Goal: Information Seeking & Learning: Learn about a topic

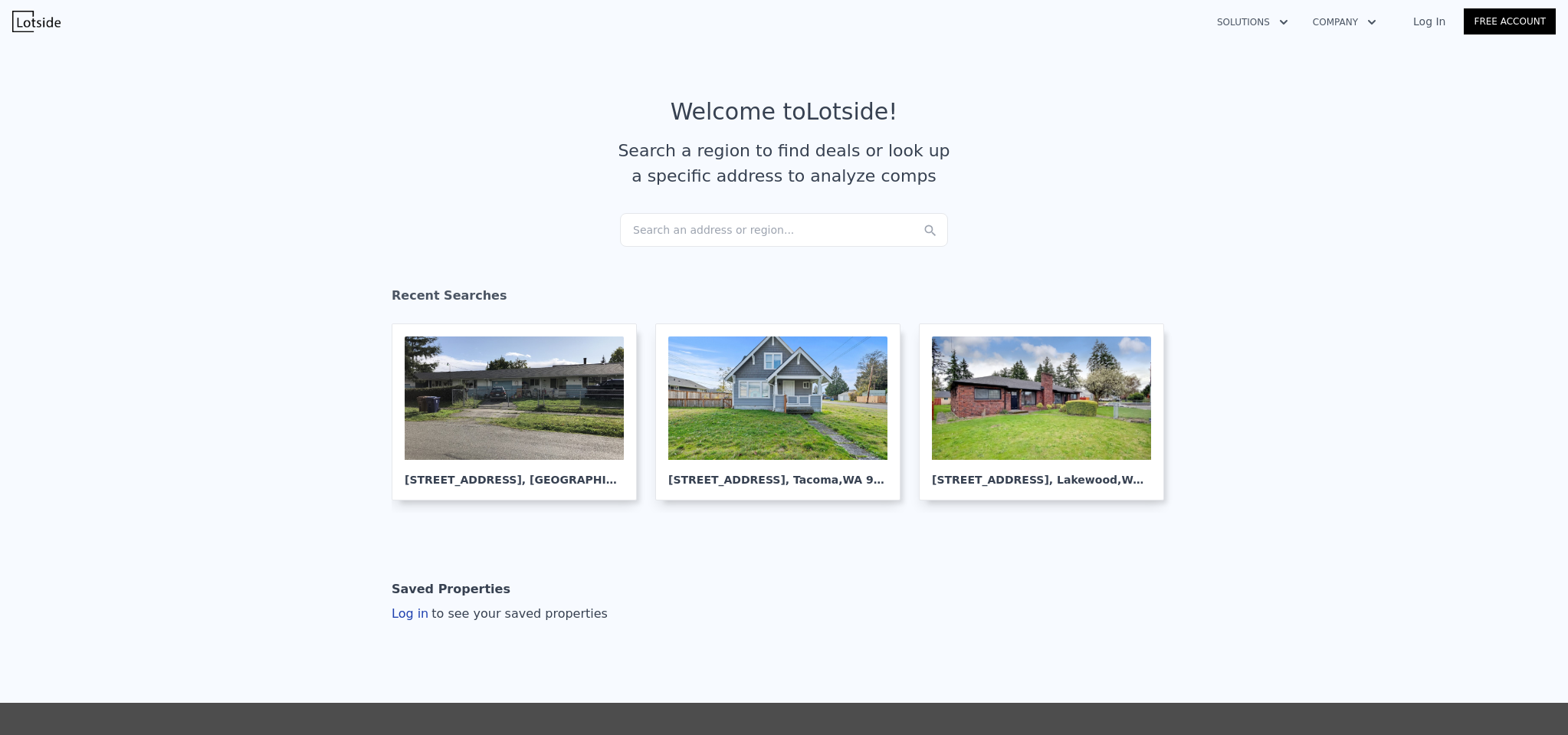
click at [1424, 22] on link "Log In" at bounding box center [1429, 21] width 69 height 15
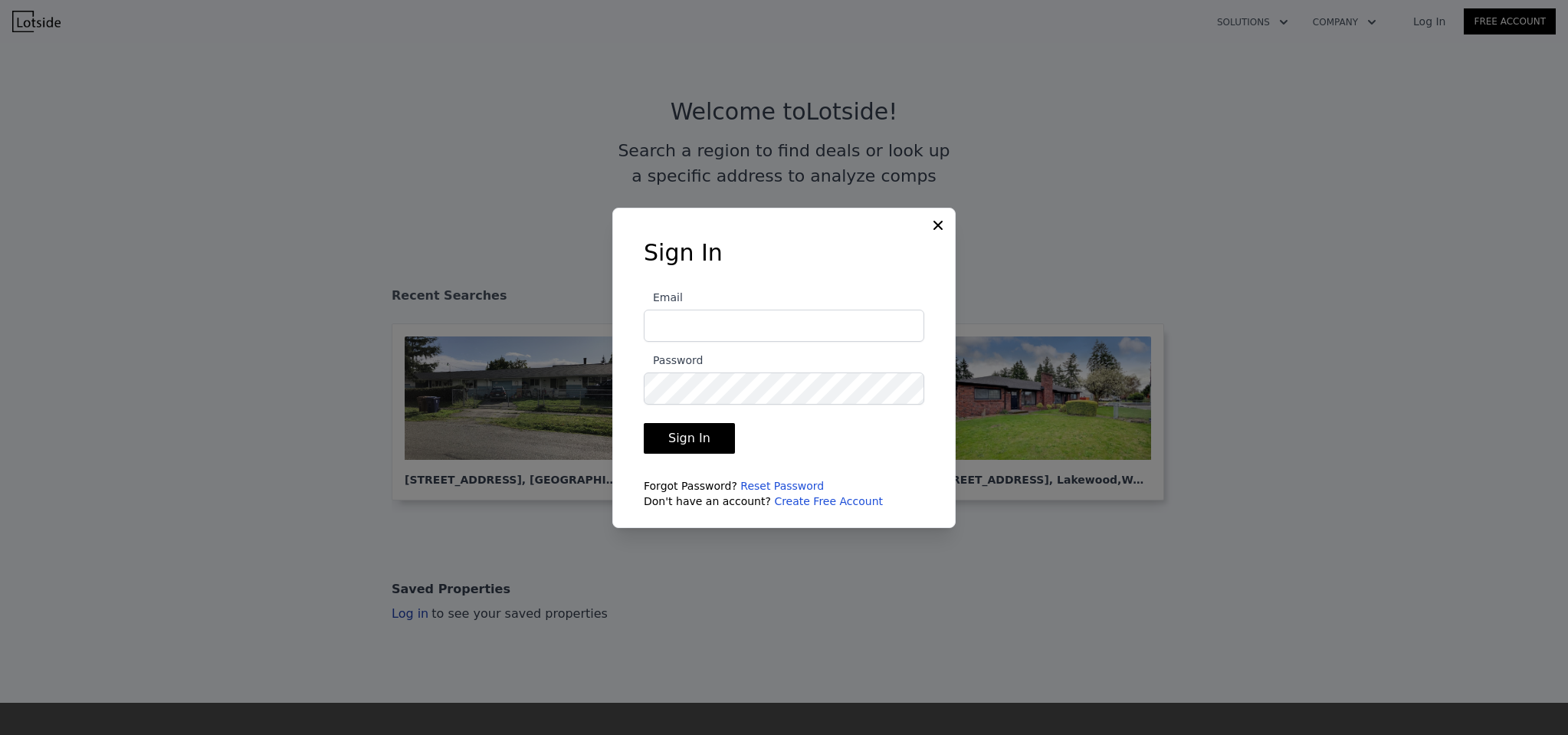
click at [938, 226] on icon at bounding box center [938, 224] width 9 height 9
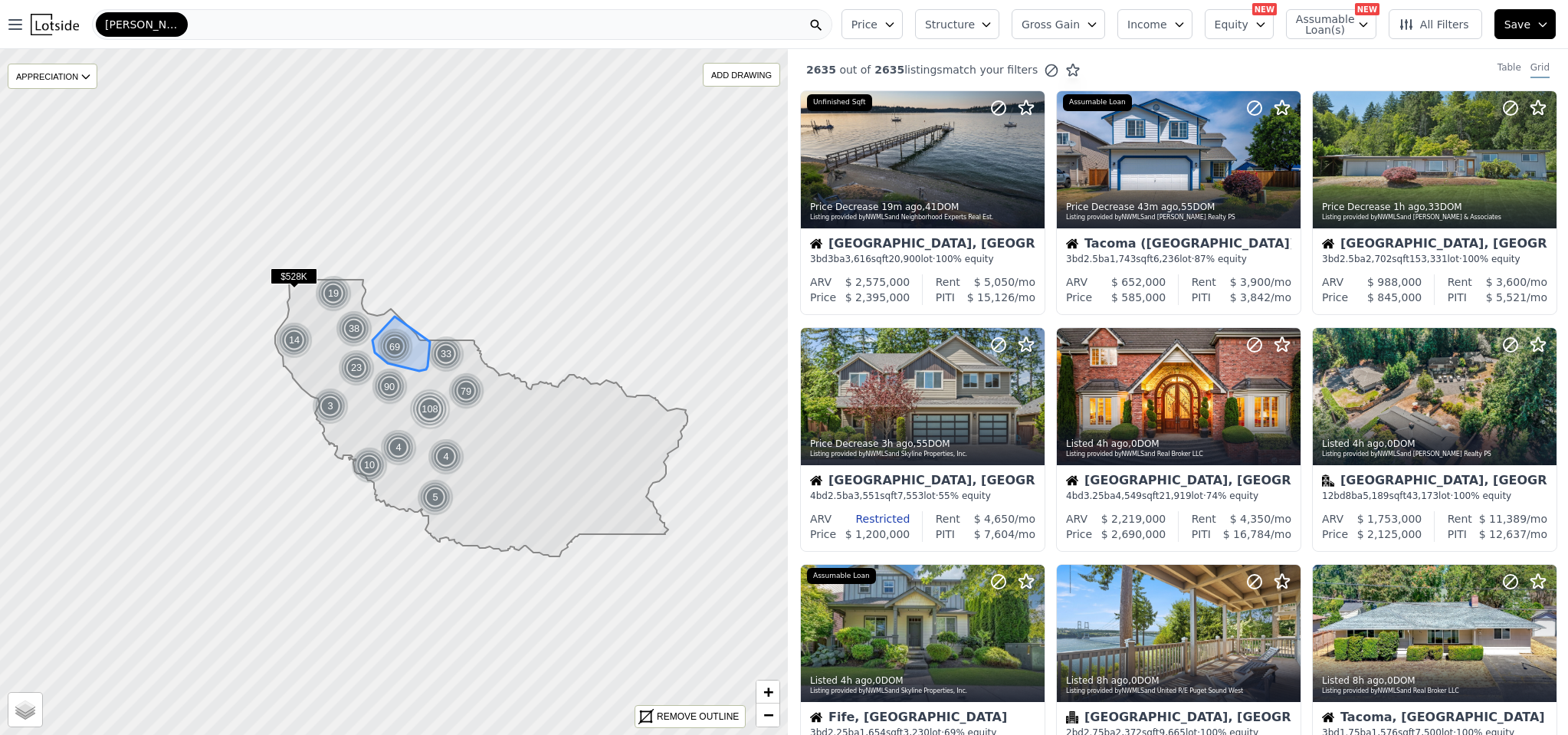
click at [1325, 23] on span "Assumable Loan(s)" at bounding box center [1320, 25] width 49 height 22
click at [1329, 52] on label "Has Assumable Loan(s)" at bounding box center [1379, 54] width 125 height 15
click at [1310, 52] on input "Has Assumable Loan(s)" at bounding box center [1304, 53] width 12 height 12
checkbox input "true"
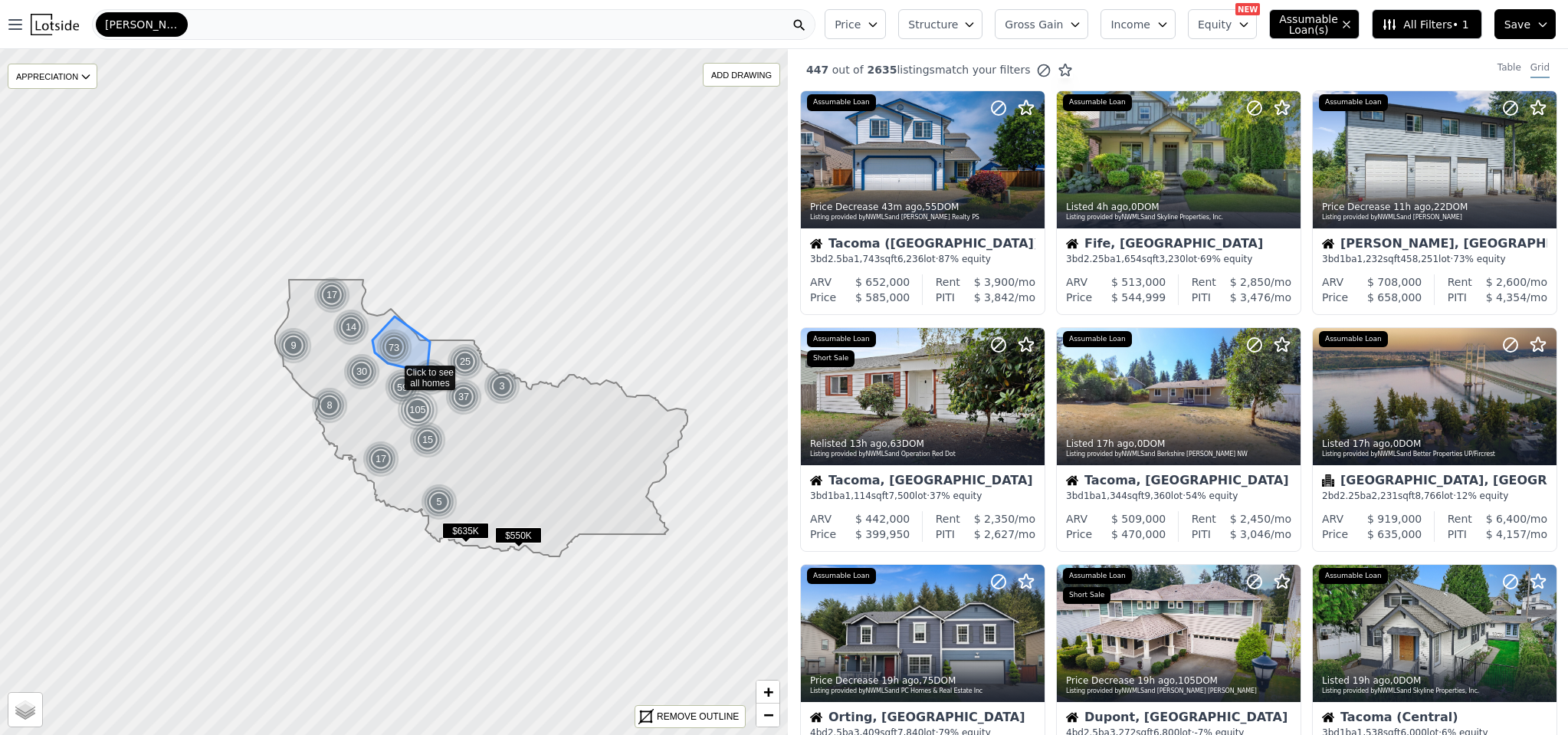
click at [1081, 29] on icon "button" at bounding box center [1075, 24] width 12 height 12
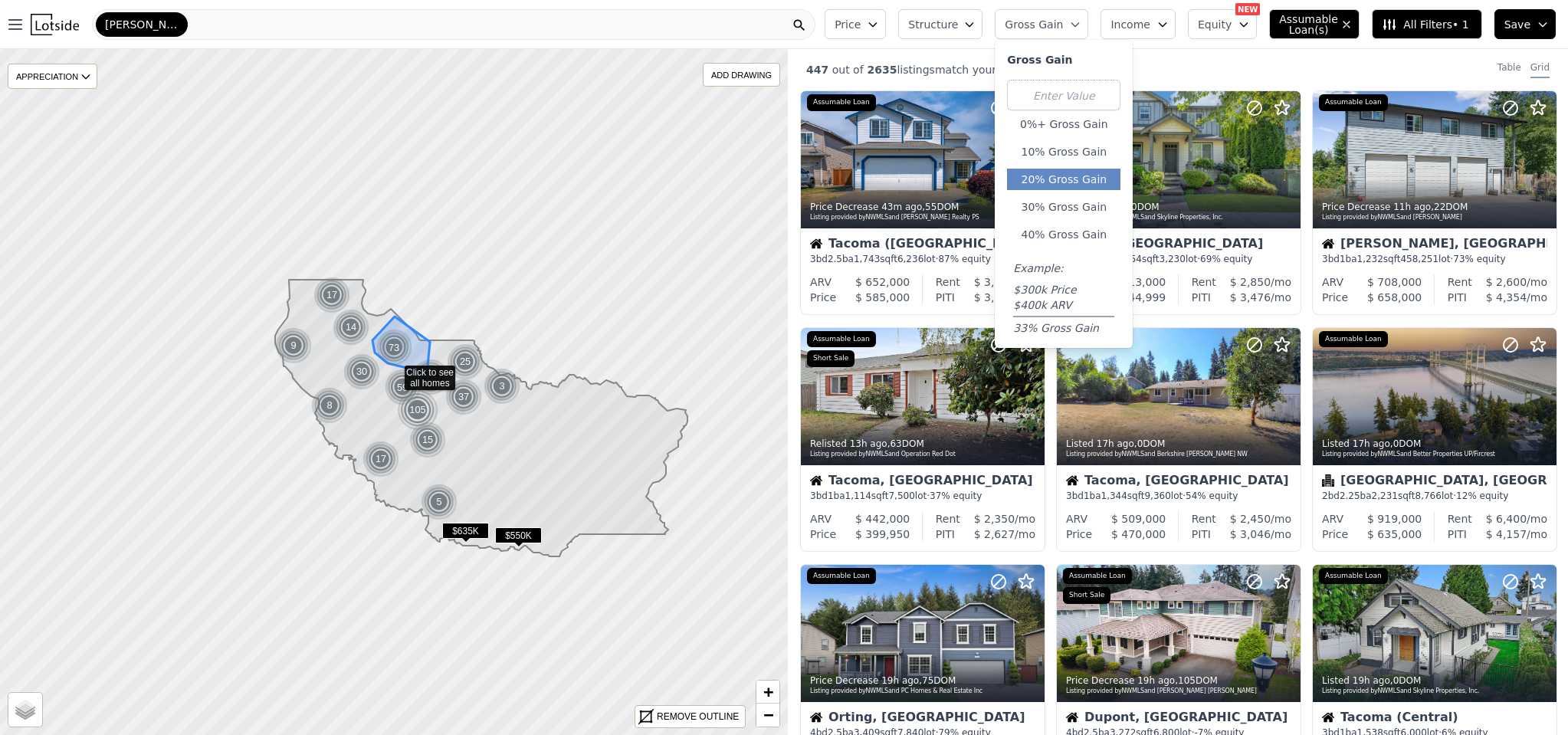
click at [1081, 182] on button "20% Gross Gain" at bounding box center [1063, 180] width 114 height 22
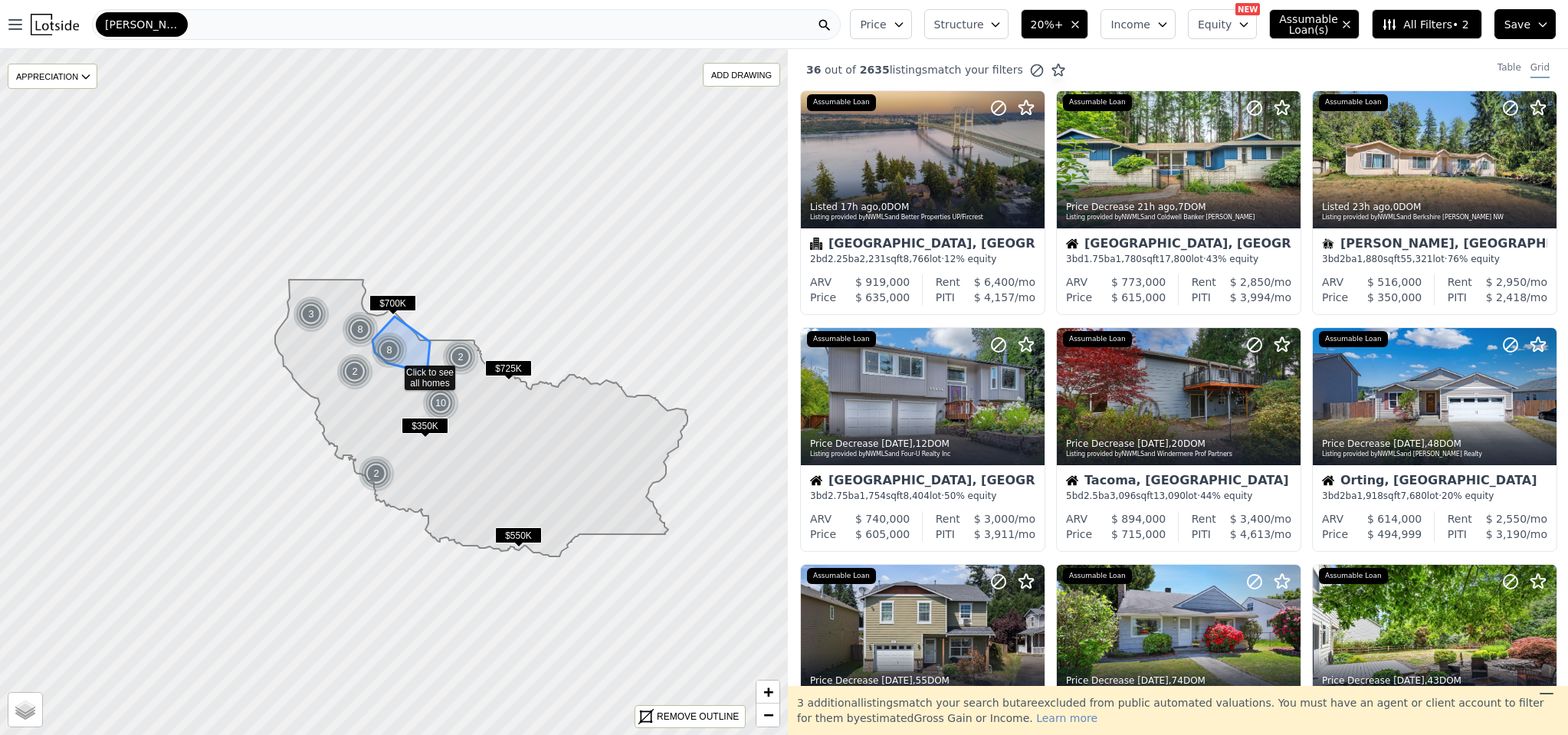
click at [1146, 32] on button "Income" at bounding box center [1137, 24] width 75 height 30
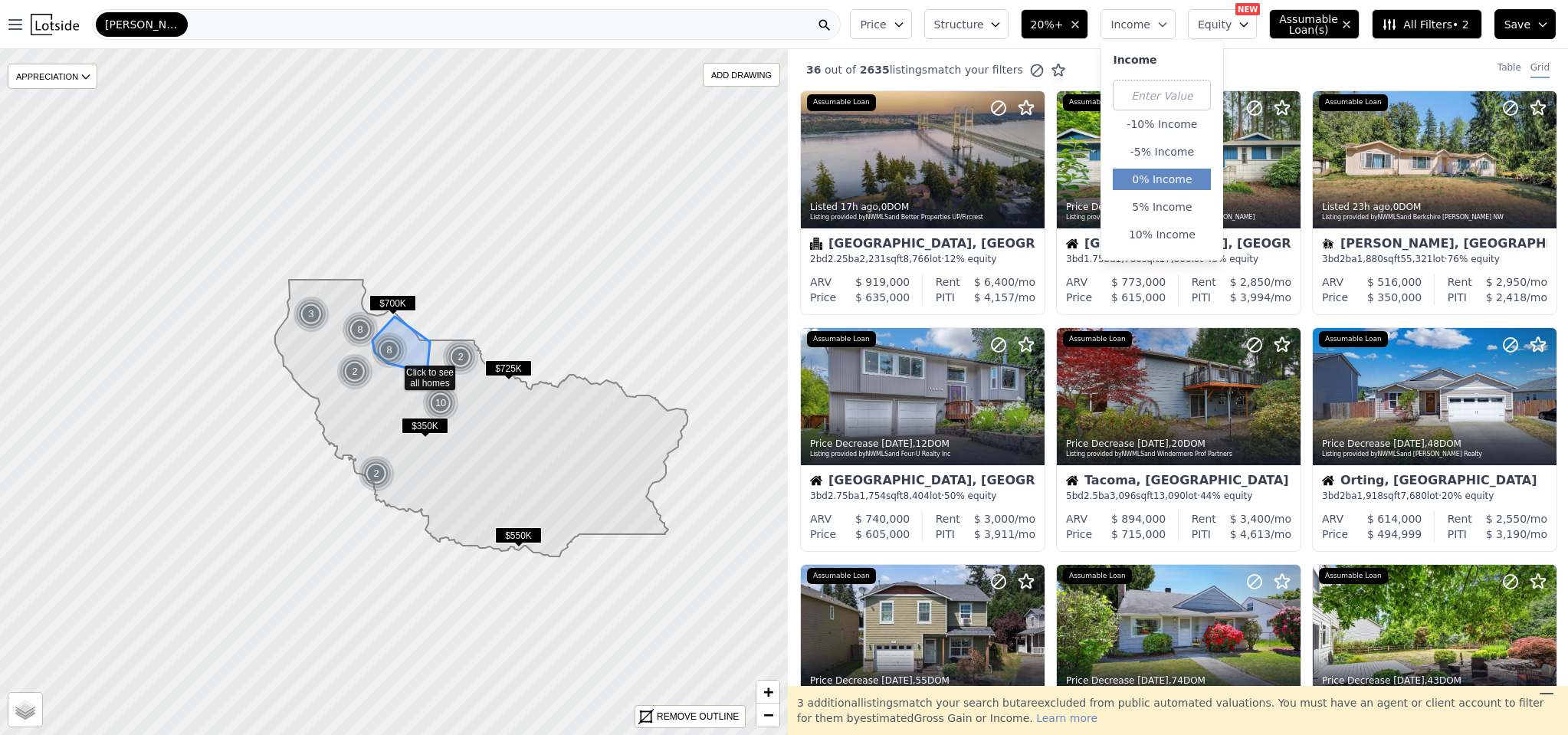
click at [1175, 176] on button "0% Income" at bounding box center [1162, 180] width 98 height 22
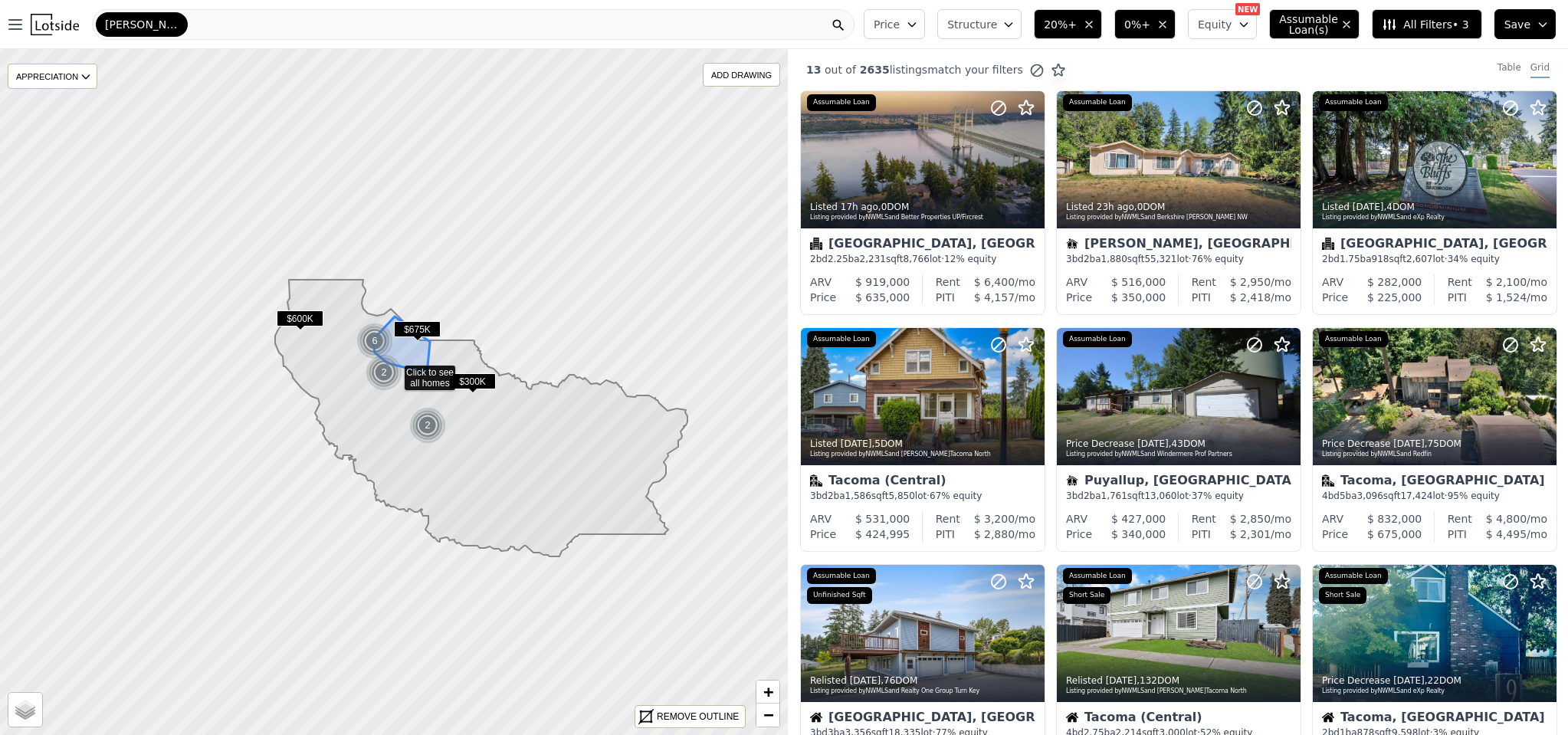
click at [1230, 32] on span "Equity" at bounding box center [1214, 25] width 34 height 15
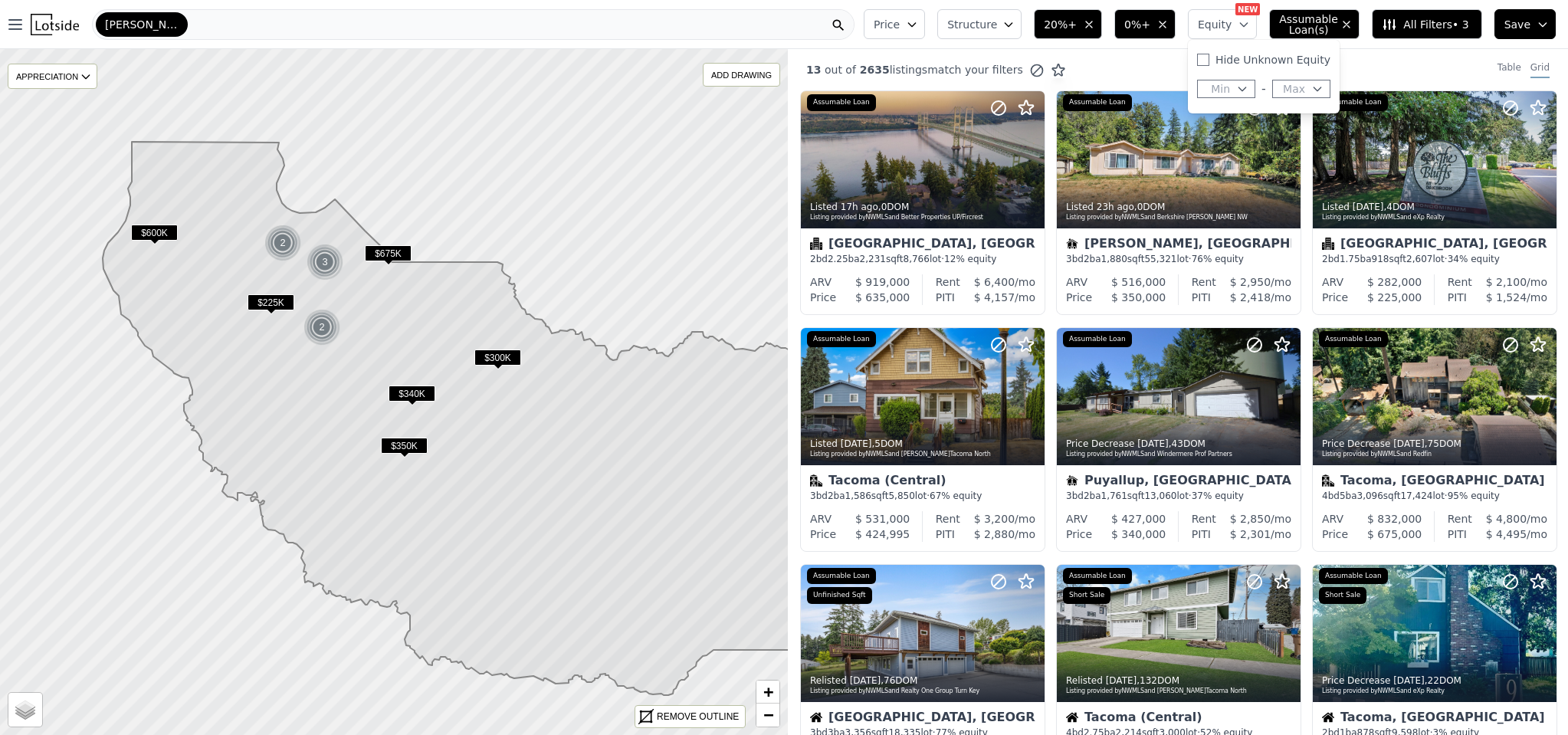
click at [1010, 35] on button "Structure" at bounding box center [978, 24] width 84 height 30
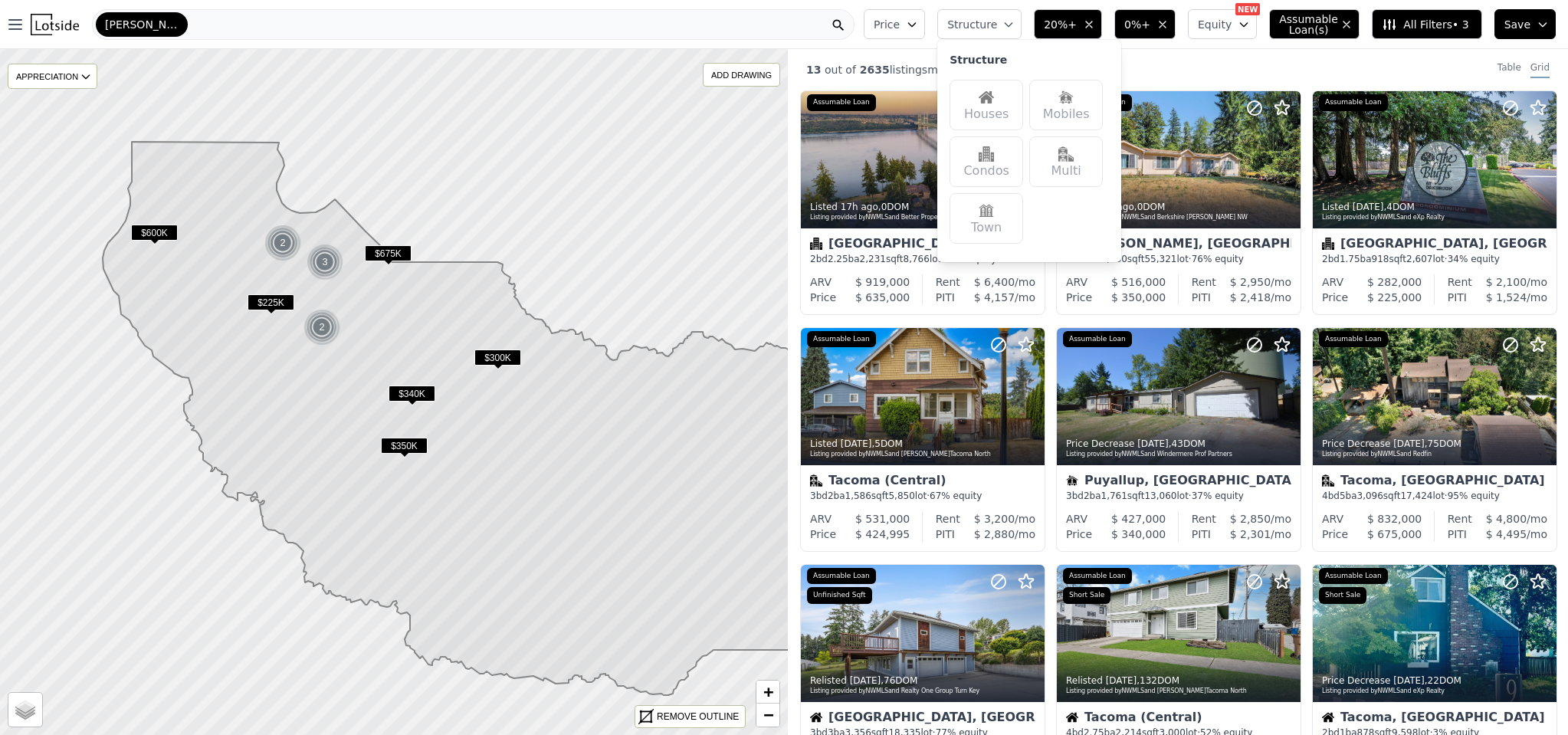
click at [1010, 27] on button "Structure" at bounding box center [978, 24] width 84 height 30
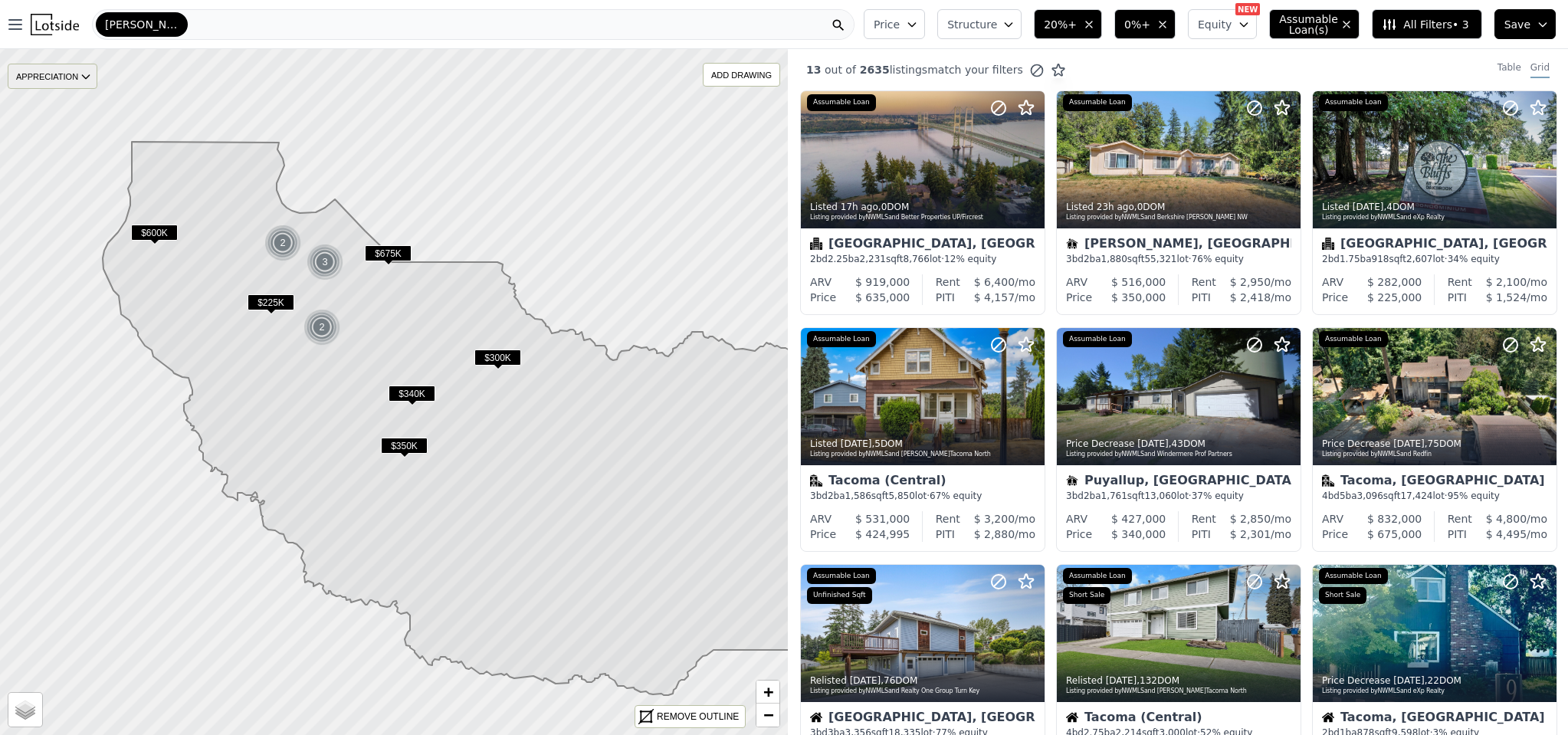
click at [50, 65] on div "APPRECIATION" at bounding box center [52, 76] width 90 height 25
click at [493, 153] on icon at bounding box center [394, 392] width 950 height 828
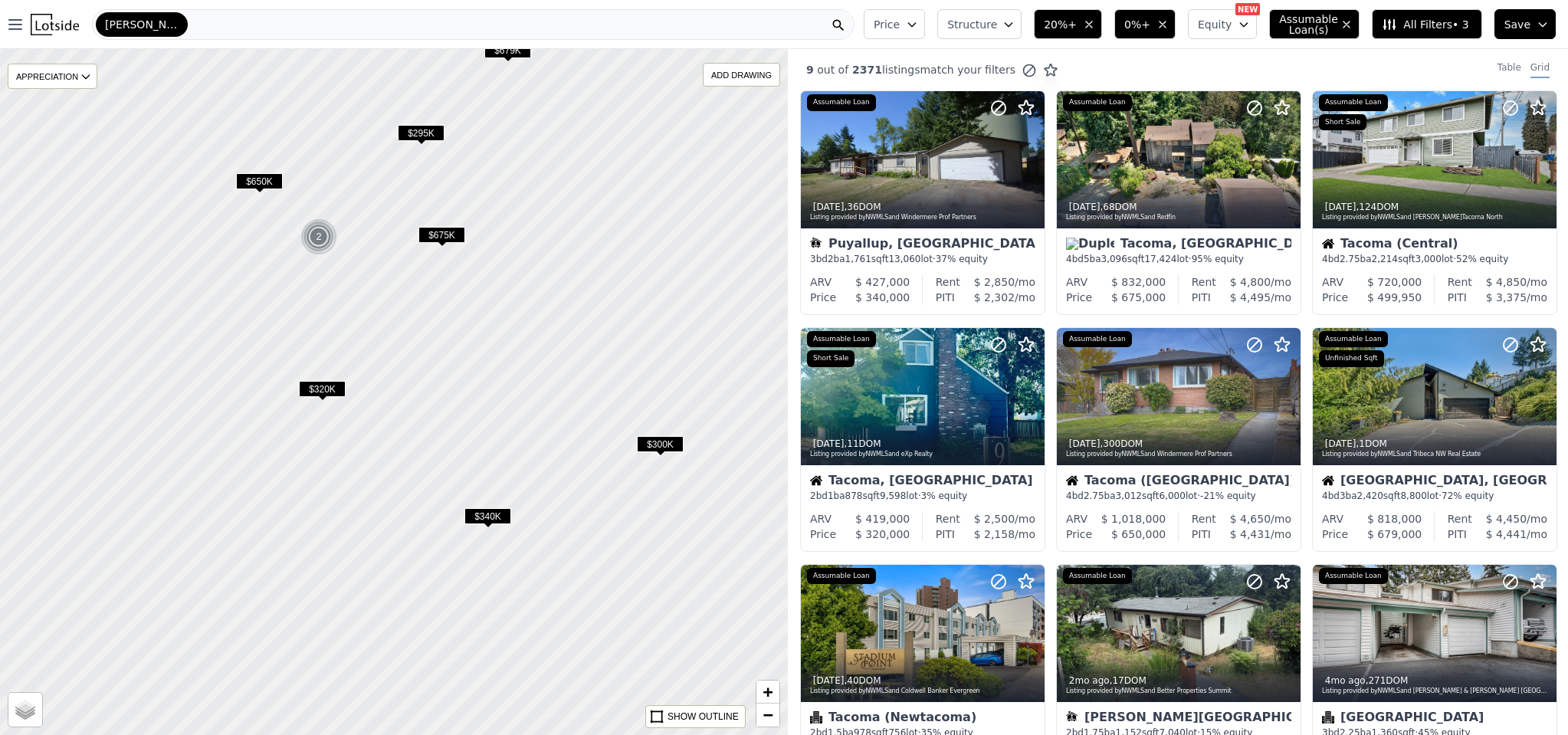
click at [445, 231] on span "$675K" at bounding box center [441, 235] width 46 height 16
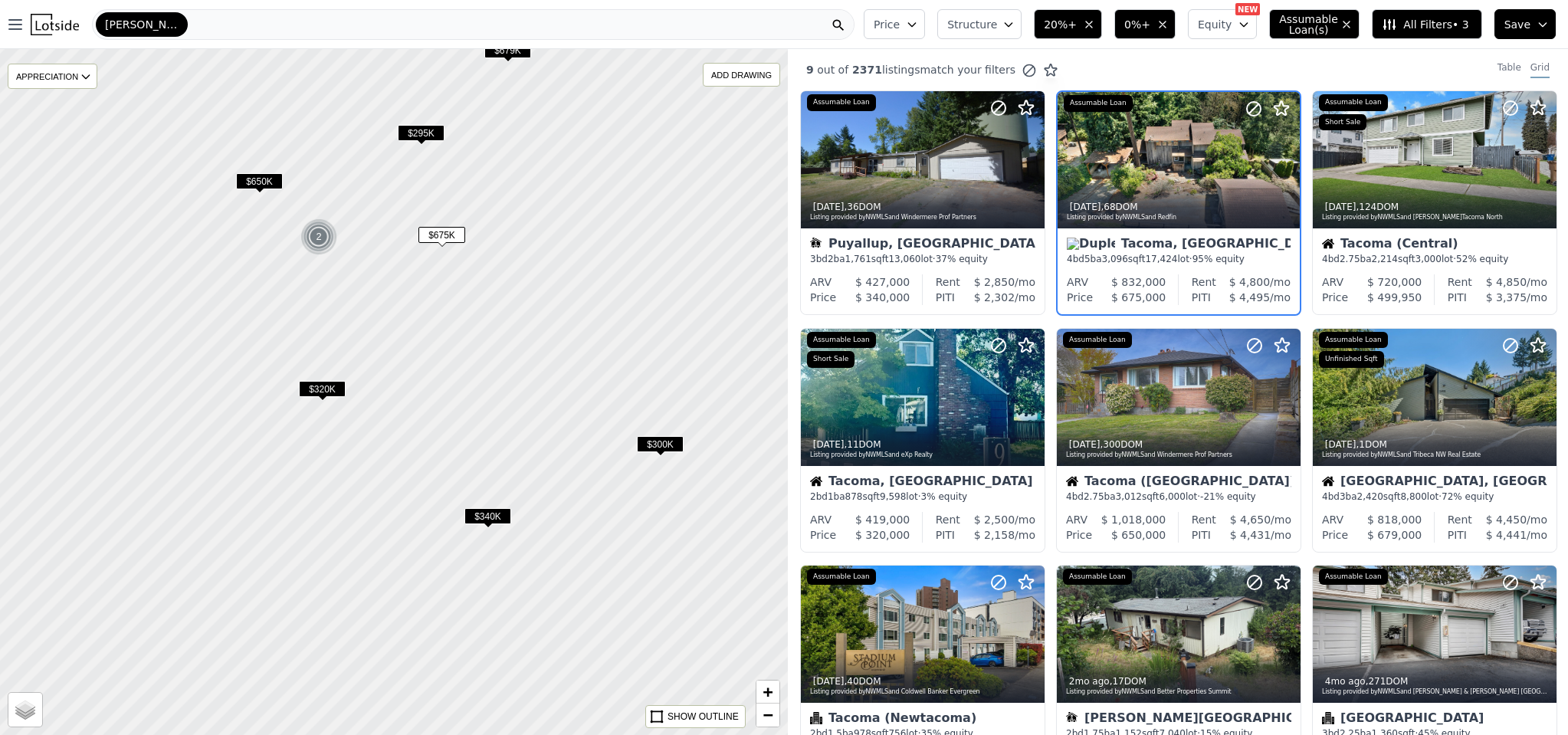
click at [1457, 28] on span "All Filters • 3" at bounding box center [1424, 25] width 86 height 15
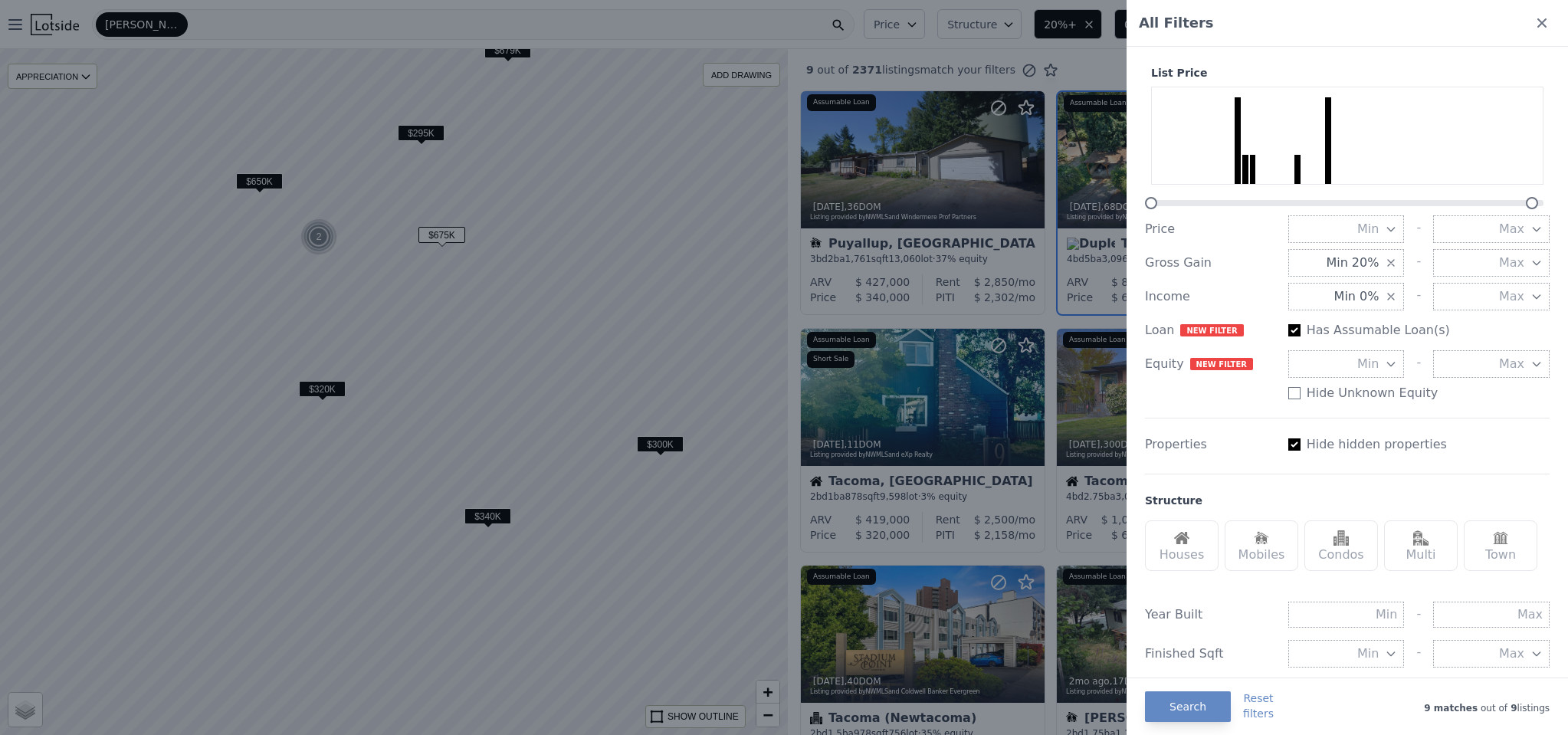
click at [663, 217] on div at bounding box center [784, 367] width 1568 height 735
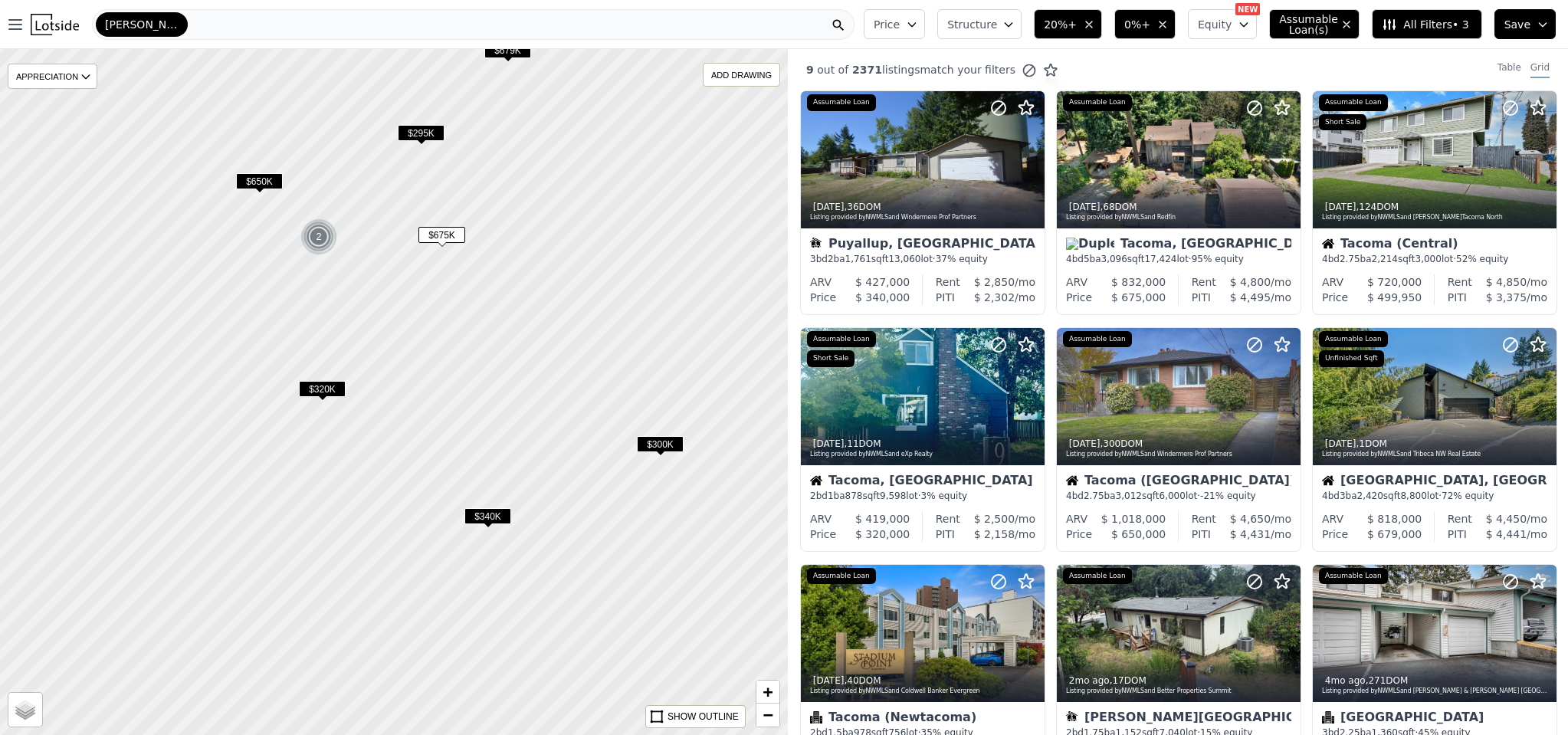
click at [259, 177] on span "$650K" at bounding box center [259, 182] width 46 height 16
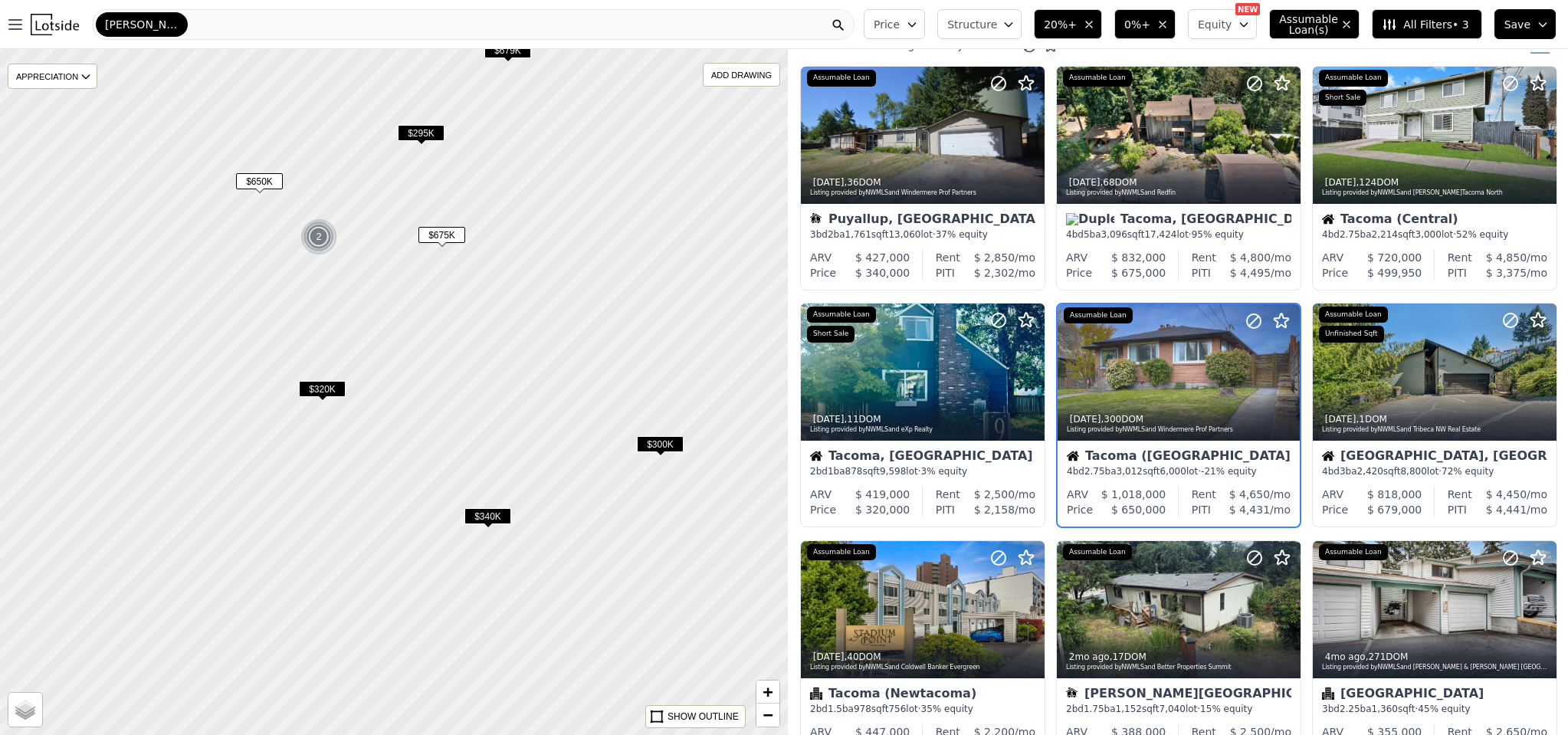
click at [1419, 29] on span "All Filters • 3" at bounding box center [1424, 25] width 86 height 15
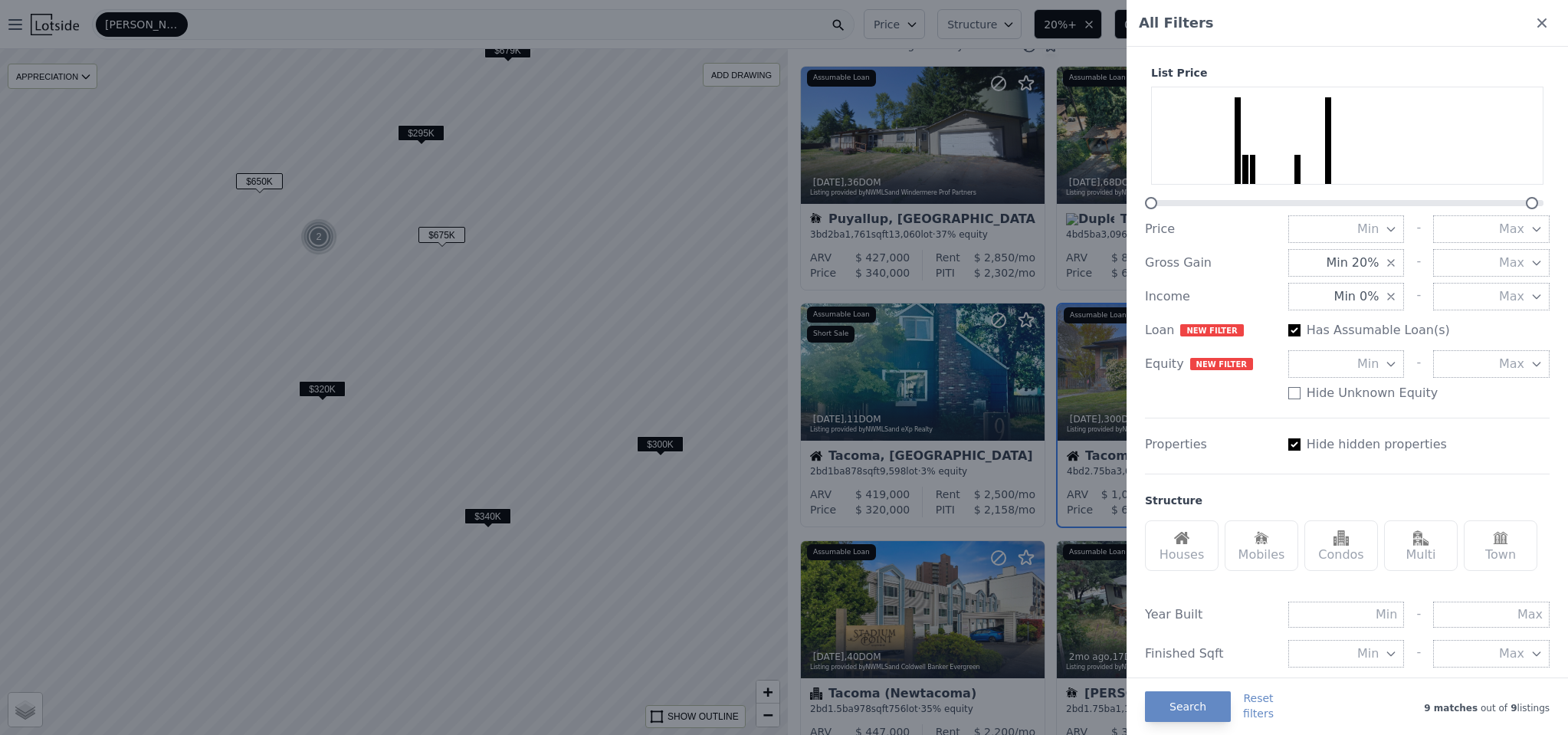
click at [1537, 22] on icon at bounding box center [1542, 23] width 9 height 9
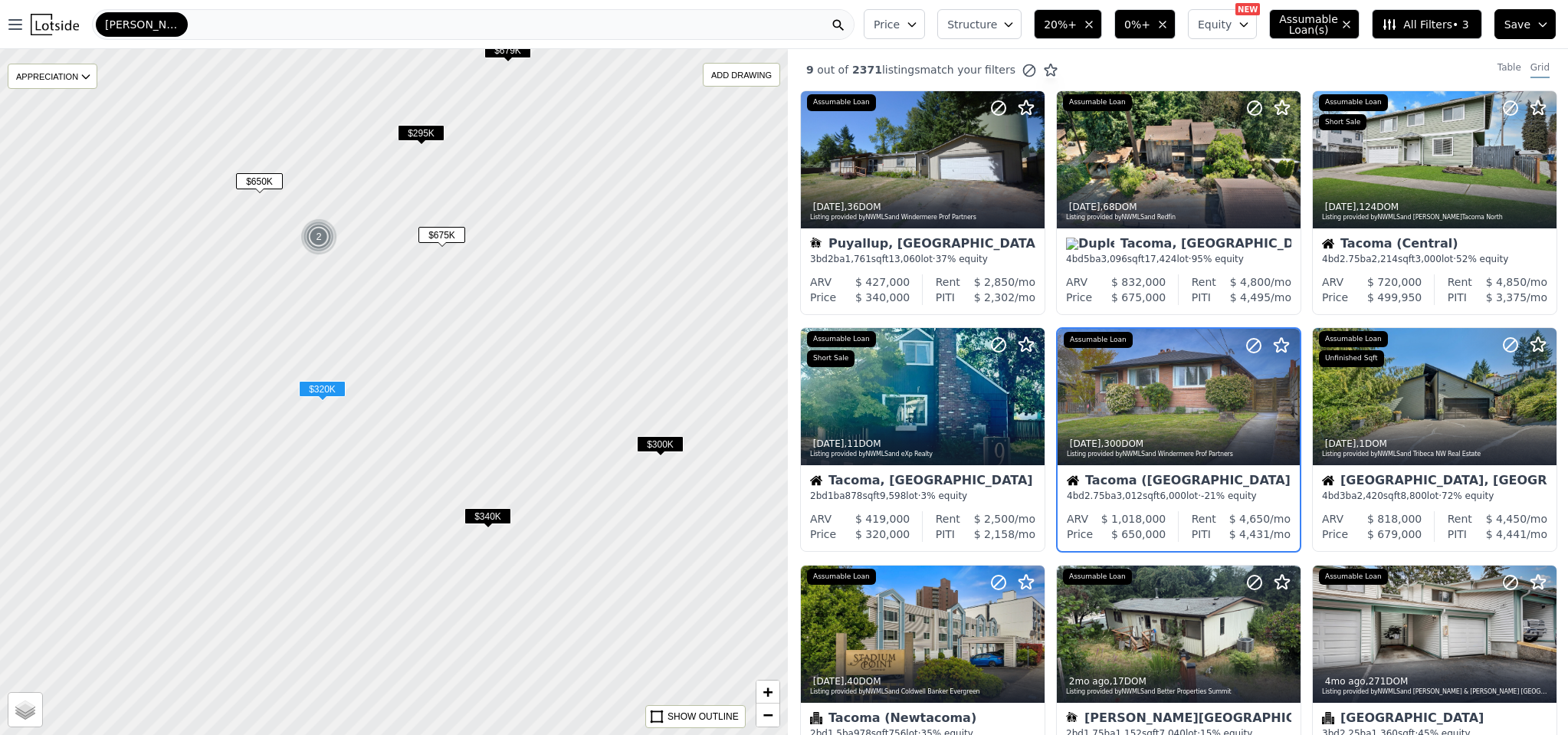
scroll to position [3, 0]
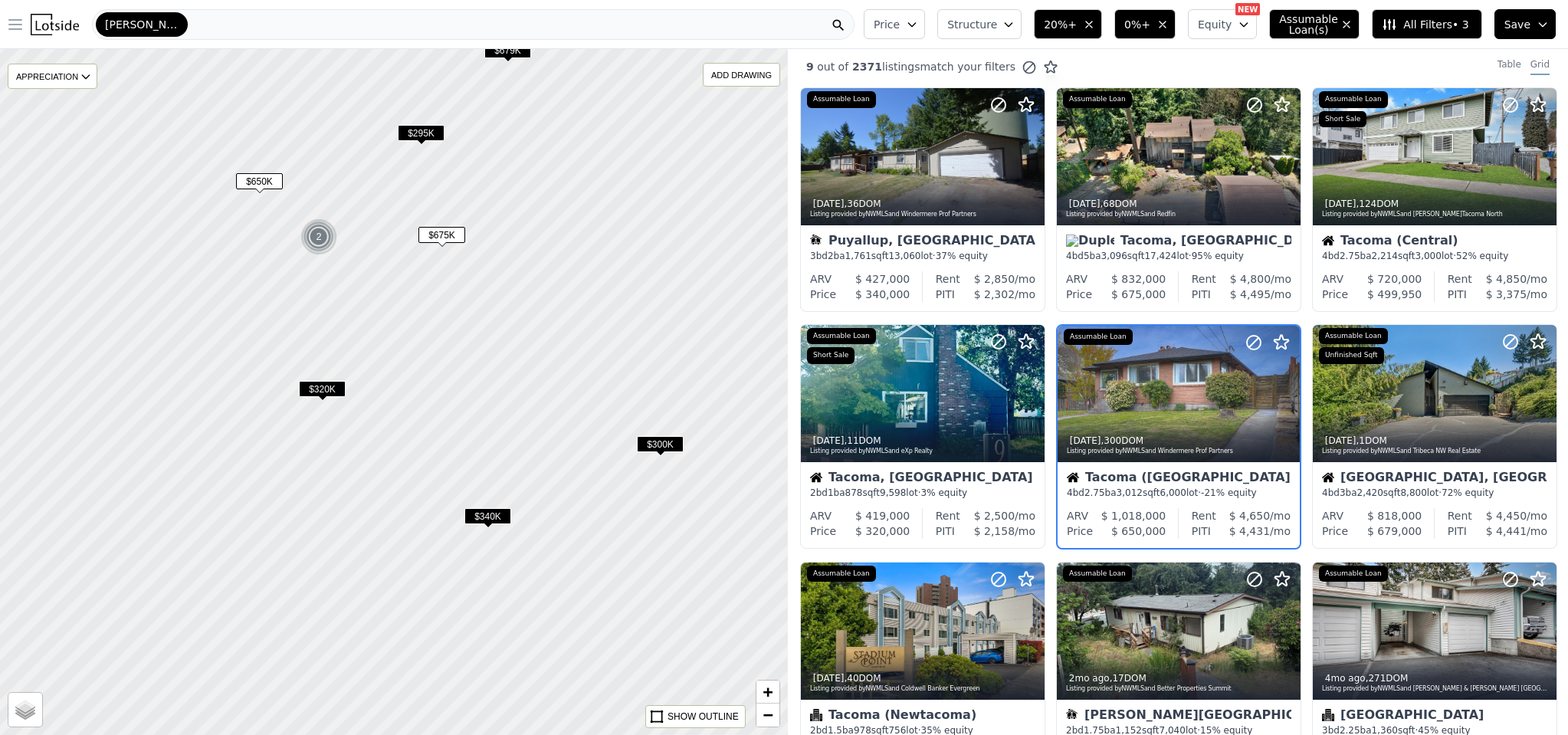
click at [19, 31] on icon "button" at bounding box center [15, 25] width 18 height 18
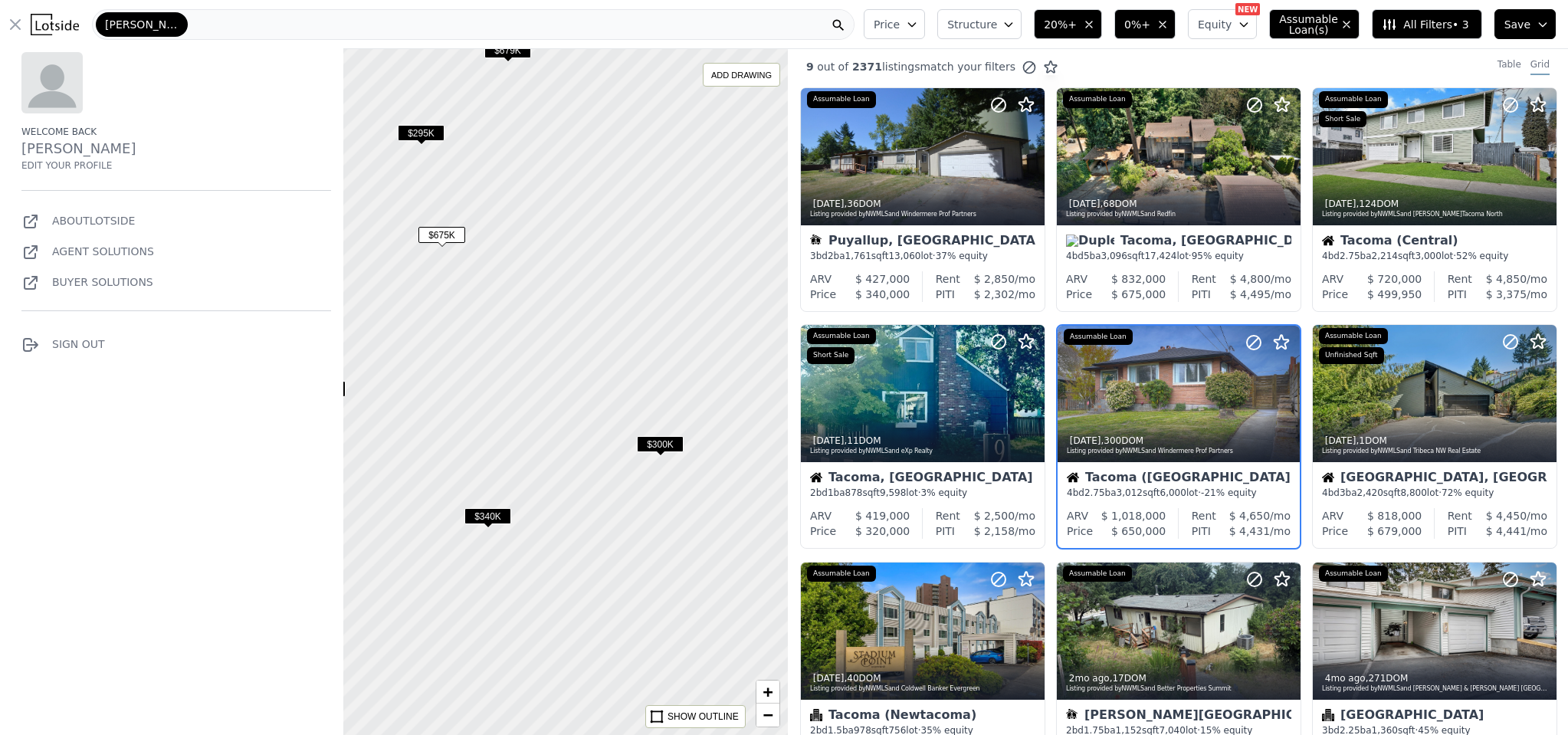
click at [770, 31] on div "[PERSON_NAME]" at bounding box center [472, 25] width 762 height 31
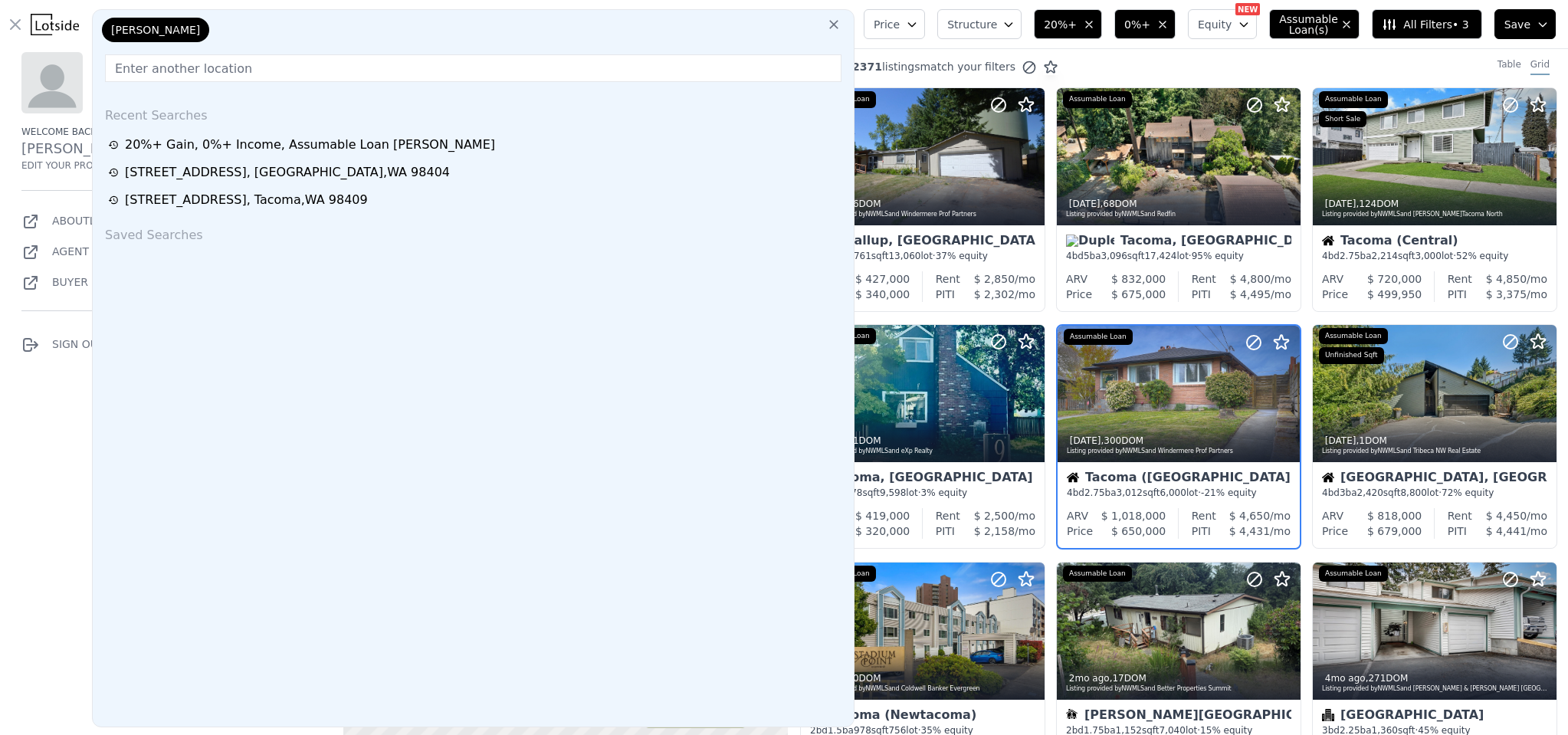
click at [941, 46] on div "Price Structure 20%+ 0%+ Equity NEW Assumable Loan(s) All Filters • 3 Save" at bounding box center [1213, 25] width 710 height 49
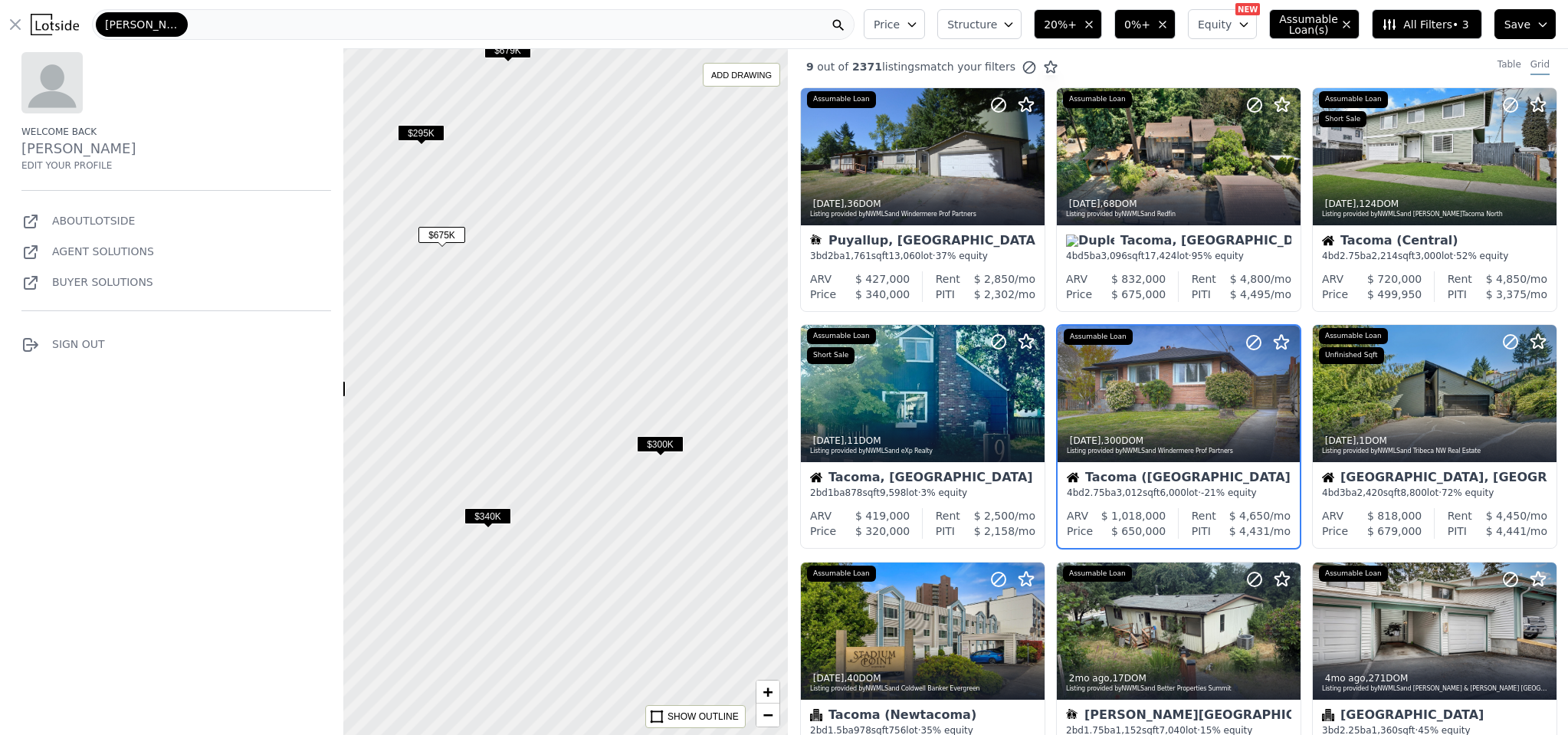
scroll to position [0, 0]
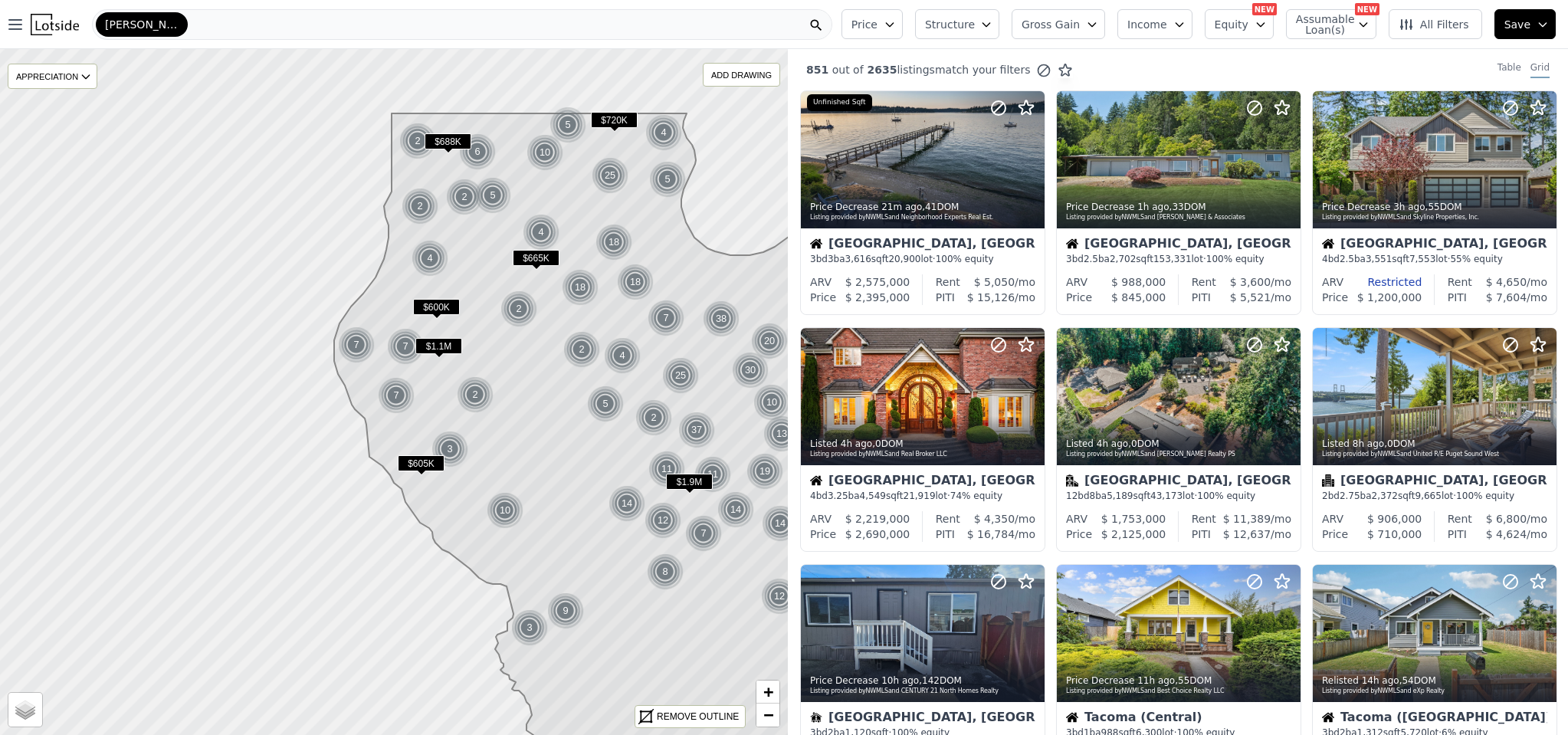
click at [1540, 29] on icon "button" at bounding box center [1542, 24] width 12 height 12
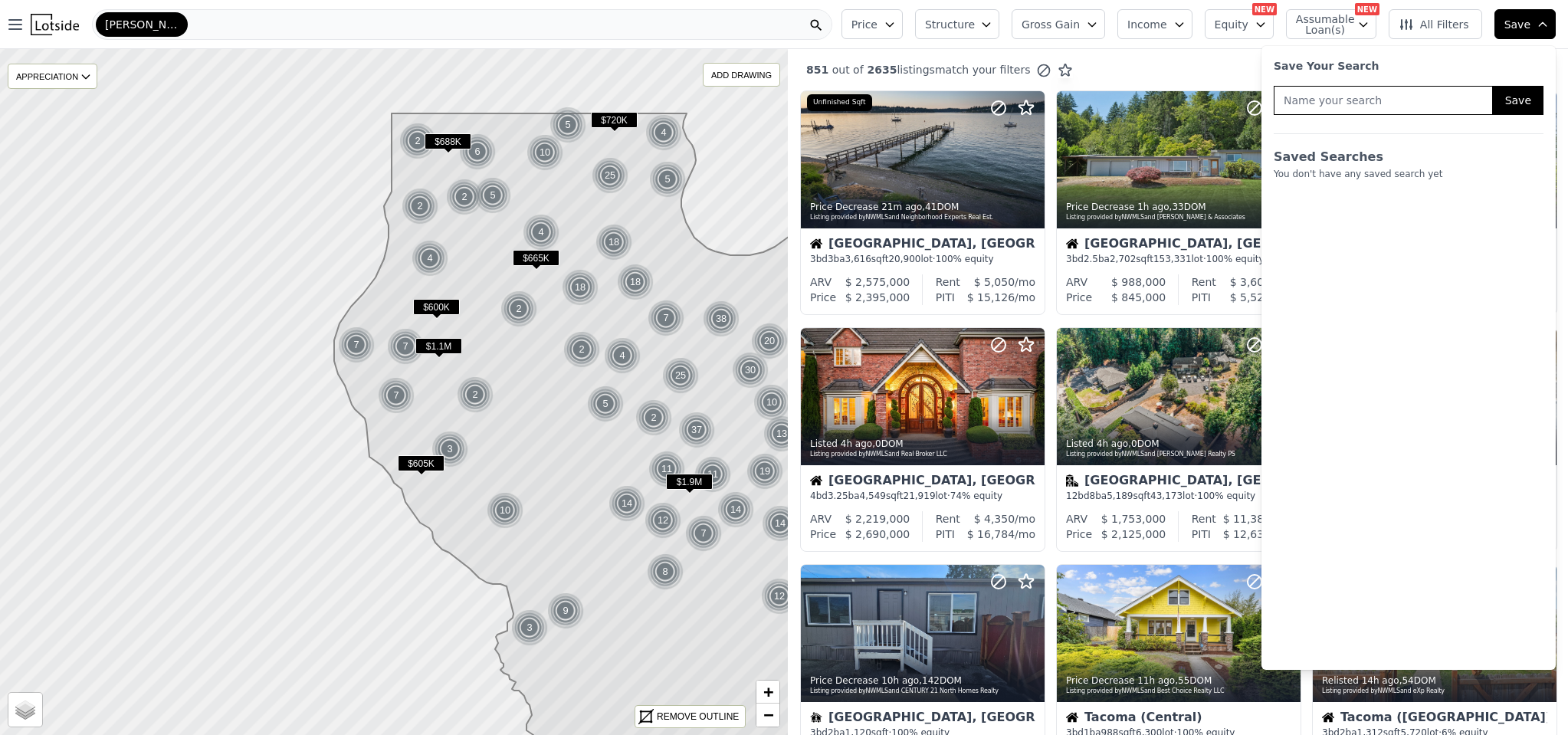
click at [1454, 29] on span "All Filters" at bounding box center [1434, 25] width 71 height 15
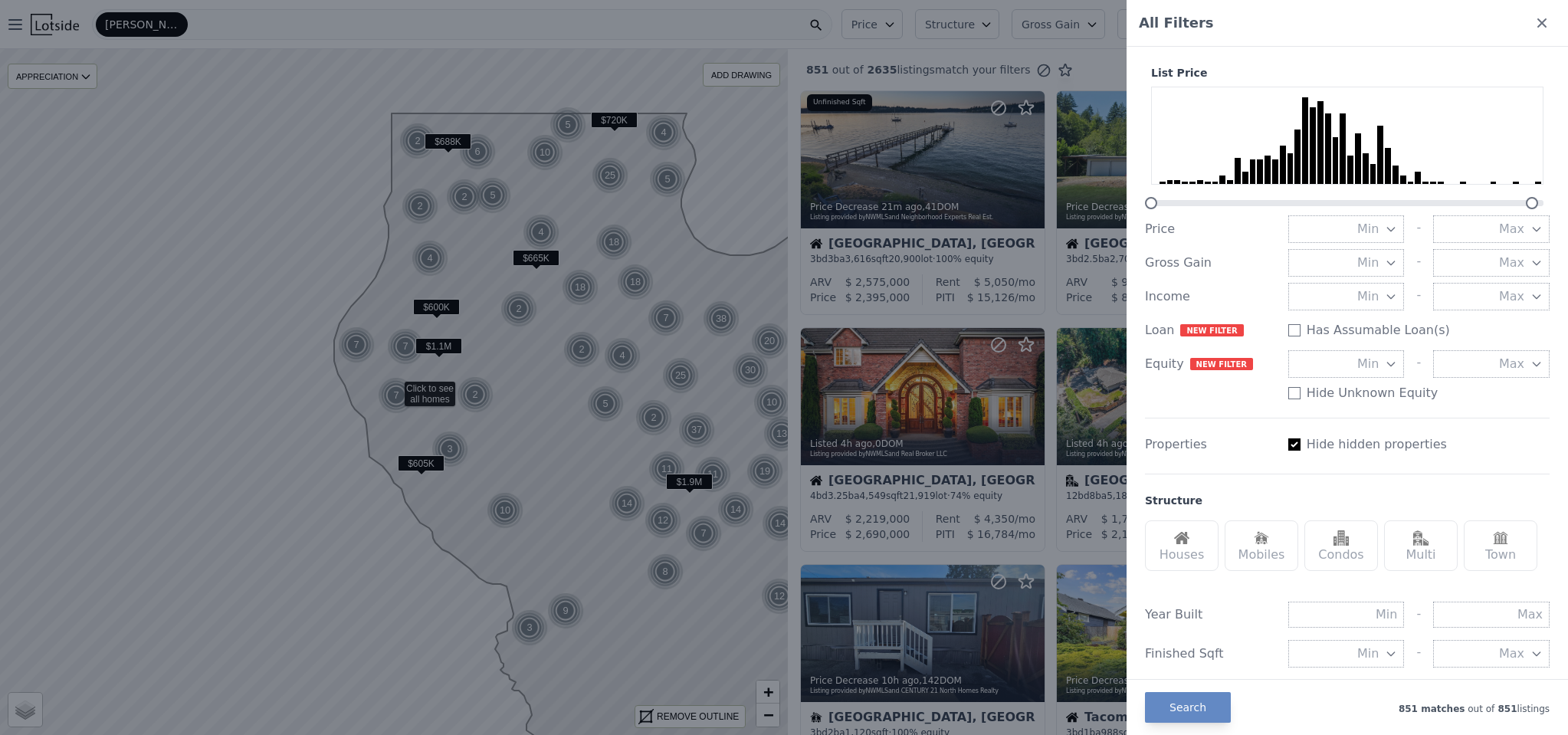
click at [1522, 22] on div "All Filters" at bounding box center [1347, 23] width 442 height 46
click at [1537, 22] on icon at bounding box center [1542, 23] width 9 height 9
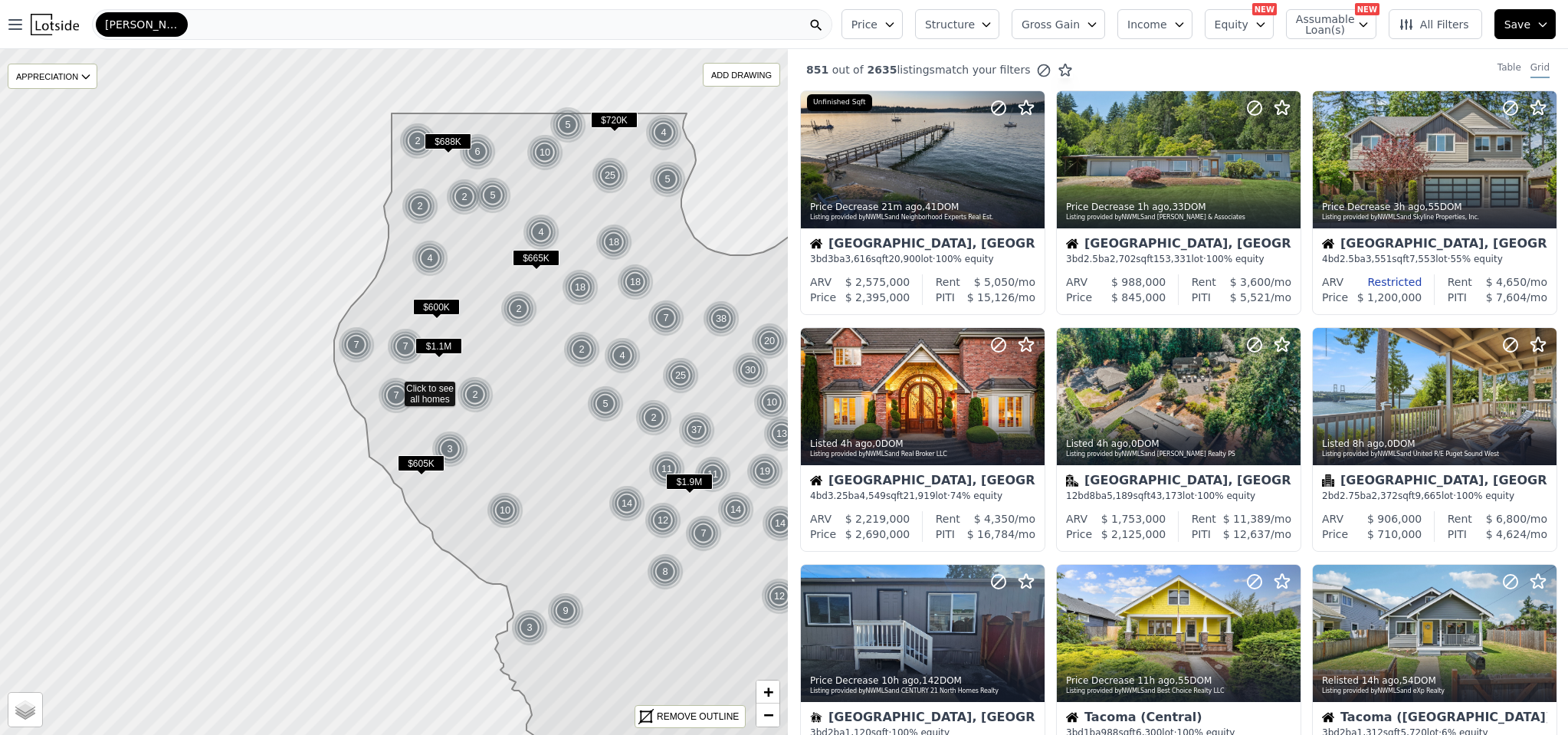
click at [1343, 27] on span "Assumable Loan(s)" at bounding box center [1320, 25] width 49 height 22
click at [1328, 56] on label "Has Assumable Loan(s)" at bounding box center [1379, 54] width 125 height 15
click at [1310, 56] on input "Has Assumable Loan(s)" at bounding box center [1304, 53] width 12 height 12
checkbox input "true"
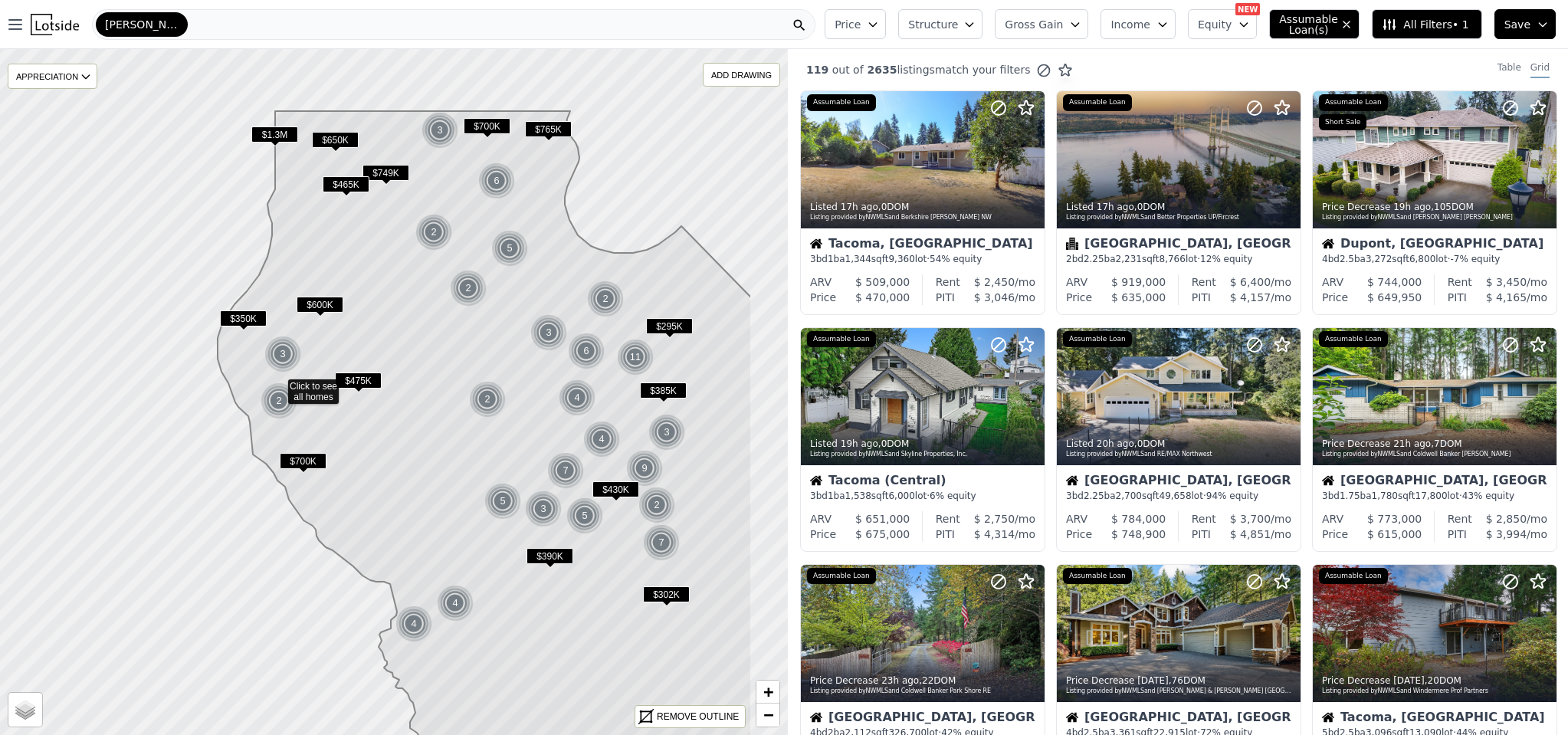
drag, startPoint x: 614, startPoint y: 428, endPoint x: 447, endPoint y: 422, distance: 167.1
click at [447, 422] on icon at bounding box center [485, 457] width 534 height 692
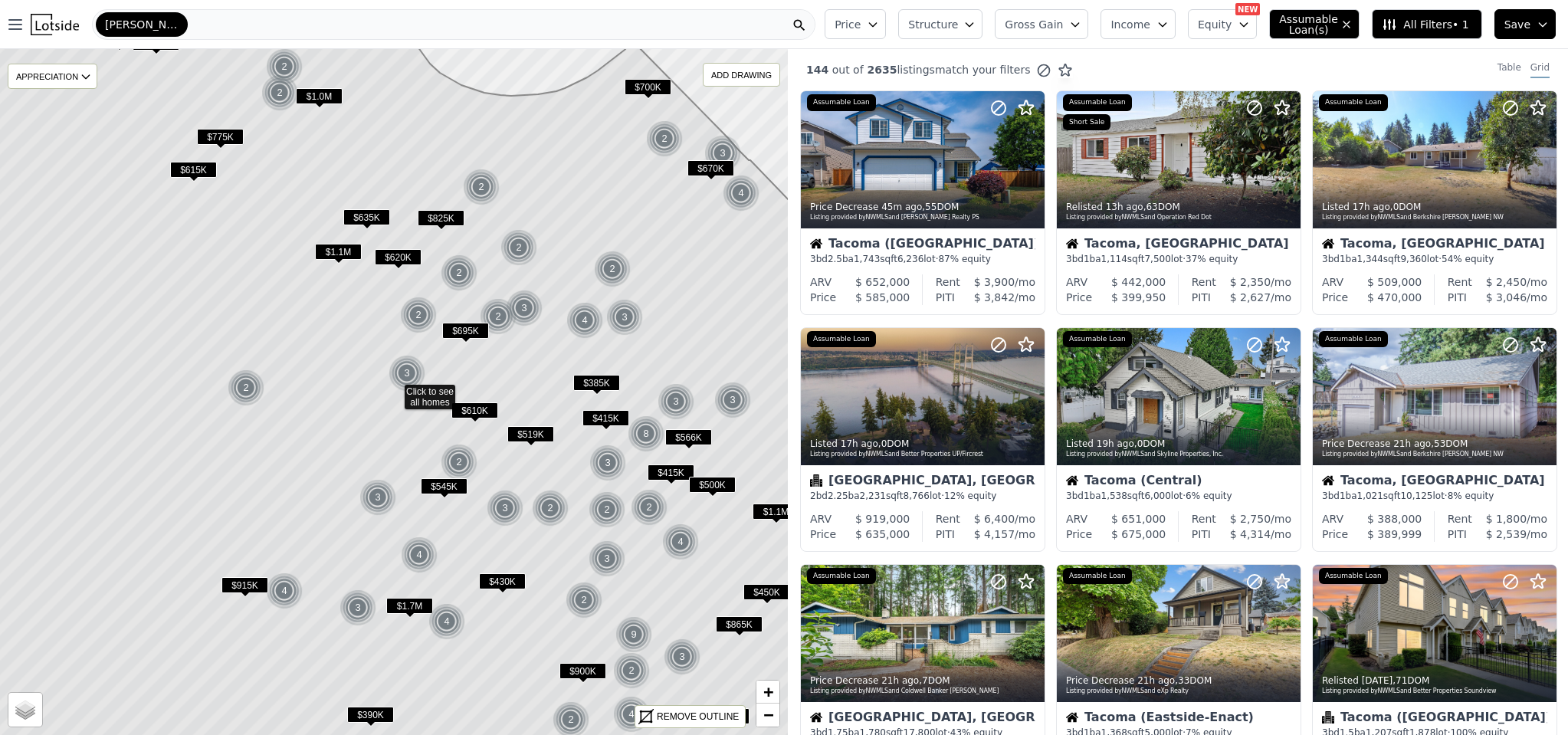
click at [1146, 27] on span "Income" at bounding box center [1130, 25] width 40 height 15
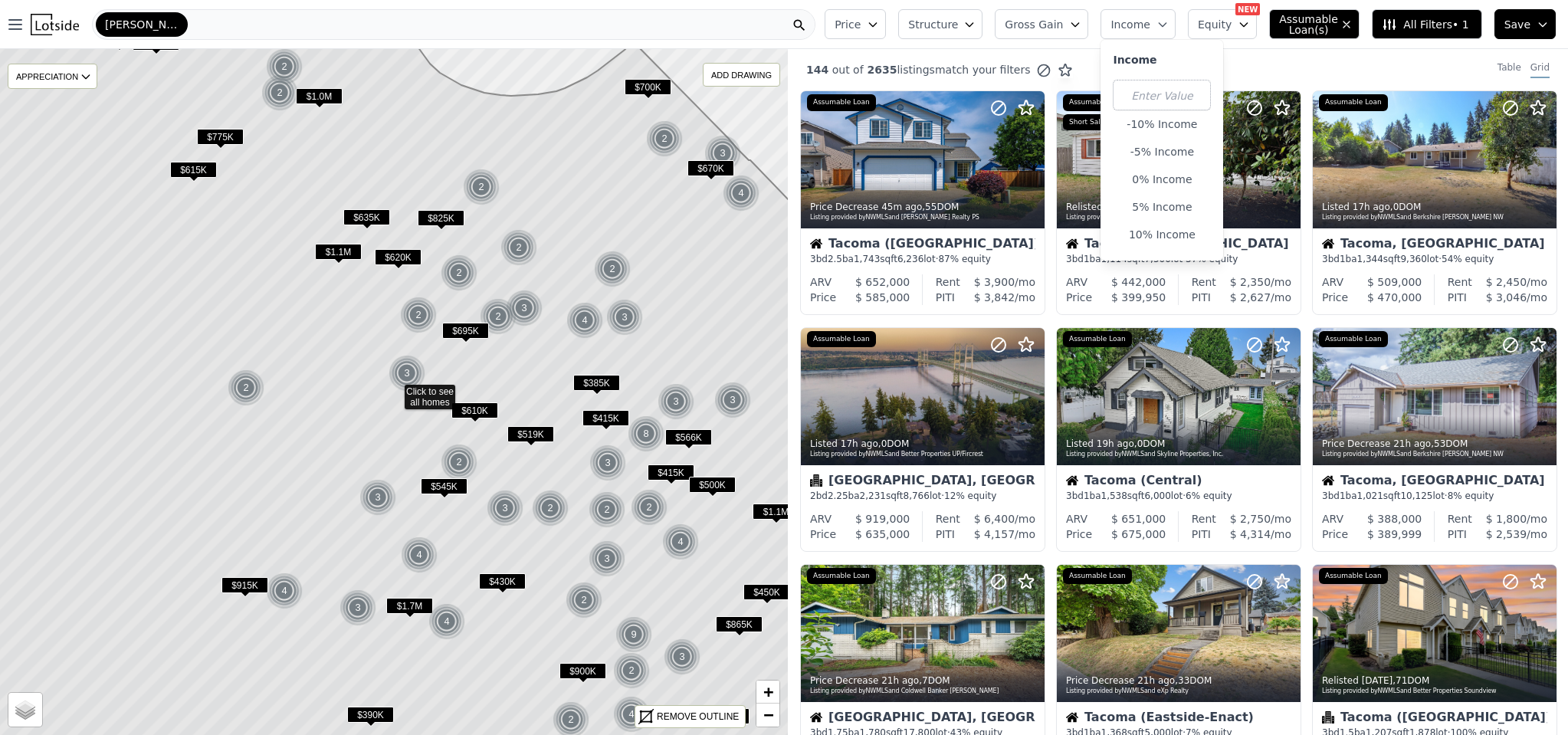
click at [1079, 25] on icon "button" at bounding box center [1075, 24] width 12 height 12
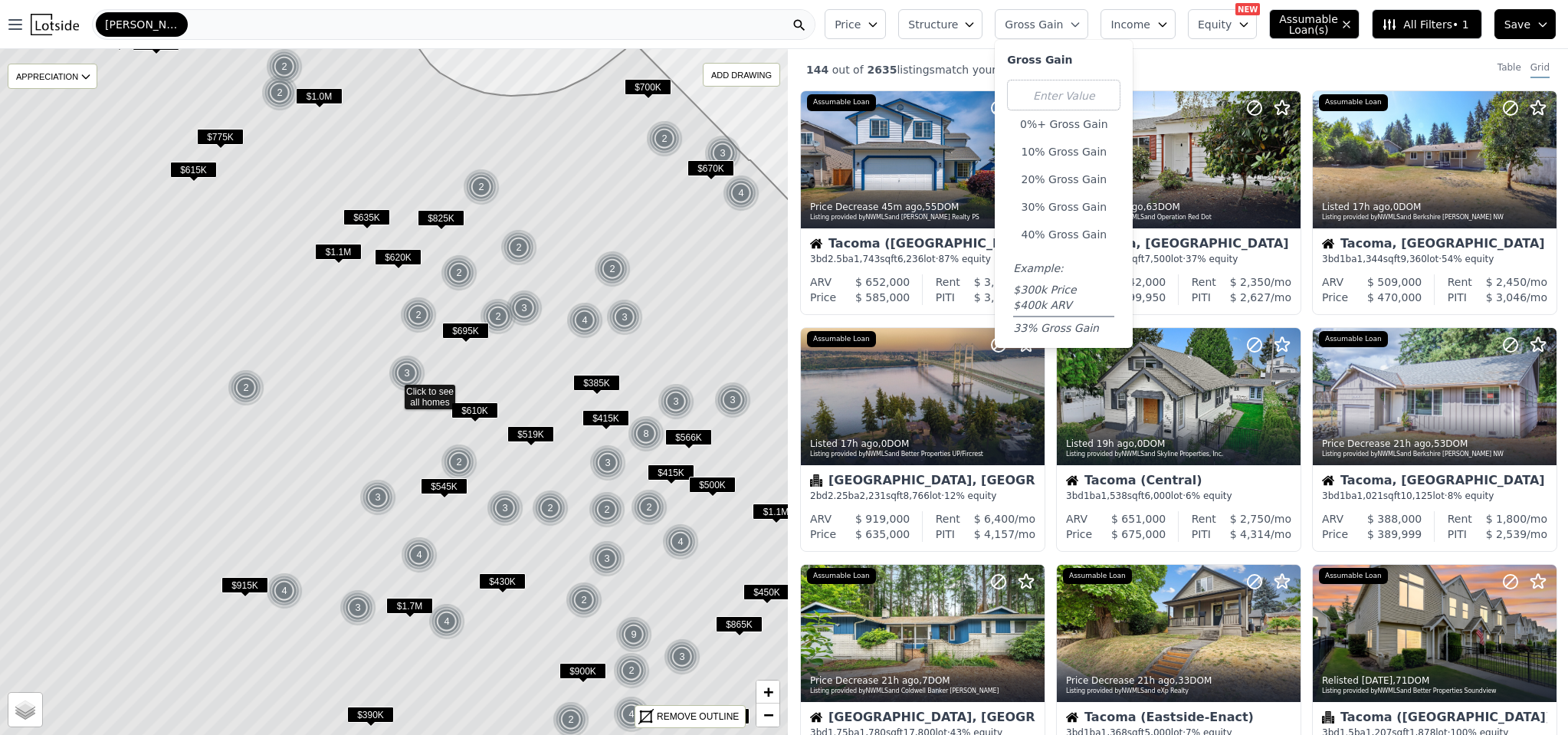
click at [977, 32] on button "Structure" at bounding box center [939, 24] width 84 height 30
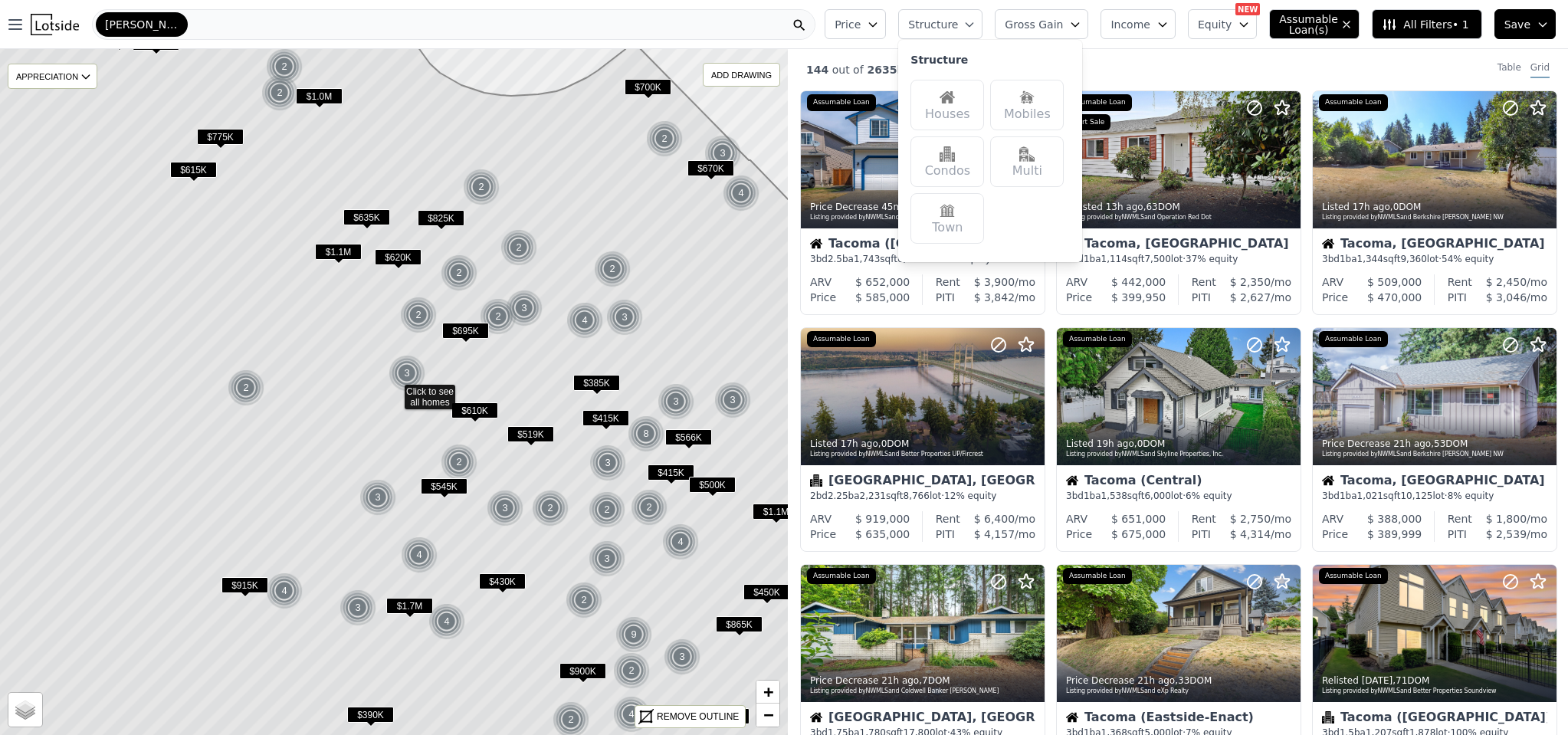
click at [878, 21] on icon "button" at bounding box center [872, 24] width 12 height 12
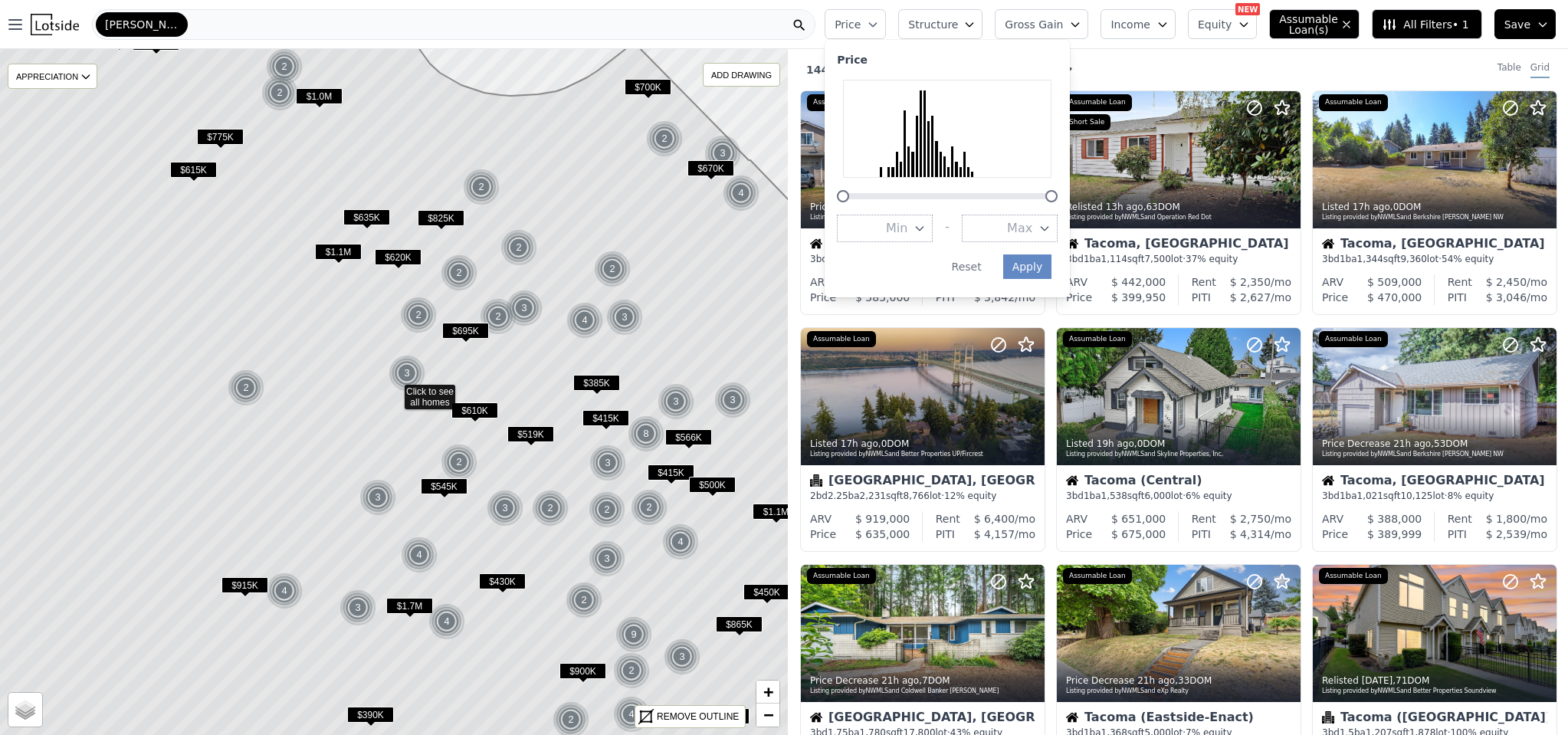
click at [878, 21] on icon "button" at bounding box center [872, 24] width 12 height 12
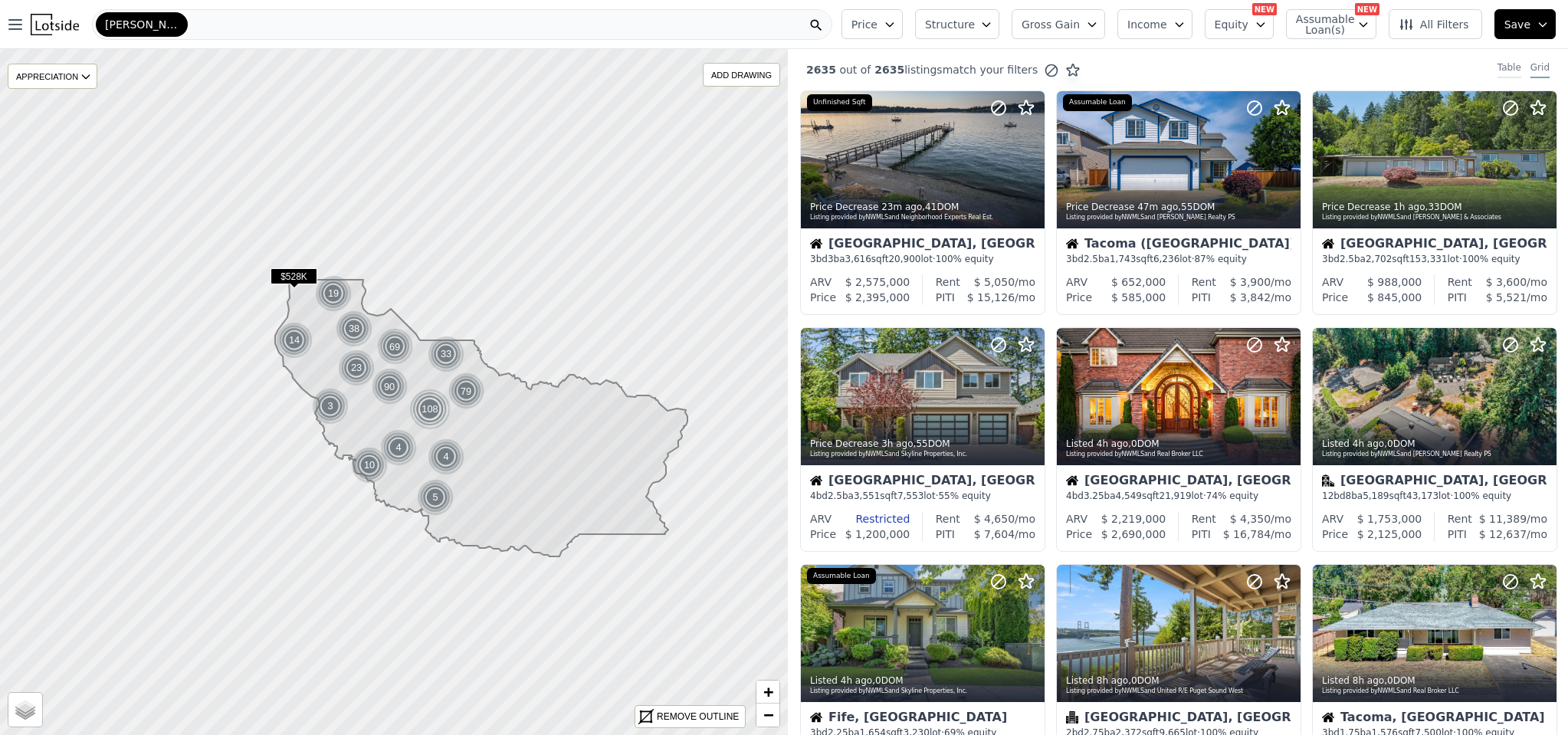
click at [1502, 62] on div "Table" at bounding box center [1509, 69] width 24 height 17
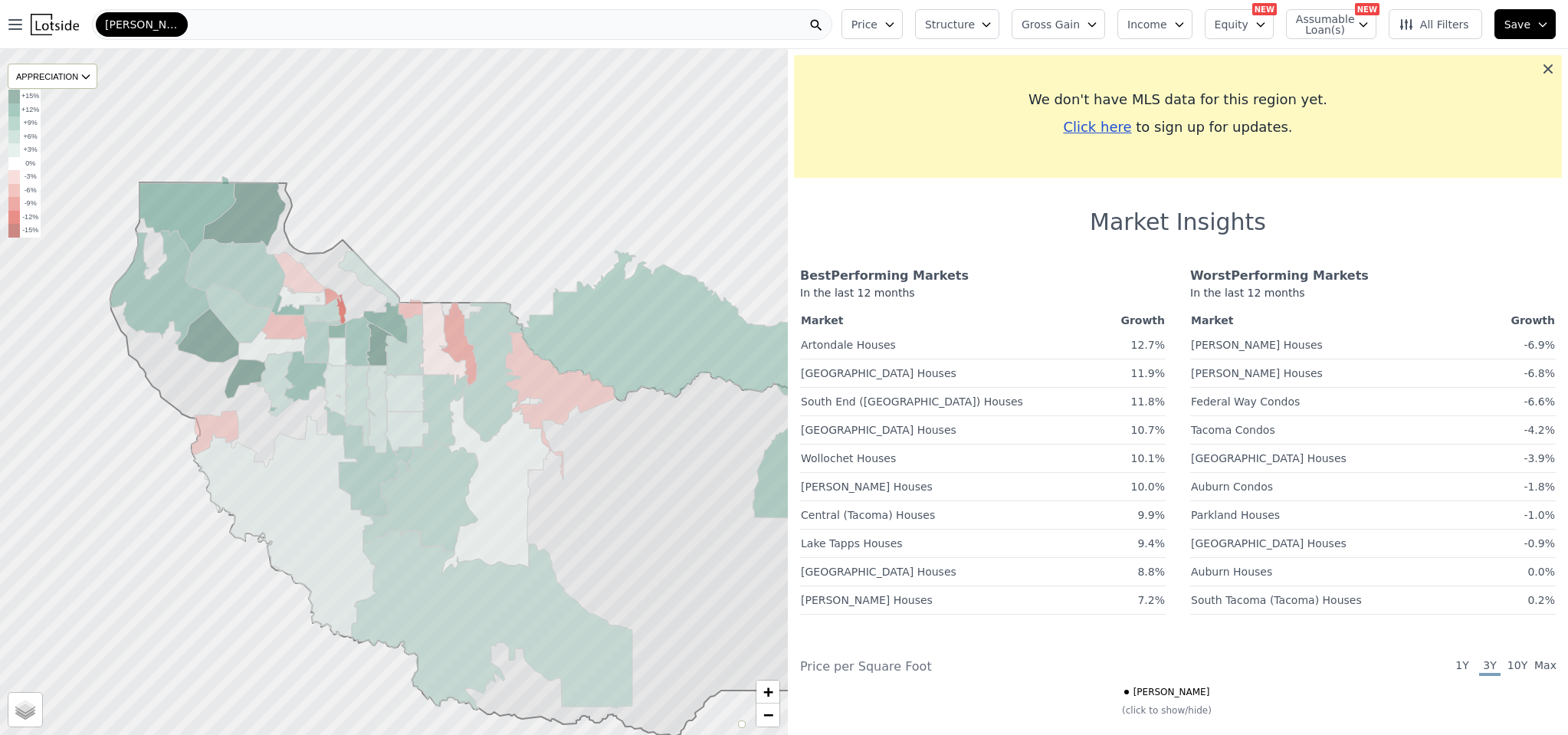
click at [1543, 66] on icon at bounding box center [1548, 69] width 9 height 9
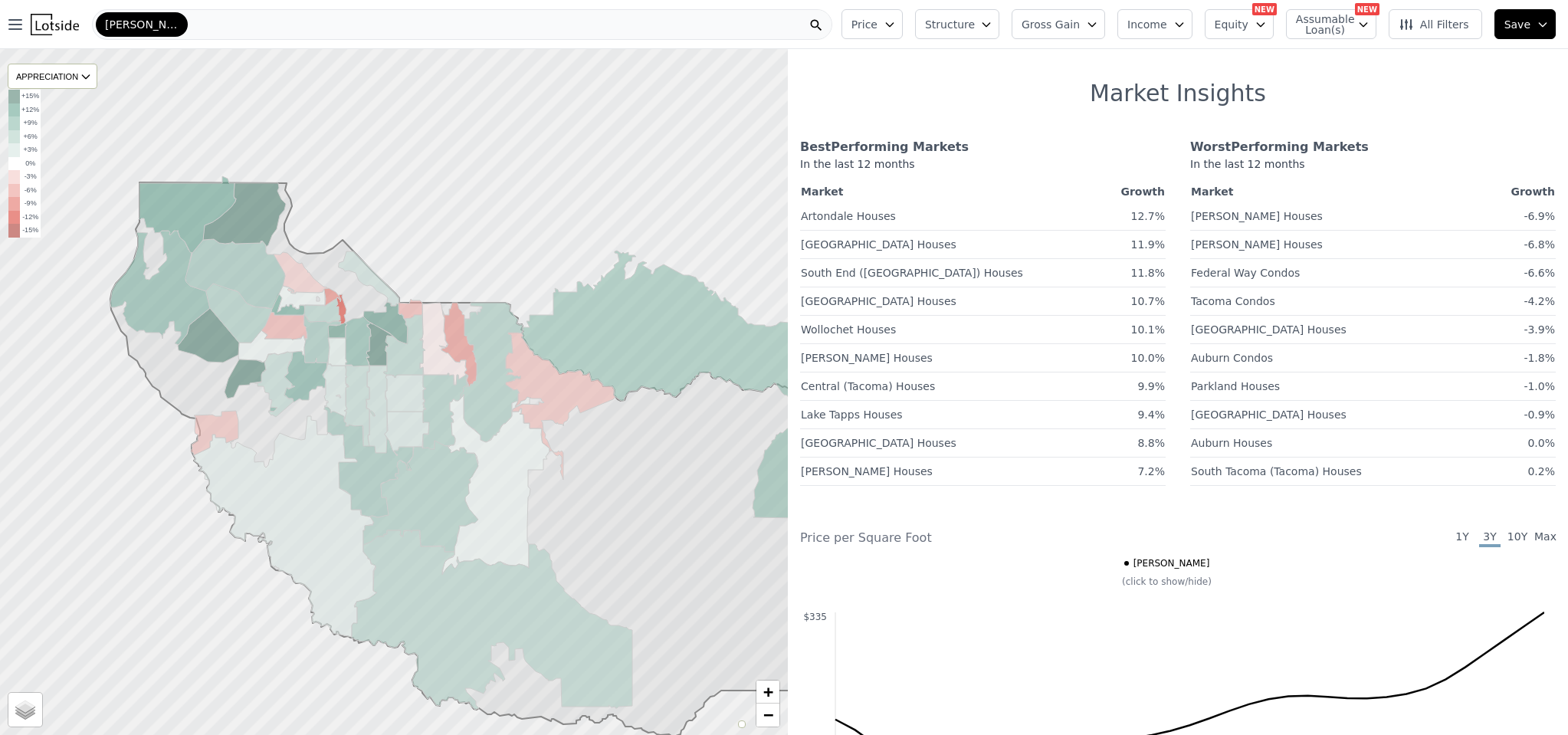
click at [199, 17] on div "Pierce" at bounding box center [461, 25] width 740 height 31
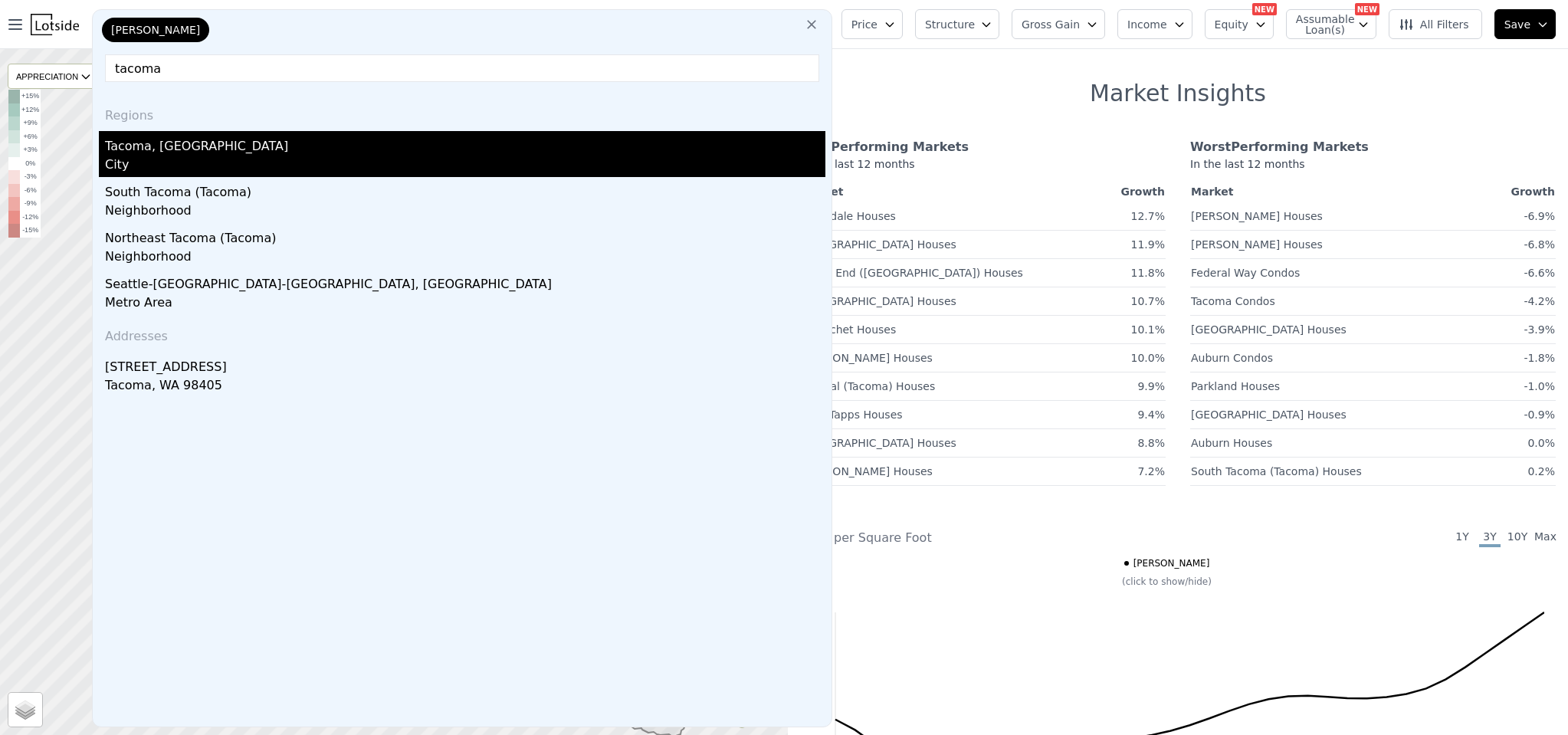
type input "tacoma"
click at [144, 164] on div "City" at bounding box center [465, 166] width 720 height 22
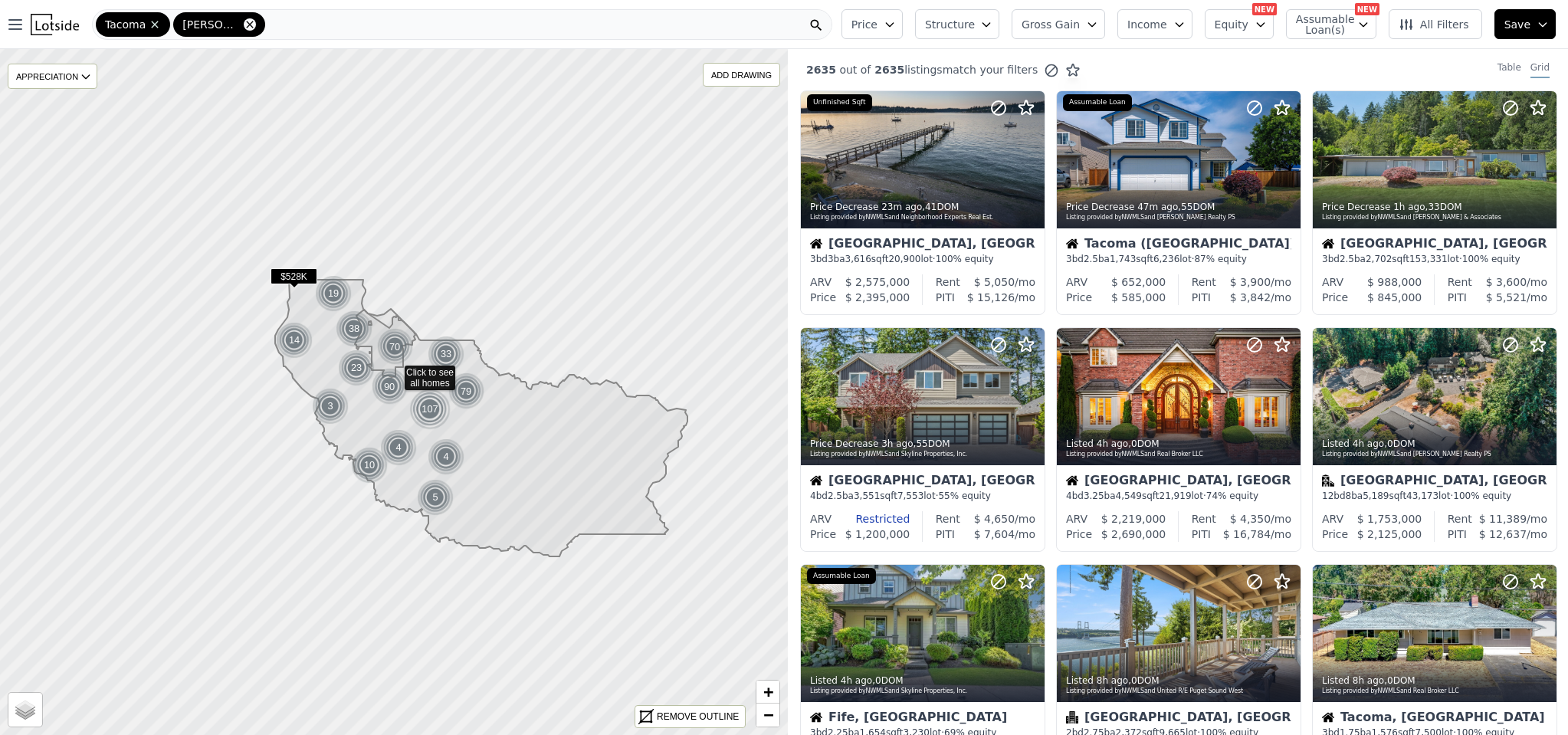
click at [243, 25] on icon at bounding box center [249, 24] width 12 height 12
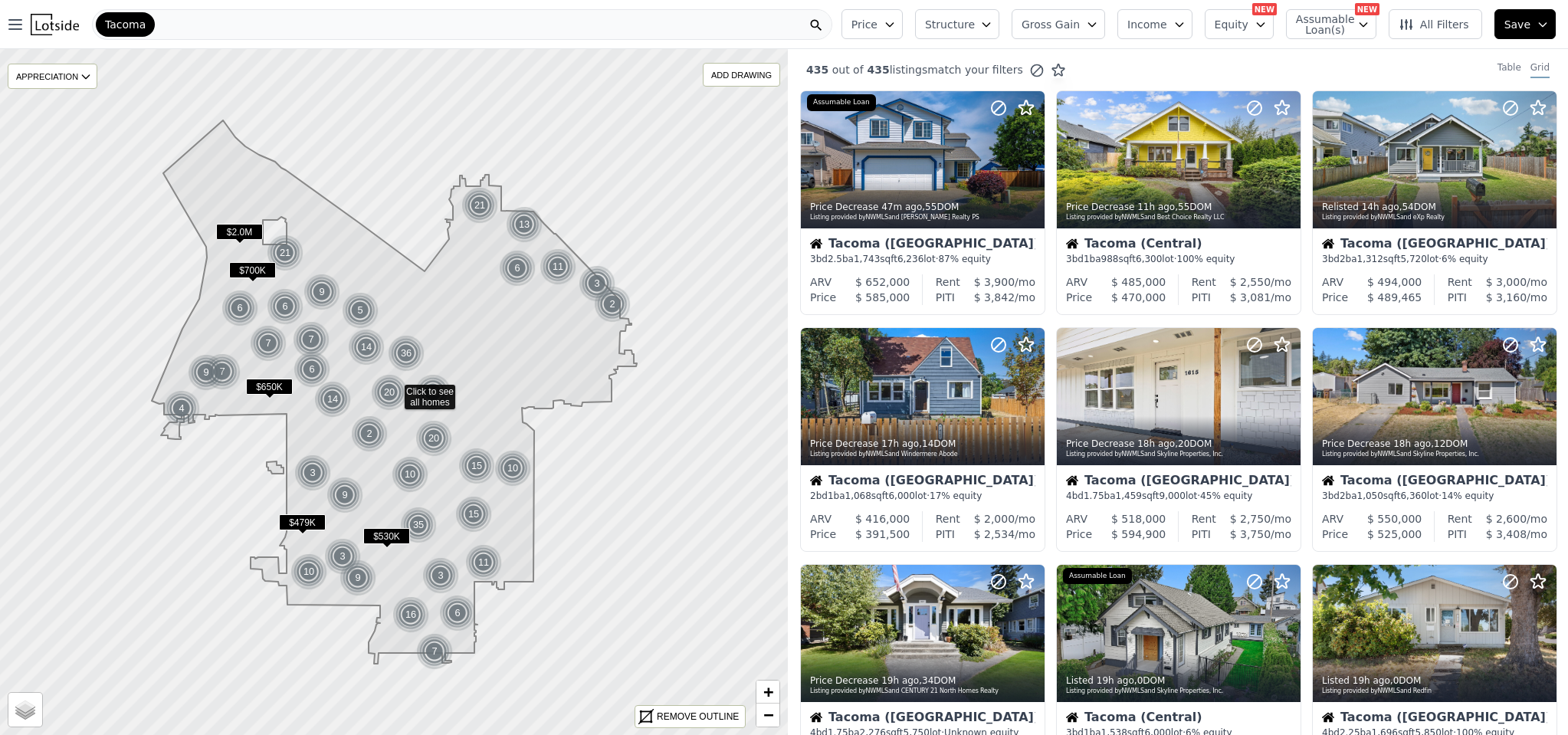
click at [1452, 33] on button "All Filters" at bounding box center [1434, 24] width 94 height 30
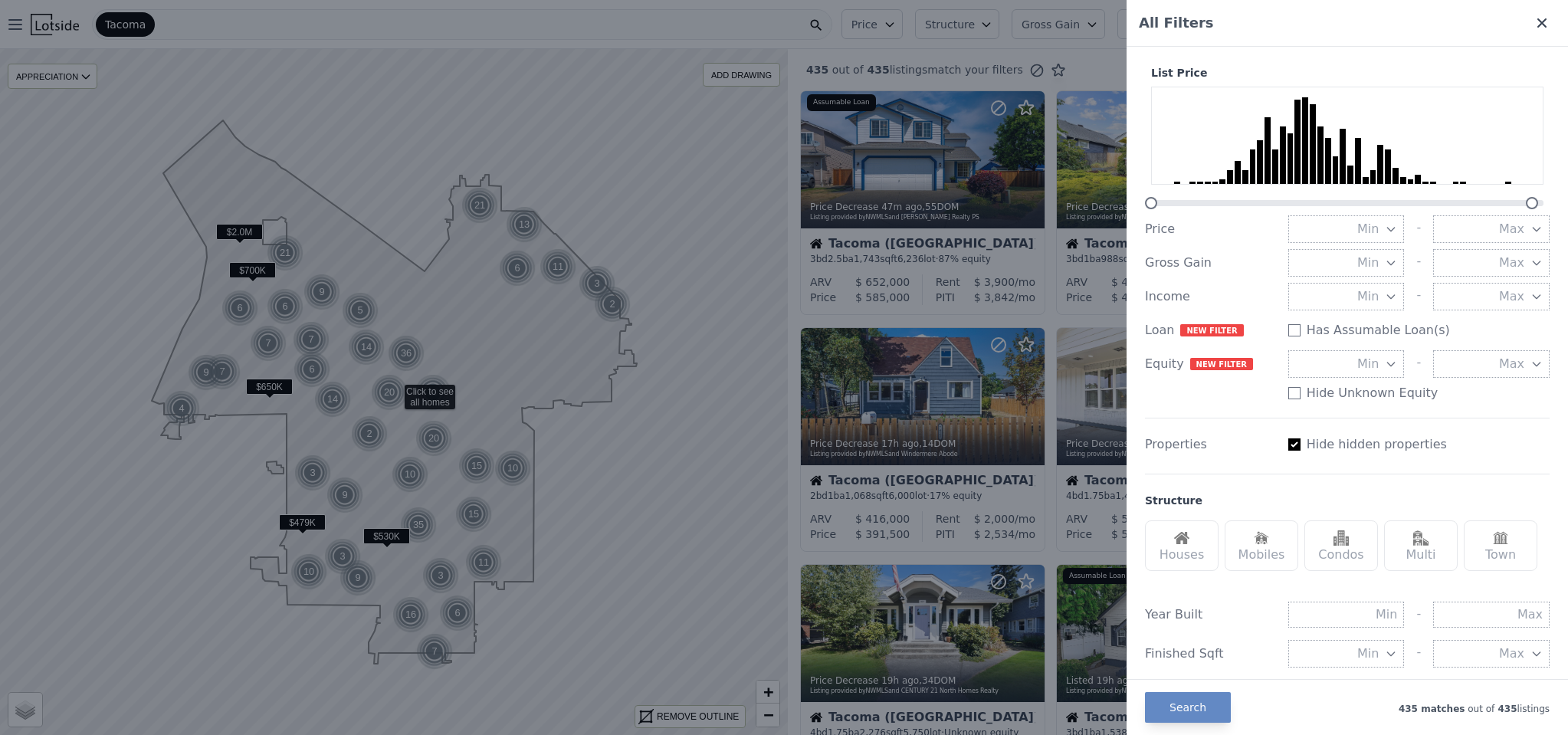
click at [1533, 25] on icon at bounding box center [1541, 23] width 15 height 15
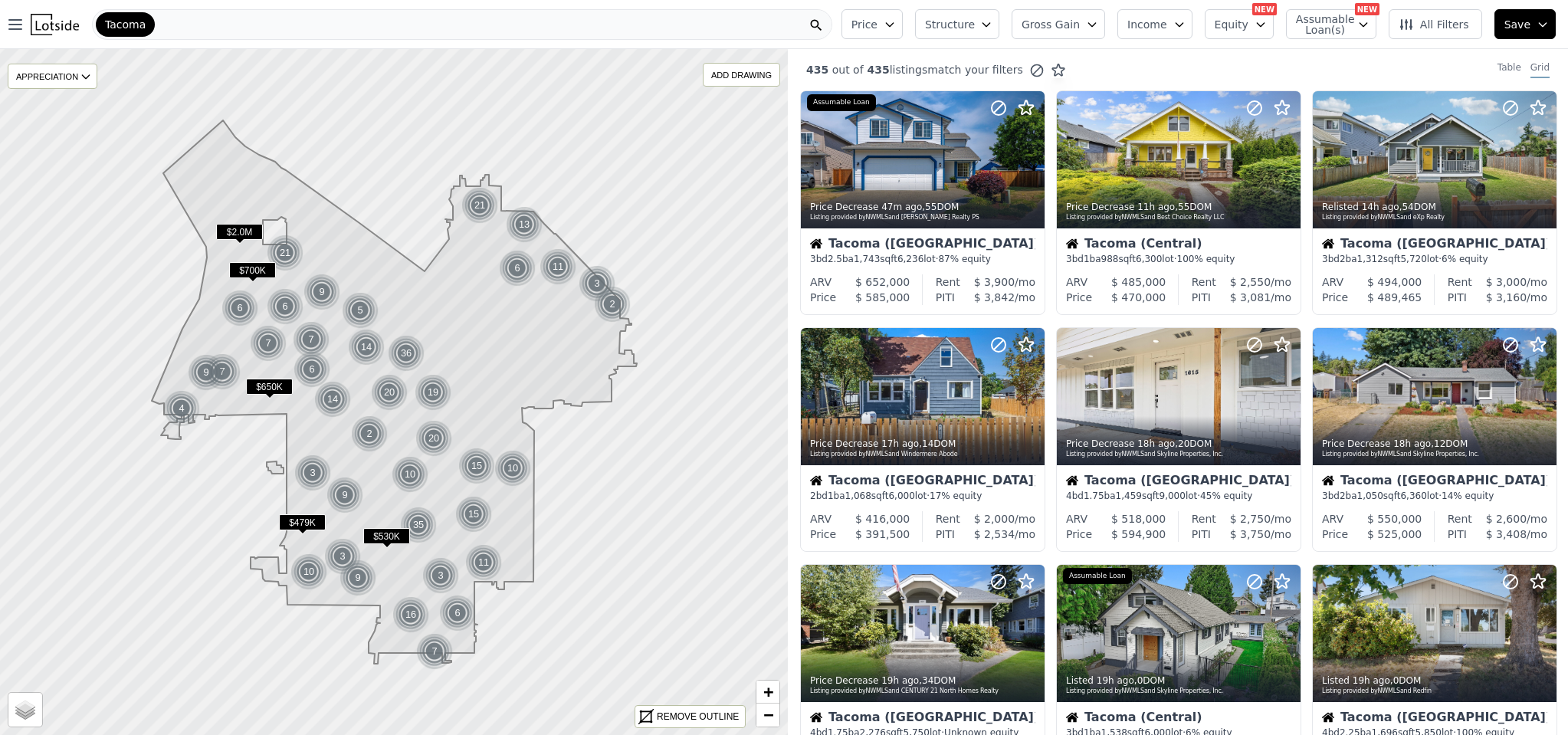
click at [1412, 27] on icon at bounding box center [1405, 25] width 12 height 11
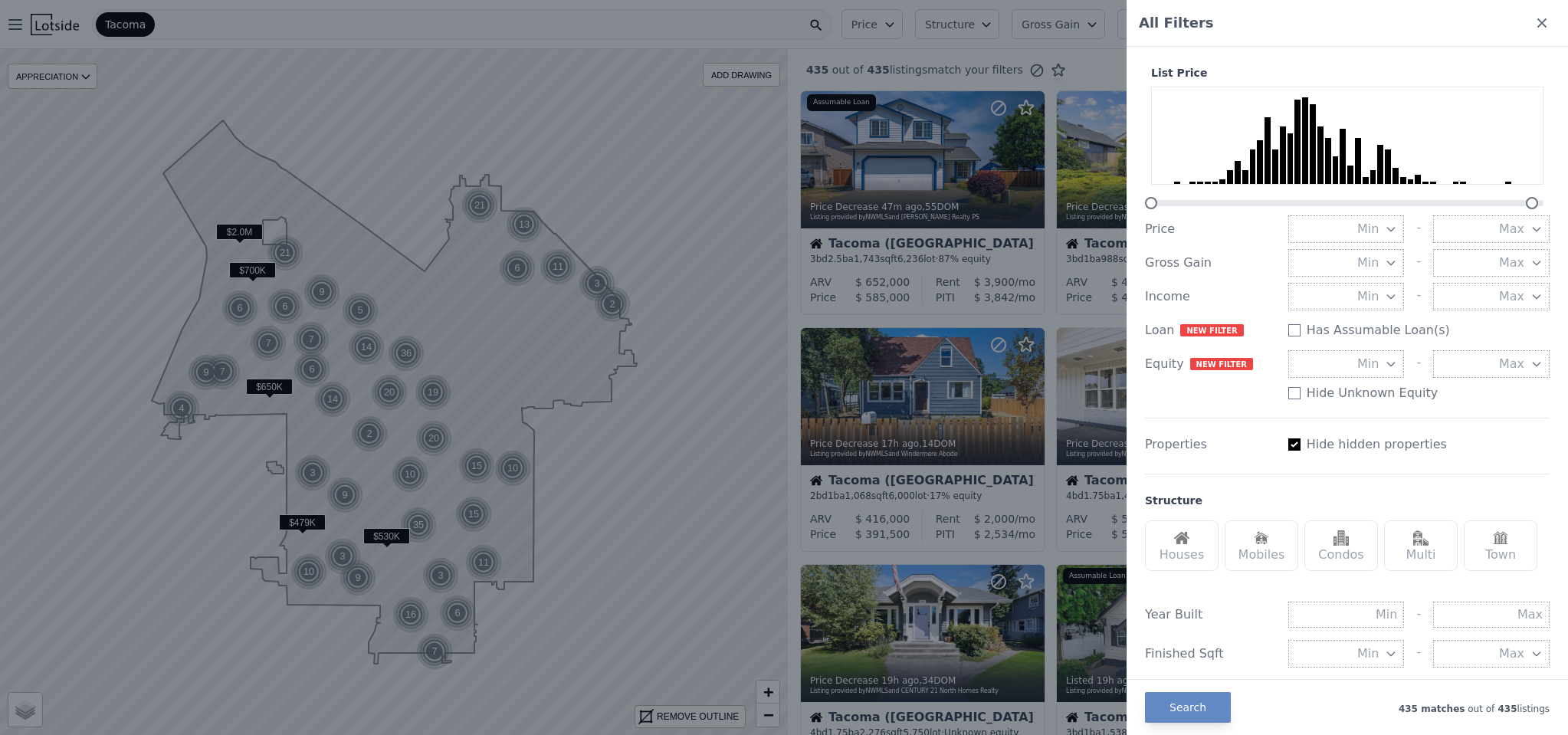
click at [1335, 353] on button "Min" at bounding box center [1346, 363] width 116 height 27
click at [1487, 399] on div "List Price Price Min - Max Gross Gain Min - Max Income Min - Max Loan New filte…" at bounding box center [1346, 240] width 404 height 350
click at [1537, 22] on icon at bounding box center [1542, 23] width 9 height 9
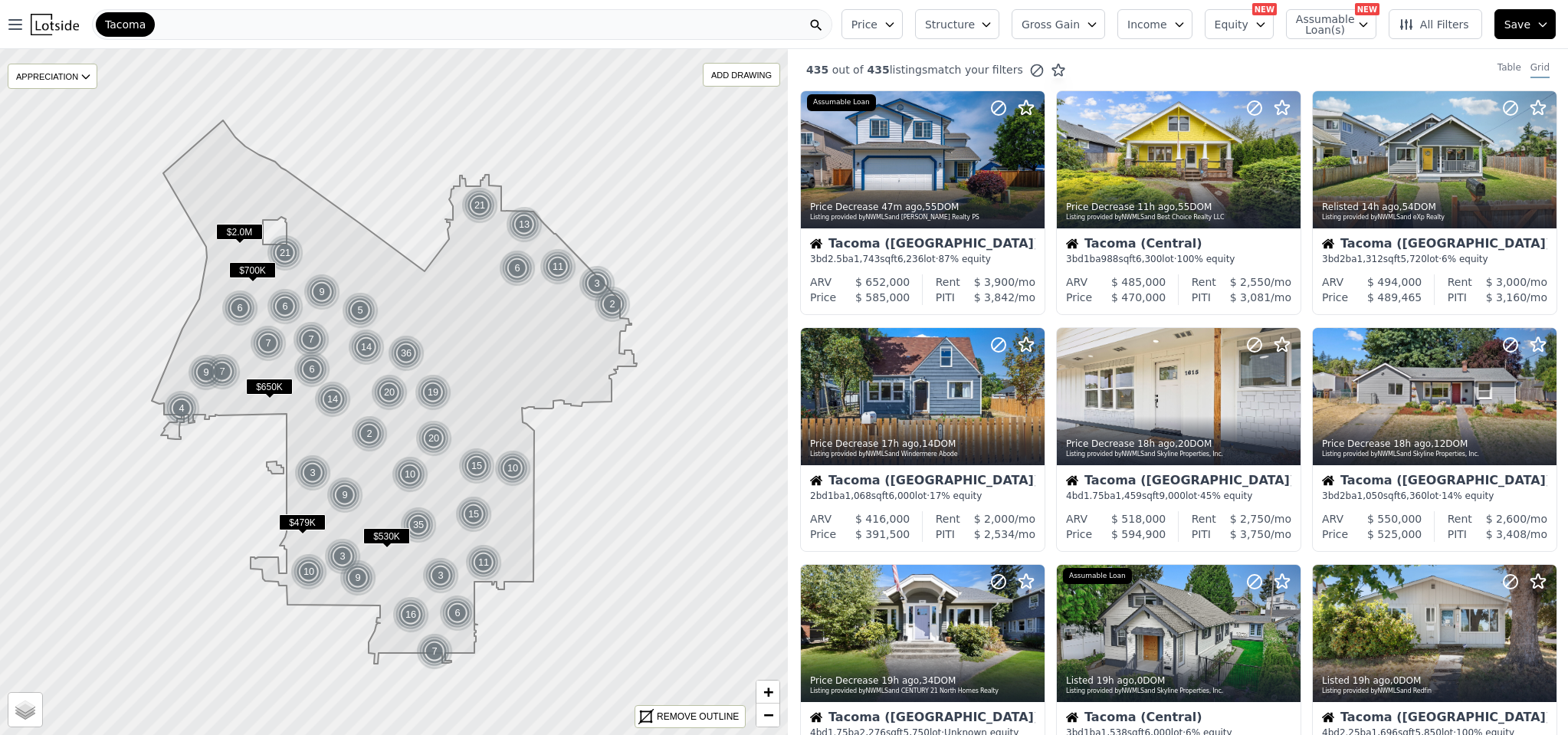
click at [1094, 28] on icon "button" at bounding box center [1091, 24] width 12 height 12
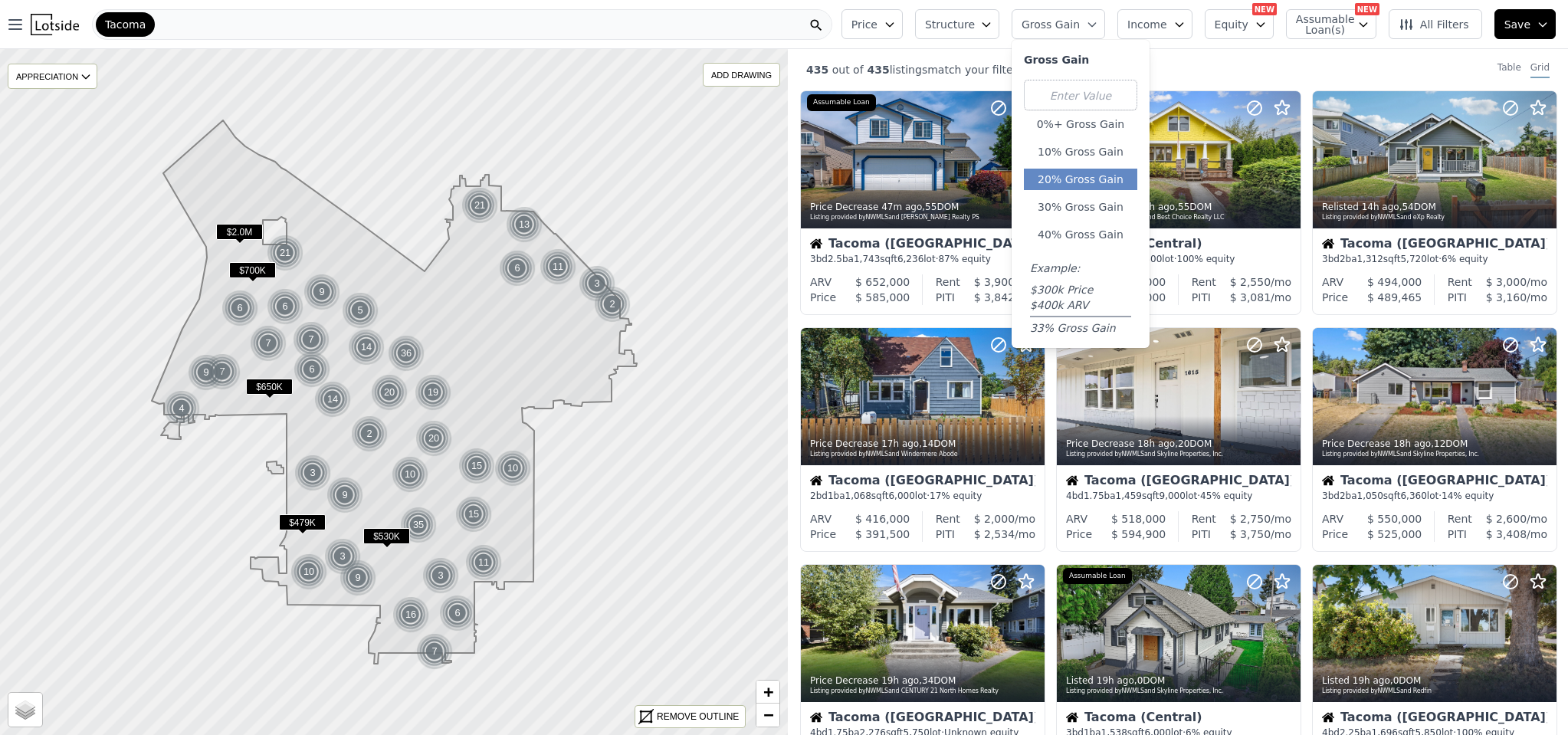
click at [1088, 184] on button "20% Gross Gain" at bounding box center [1080, 180] width 114 height 22
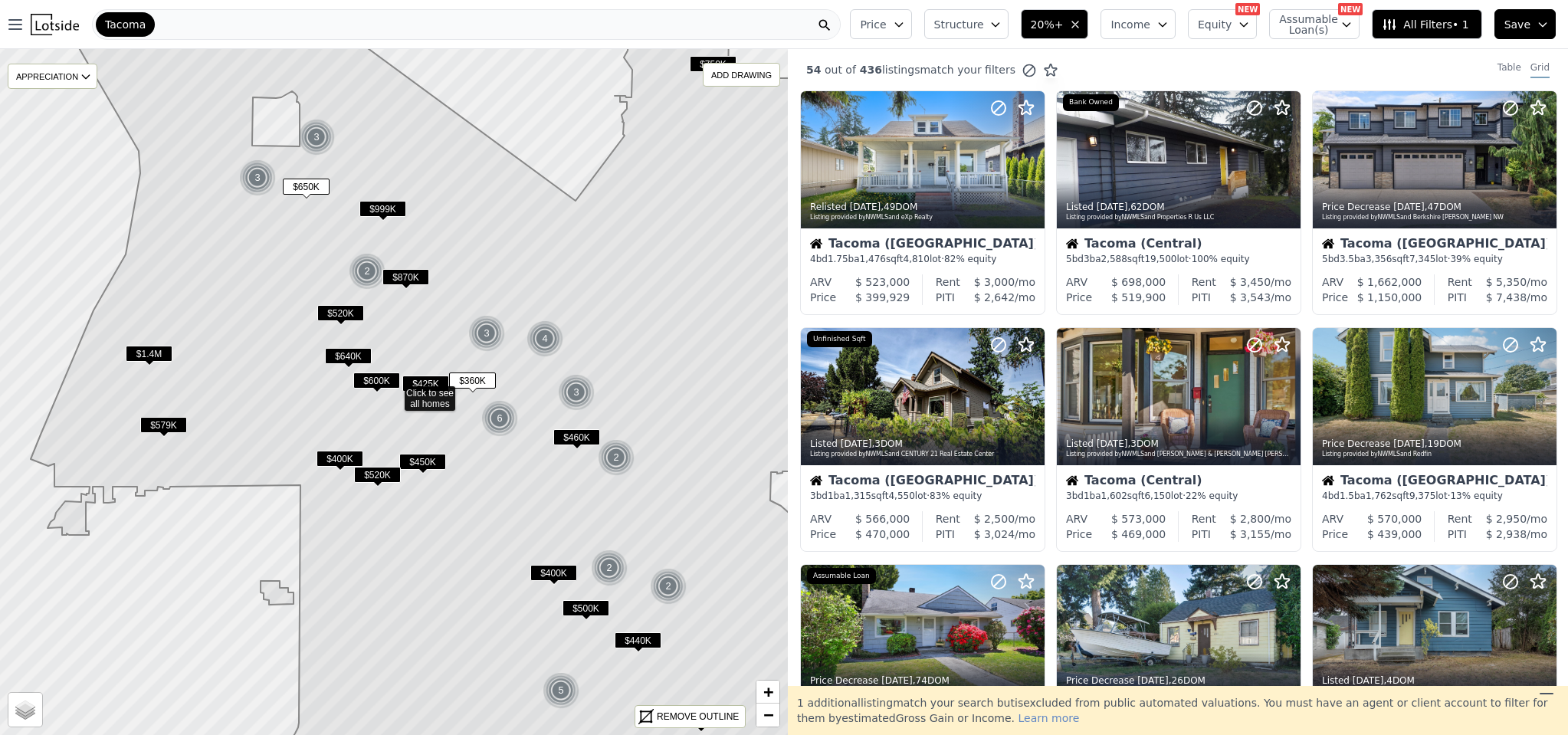
click at [1047, 23] on span "20%+" at bounding box center [1047, 25] width 33 height 15
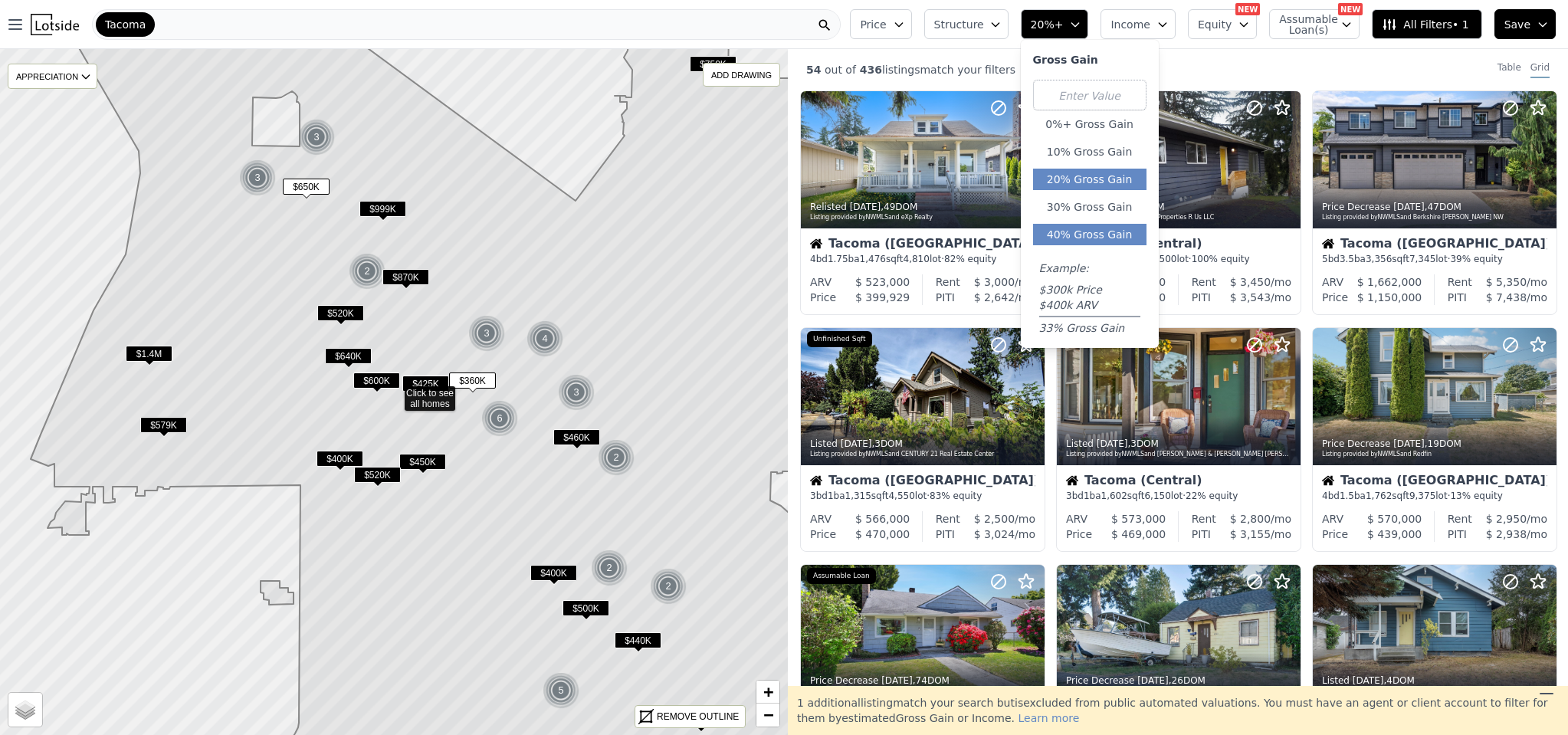
click at [1071, 227] on button "40% Gross Gain" at bounding box center [1089, 234] width 114 height 22
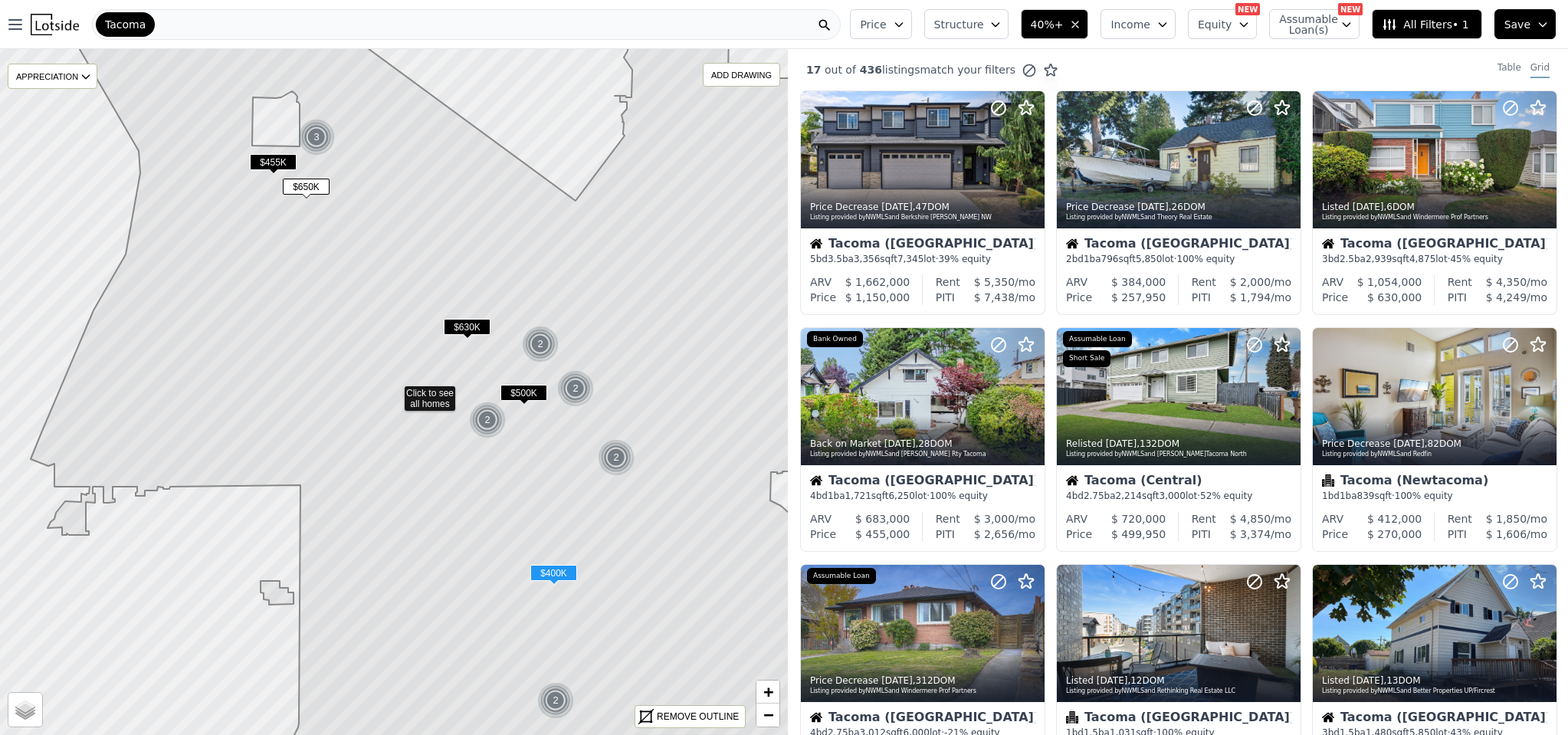
click at [272, 159] on span "$455K" at bounding box center [273, 163] width 46 height 16
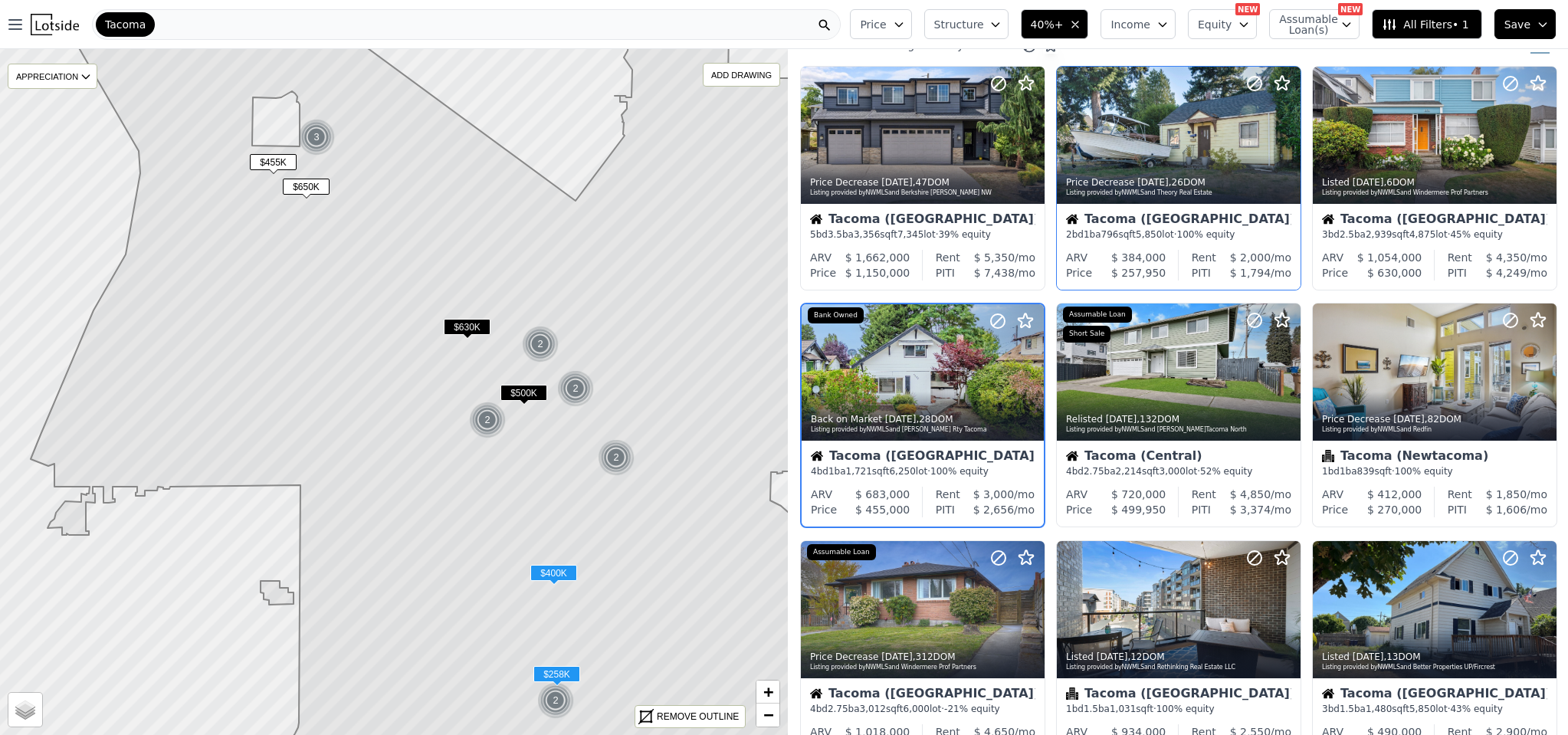
click at [1241, 228] on div "Tacoma (South End)" at bounding box center [1178, 220] width 225 height 15
click at [84, 75] on icon at bounding box center [85, 77] width 7 height 4
click at [84, 75] on icon at bounding box center [85, 76] width 12 height 12
click at [274, 159] on span "$455K" at bounding box center [273, 163] width 46 height 16
click at [951, 360] on div at bounding box center [995, 353] width 98 height 98
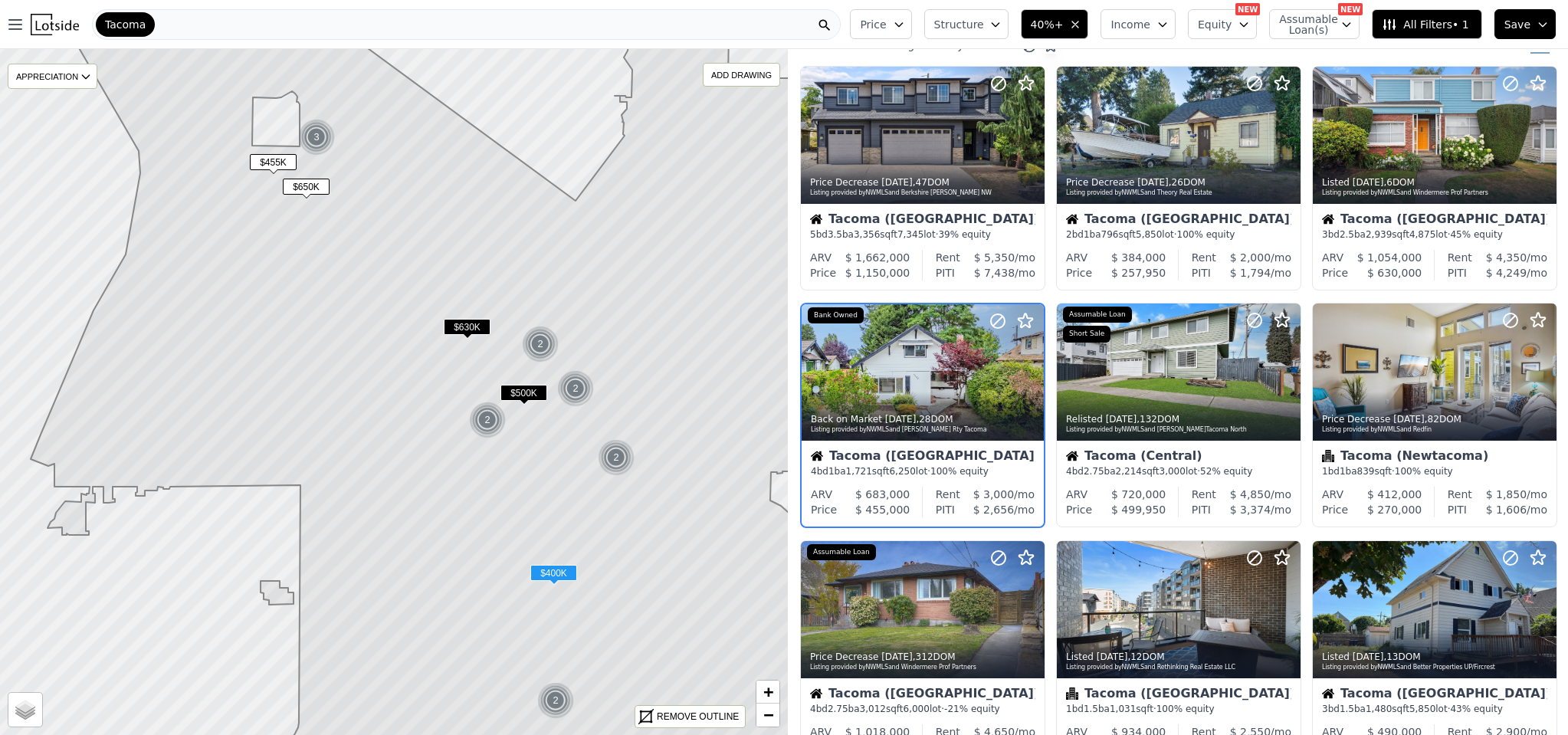
click at [1426, 26] on span "All Filters • 1" at bounding box center [1424, 25] width 86 height 15
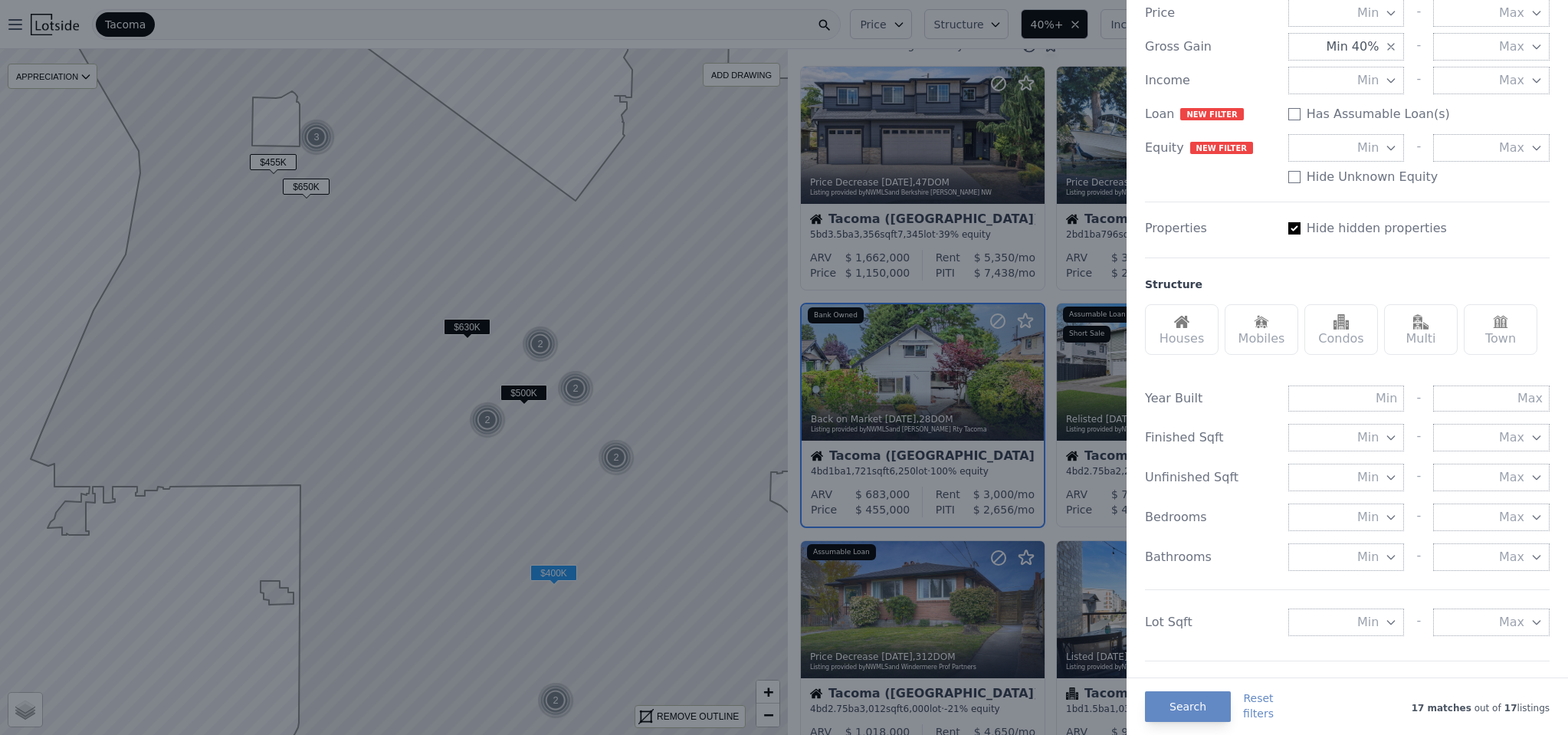
scroll to position [264, 0]
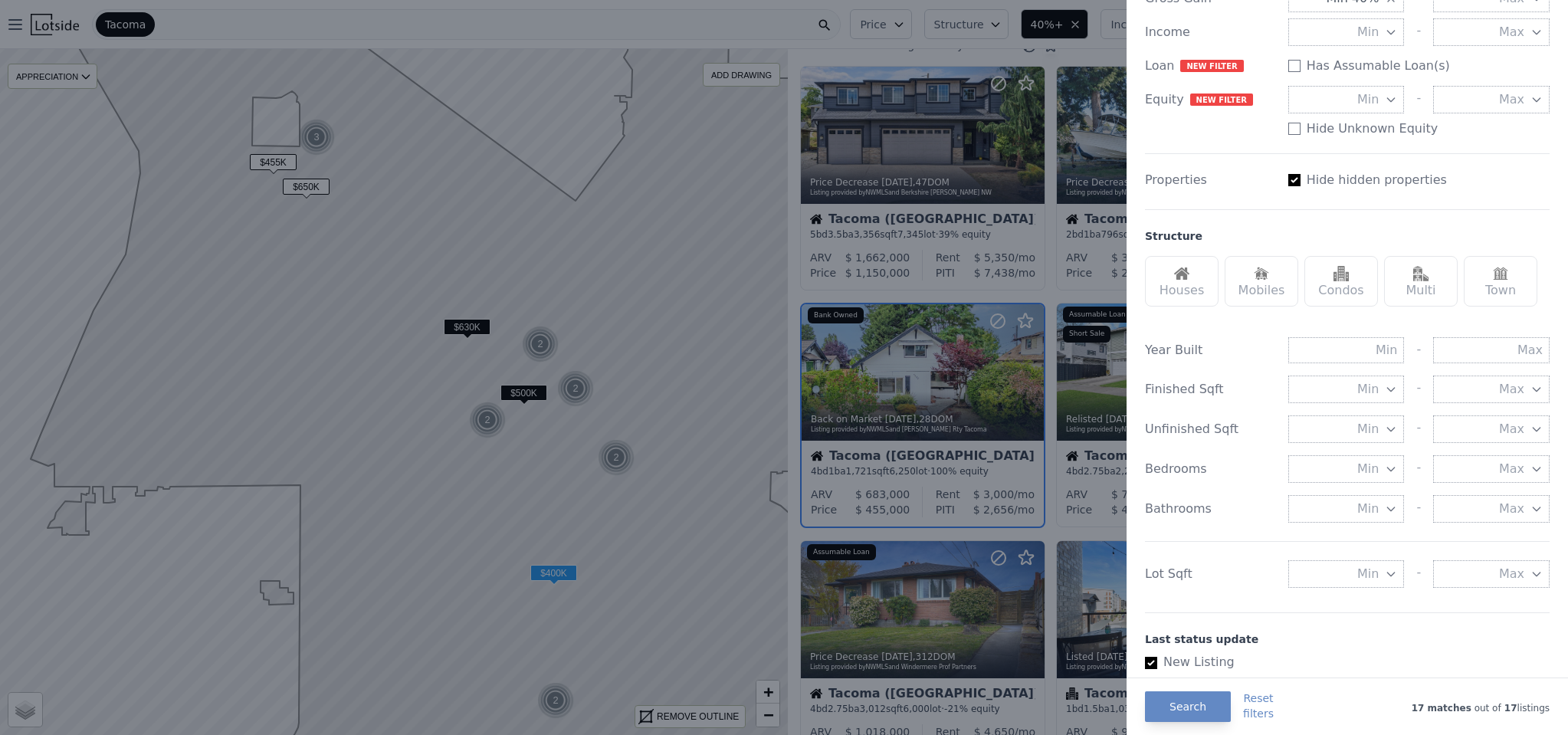
click at [1339, 572] on button "Min" at bounding box center [1346, 574] width 116 height 27
click at [1338, 629] on button "5000 sqft" at bounding box center [1346, 629] width 116 height 27
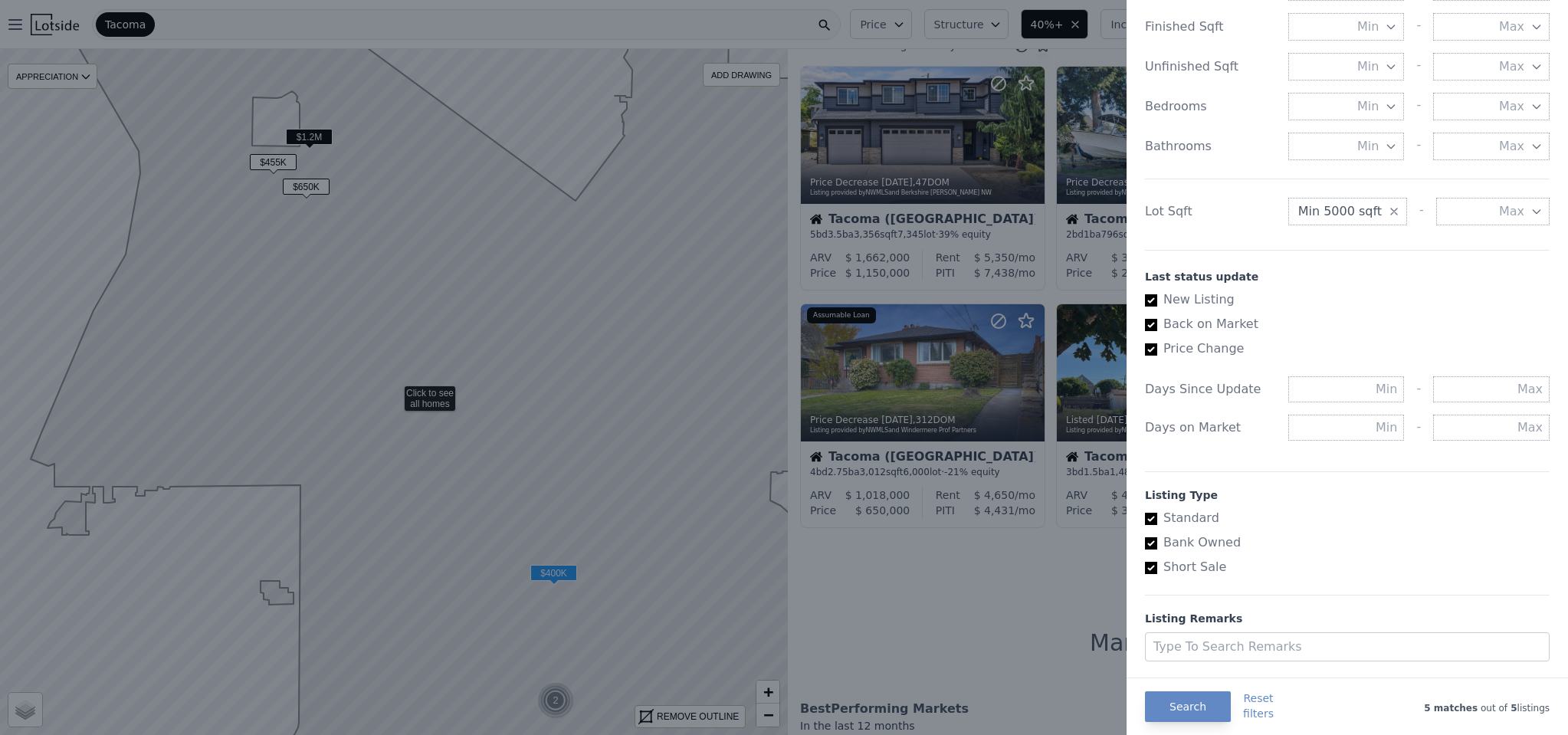
scroll to position [658, 0]
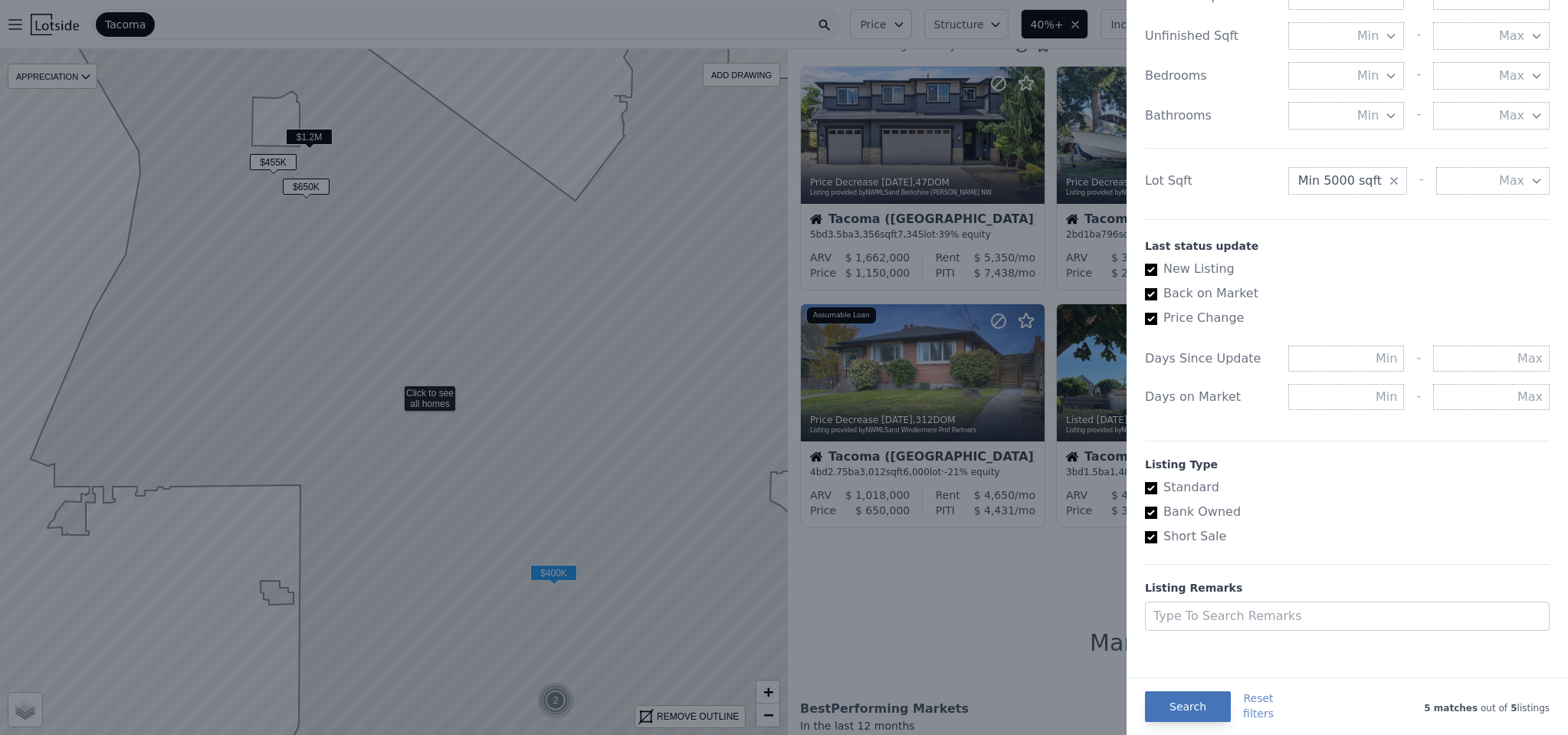
click at [1209, 707] on button "Search" at bounding box center [1187, 707] width 85 height 31
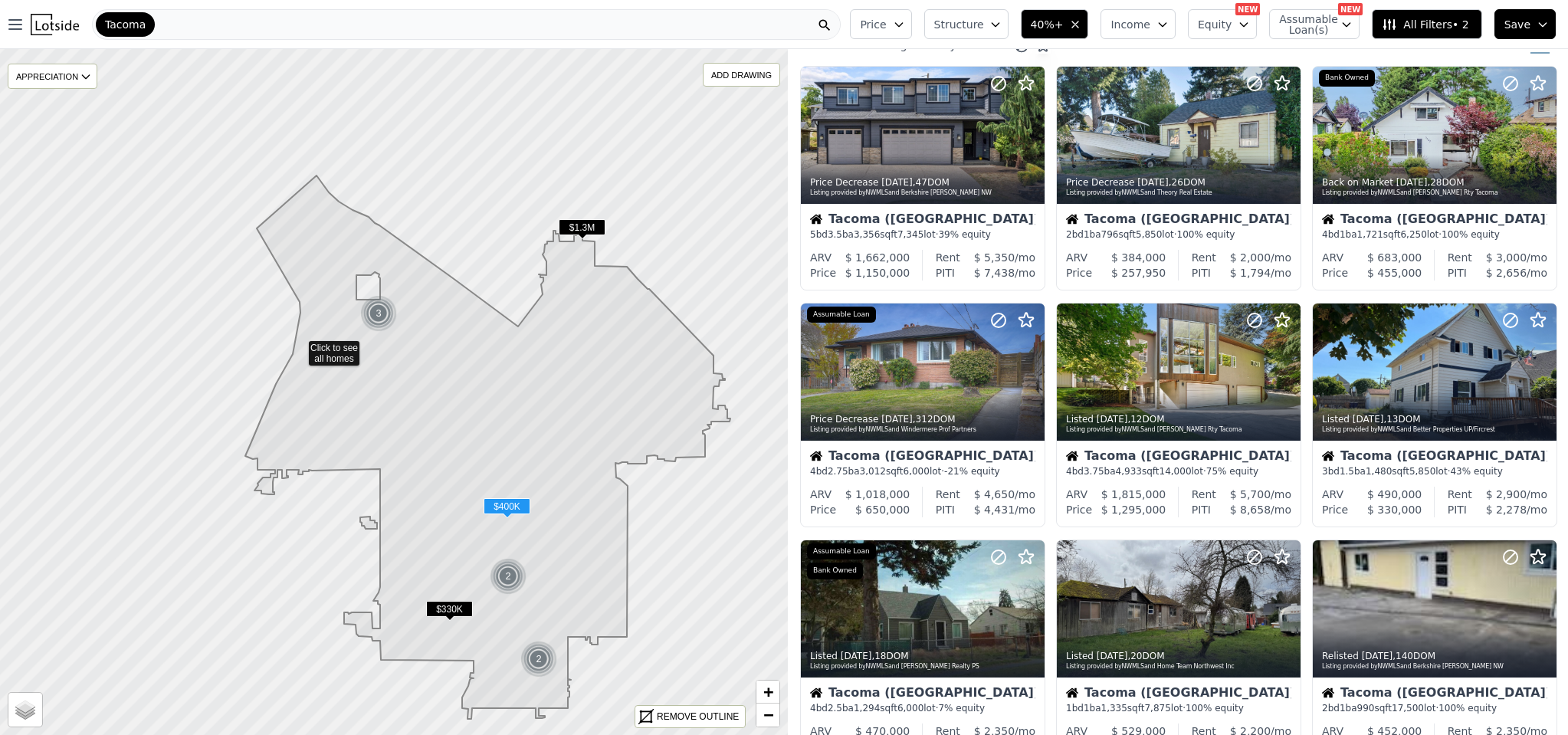
drag, startPoint x: 652, startPoint y: 541, endPoint x: 556, endPoint y: 498, distance: 105.2
click at [556, 498] on icon at bounding box center [488, 447] width 485 height 543
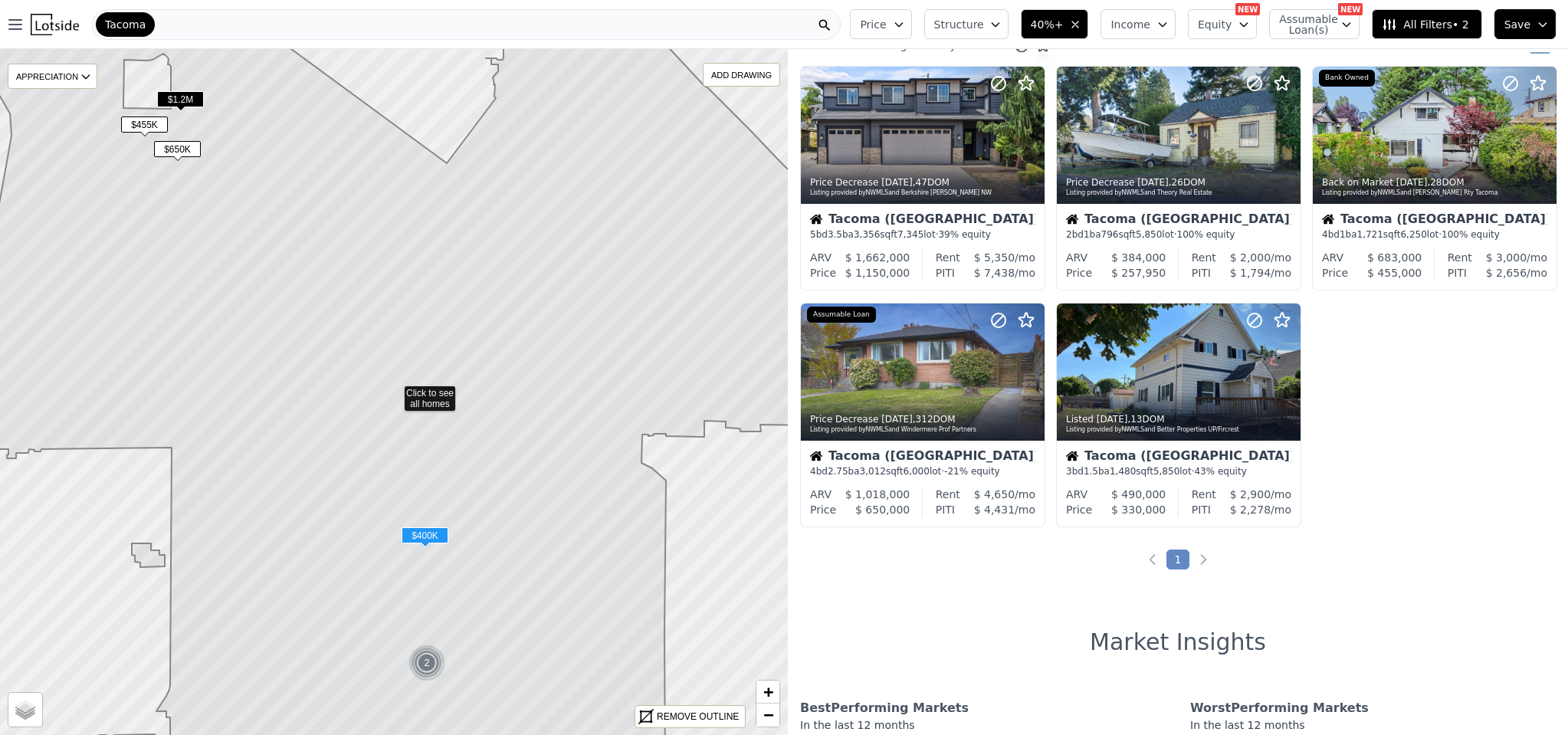
click at [423, 531] on span "$400K" at bounding box center [424, 535] width 46 height 16
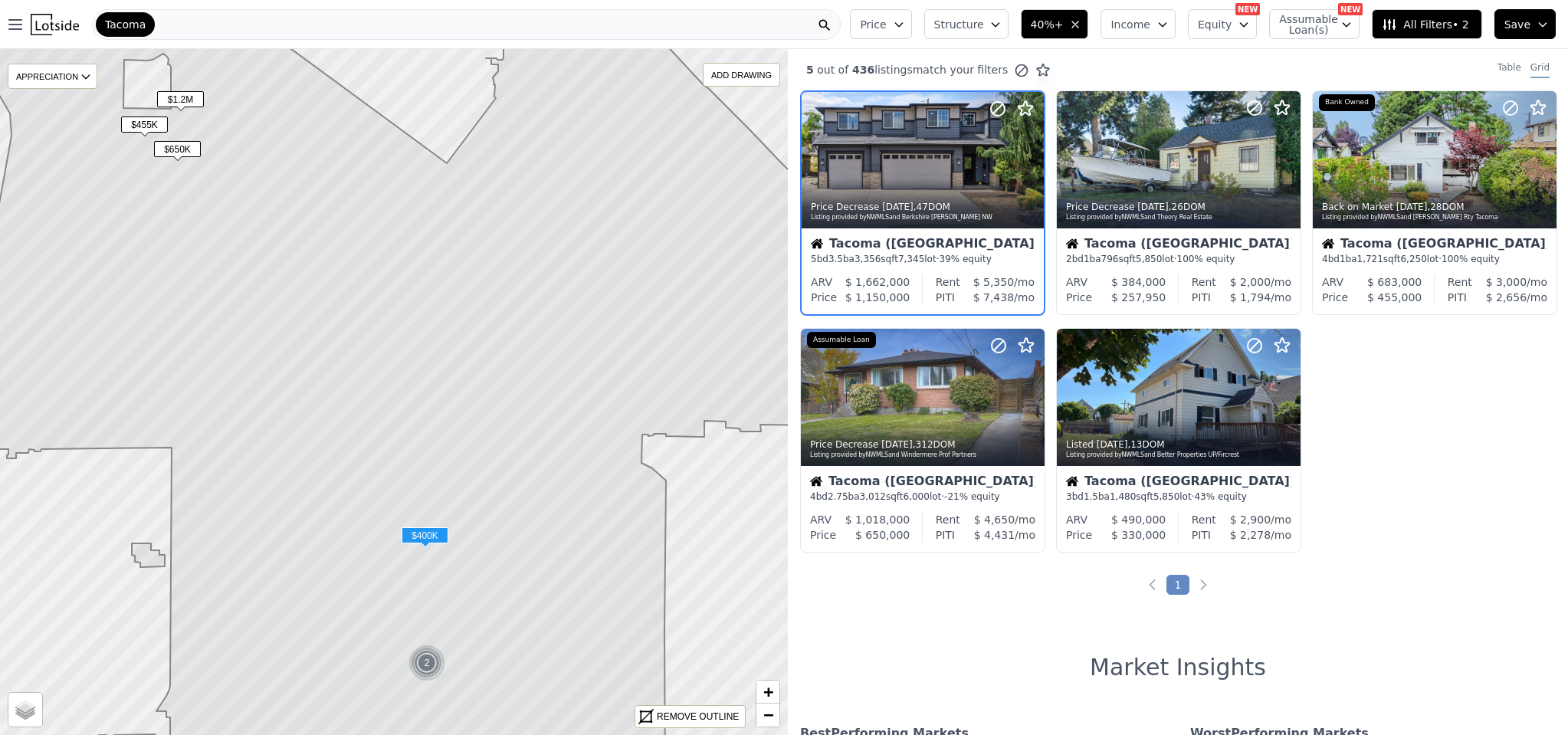
click at [422, 533] on span "$400K" at bounding box center [424, 535] width 46 height 16
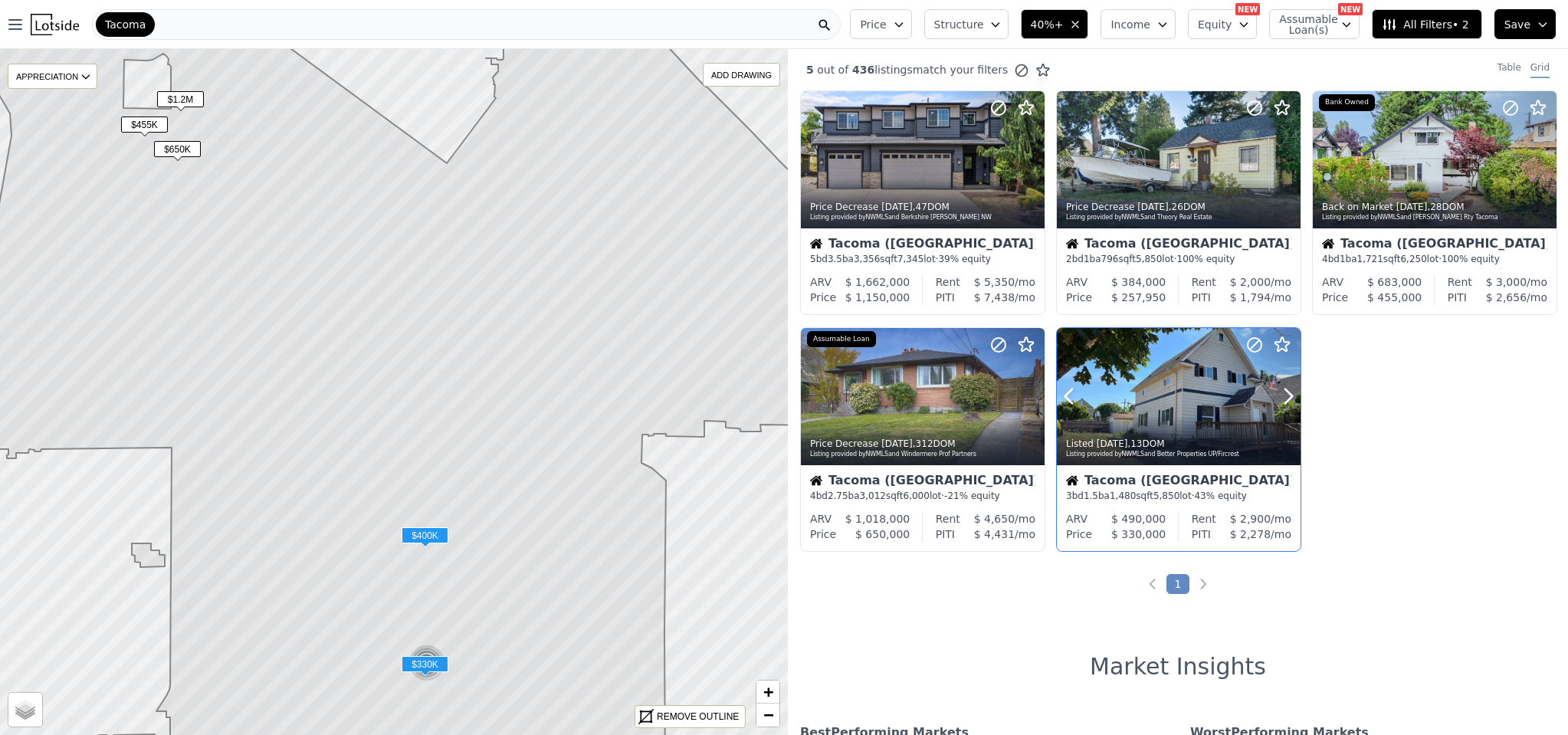
click at [1202, 396] on div at bounding box center [1251, 377] width 98 height 98
click at [424, 533] on span "$400K" at bounding box center [424, 535] width 46 height 16
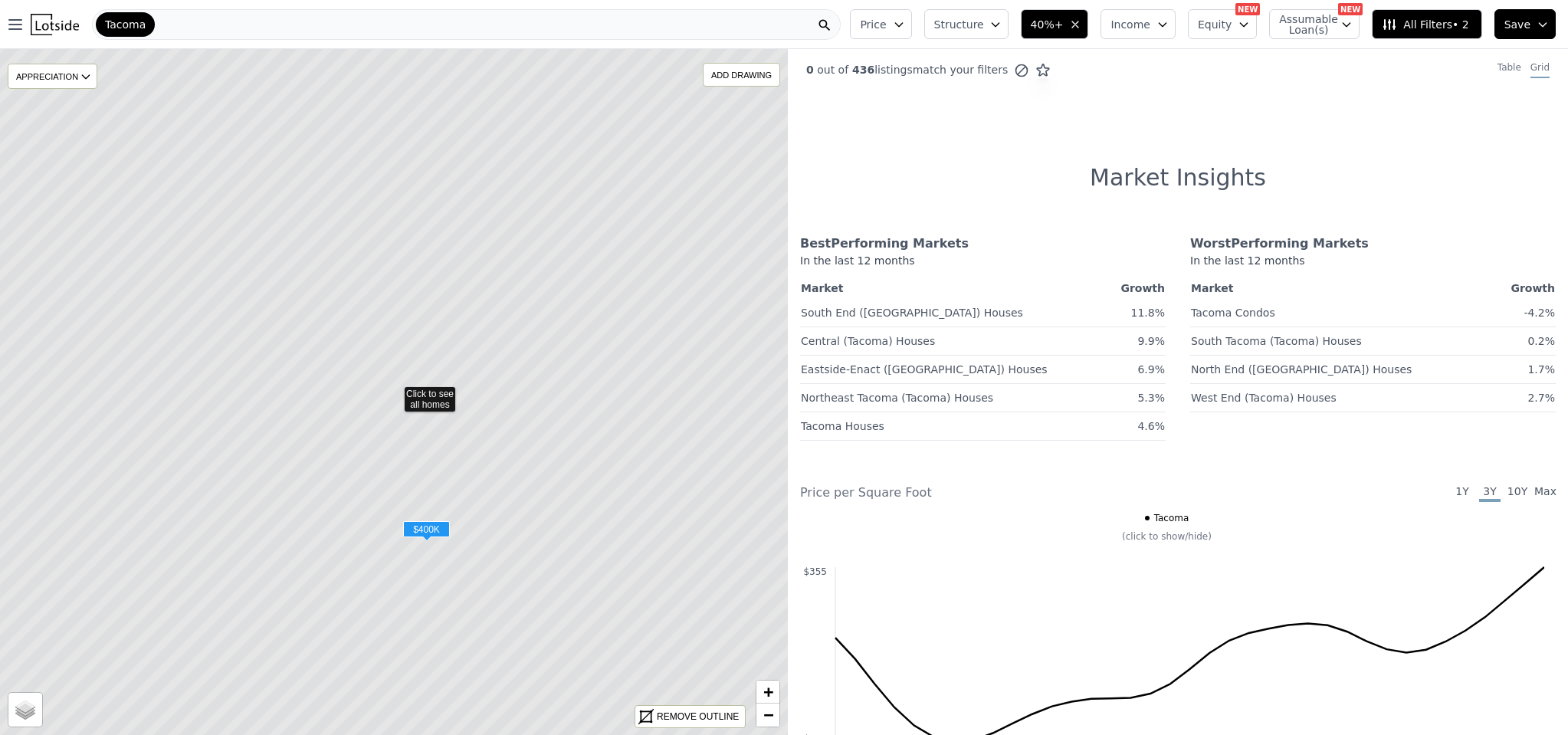
click at [423, 532] on span "$400K" at bounding box center [426, 529] width 46 height 16
click at [430, 519] on icon at bounding box center [393, 392] width 948 height 826
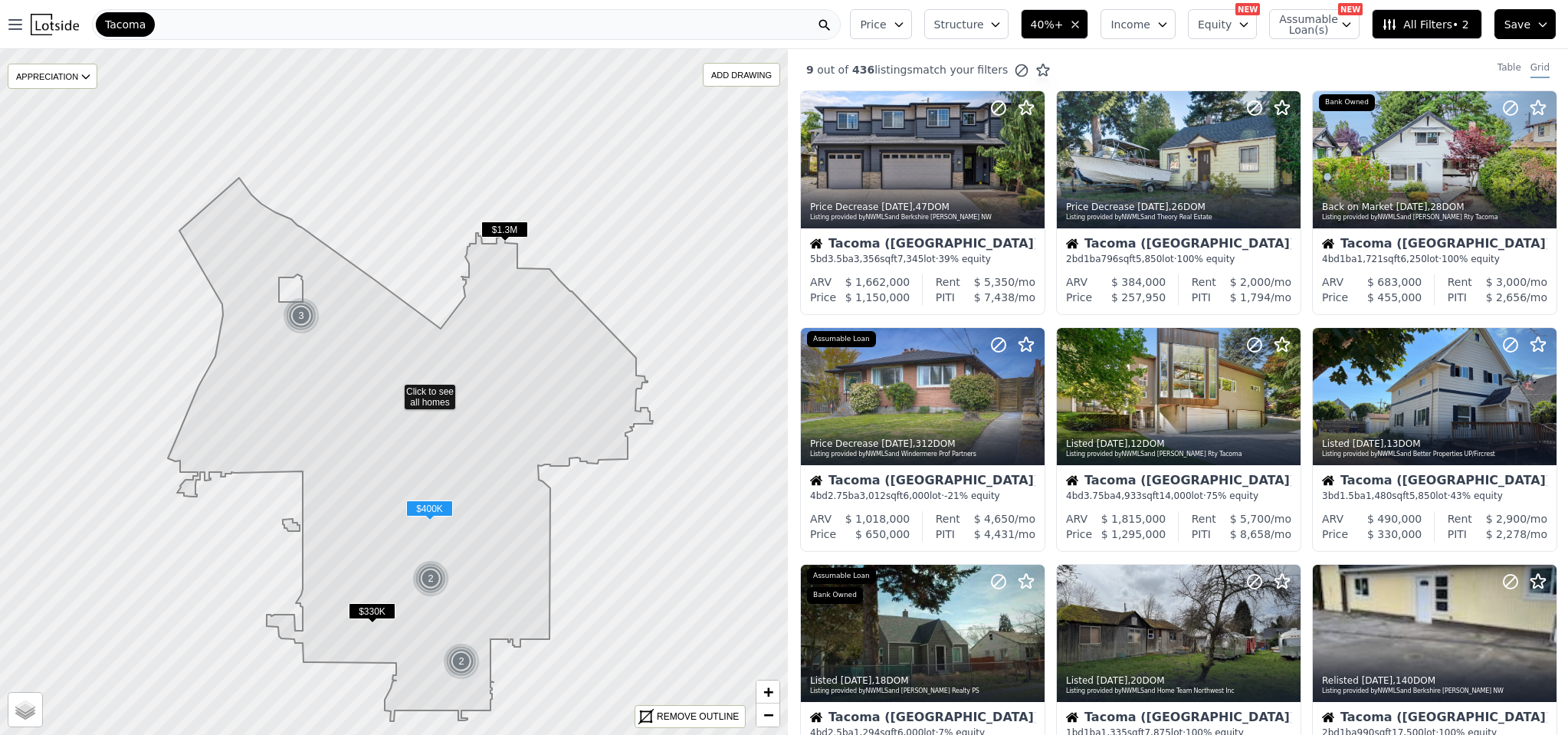
click at [437, 393] on icon at bounding box center [411, 450] width 485 height 543
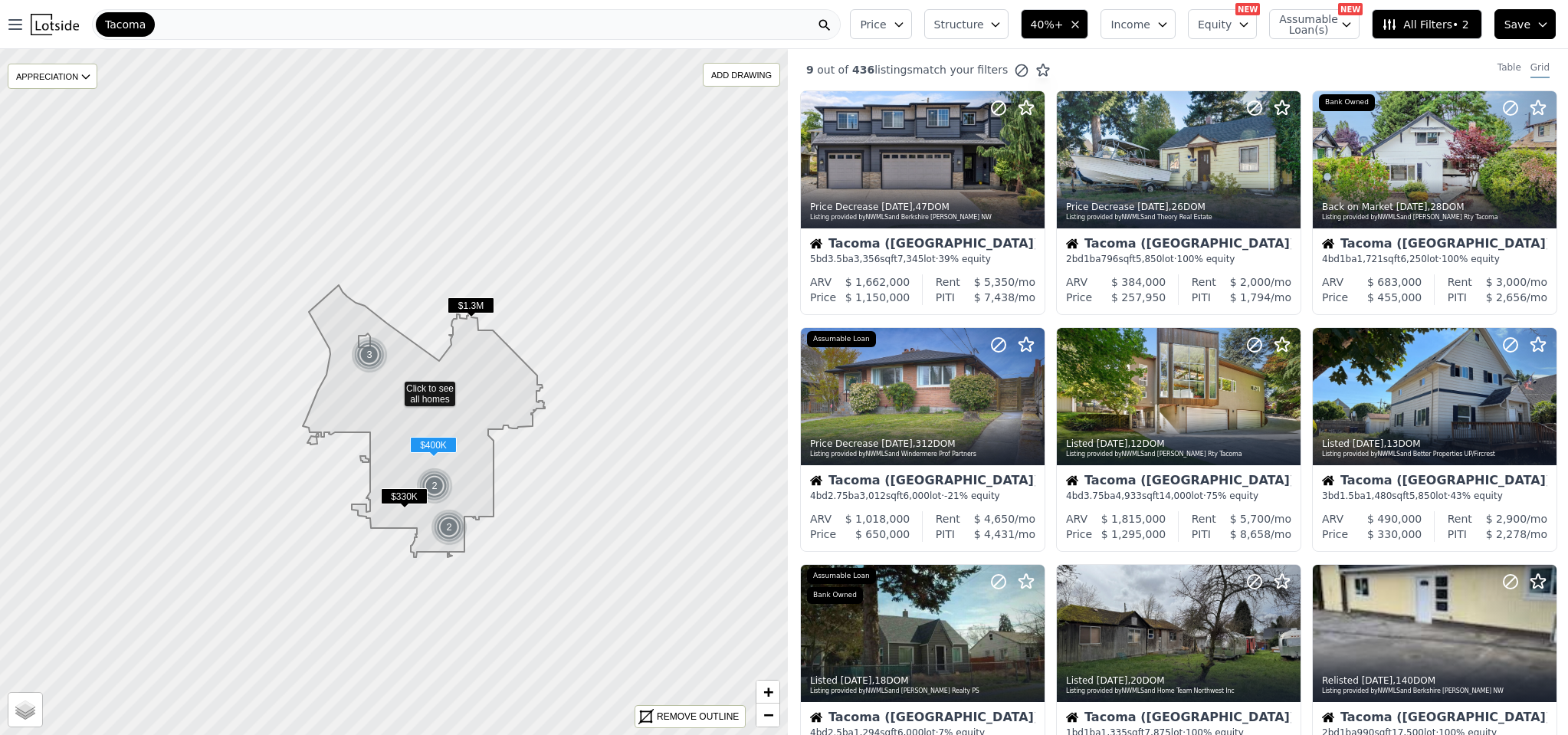
click at [437, 448] on span "$400K" at bounding box center [432, 445] width 46 height 16
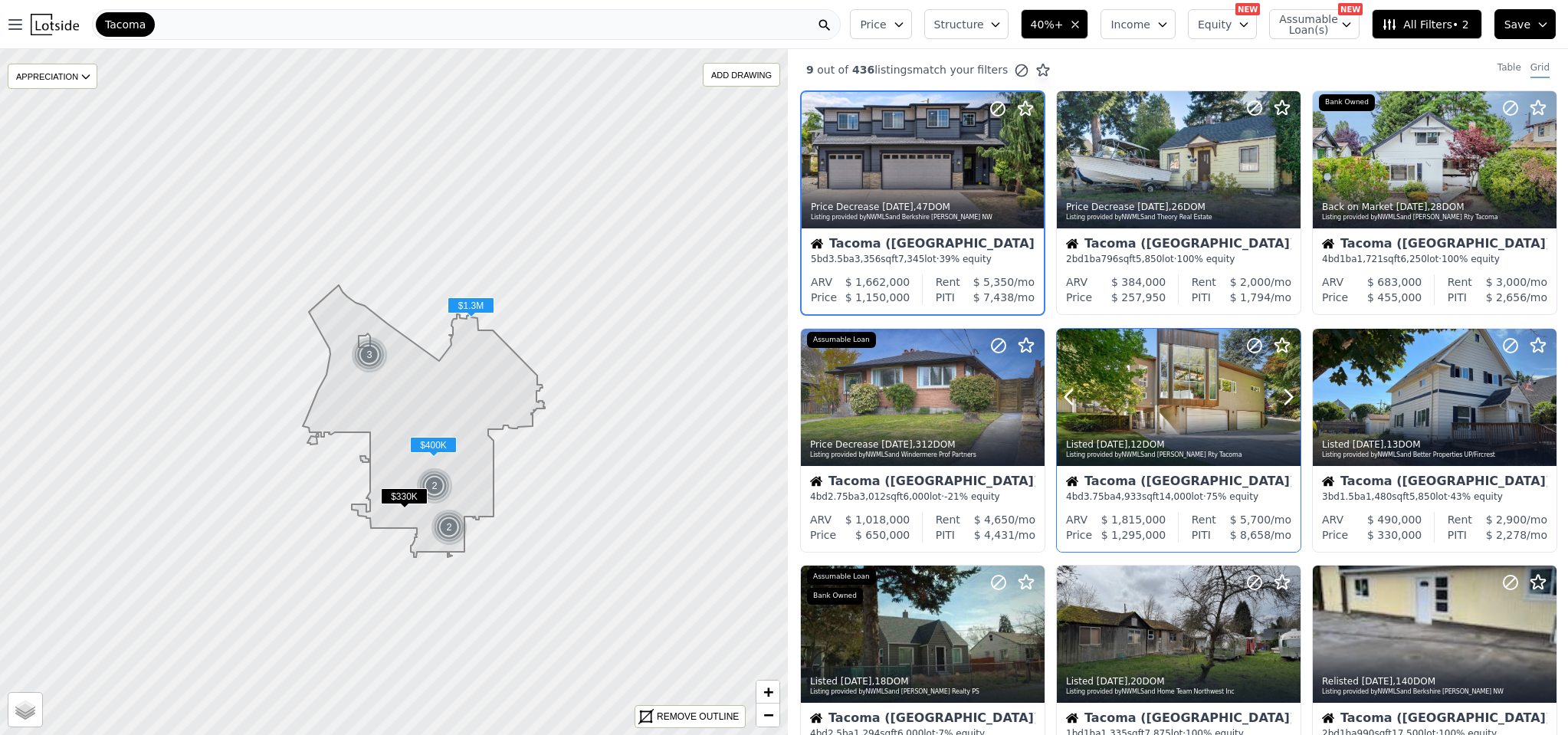
click at [1232, 410] on div at bounding box center [1251, 378] width 98 height 98
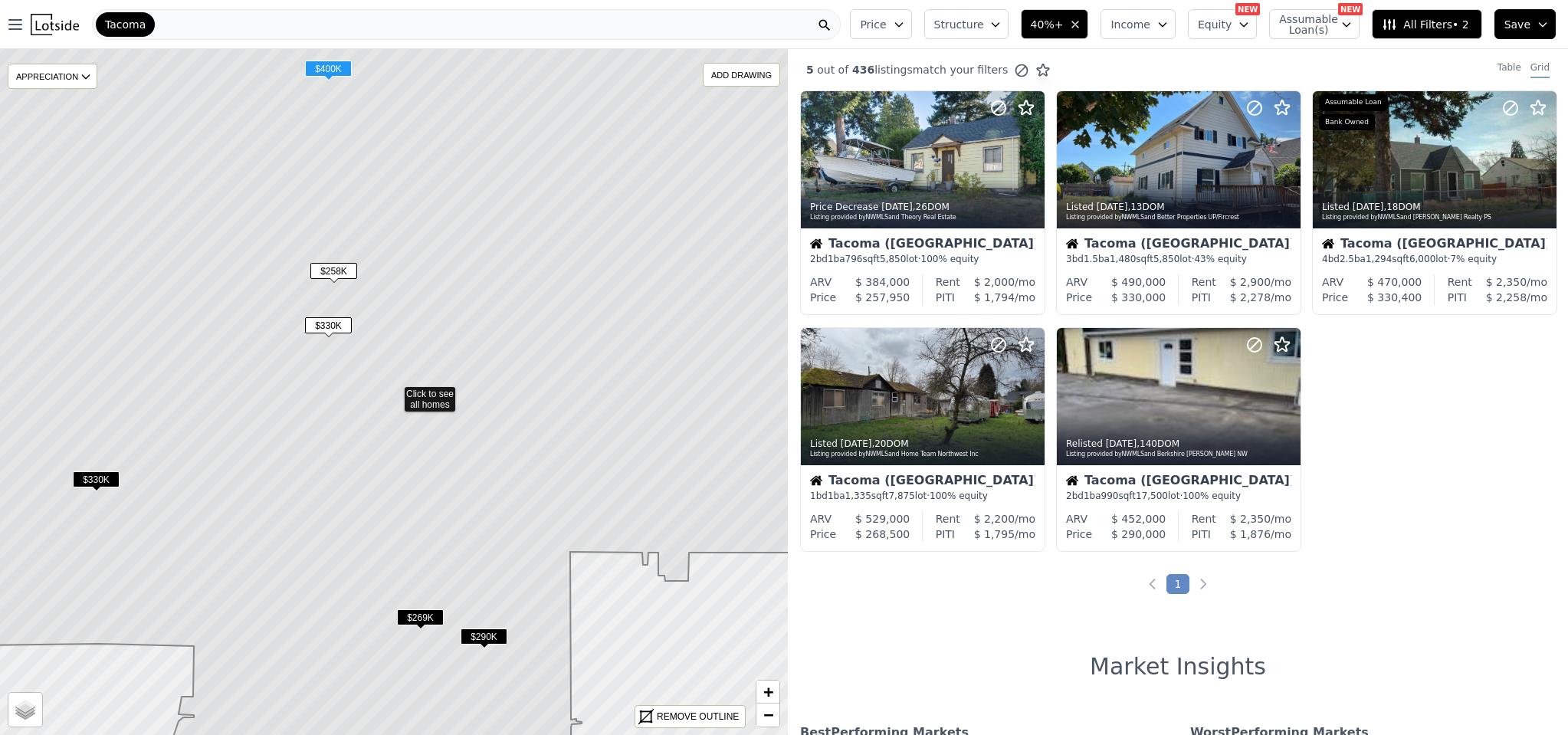
click at [94, 482] on span "$330K" at bounding box center [95, 480] width 46 height 16
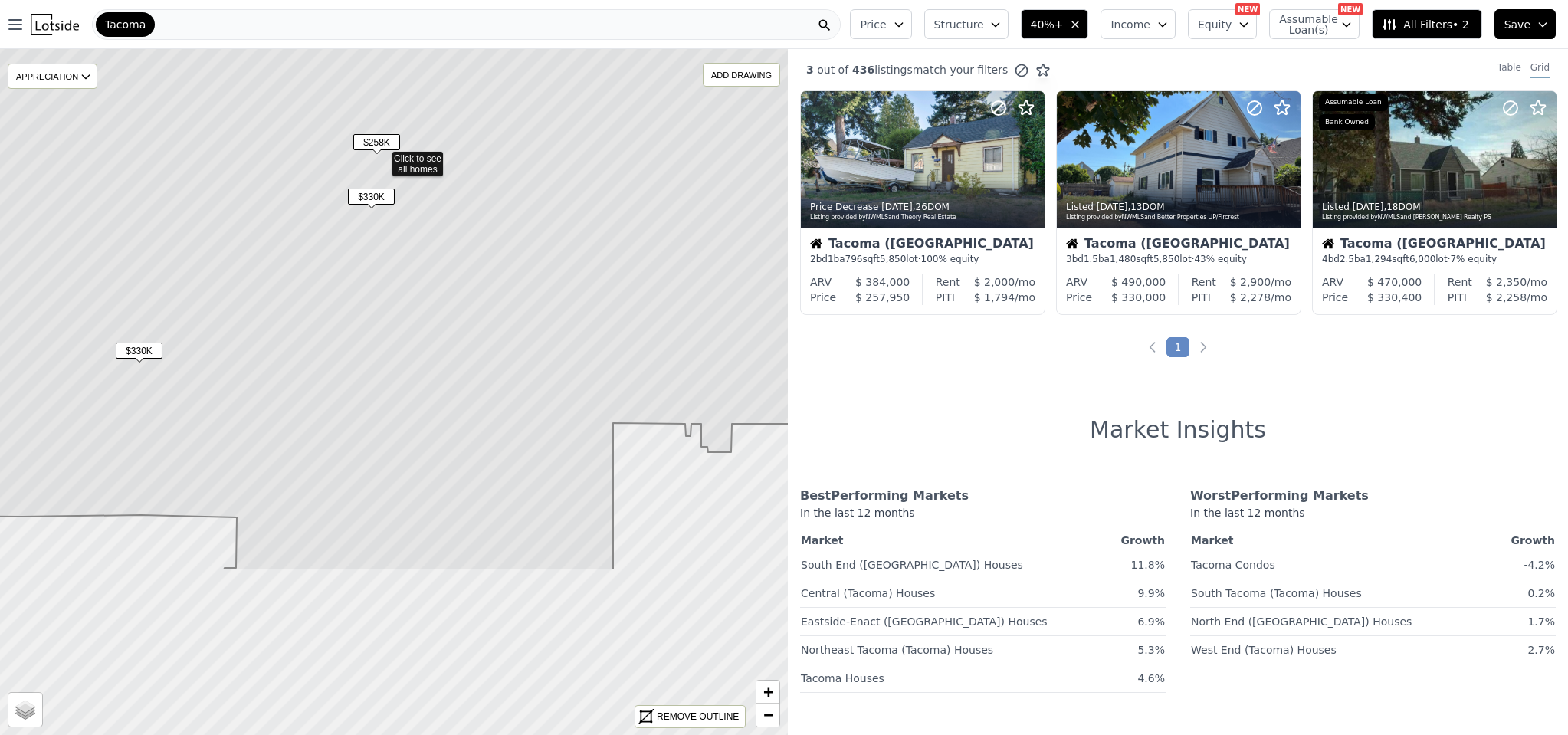
drag, startPoint x: 357, startPoint y: 442, endPoint x: 345, endPoint y: 206, distance: 236.3
click at [345, 206] on icon at bounding box center [379, 156] width 944 height 826
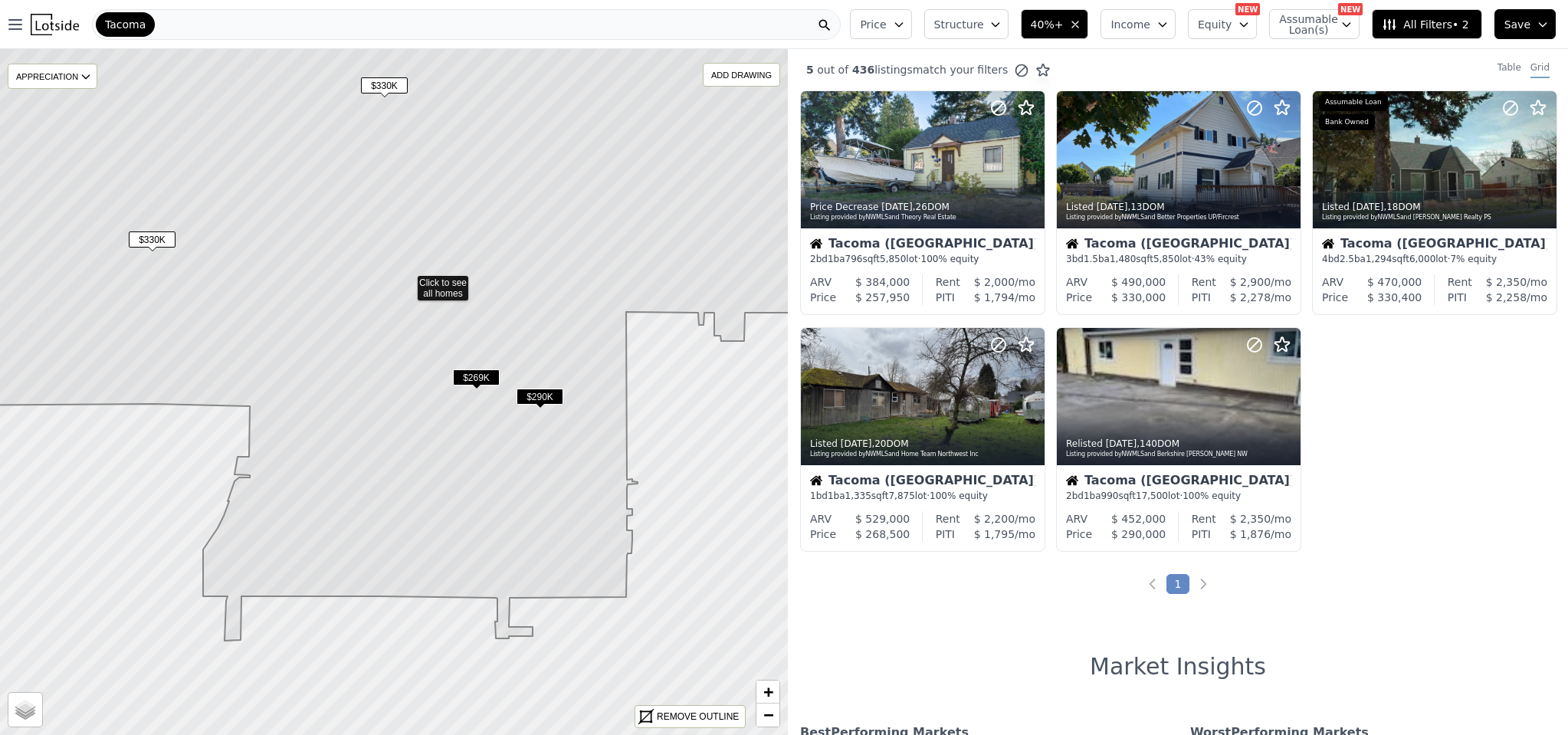
drag, startPoint x: 456, startPoint y: 487, endPoint x: 468, endPoint y: 378, distance: 109.7
click at [468, 378] on span "$269K" at bounding box center [475, 378] width 46 height 16
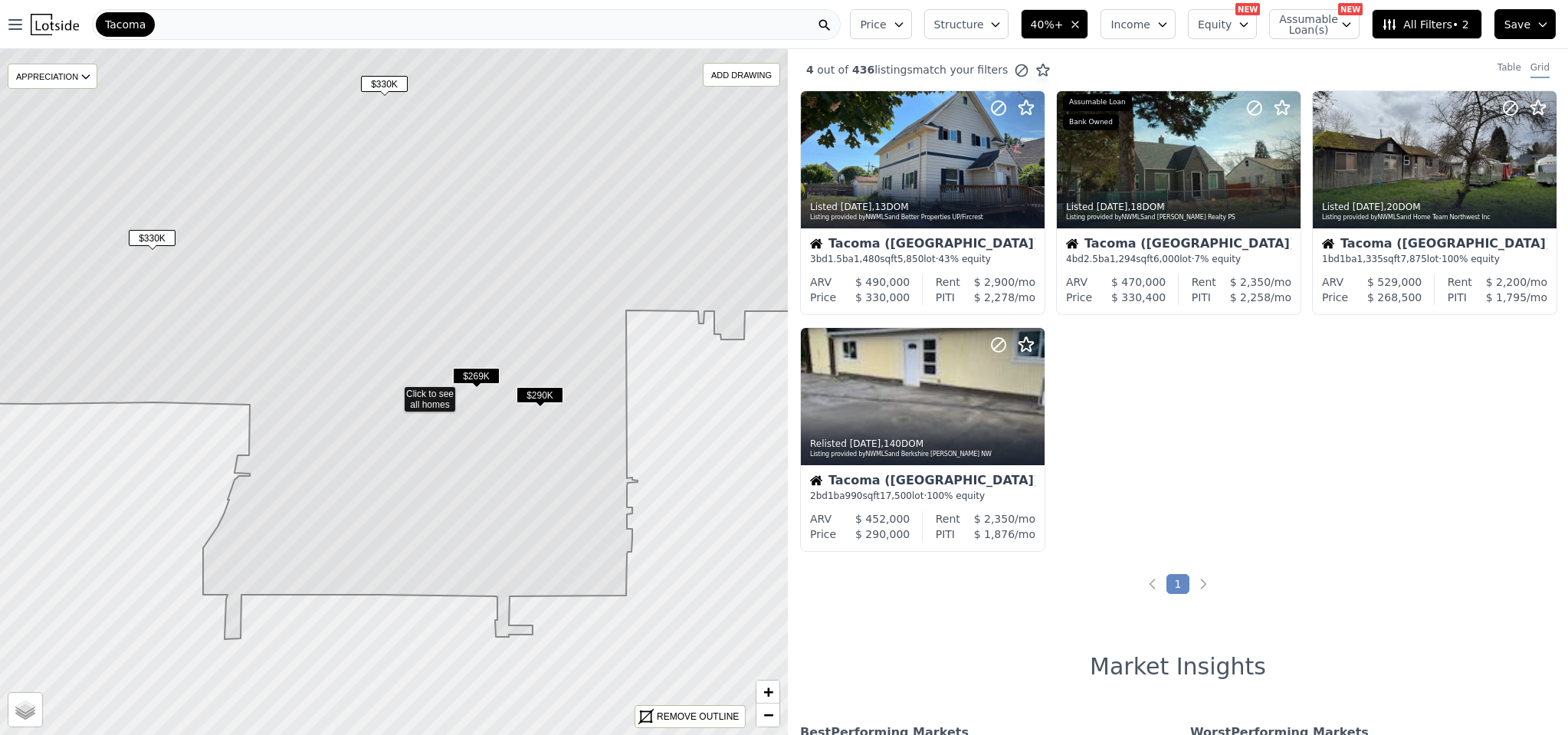
click at [545, 396] on span "$290K" at bounding box center [539, 395] width 46 height 16
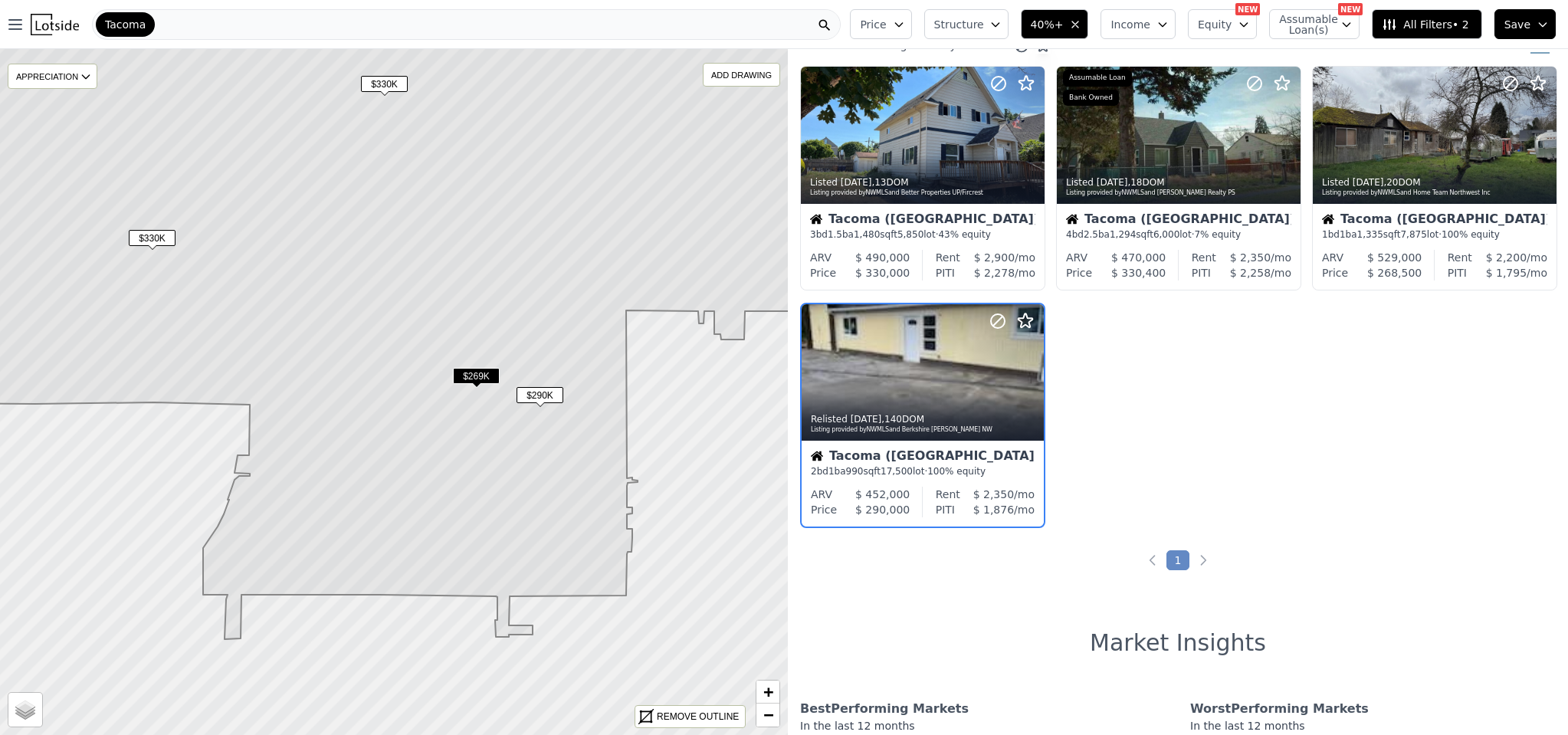
click at [458, 374] on span "$269K" at bounding box center [475, 376] width 46 height 16
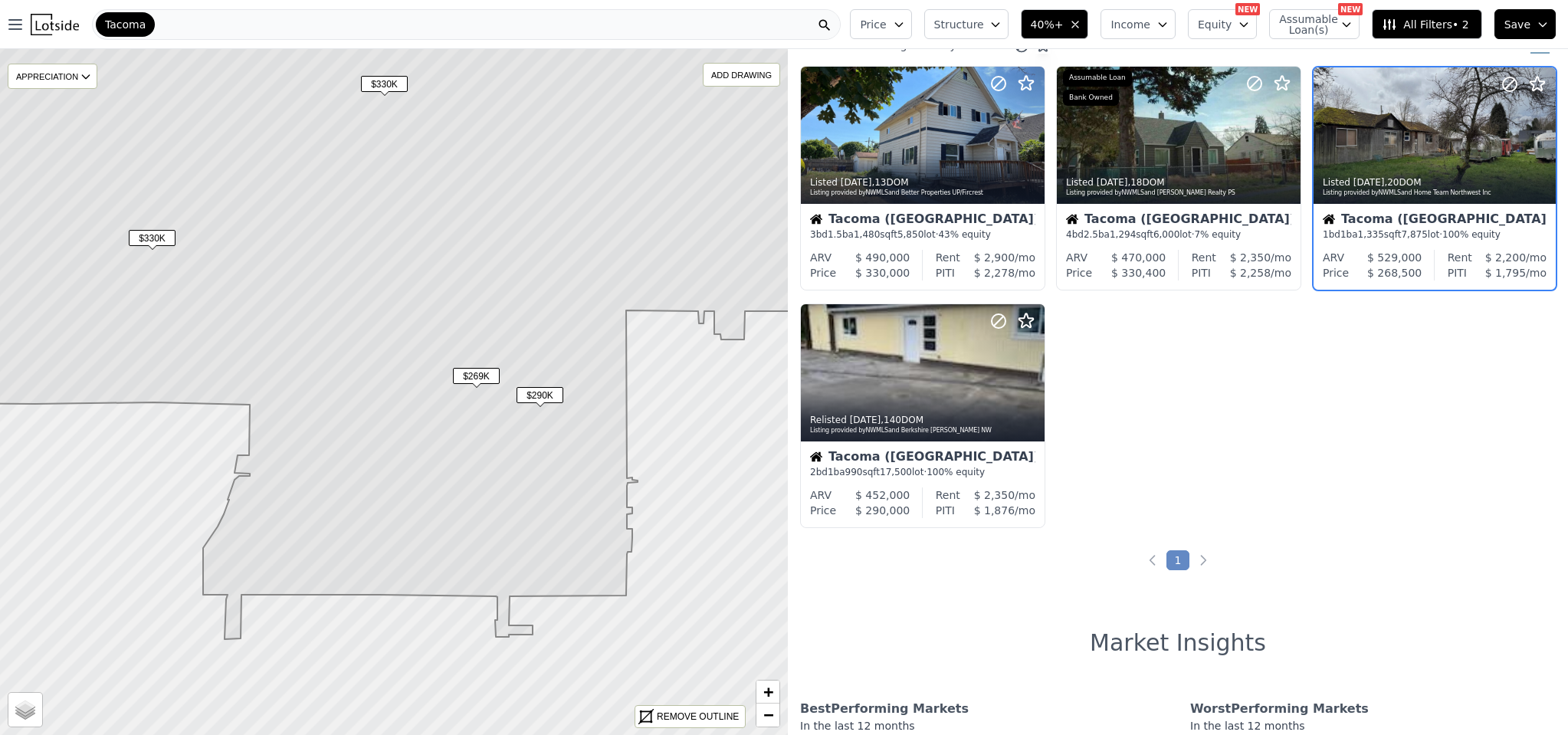
scroll to position [0, 0]
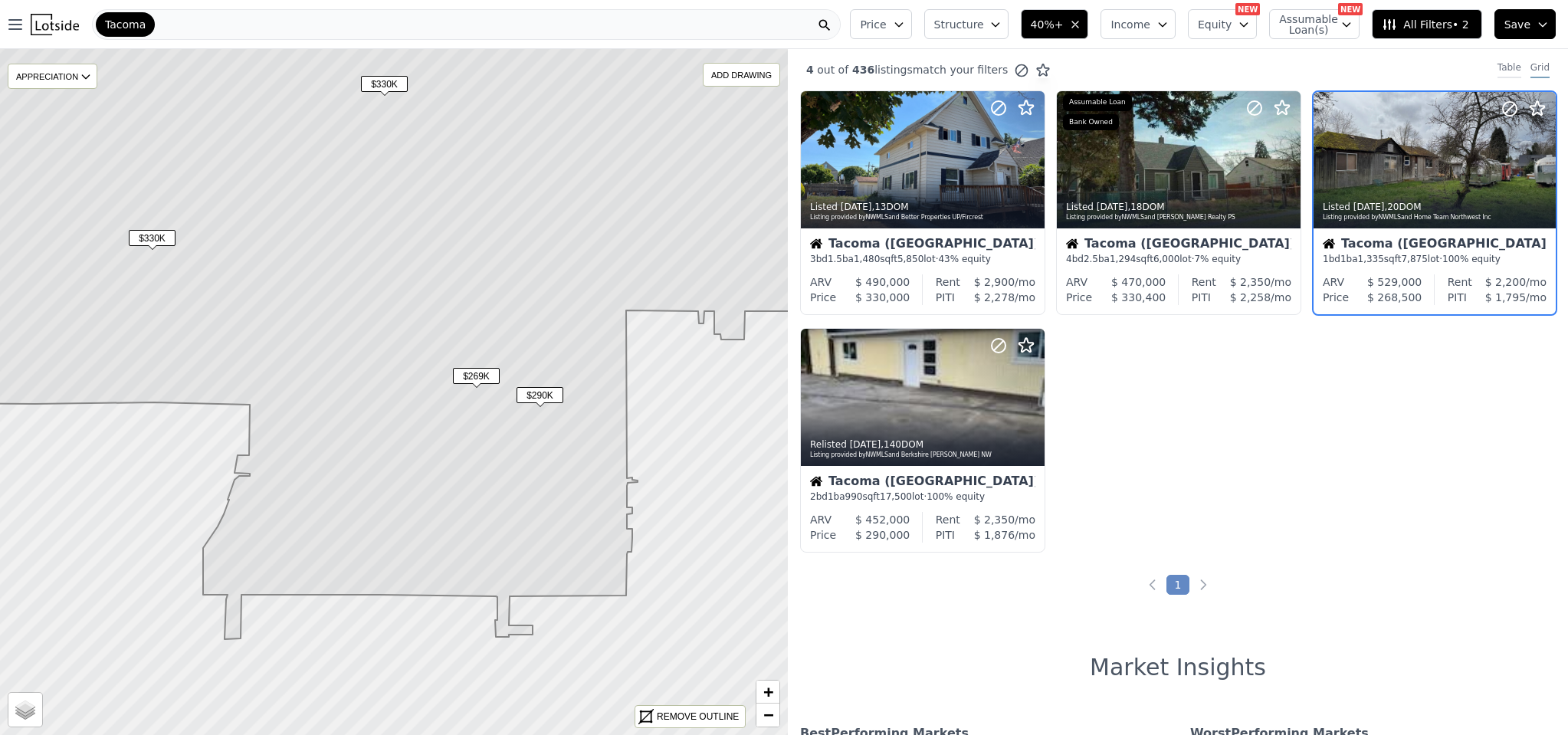
click at [1497, 70] on div "Table" at bounding box center [1509, 69] width 24 height 17
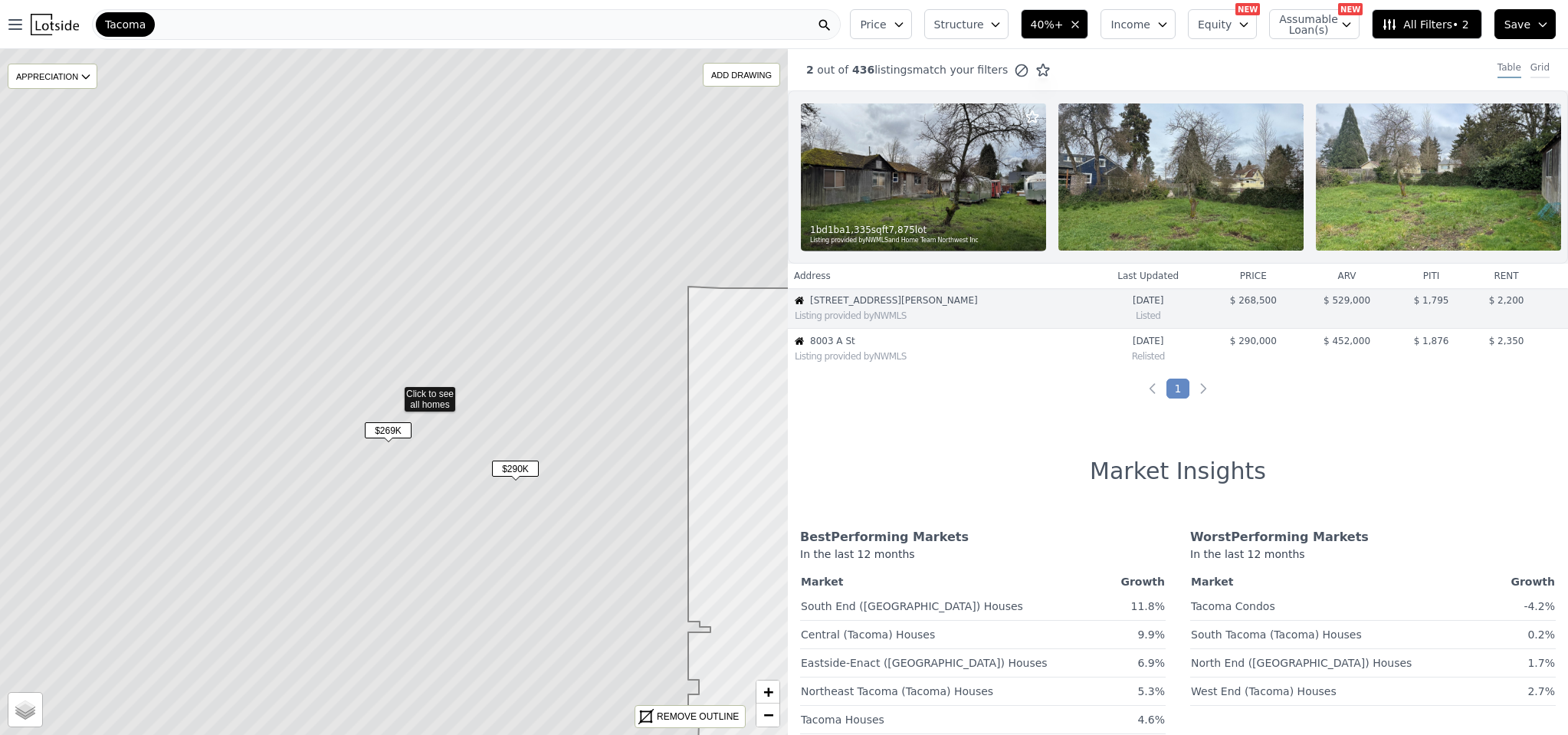
click at [1530, 70] on div "Grid" at bounding box center [1539, 69] width 19 height 17
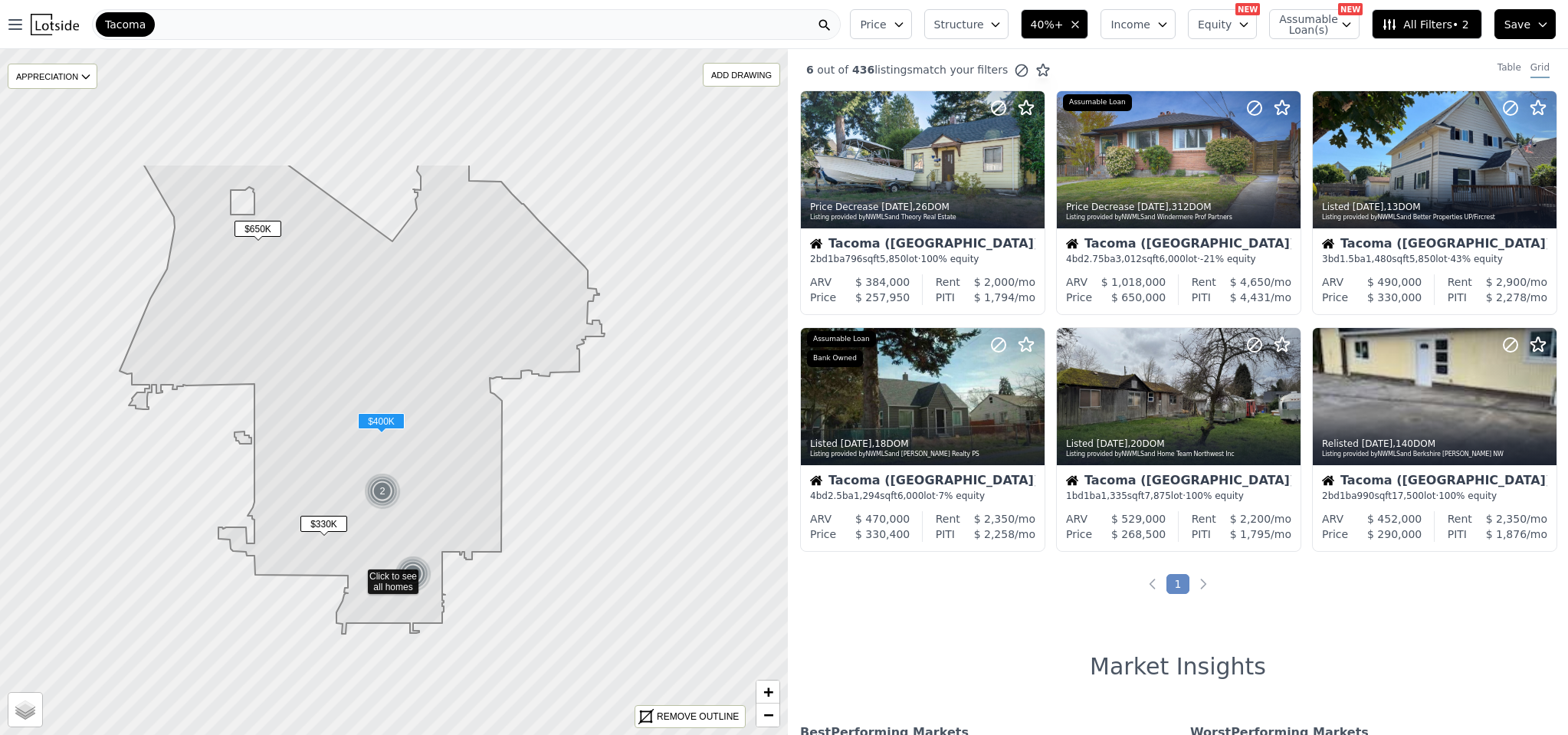
drag, startPoint x: 422, startPoint y: 164, endPoint x: 385, endPoint y: 350, distance: 189.6
click at [385, 350] on icon at bounding box center [362, 398] width 485 height 470
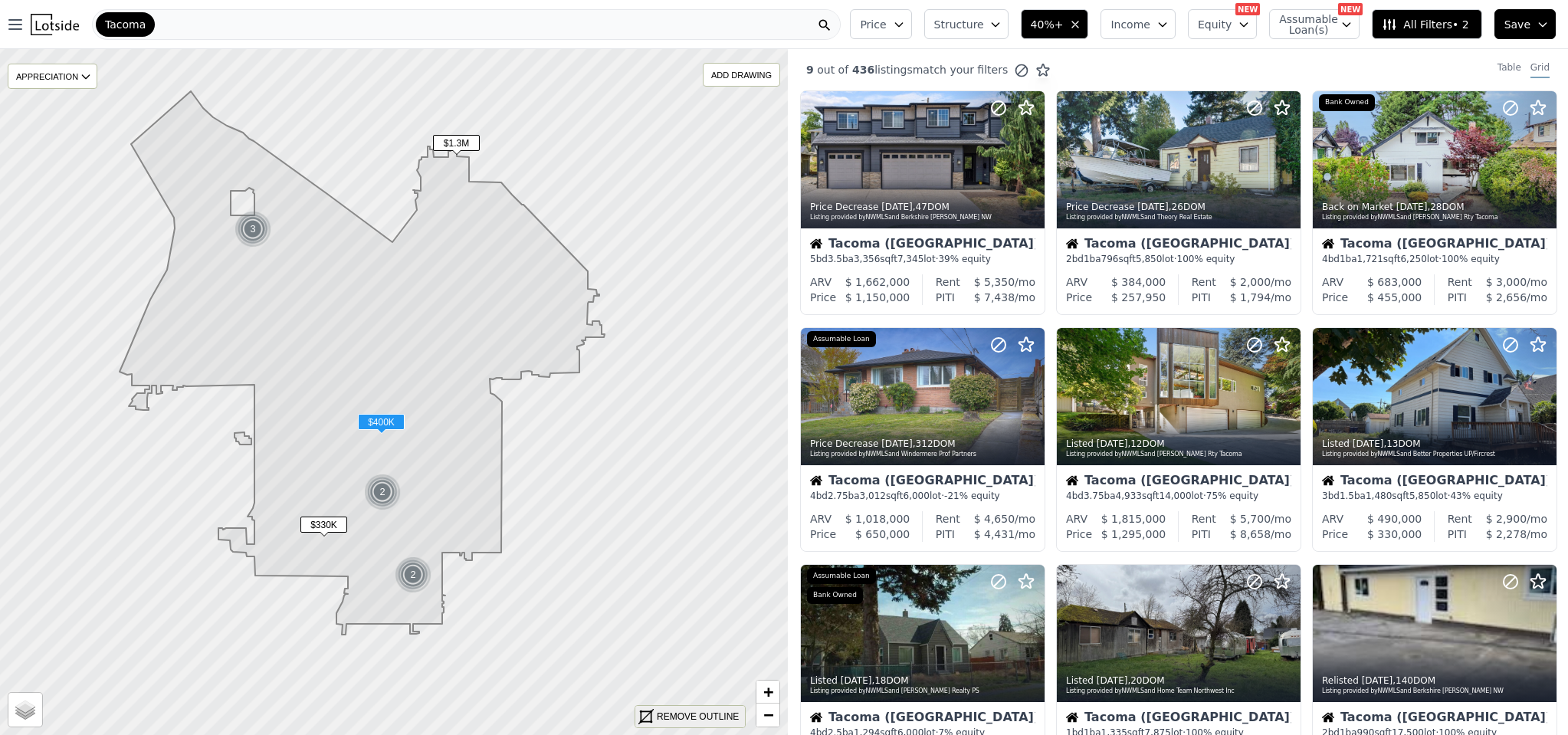
click at [682, 721] on div "REMOVE OUTLINE" at bounding box center [698, 716] width 82 height 14
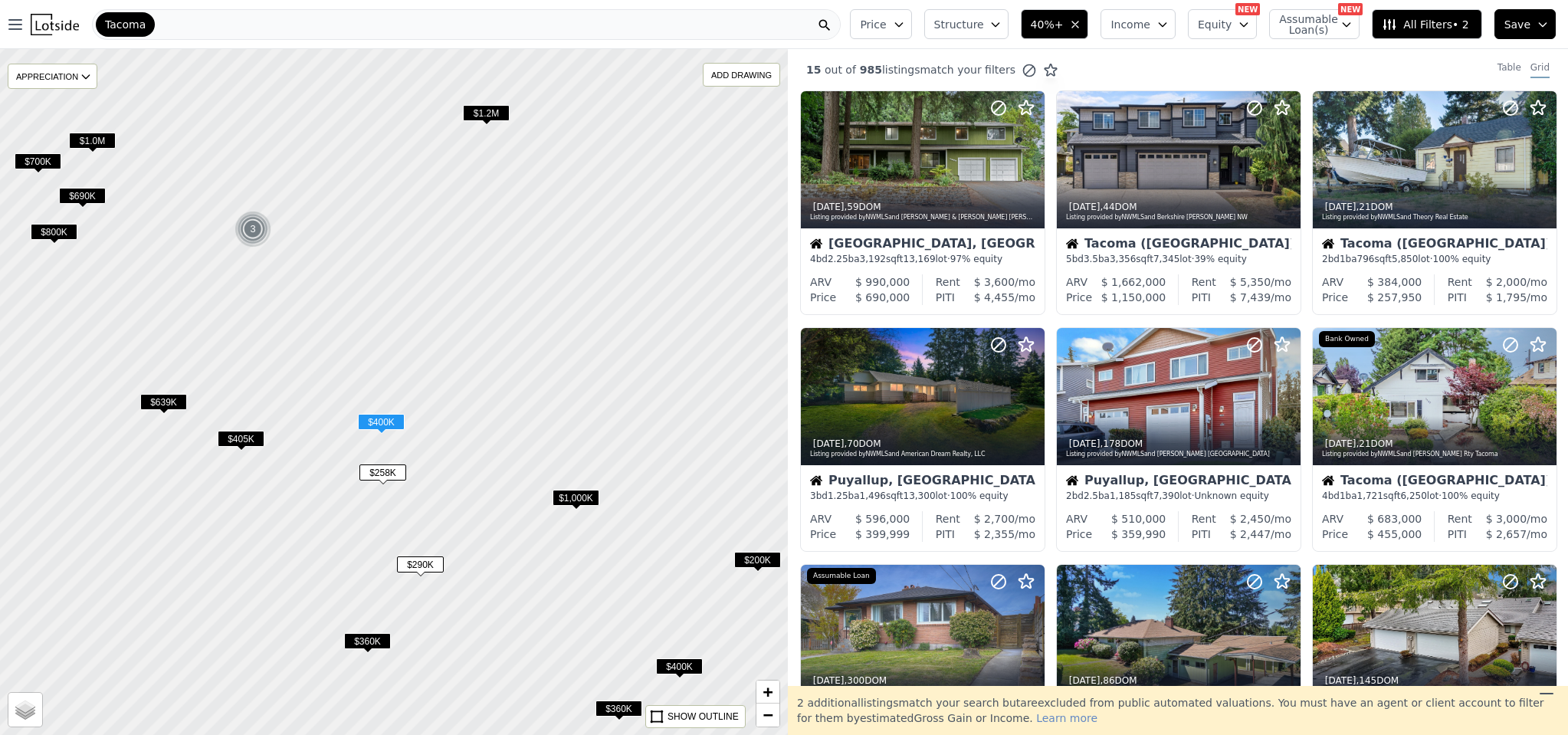
click at [239, 436] on span "$405K" at bounding box center [241, 439] width 46 height 16
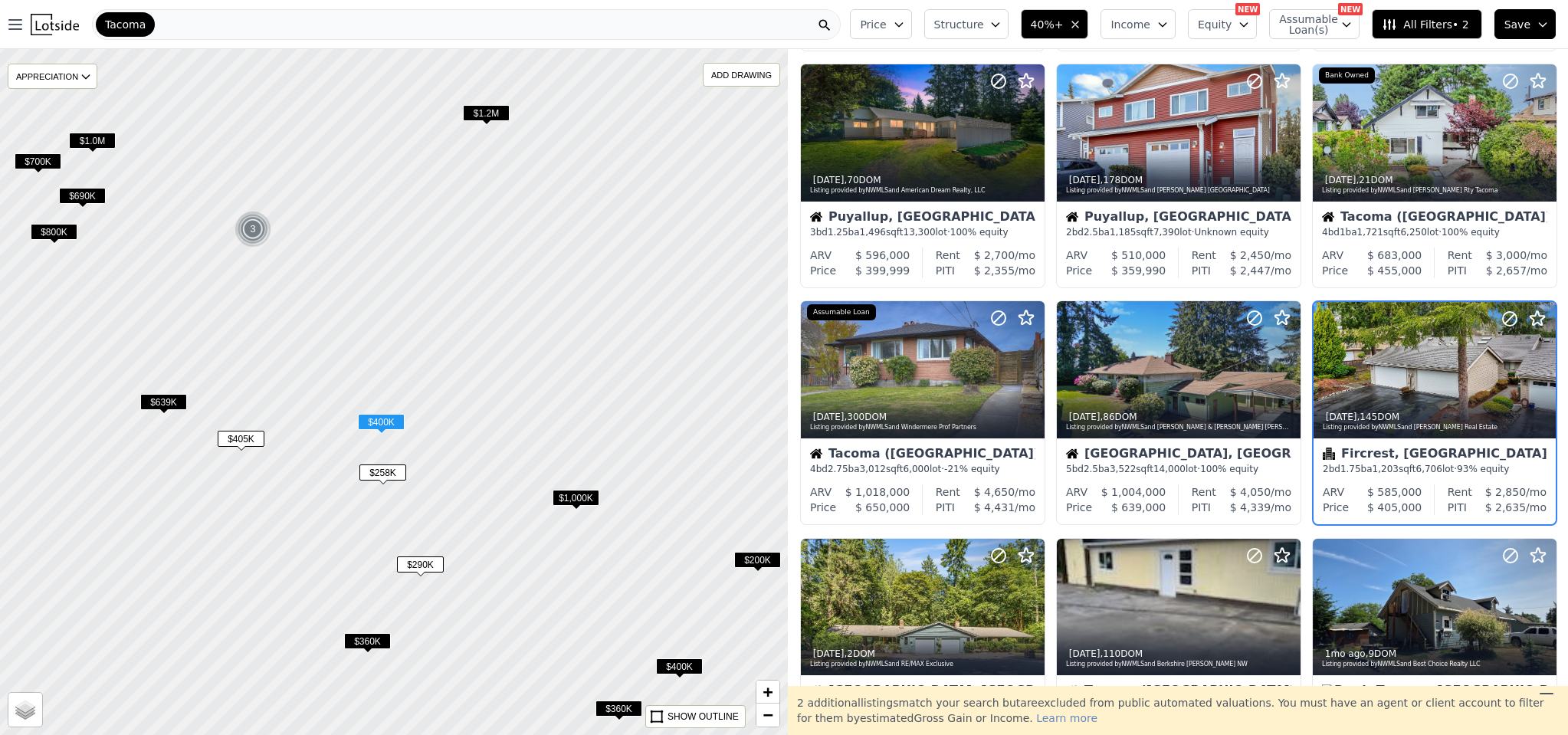
scroll to position [311, 0]
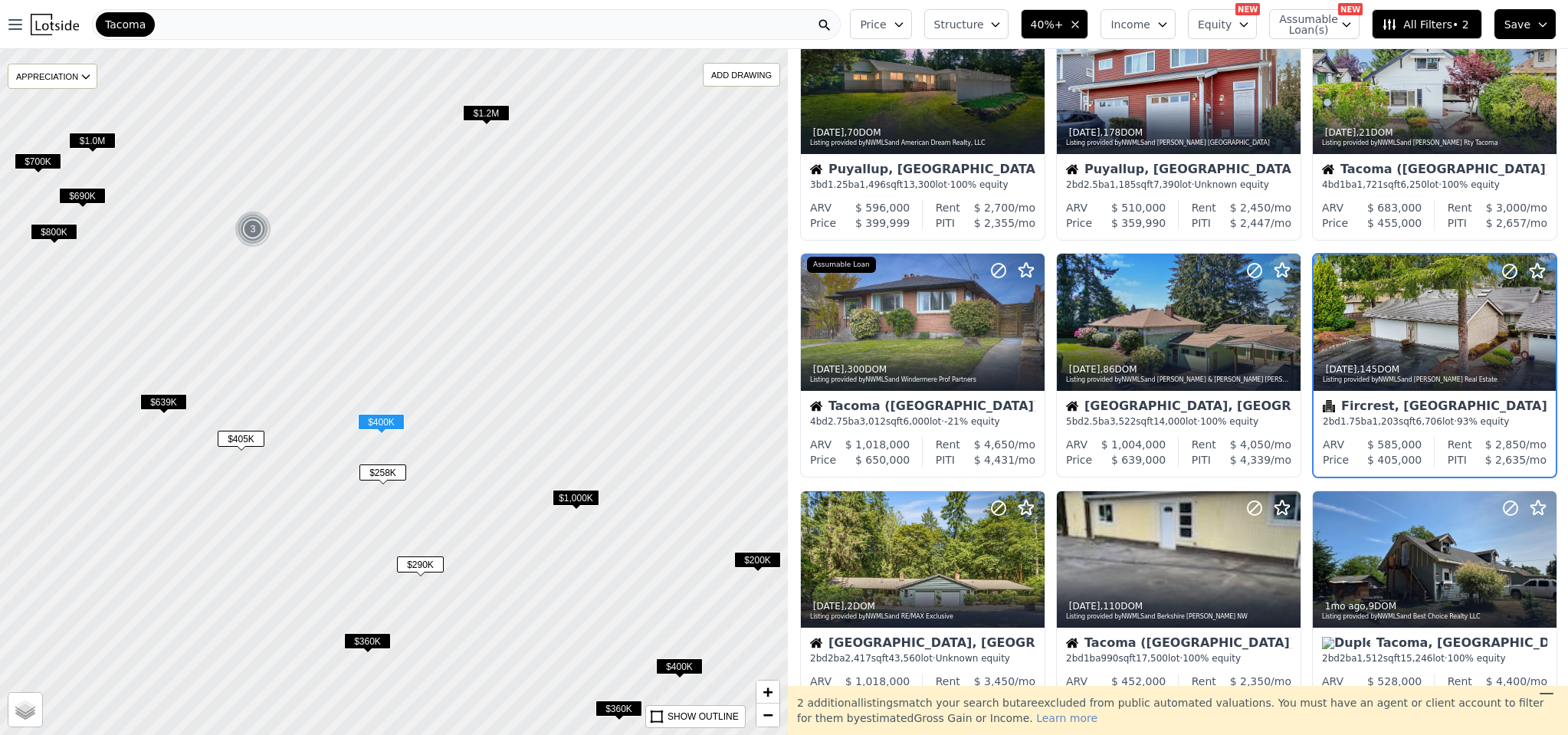
click at [1310, 33] on span "Assumable Loan(s)" at bounding box center [1304, 25] width 49 height 22
click at [1304, 49] on label "Has Assumable Loan(s)" at bounding box center [1362, 54] width 125 height 15
click at [1294, 49] on input "Has Assumable Loan(s)" at bounding box center [1286, 53] width 12 height 12
checkbox input "true"
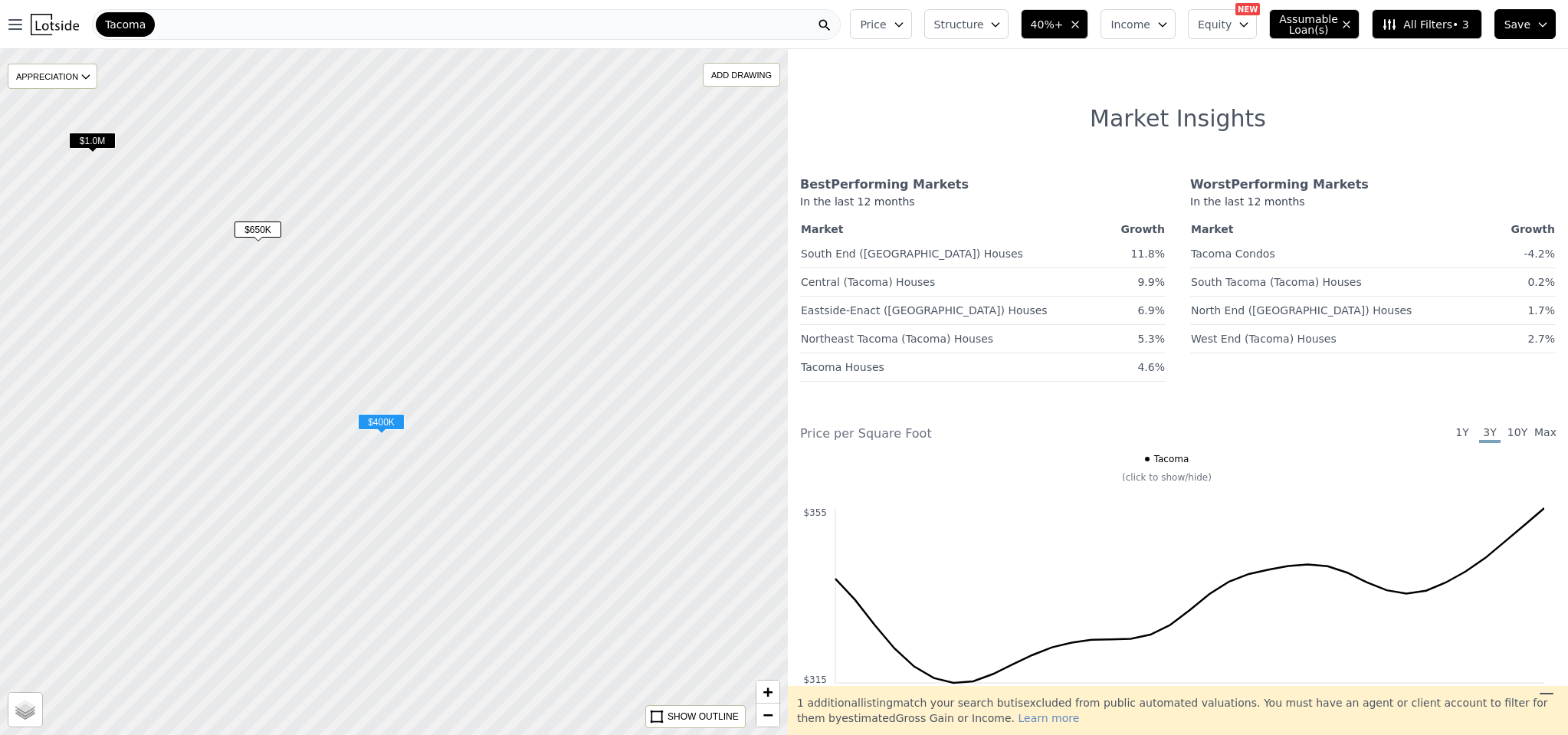
click at [1352, 24] on icon "button" at bounding box center [1345, 24] width 12 height 12
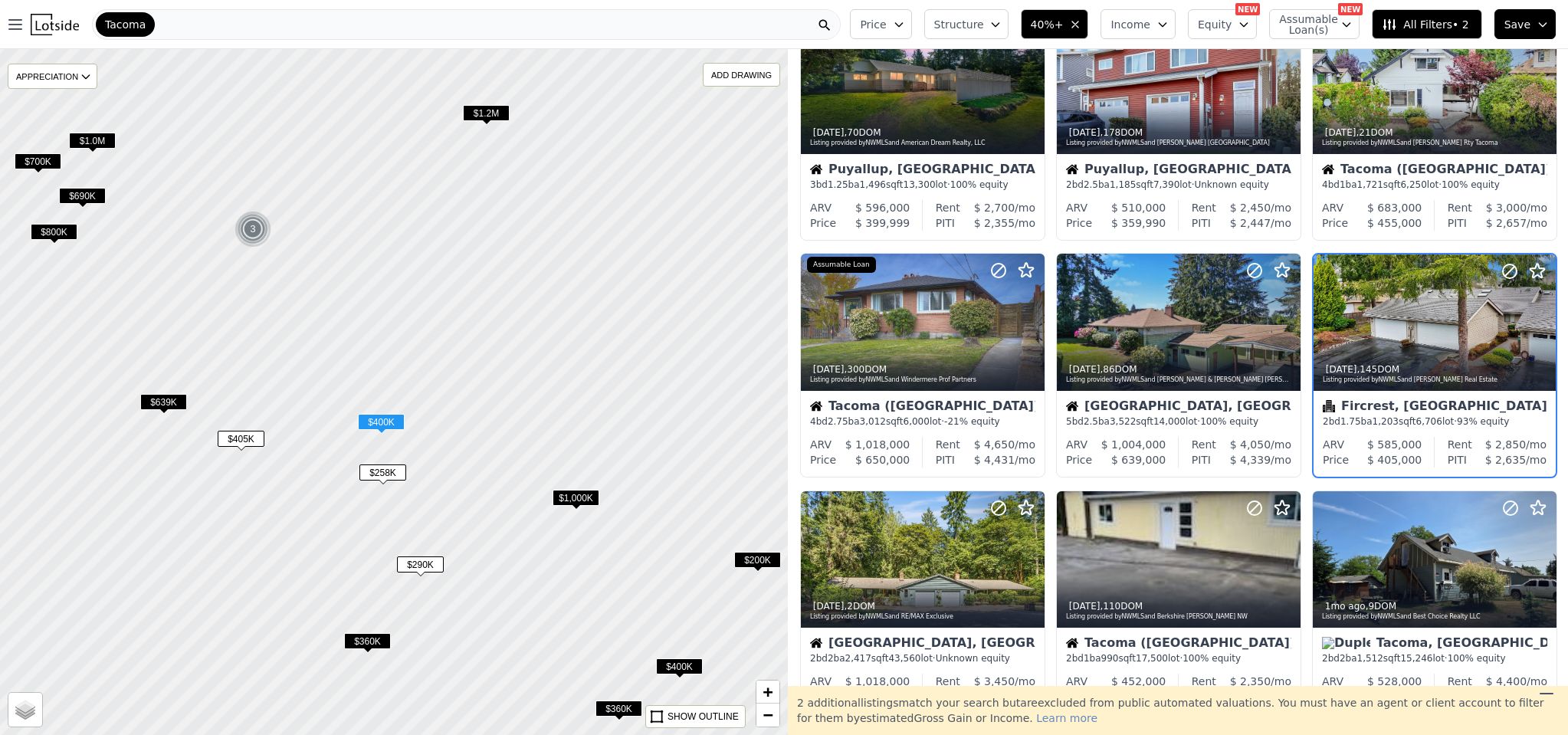
click at [1150, 28] on span "Income" at bounding box center [1130, 25] width 40 height 15
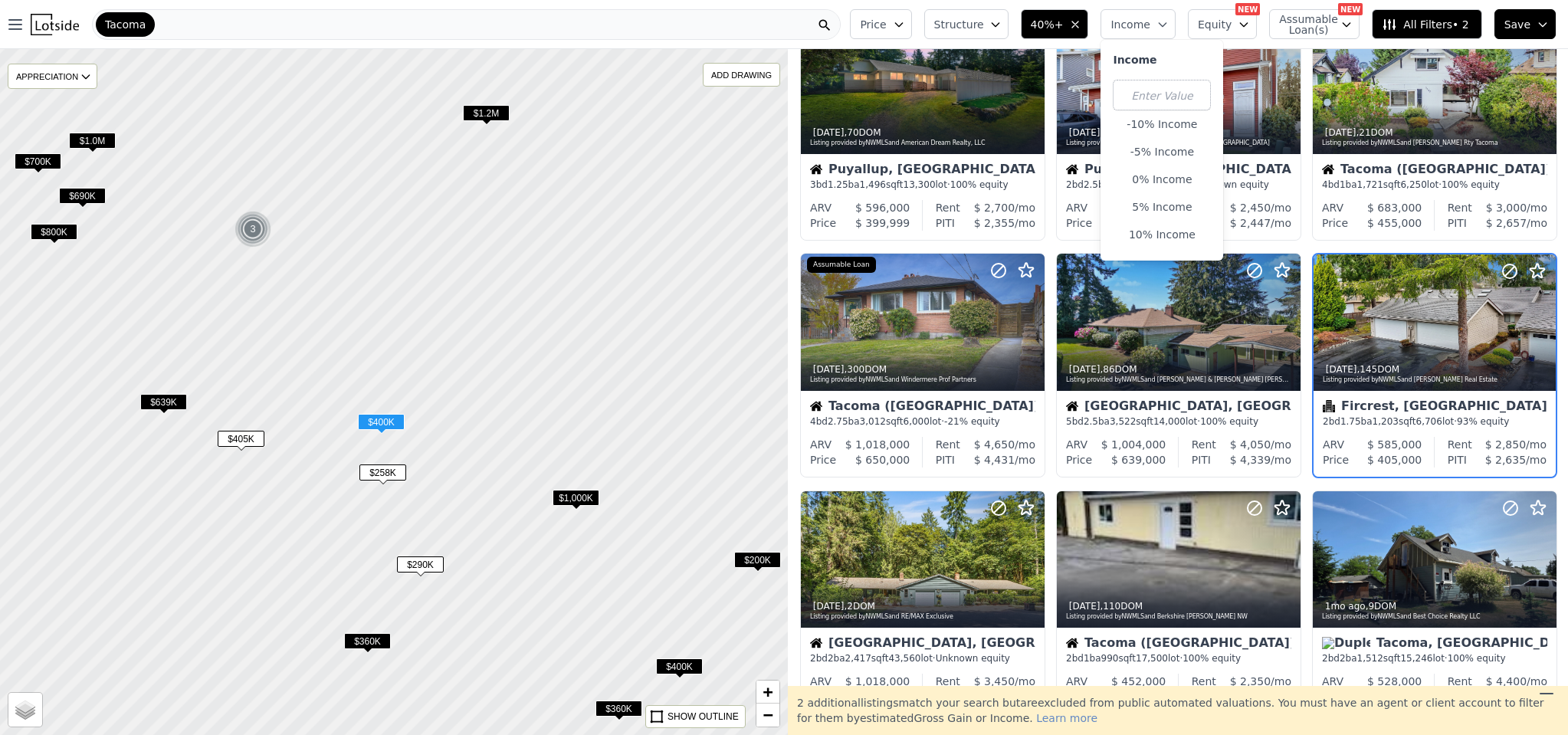
click at [1078, 25] on icon "button" at bounding box center [1075, 25] width 6 height 6
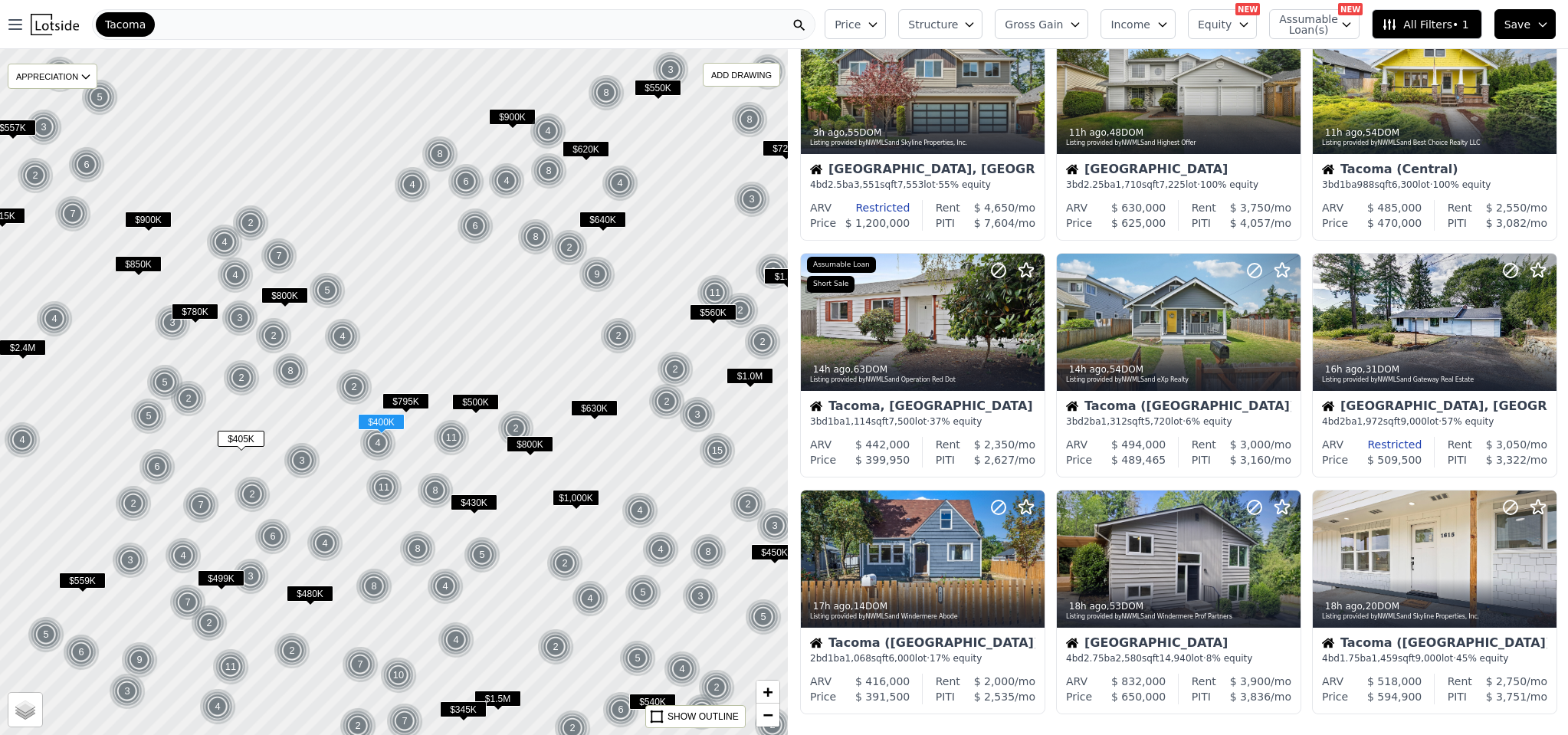
click at [1164, 25] on icon "button" at bounding box center [1162, 24] width 12 height 12
click at [1160, 21] on button "Income" at bounding box center [1137, 24] width 75 height 30
click at [1162, 17] on button "Income" at bounding box center [1137, 24] width 75 height 30
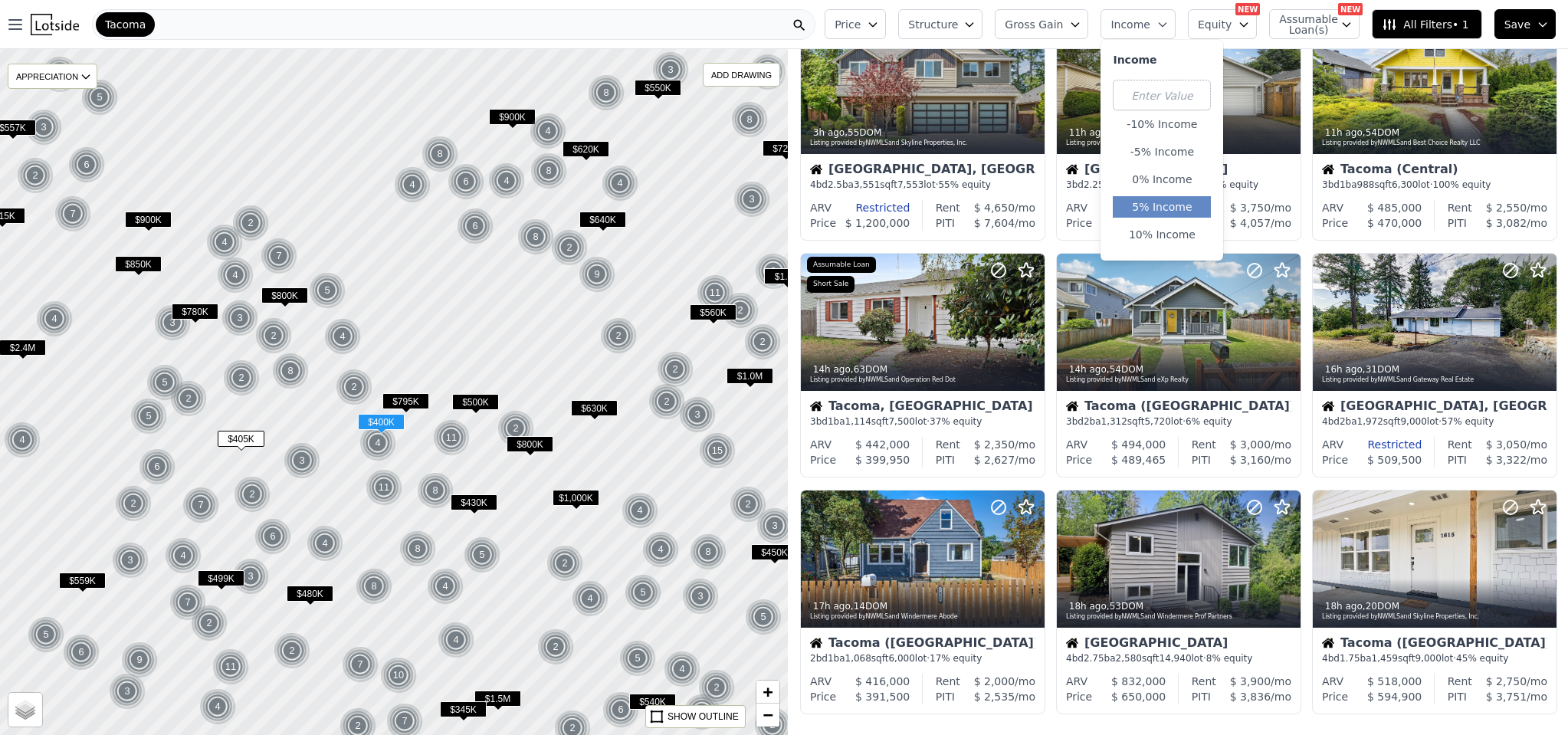
click at [1156, 210] on button "5% Income" at bounding box center [1162, 207] width 98 height 22
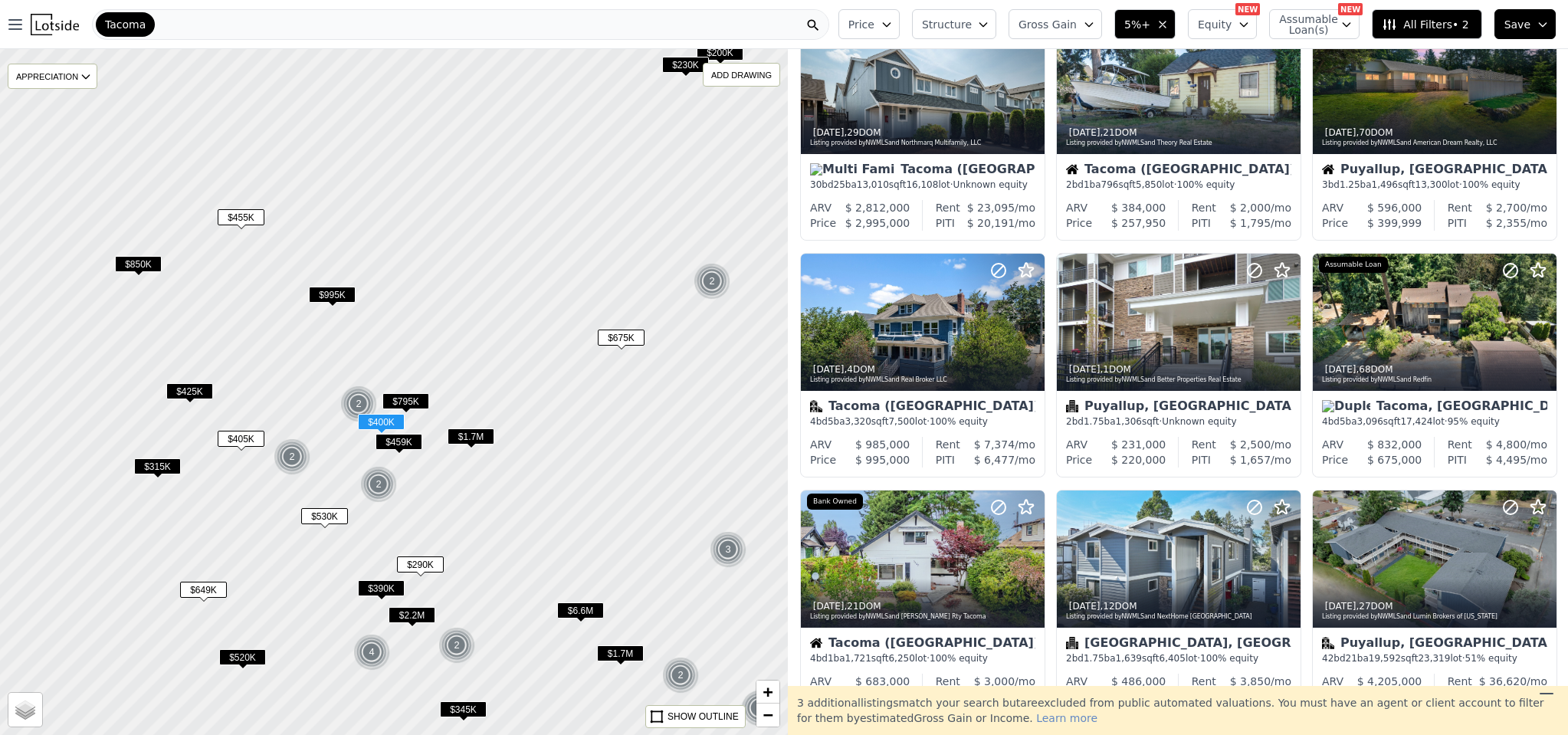
click at [1166, 22] on icon "button" at bounding box center [1162, 24] width 12 height 12
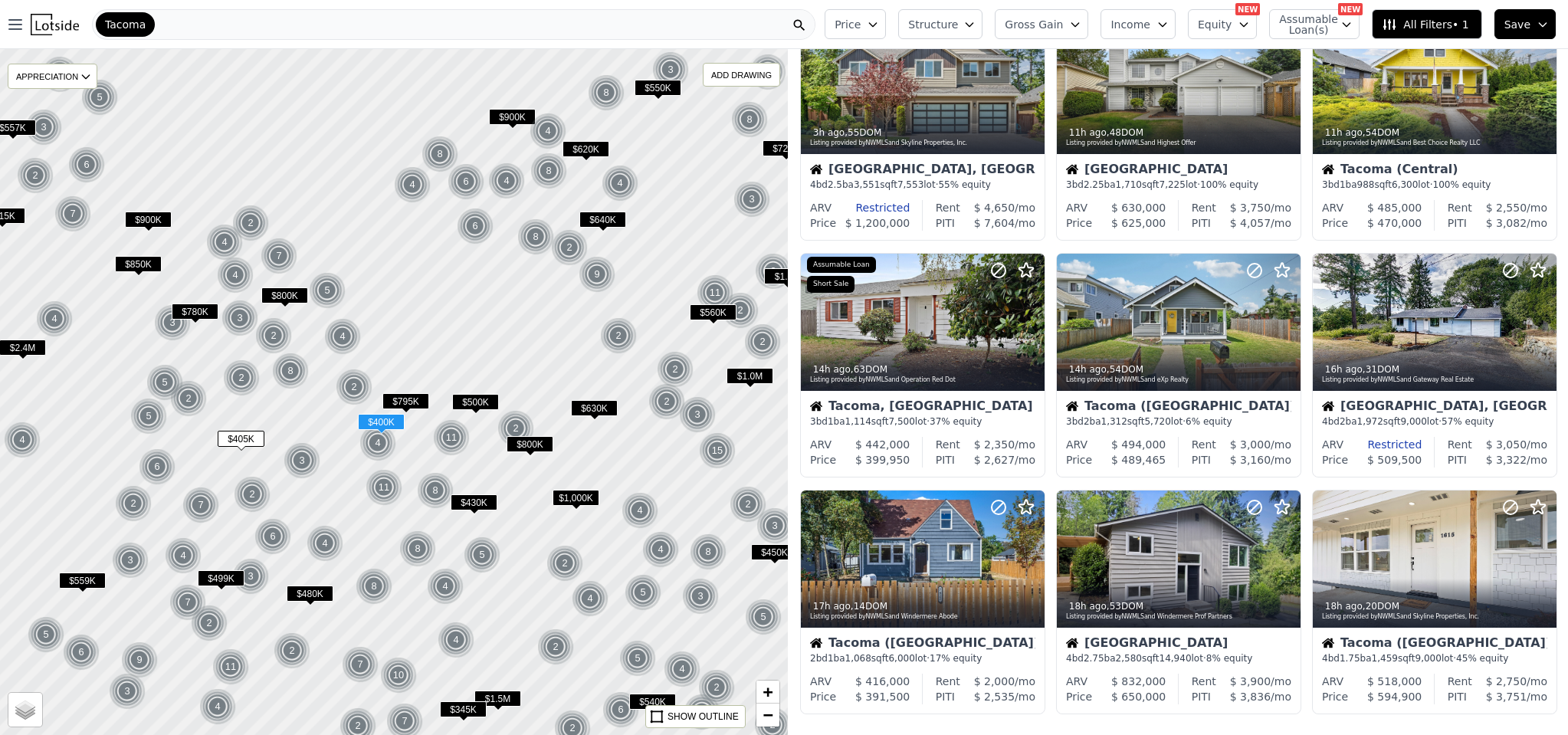
click at [1159, 25] on button "Income" at bounding box center [1137, 24] width 75 height 30
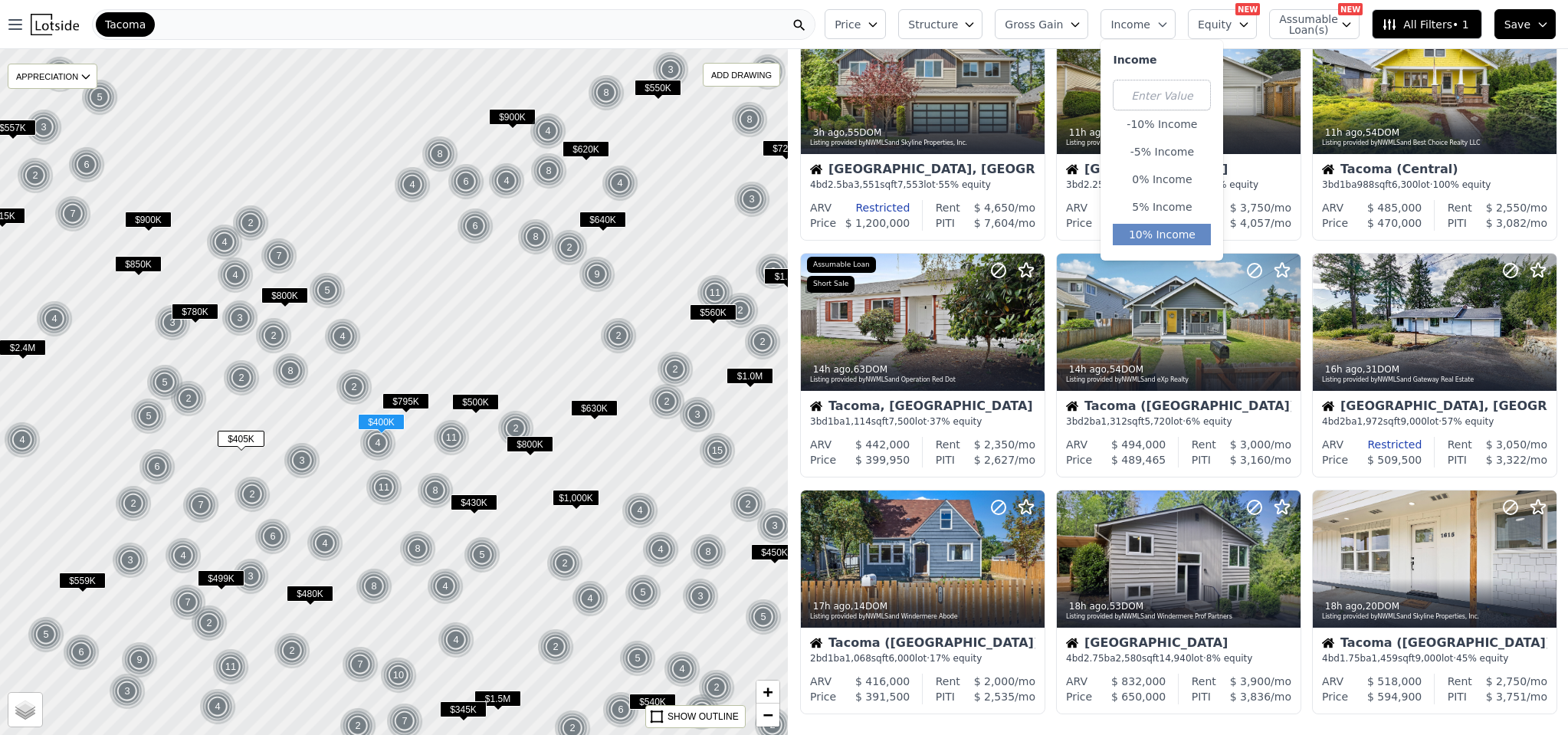
click at [1180, 224] on button "10% Income" at bounding box center [1162, 234] width 98 height 22
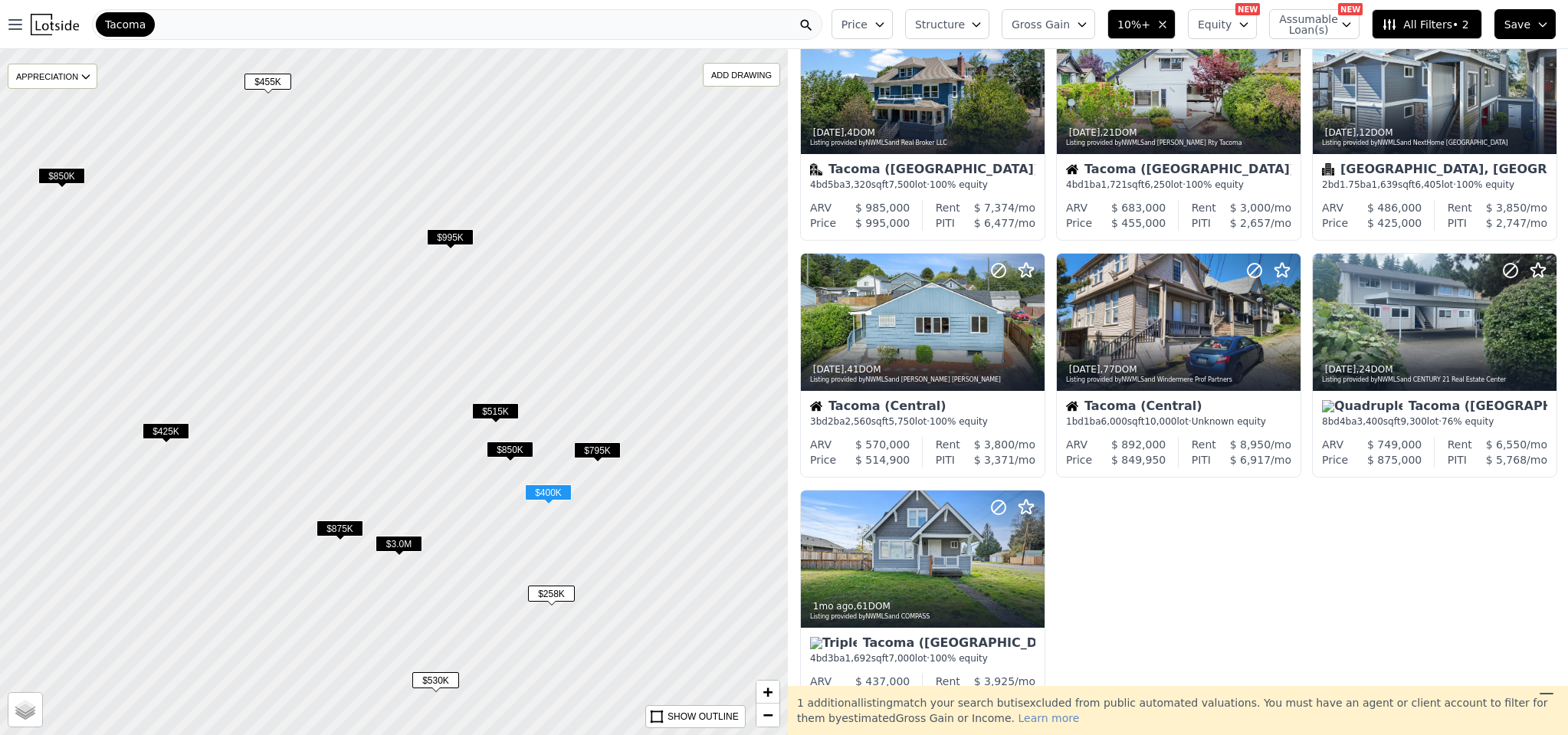
click at [491, 406] on span "$515K" at bounding box center [495, 412] width 46 height 16
click at [1058, 28] on span "Gross Gain" at bounding box center [1040, 25] width 58 height 15
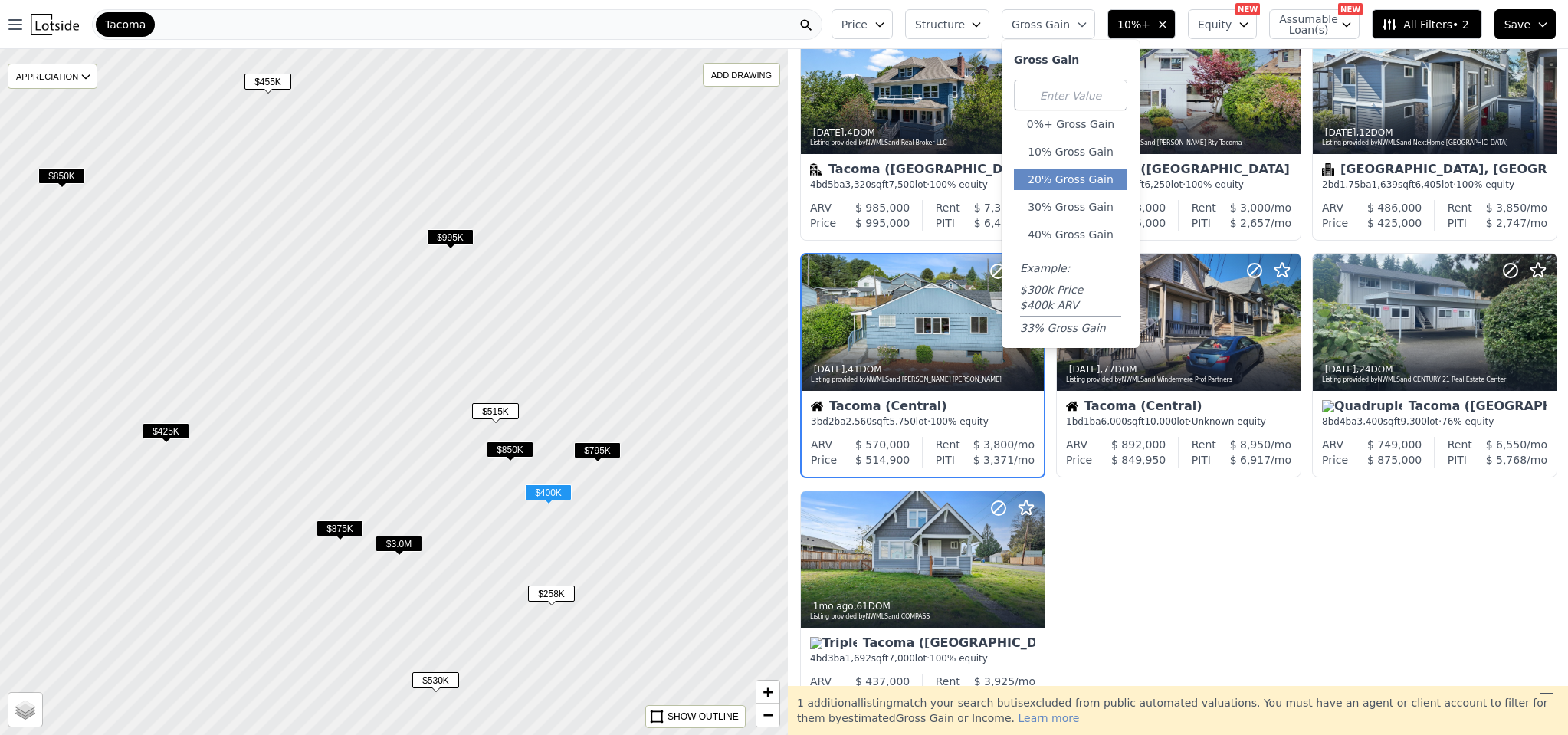
click at [1078, 179] on button "20% Gross Gain" at bounding box center [1070, 180] width 114 height 22
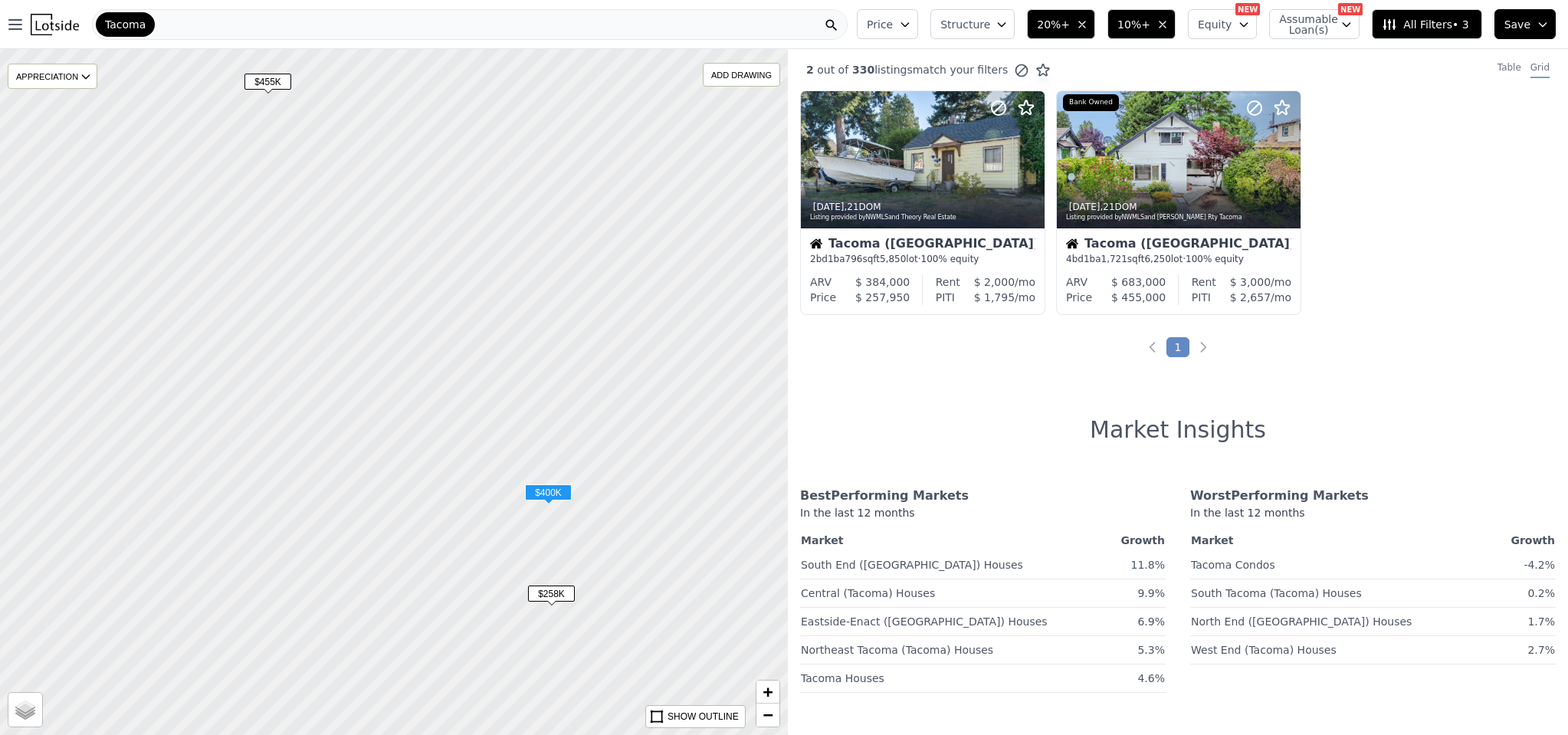
click at [1069, 25] on span "20%+" at bounding box center [1053, 25] width 33 height 15
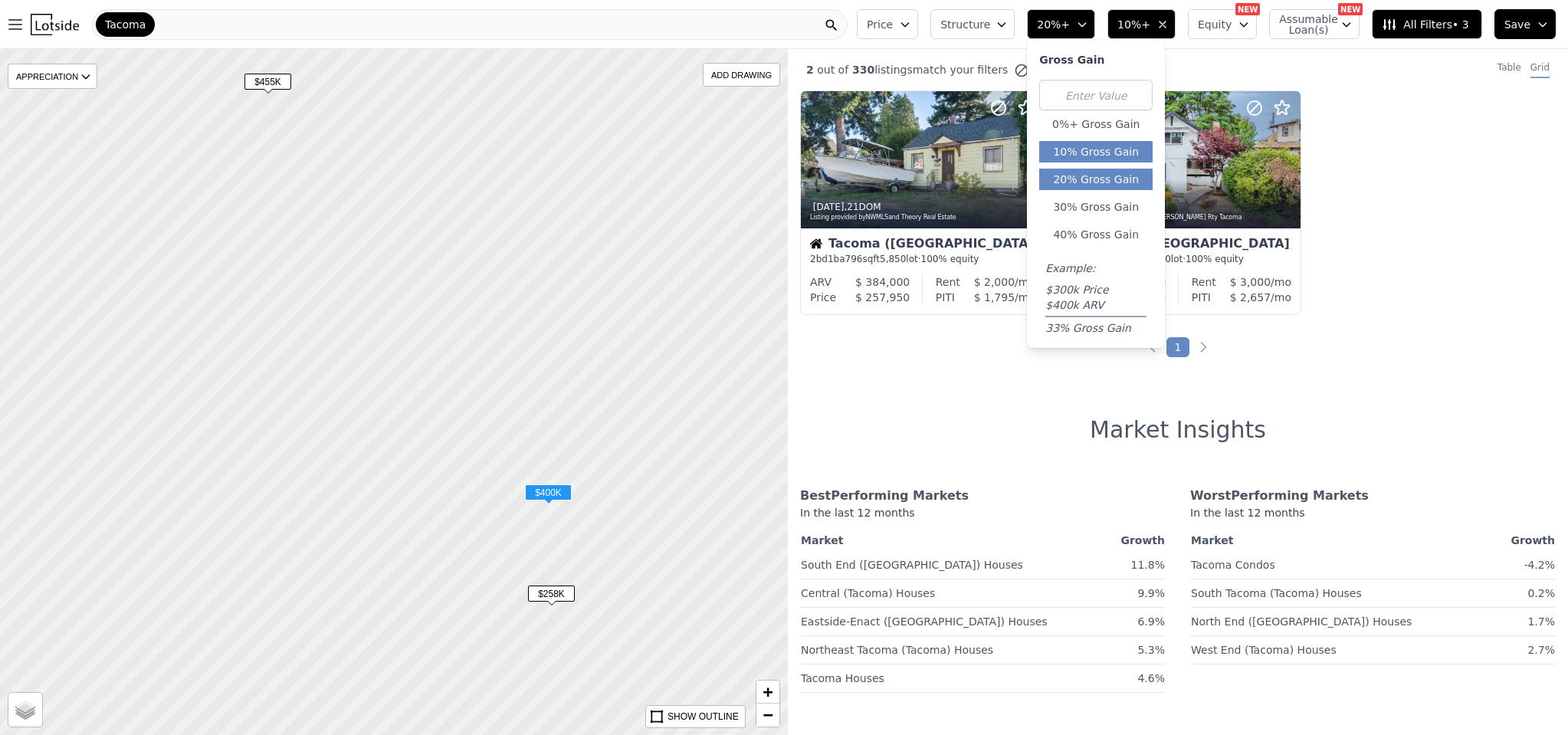
click at [1093, 159] on button "10% Gross Gain" at bounding box center [1096, 152] width 114 height 22
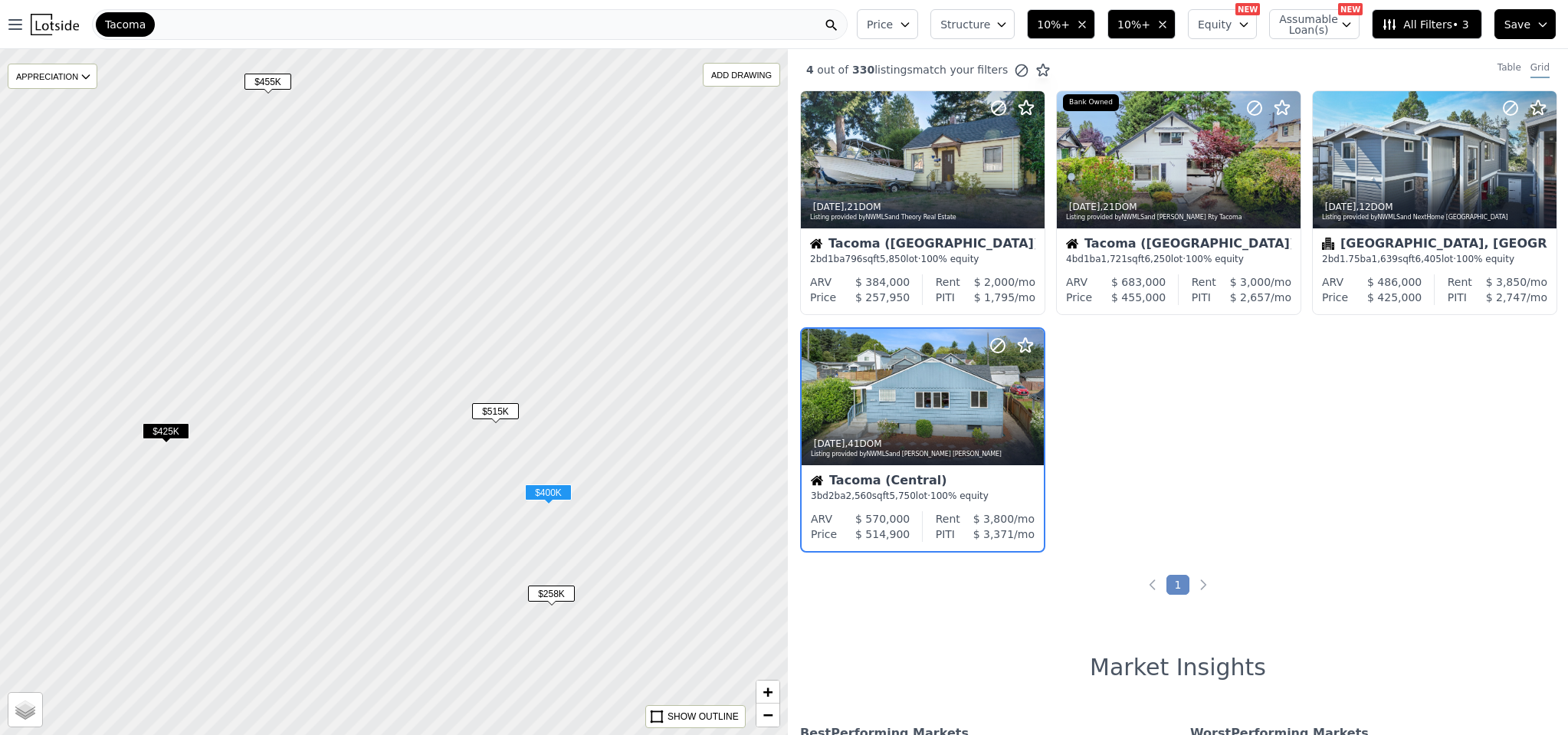
scroll to position [25, 0]
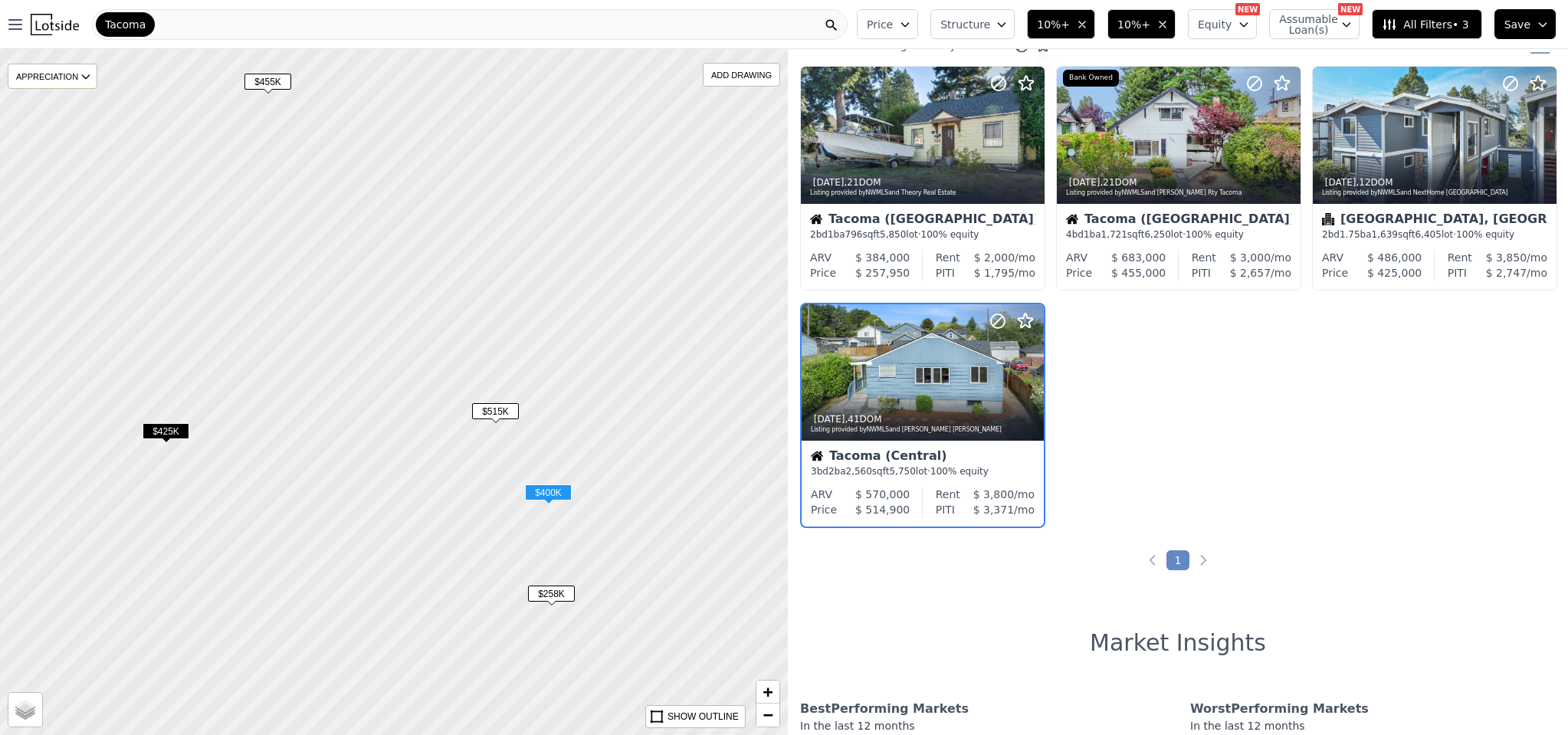
click at [164, 434] on span "$425K" at bounding box center [165, 432] width 46 height 16
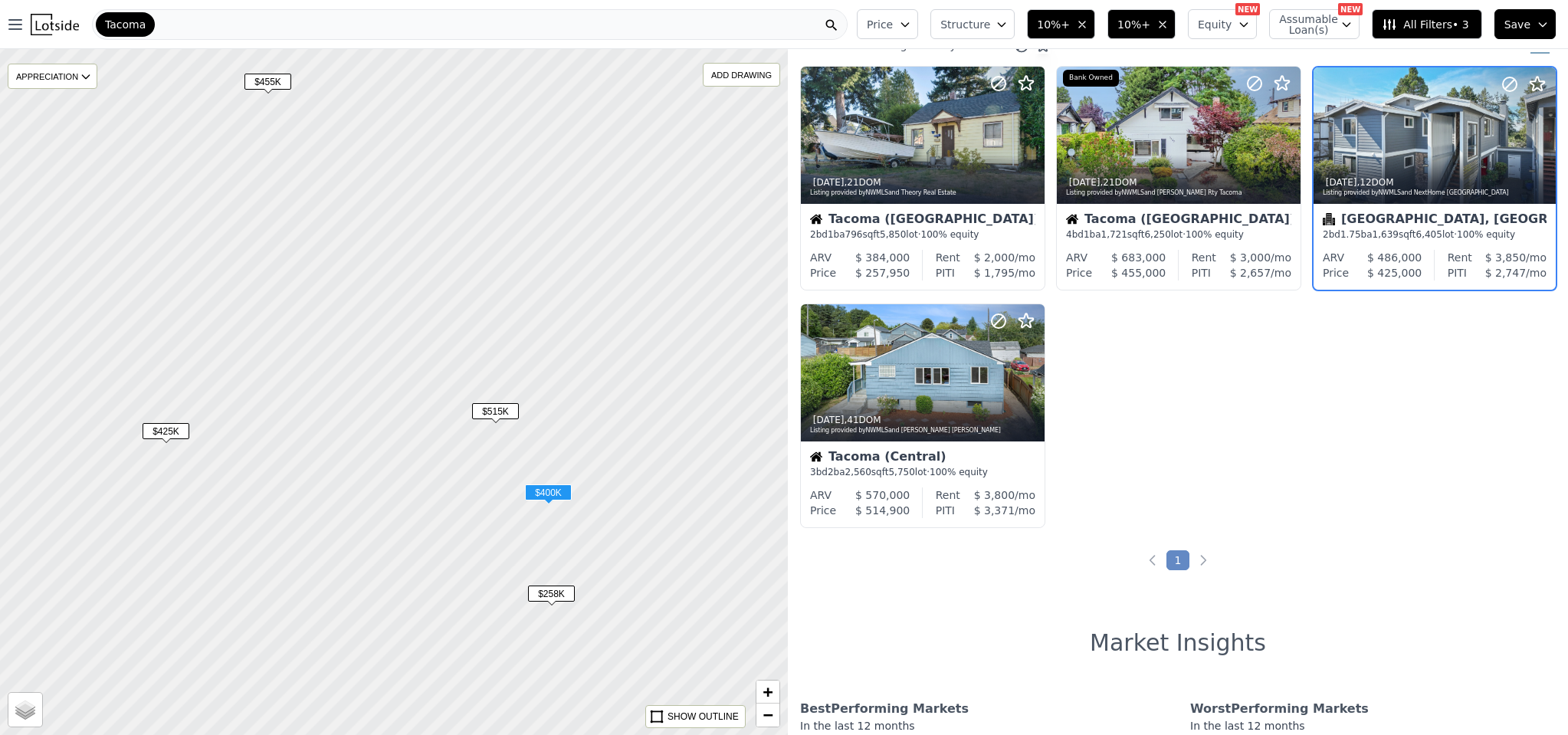
scroll to position [0, 0]
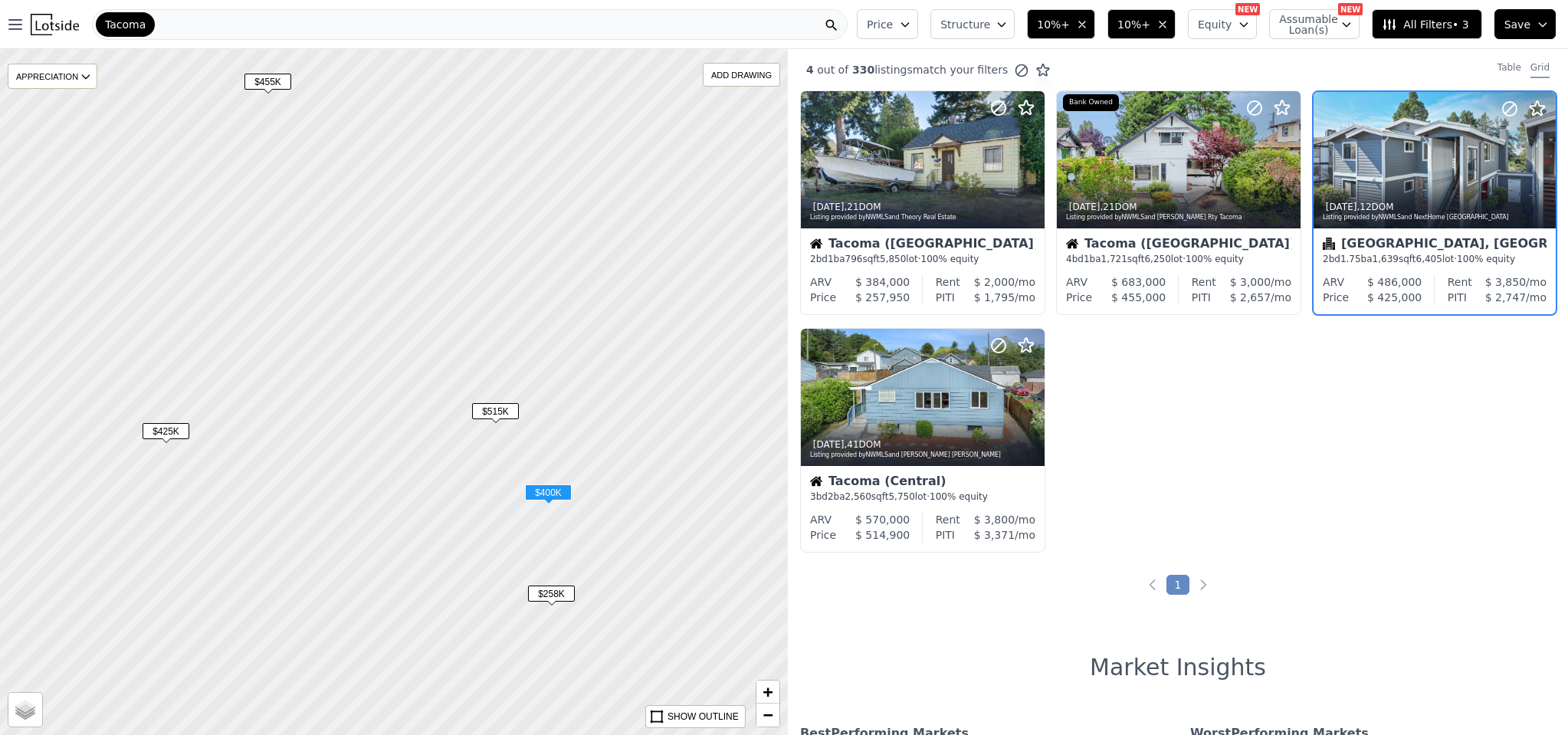
click at [989, 31] on span "Structure" at bounding box center [965, 25] width 49 height 15
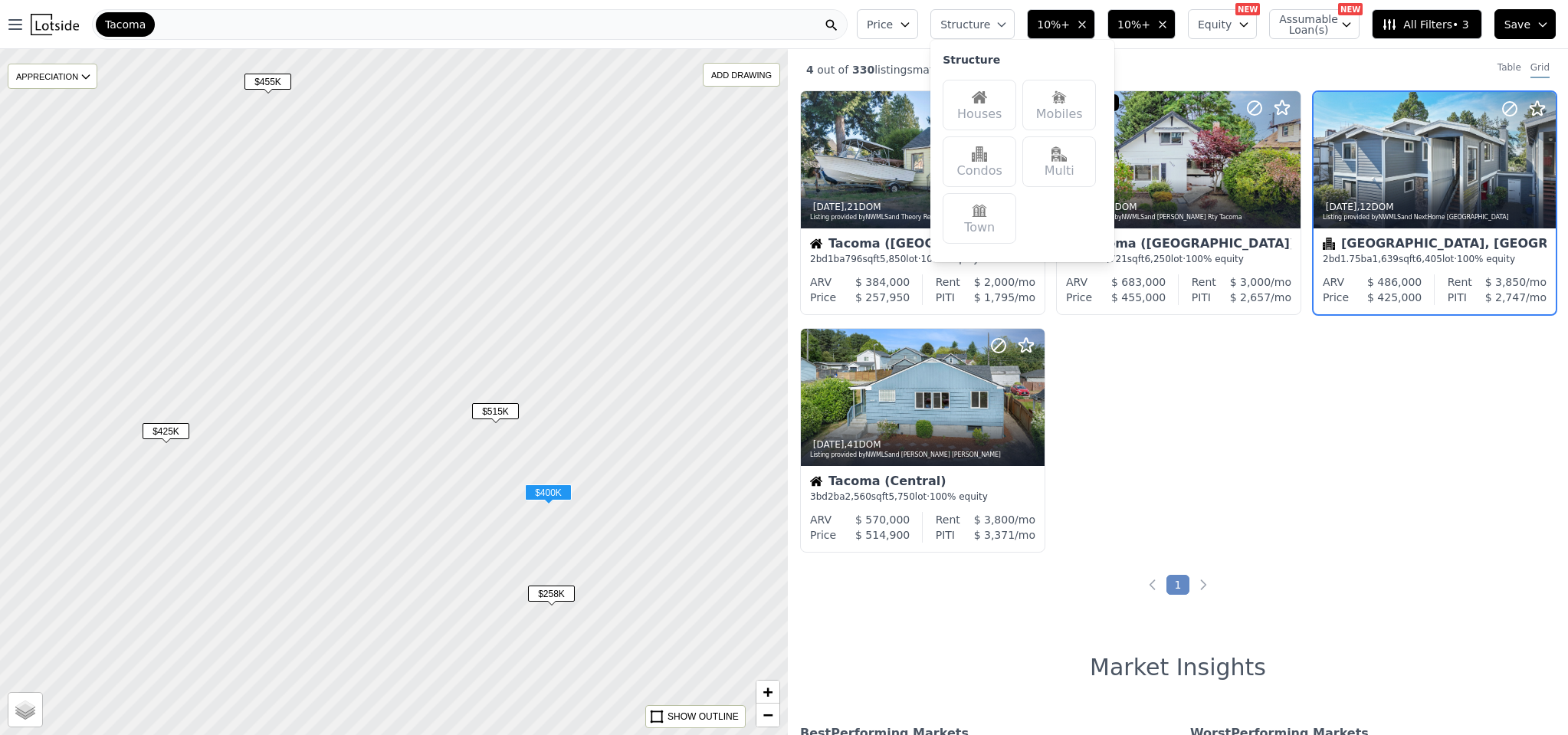
click at [987, 106] on div "Houses" at bounding box center [978, 105] width 74 height 51
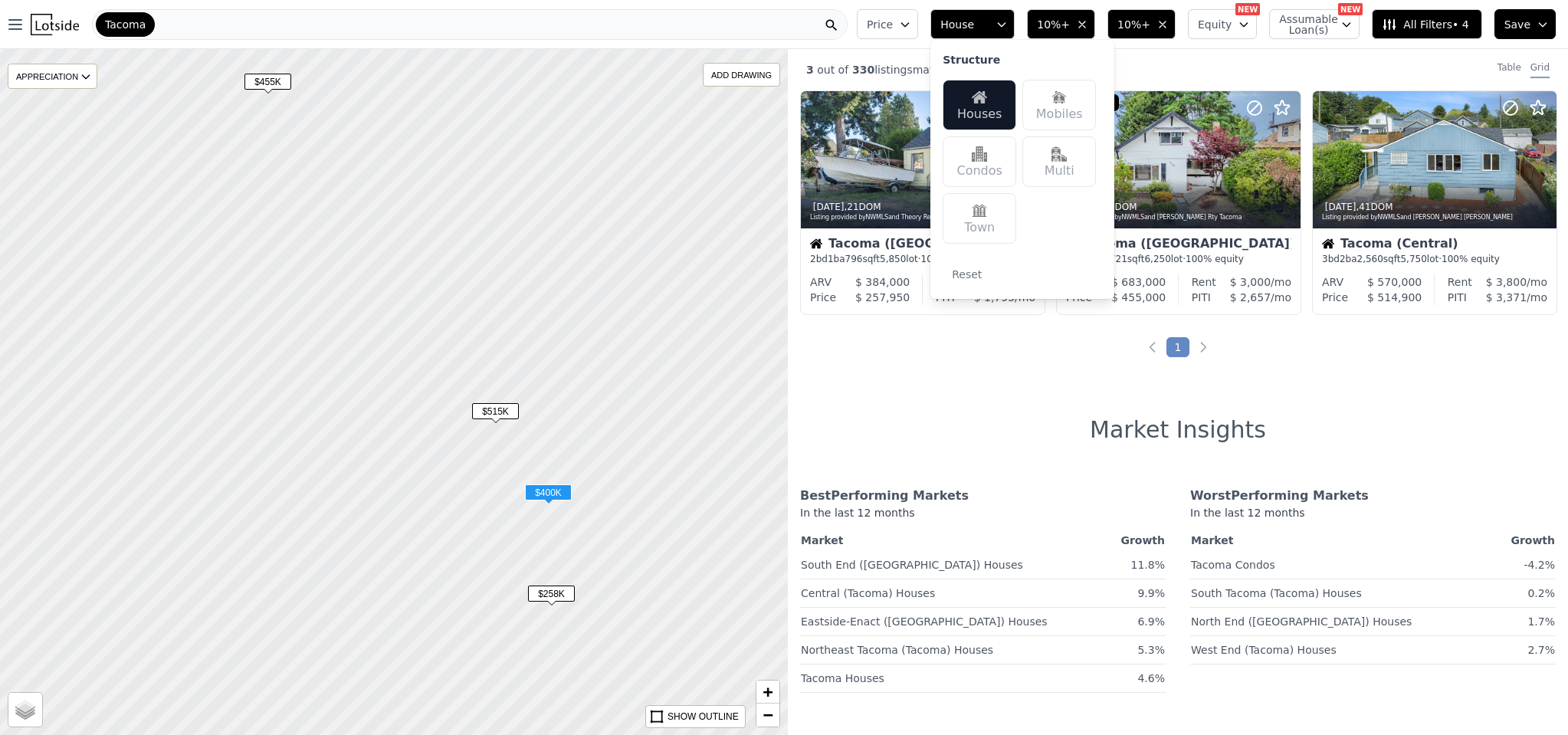
click at [1077, 174] on div "Multi" at bounding box center [1058, 162] width 74 height 51
click at [1044, 357] on div "3 out of 330 listings match your filters Table Grid 5d ago , 21 DOM Listing pro…" at bounding box center [1177, 416] width 780 height 735
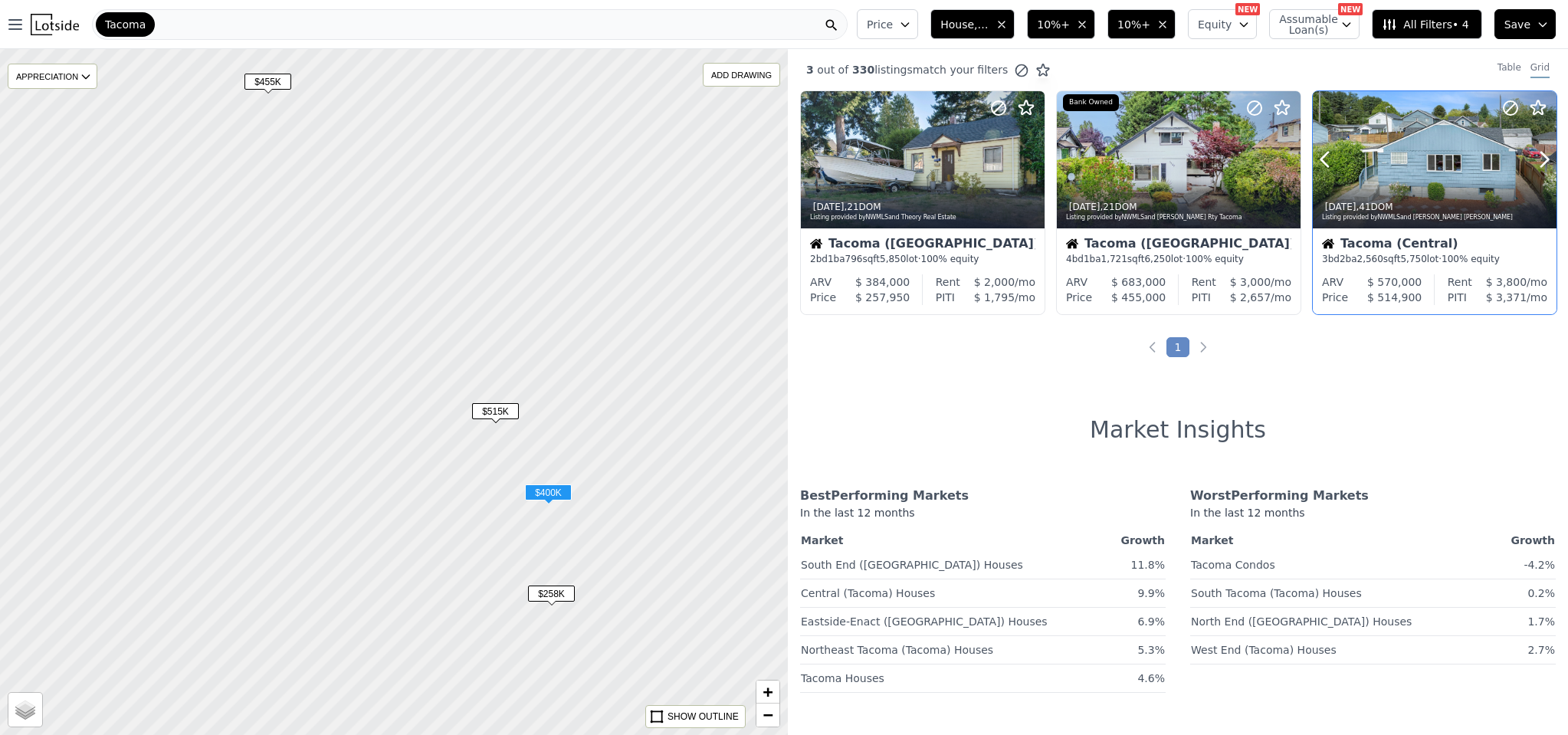
click at [1443, 169] on div at bounding box center [1434, 159] width 243 height 137
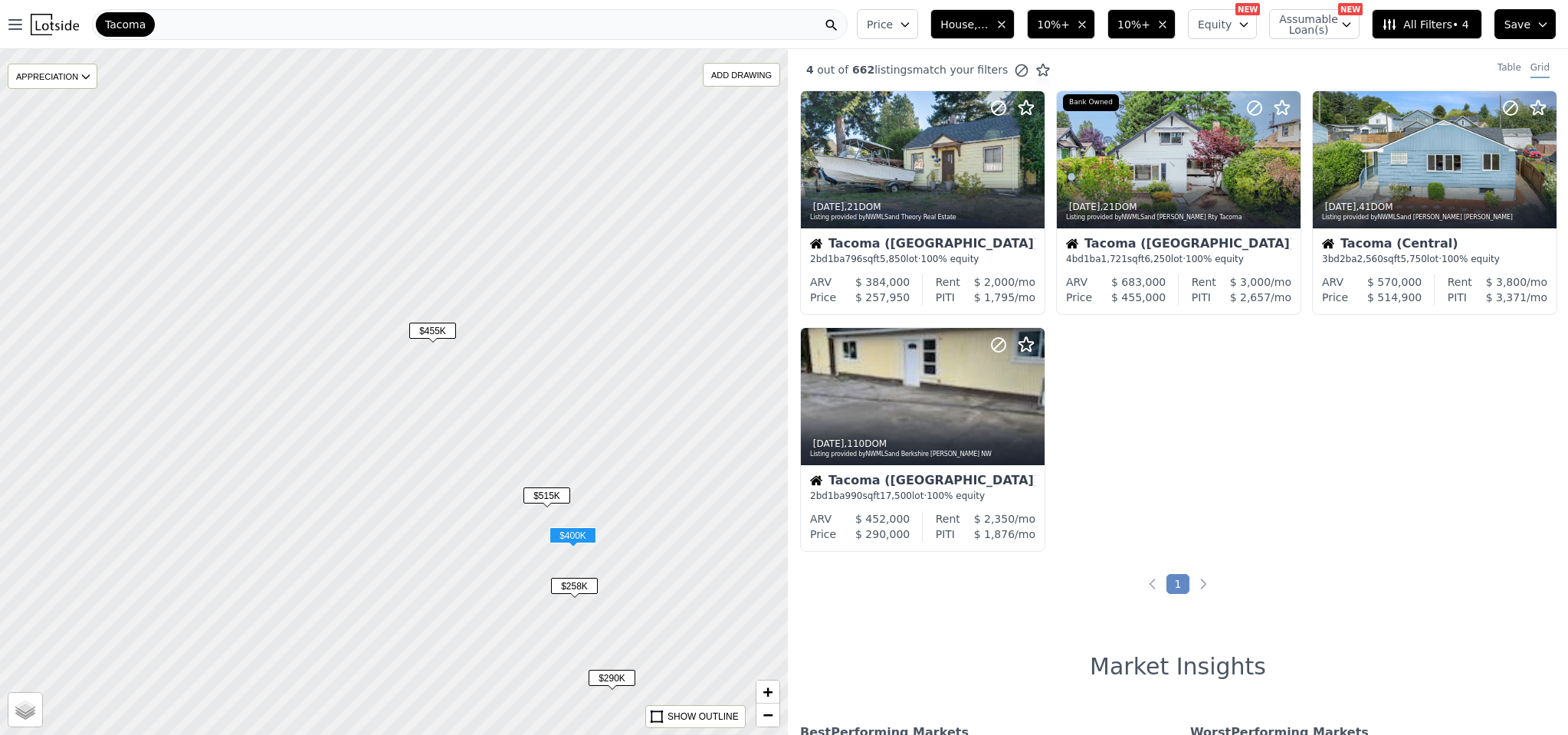
click at [578, 539] on span "$400K" at bounding box center [572, 535] width 46 height 16
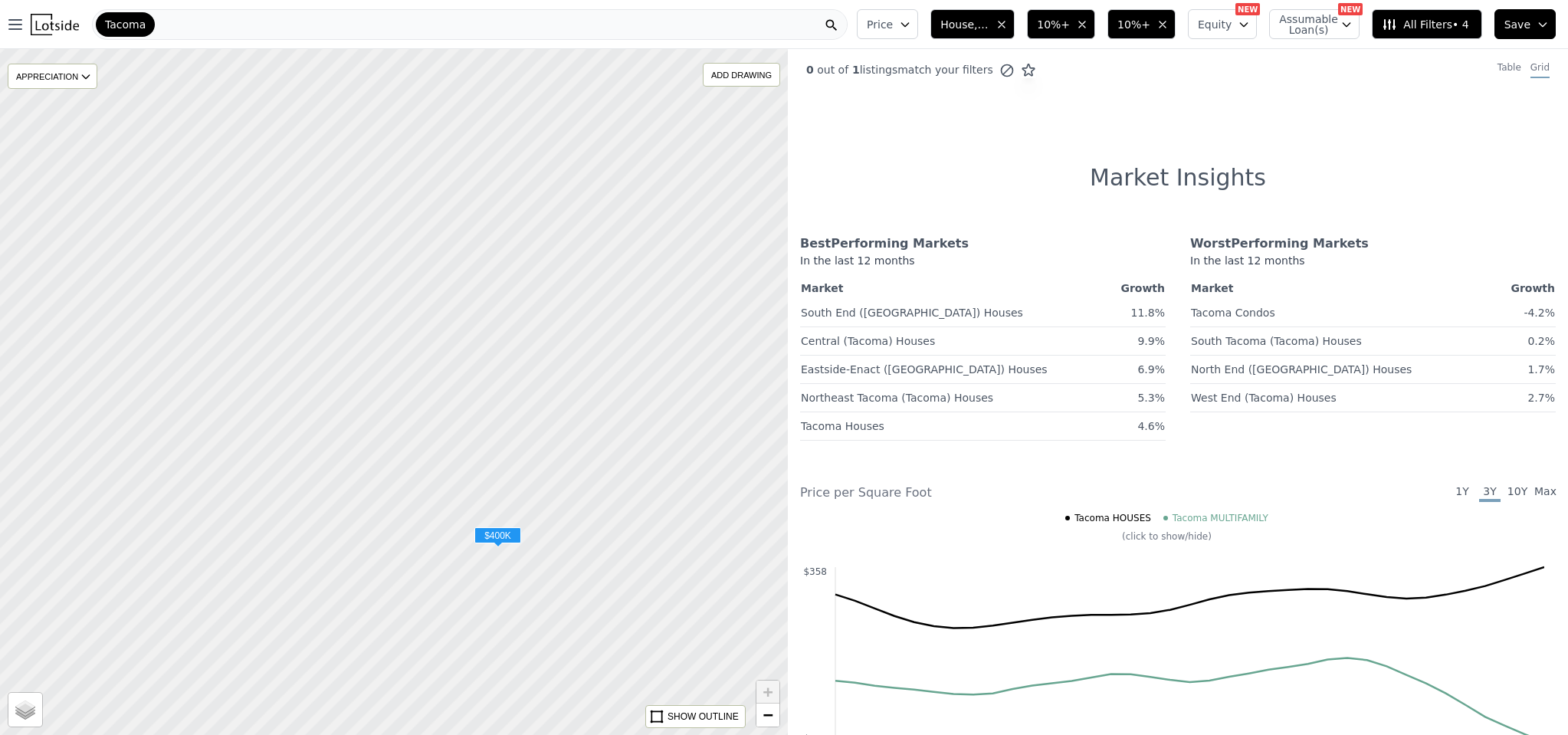
click at [501, 535] on span "$400K" at bounding box center [497, 535] width 46 height 16
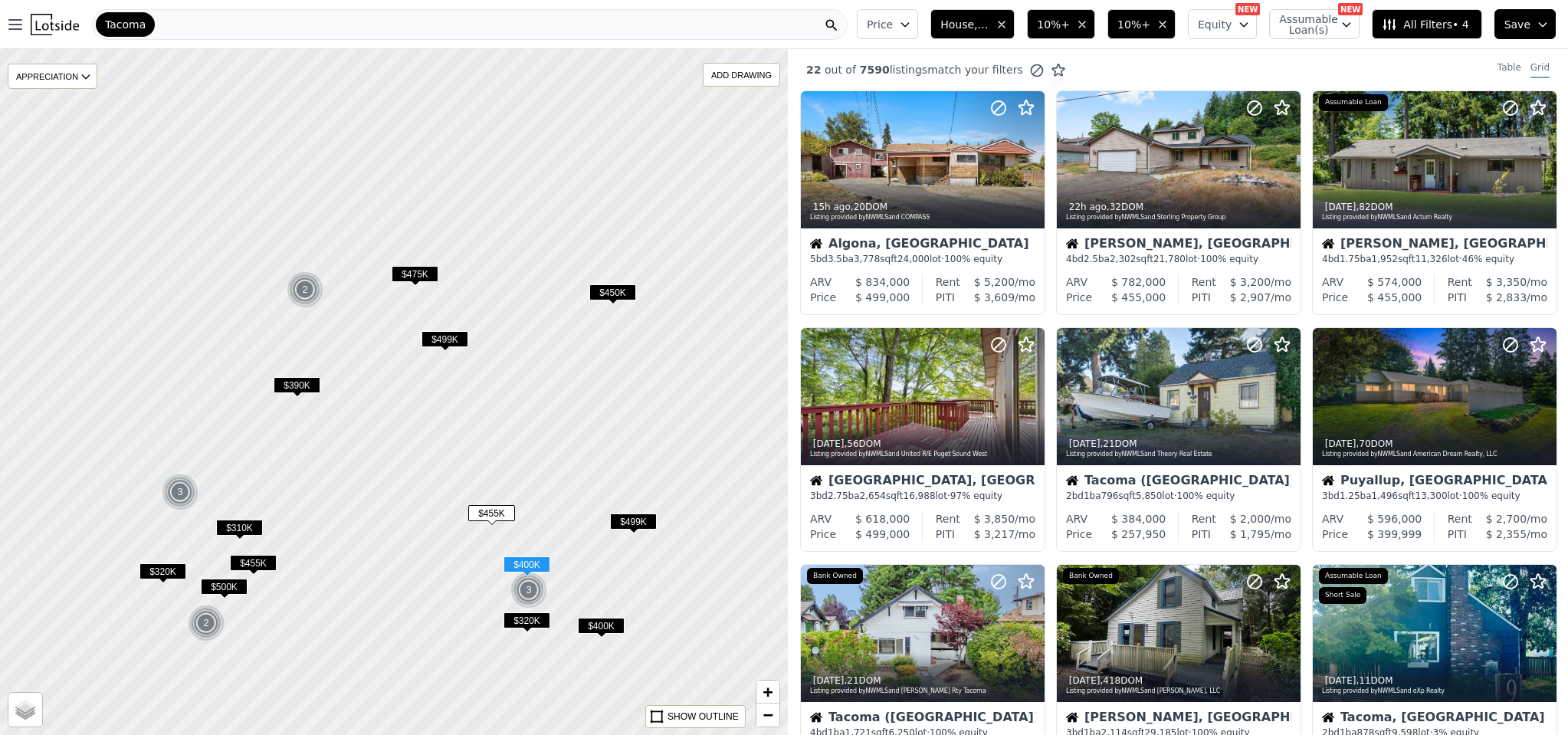
click at [630, 526] on span "$499K" at bounding box center [632, 521] width 46 height 16
click at [625, 296] on span "$450K" at bounding box center [612, 293] width 46 height 16
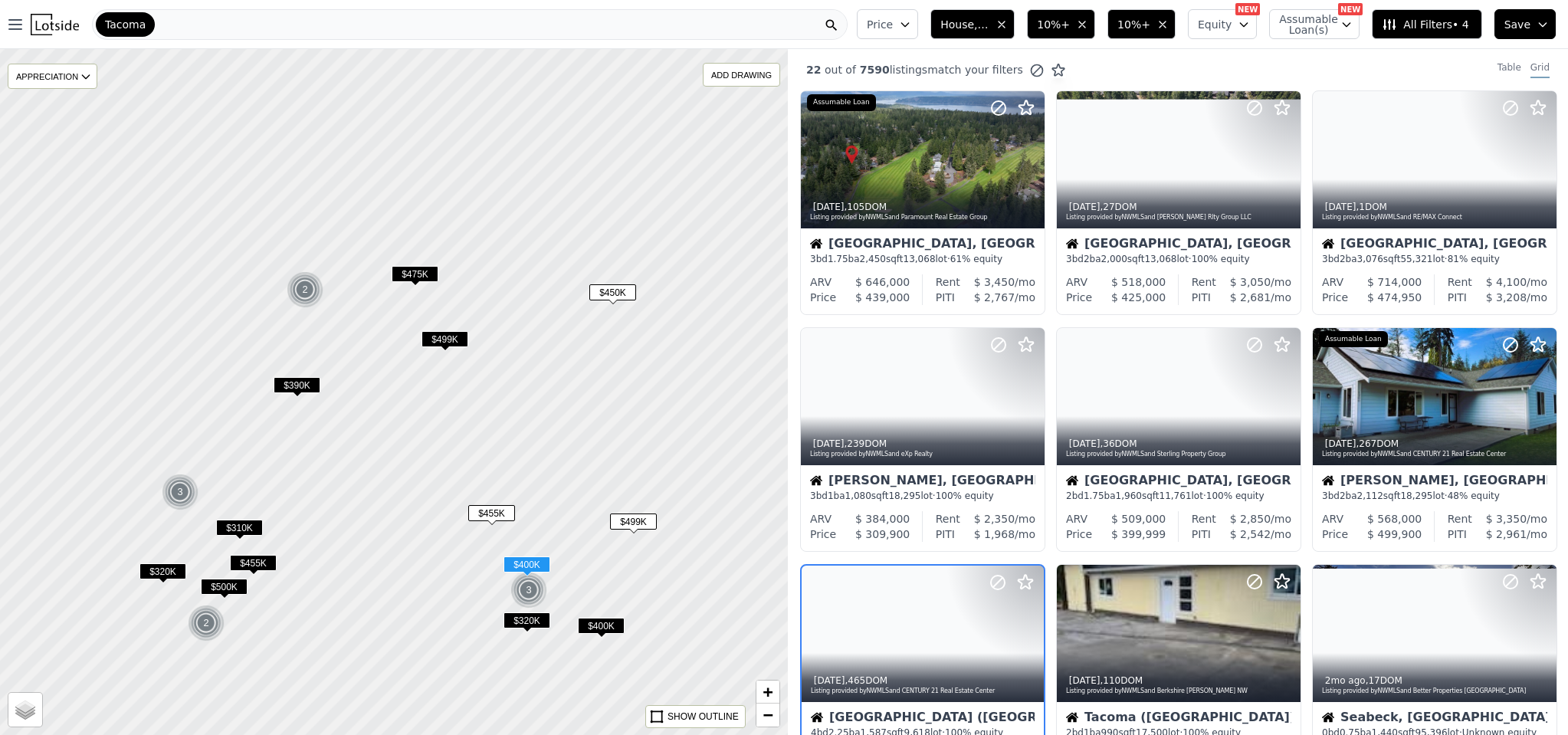
scroll to position [262, 0]
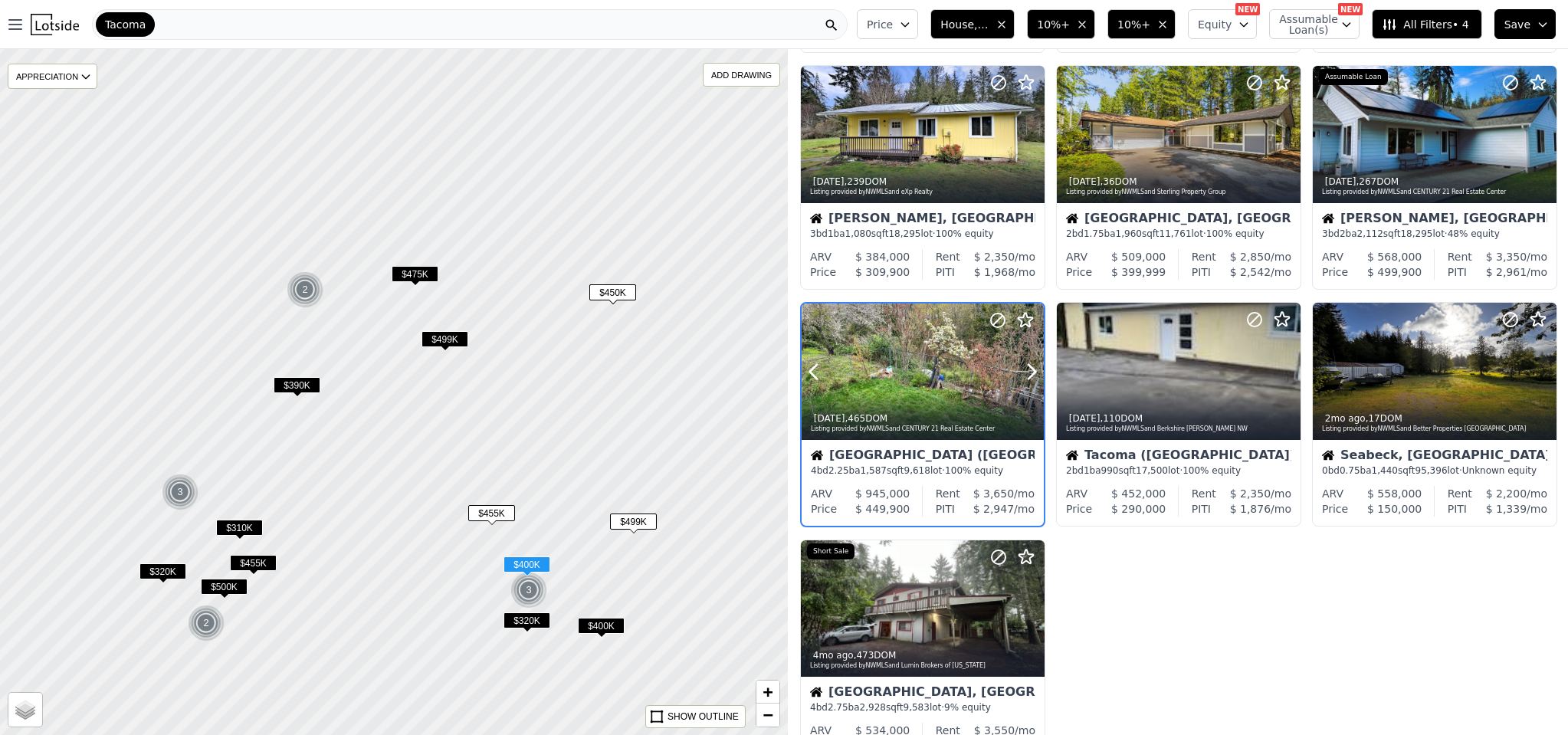
click at [916, 394] on div at bounding box center [922, 404] width 243 height 27
click at [630, 521] on span "$499K" at bounding box center [632, 521] width 46 height 16
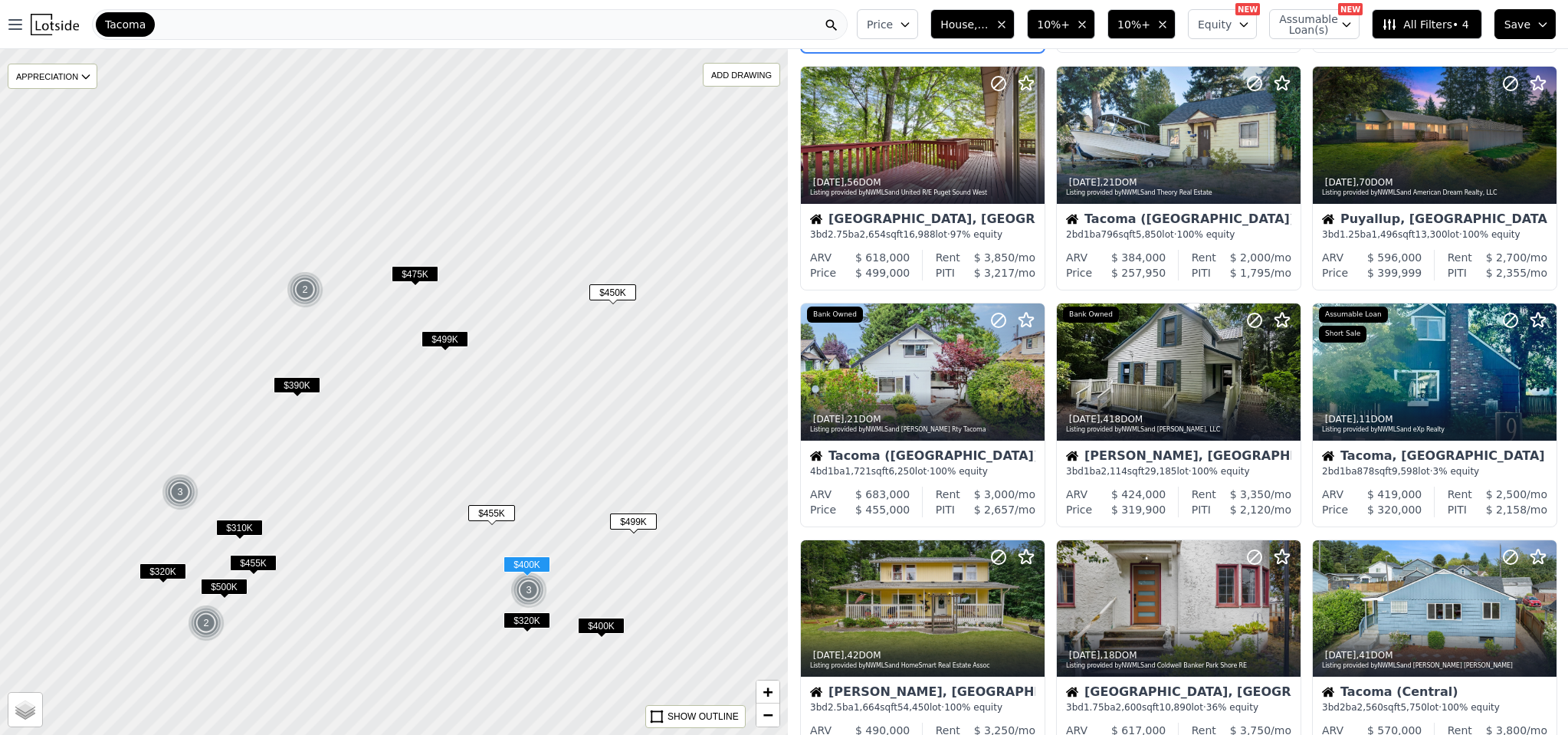
scroll to position [0, 0]
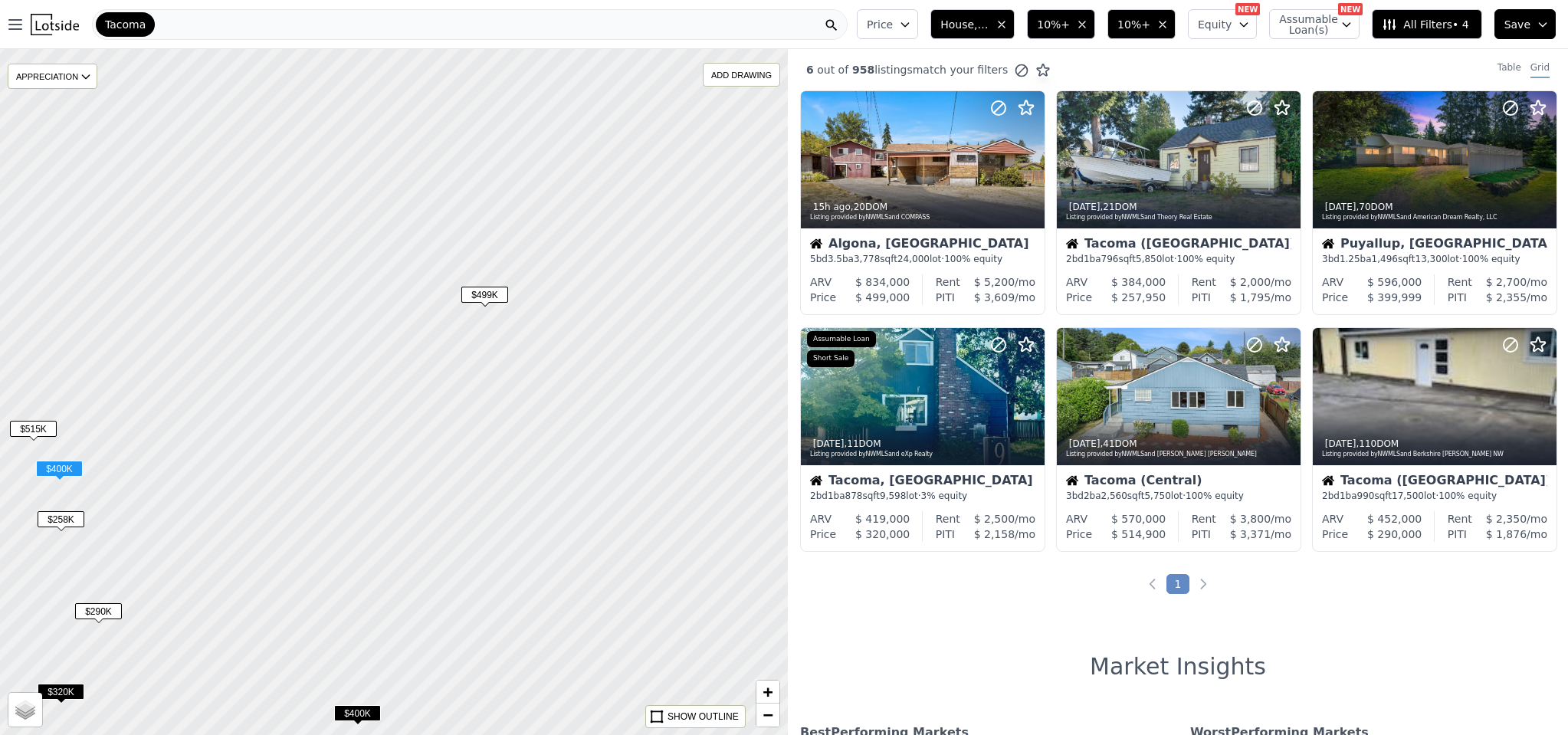
click at [359, 710] on span "$400K" at bounding box center [357, 713] width 46 height 16
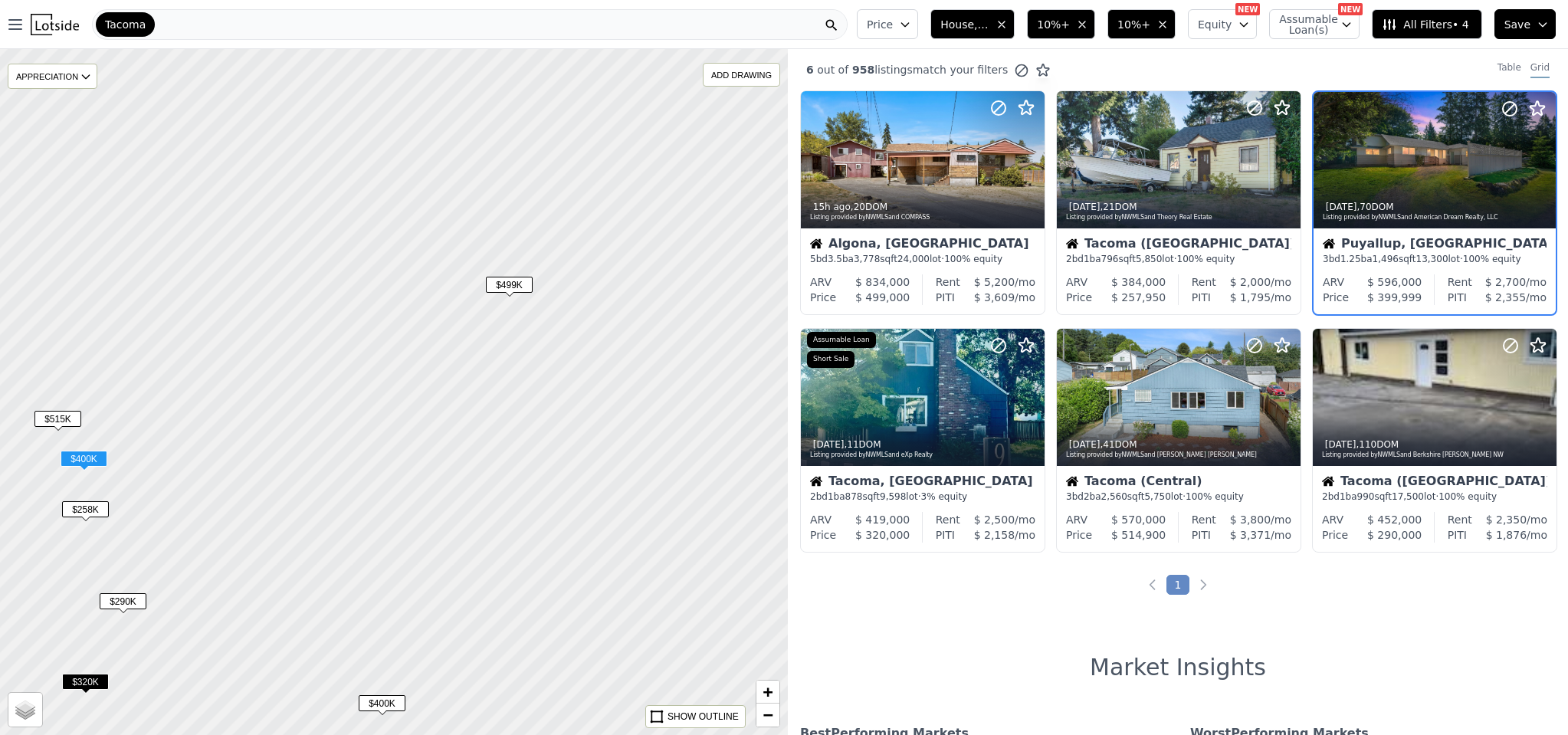
drag, startPoint x: 545, startPoint y: 492, endPoint x: 581, endPoint y: 481, distance: 37.6
click at [581, 481] on div at bounding box center [397, 392] width 946 height 823
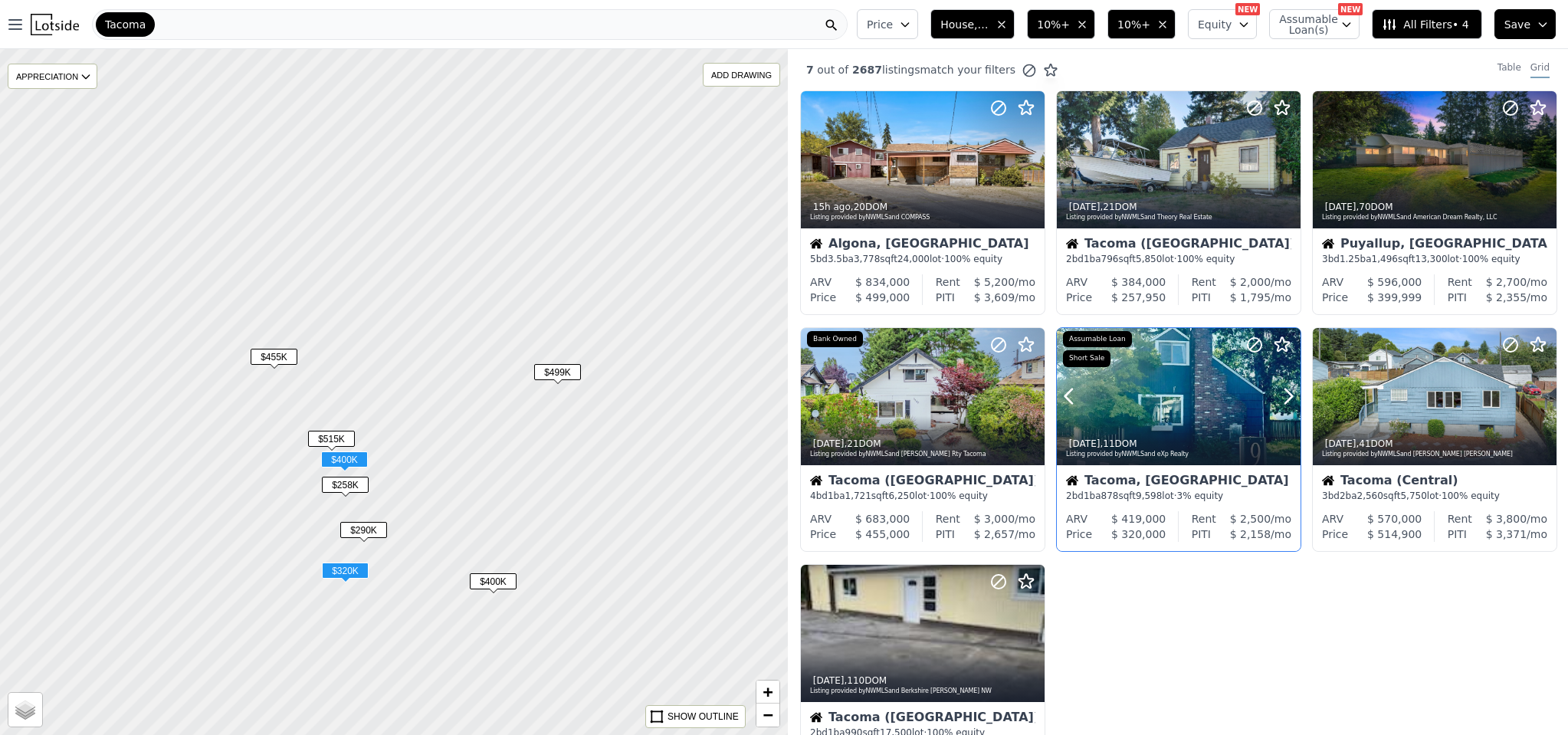
click at [1181, 412] on div at bounding box center [1178, 396] width 243 height 137
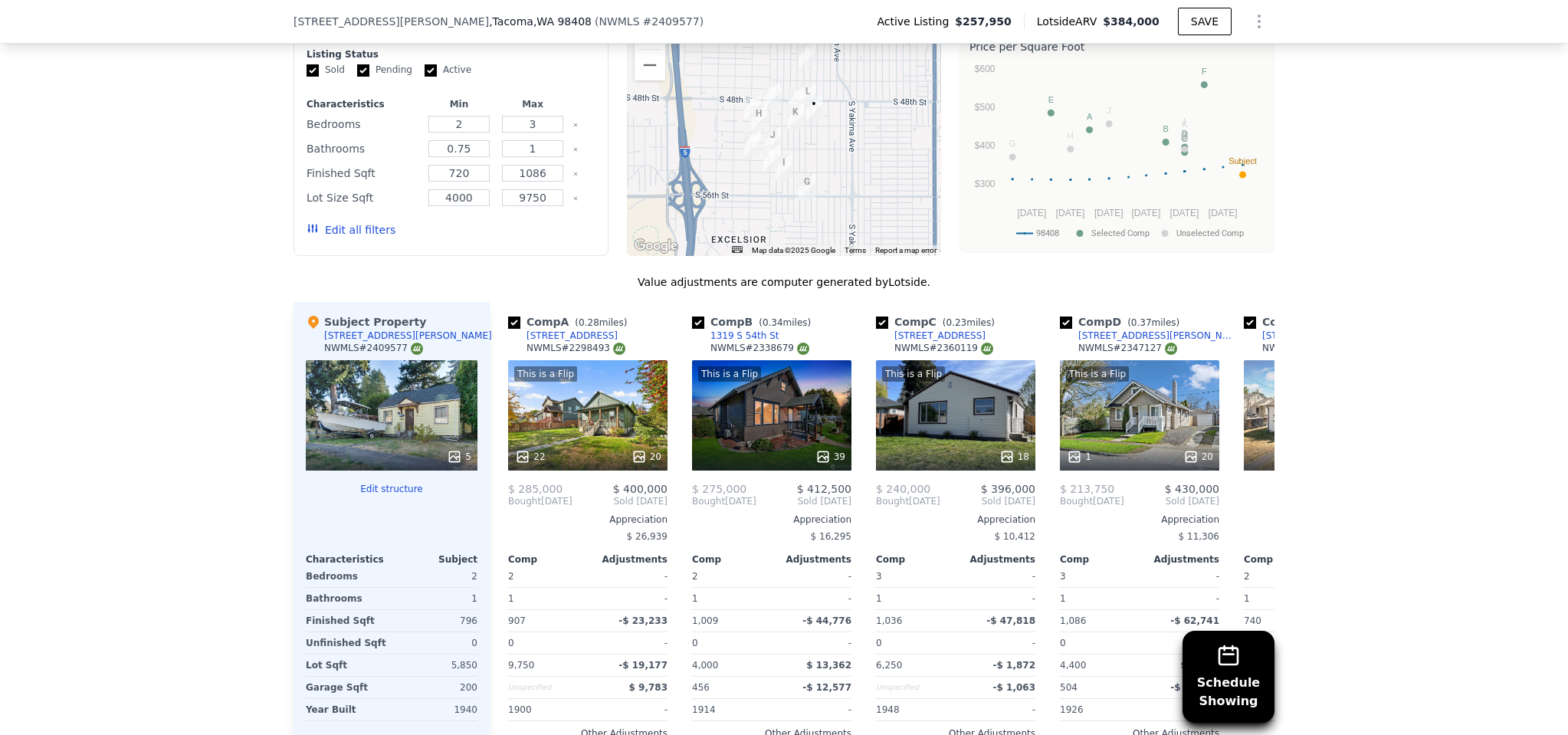
scroll to position [1961, 0]
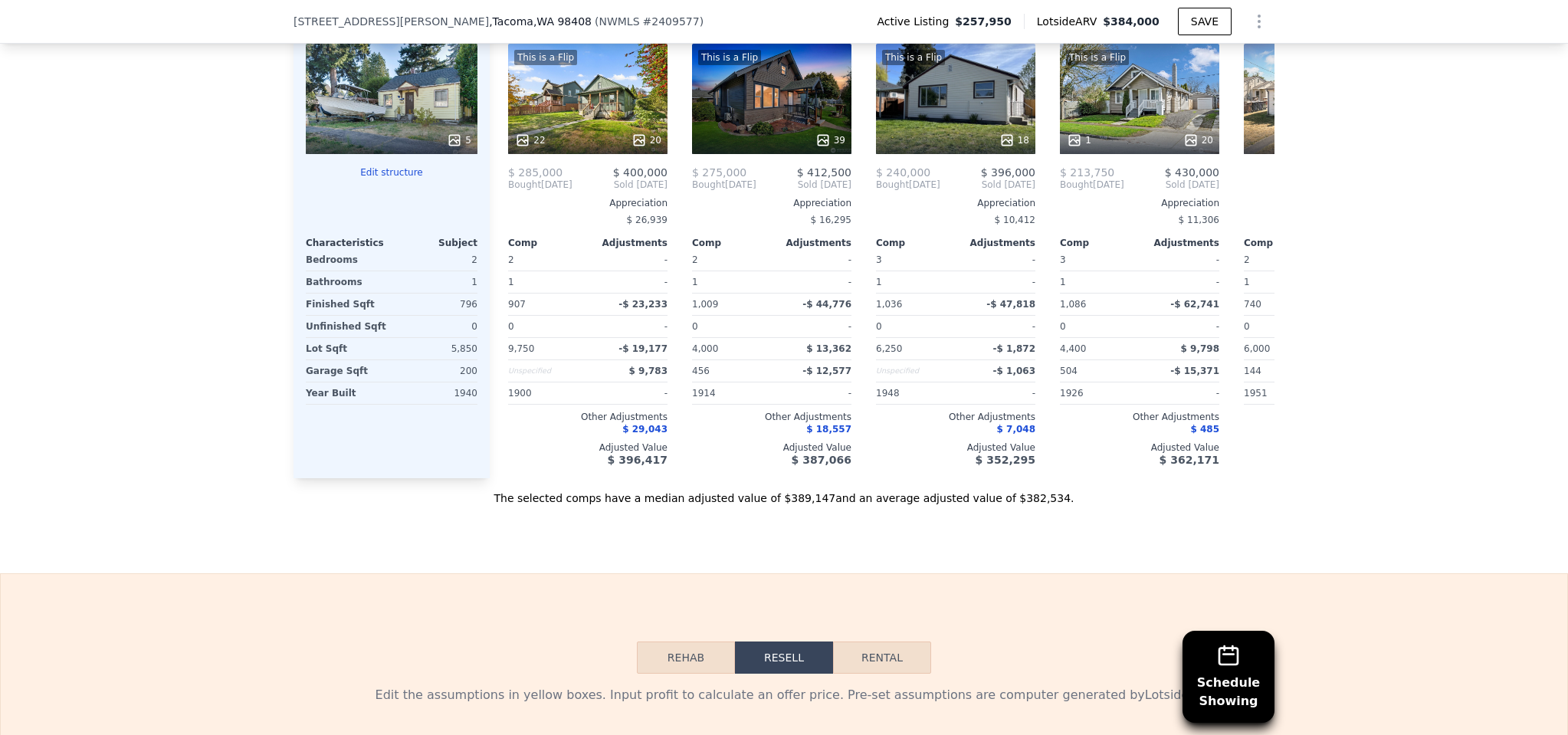
click at [915, 673] on button "Rental" at bounding box center [882, 657] width 98 height 32
select select "30"
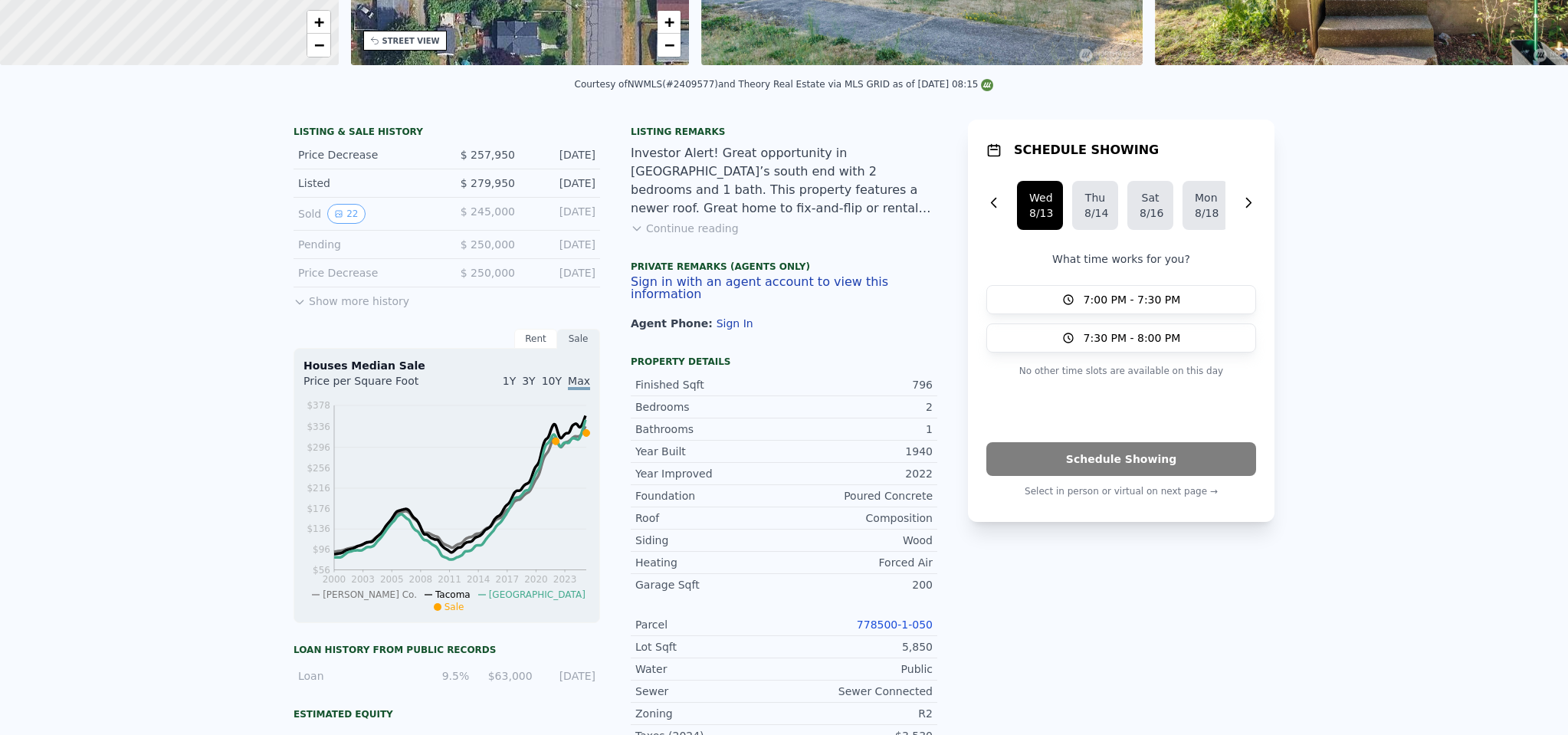
scroll to position [0, 0]
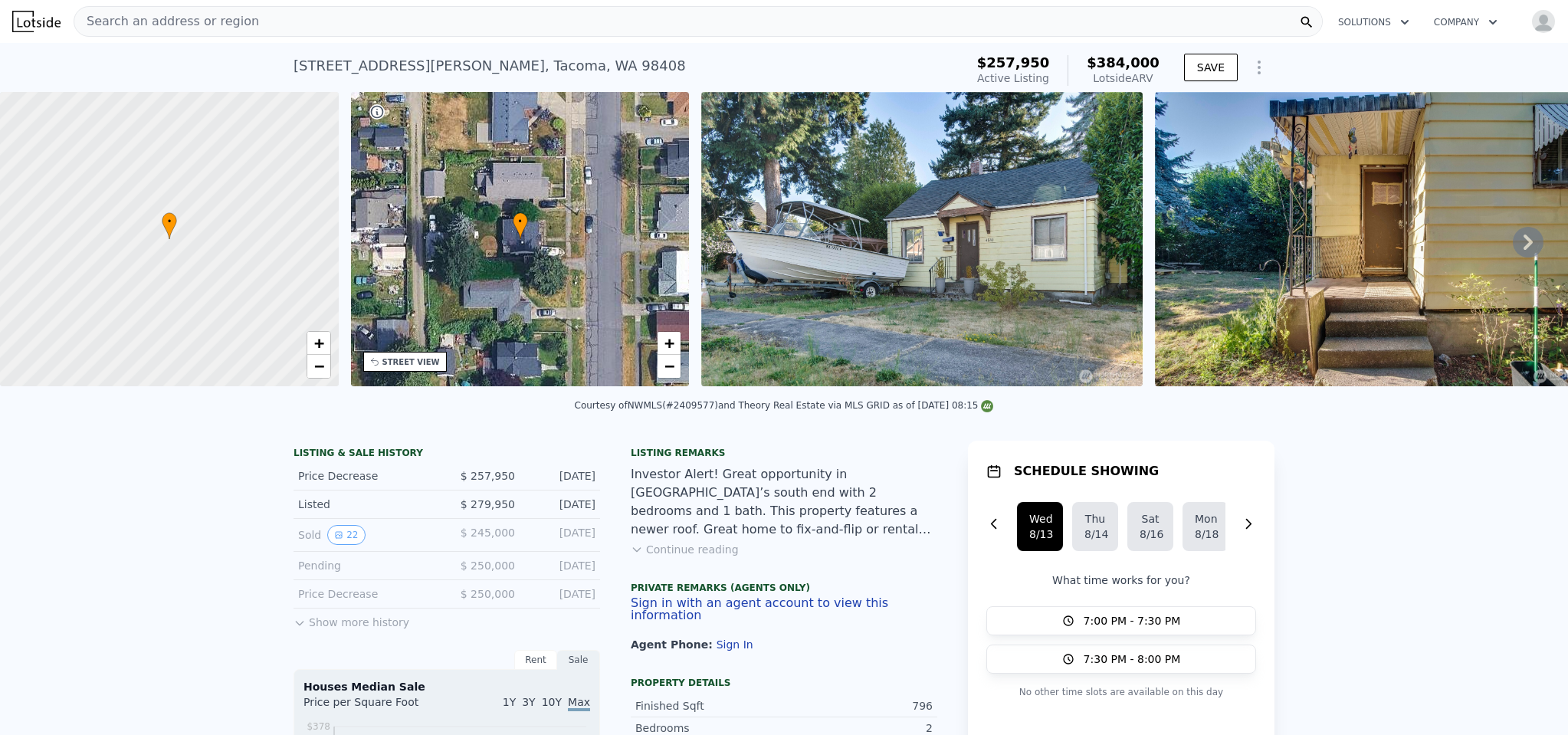
click at [1513, 243] on icon at bounding box center [1528, 243] width 31 height 31
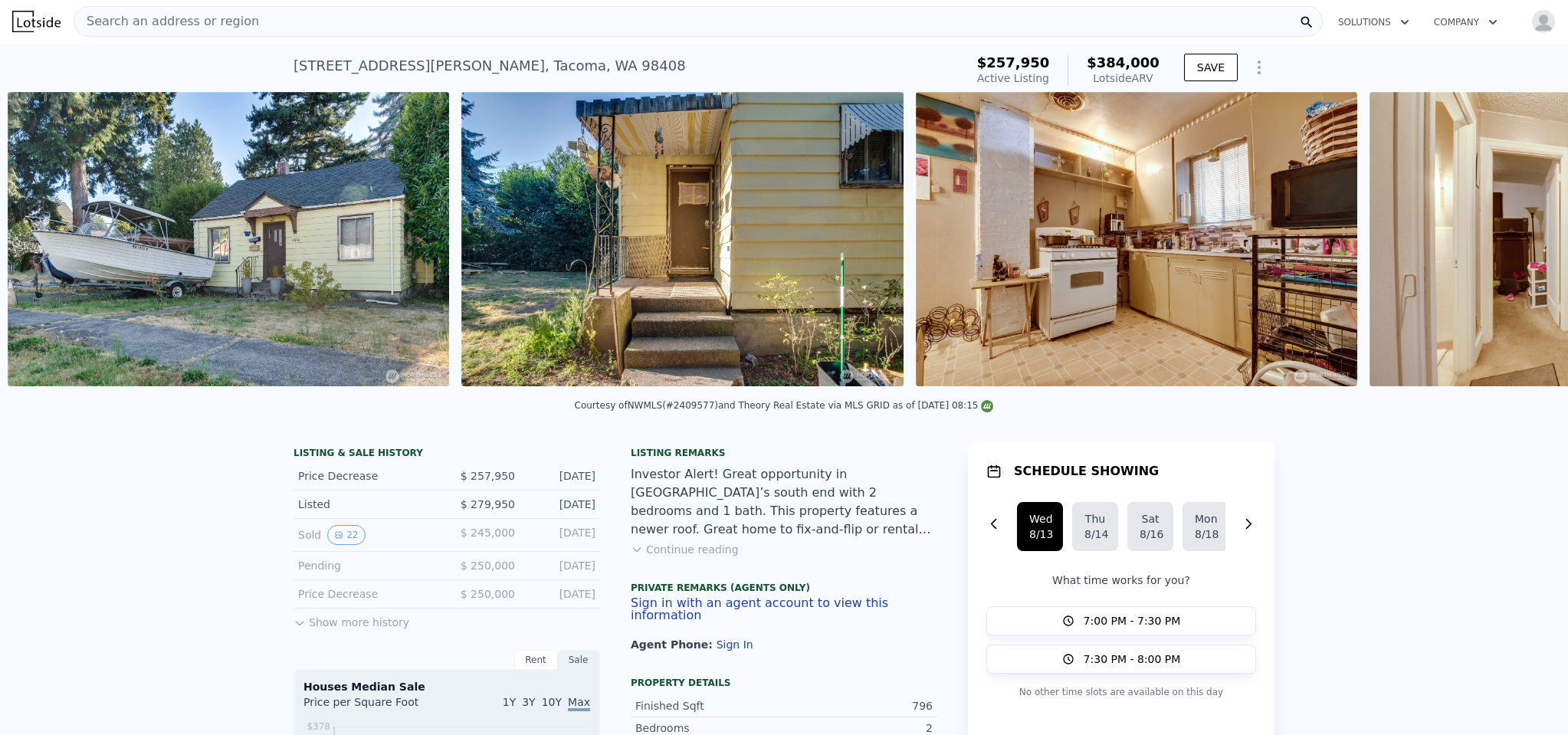
scroll to position [0, 701]
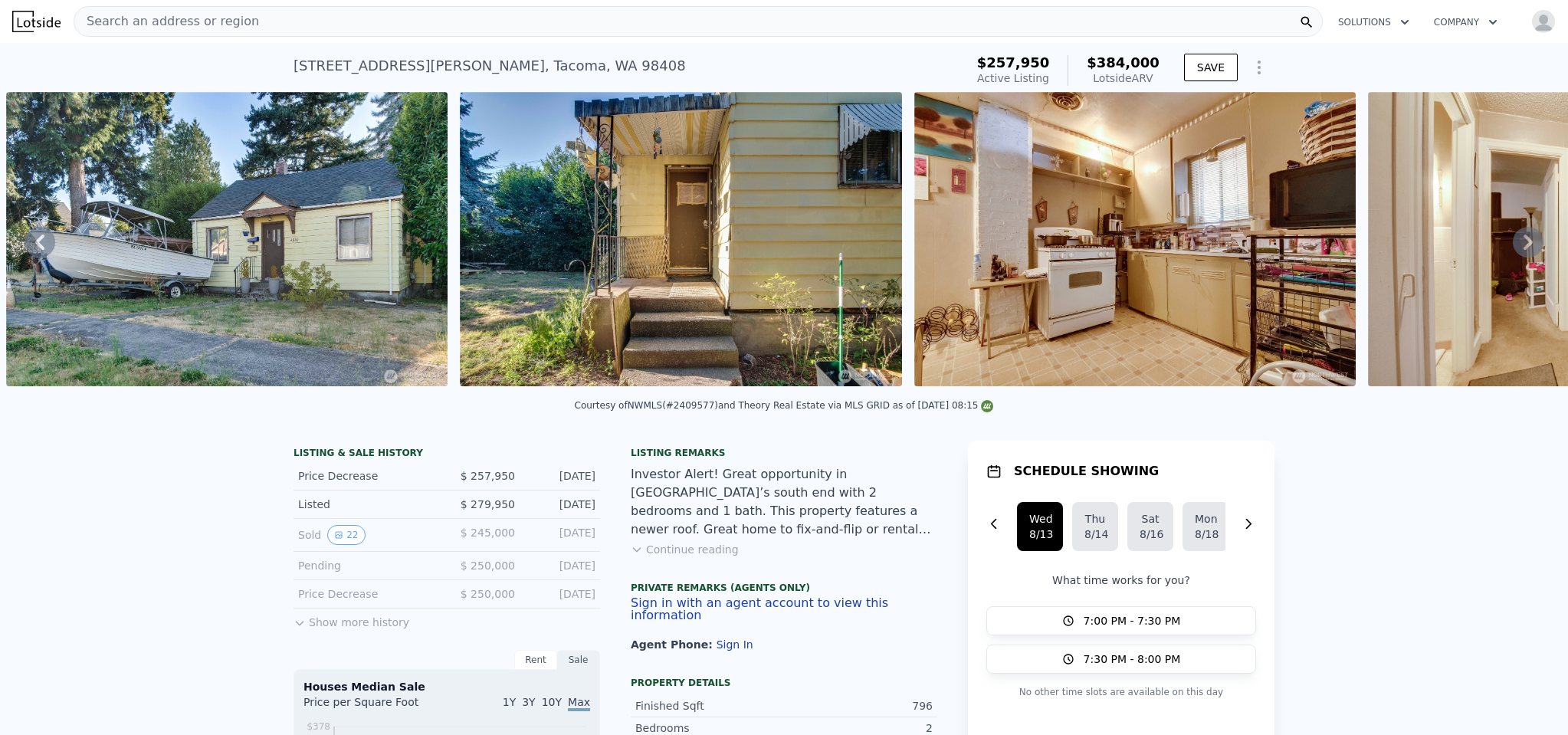
click at [1512, 243] on div "• + − • + − STREET VIEW Loading... SATELLITE VIEW" at bounding box center [784, 242] width 1568 height 300
click at [1514, 245] on icon at bounding box center [1528, 243] width 31 height 31
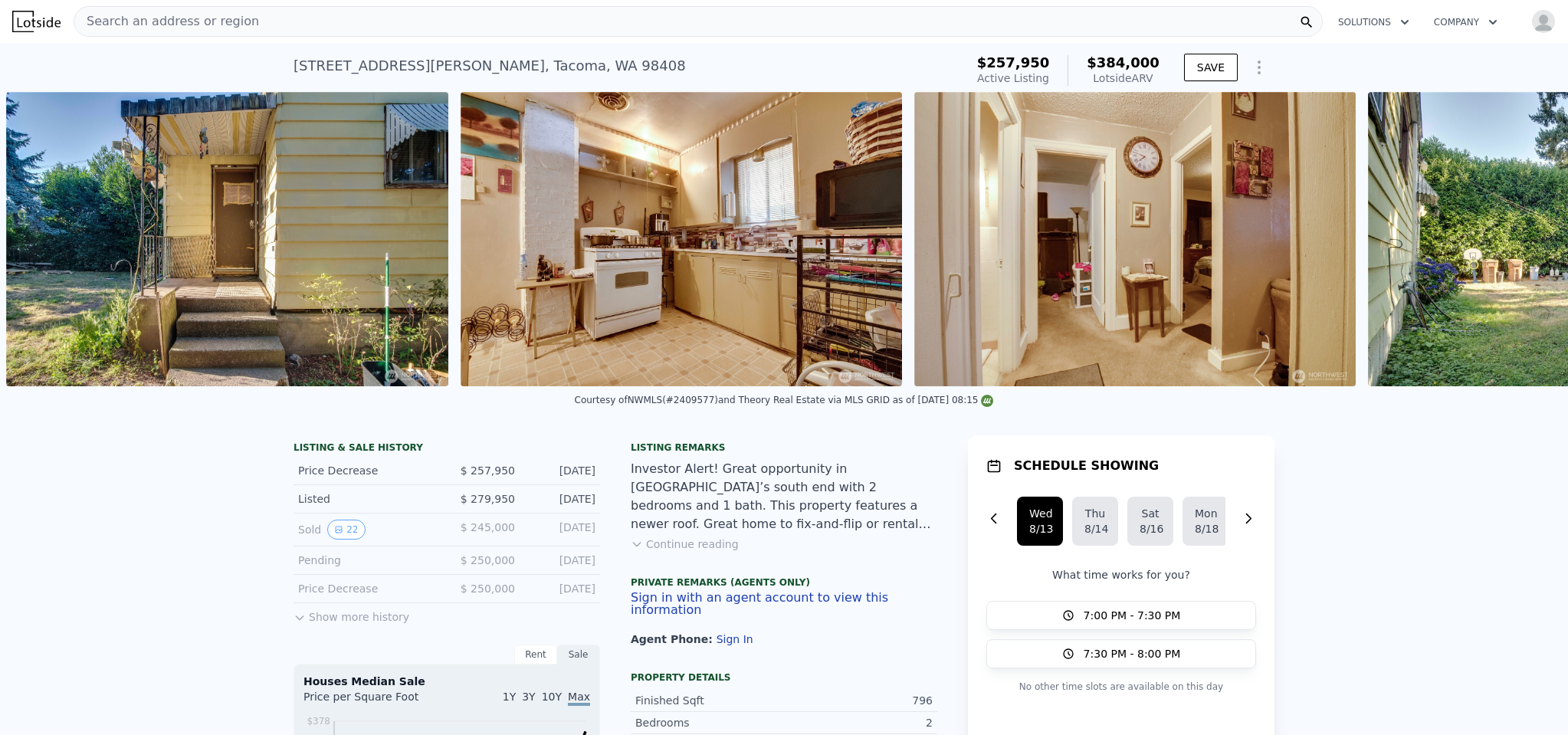
scroll to position [0, 1414]
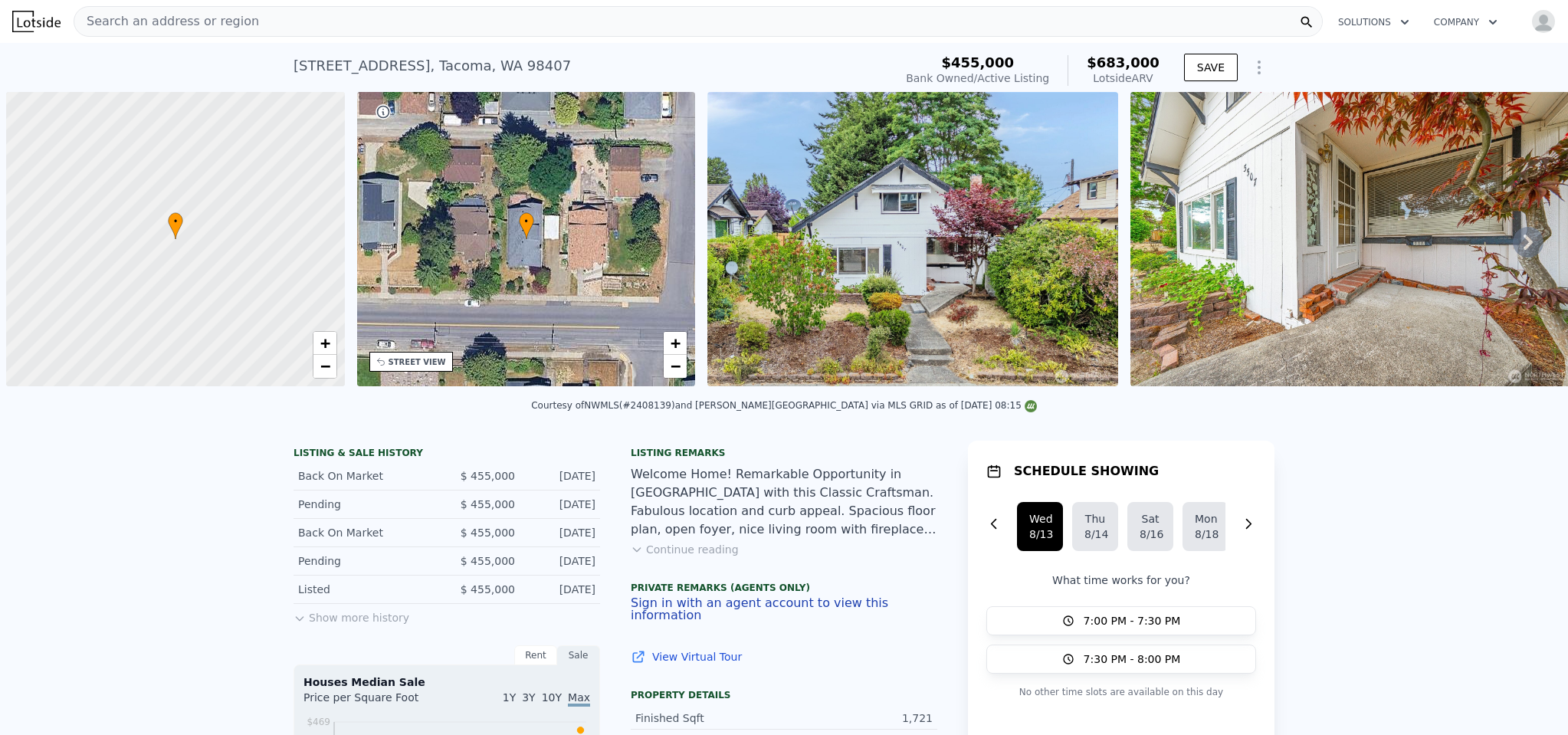
scroll to position [0, 6]
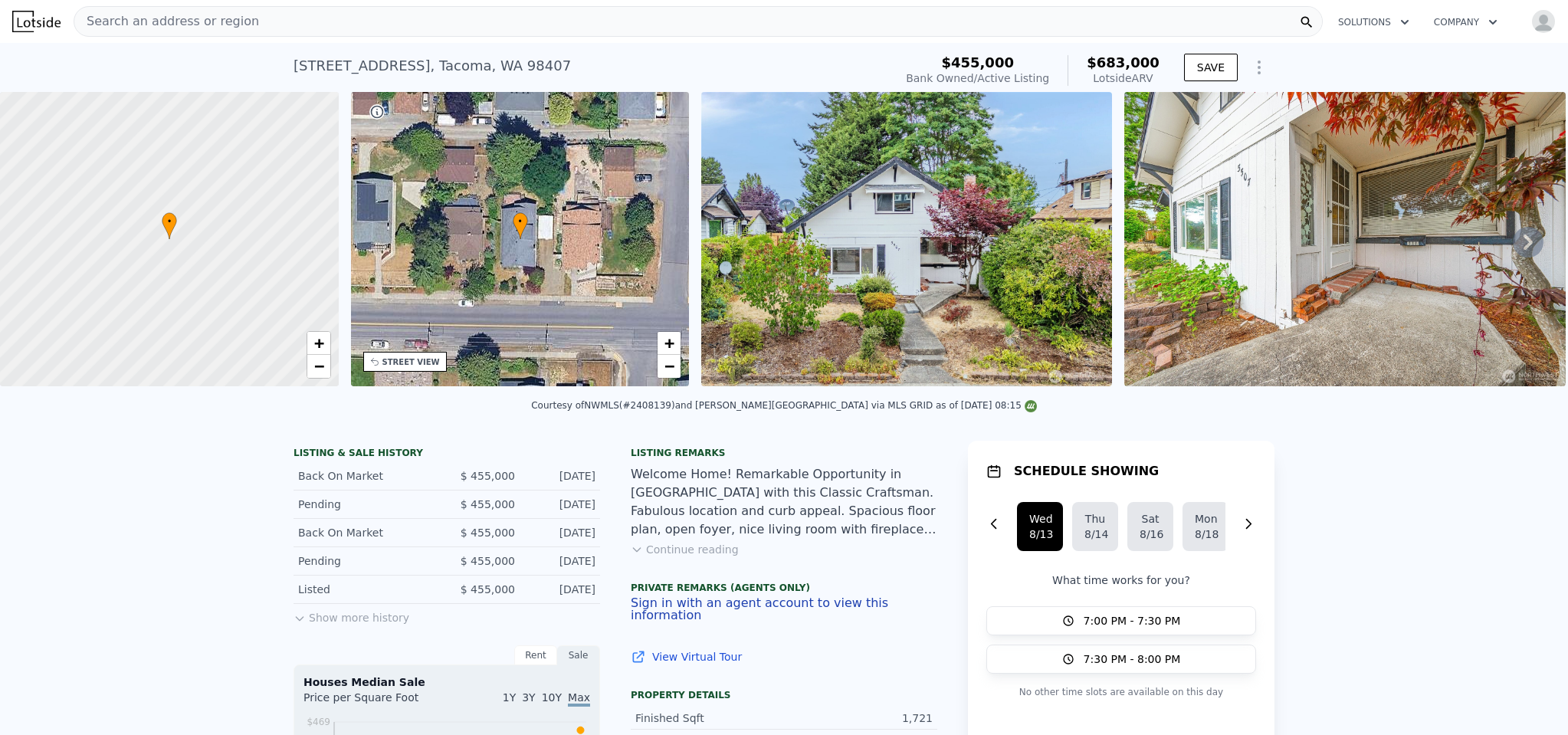
click at [709, 557] on button "Continue reading" at bounding box center [684, 549] width 108 height 15
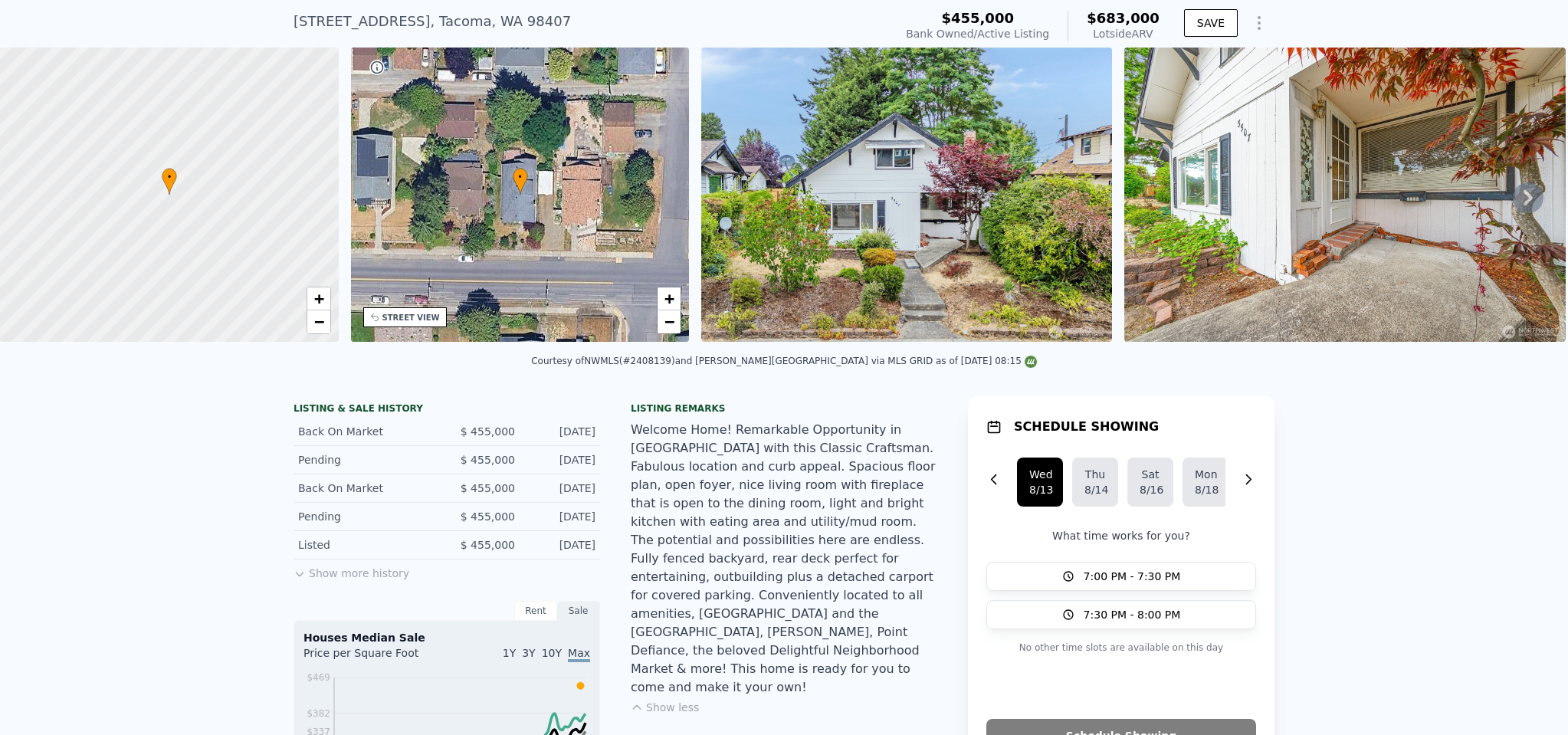
scroll to position [12, 0]
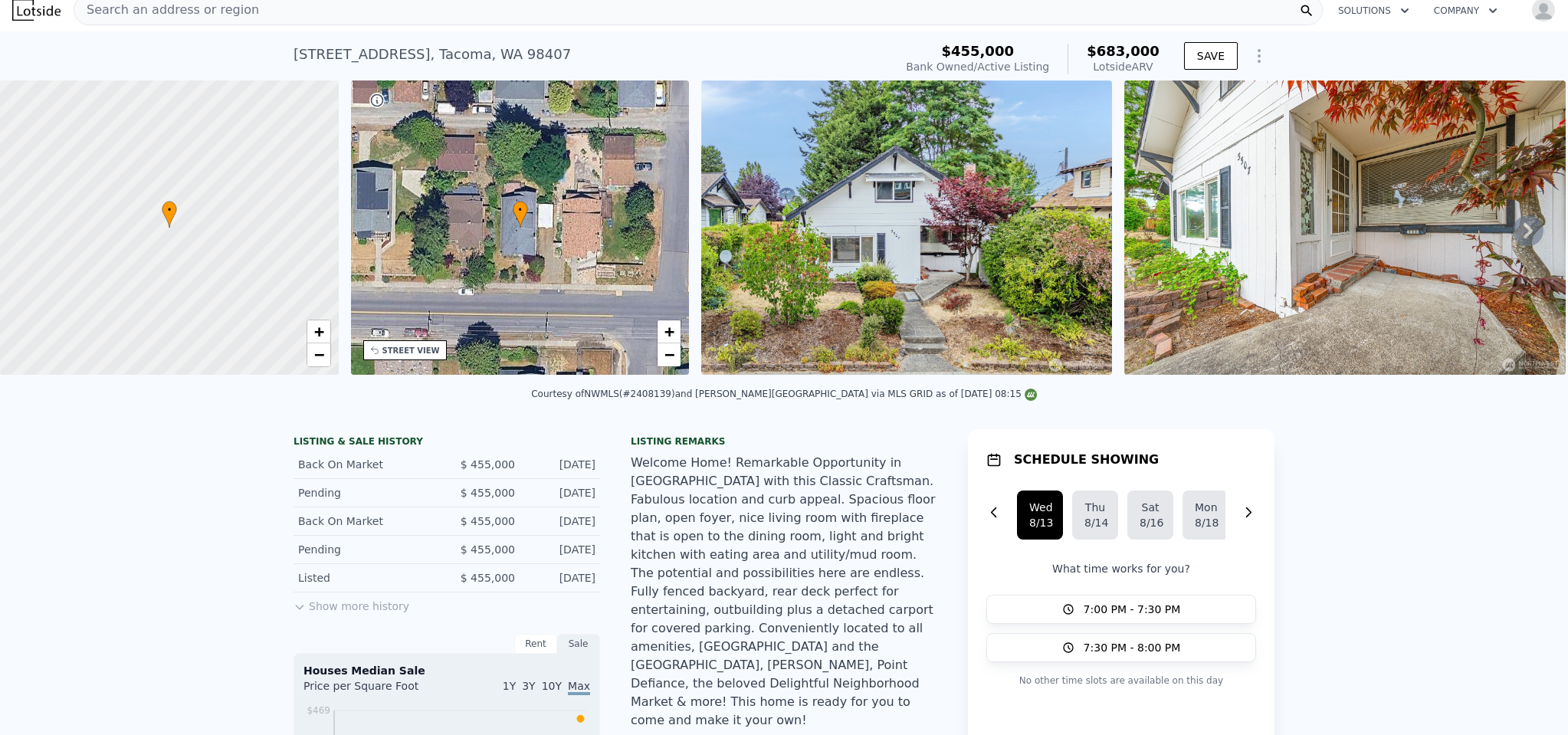
click at [1519, 229] on icon at bounding box center [1528, 231] width 31 height 31
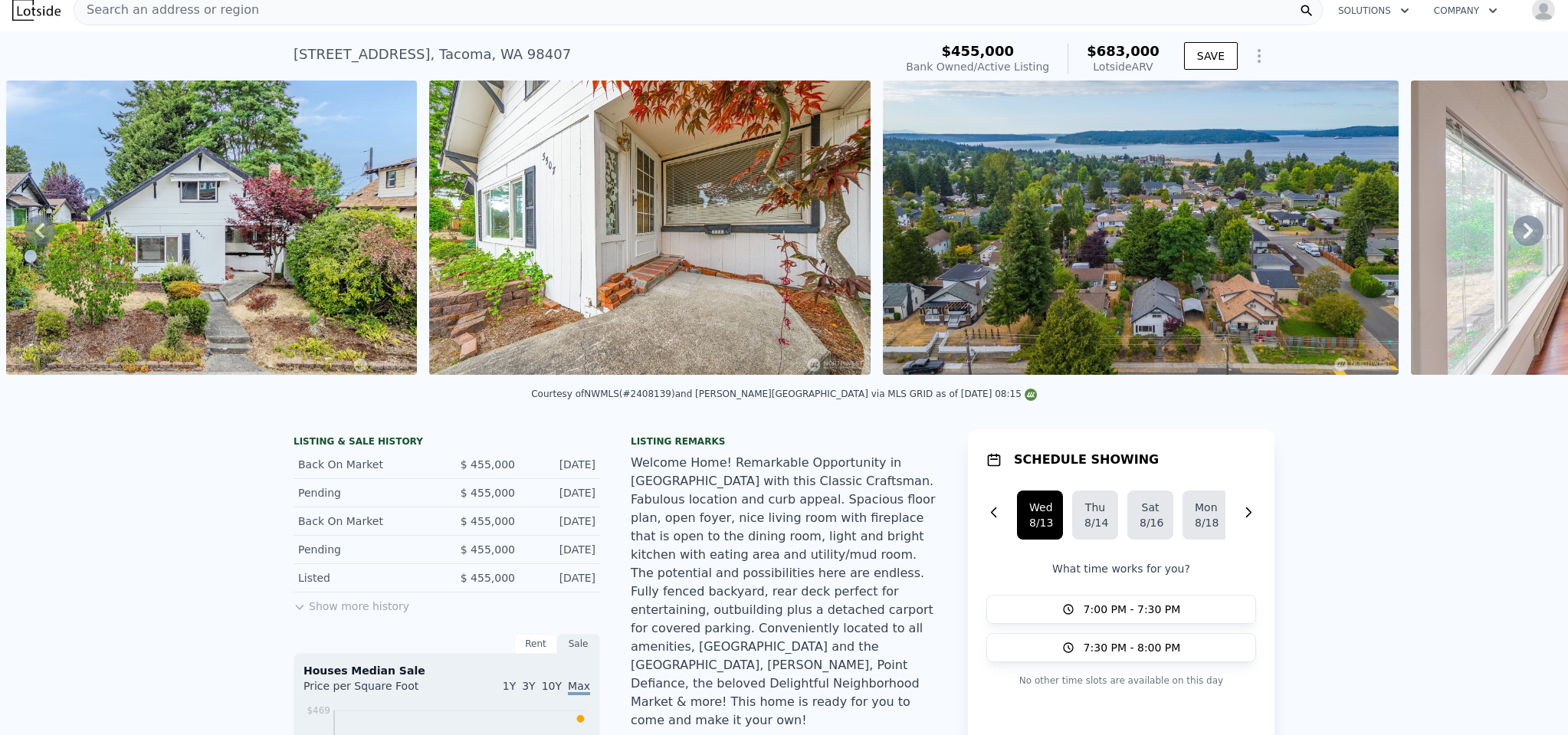
click at [1519, 229] on icon at bounding box center [1528, 231] width 31 height 31
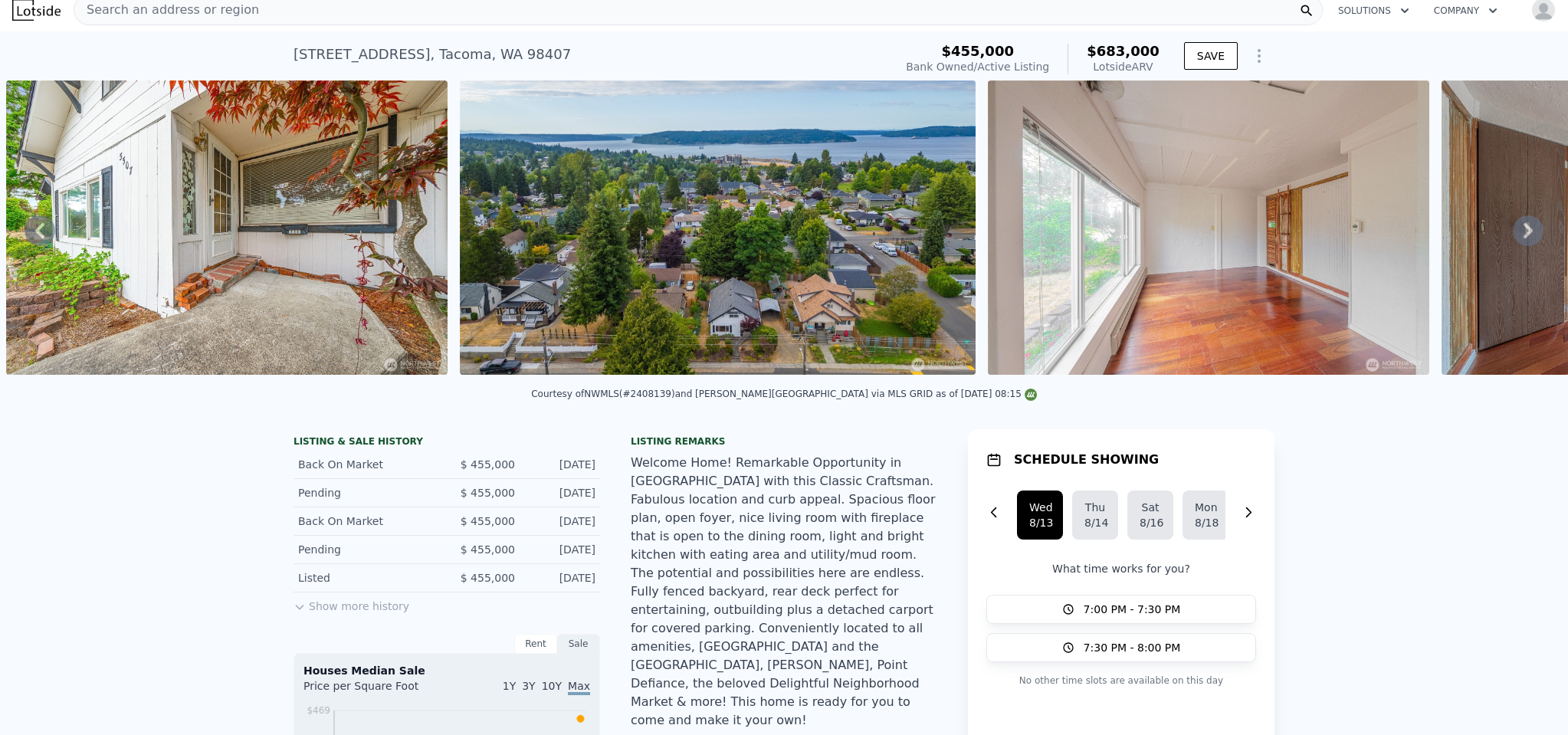
click at [1519, 229] on icon at bounding box center [1528, 231] width 31 height 31
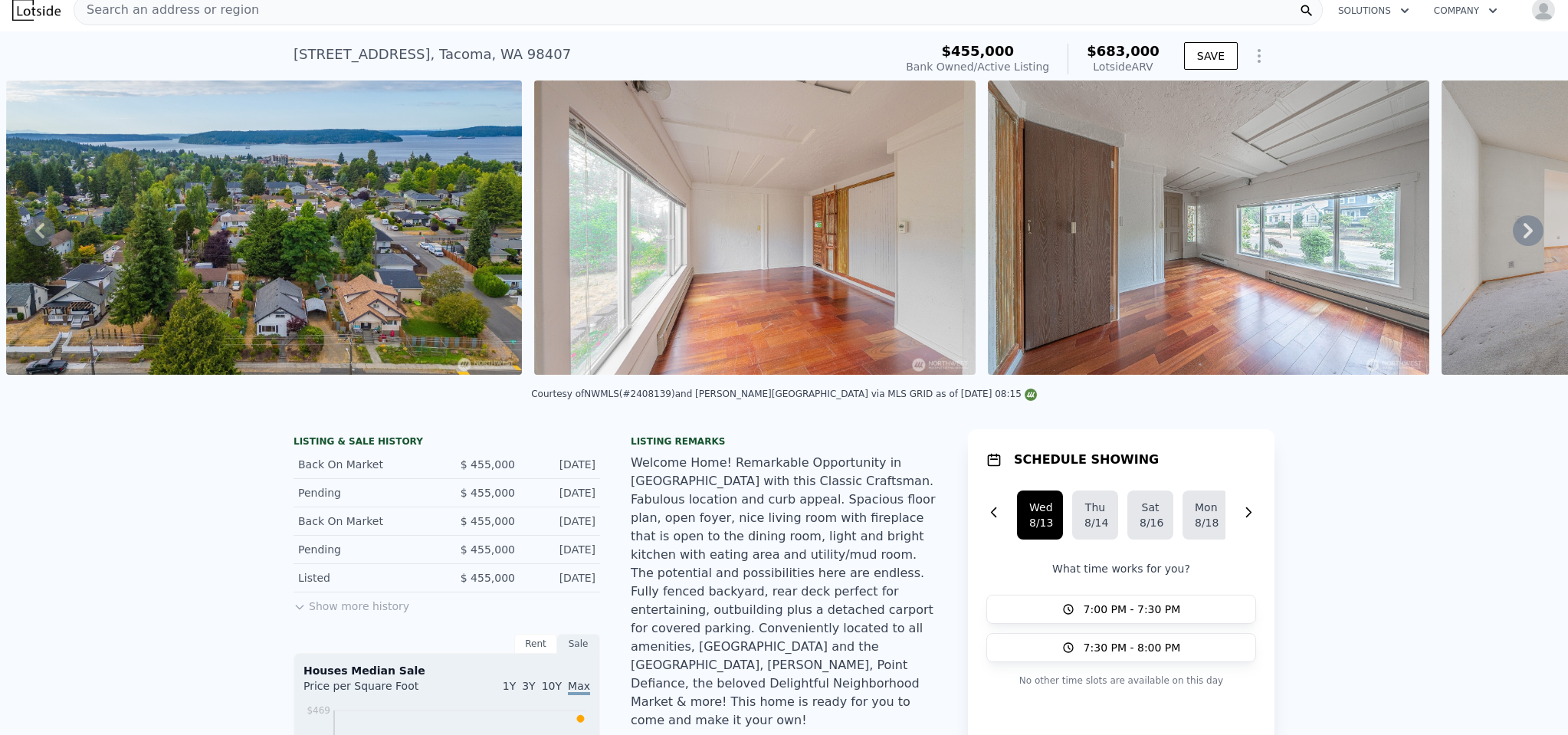
click at [1519, 229] on icon at bounding box center [1528, 231] width 31 height 31
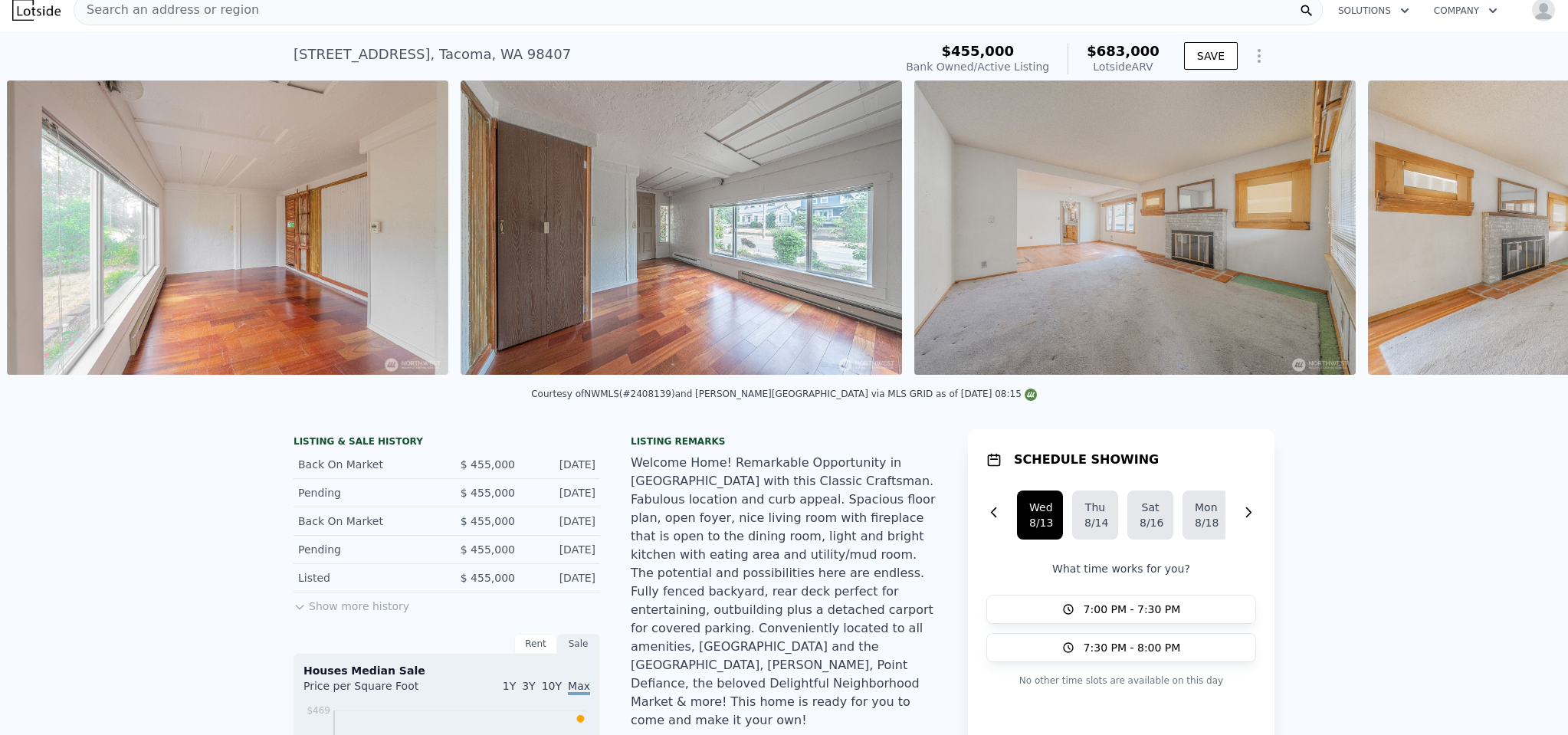
scroll to position [0, 2106]
click at [1519, 229] on div "• + − • + − STREET VIEW Loading... SATELLITE VIEW" at bounding box center [784, 231] width 1568 height 300
click at [1520, 233] on icon at bounding box center [1528, 231] width 31 height 31
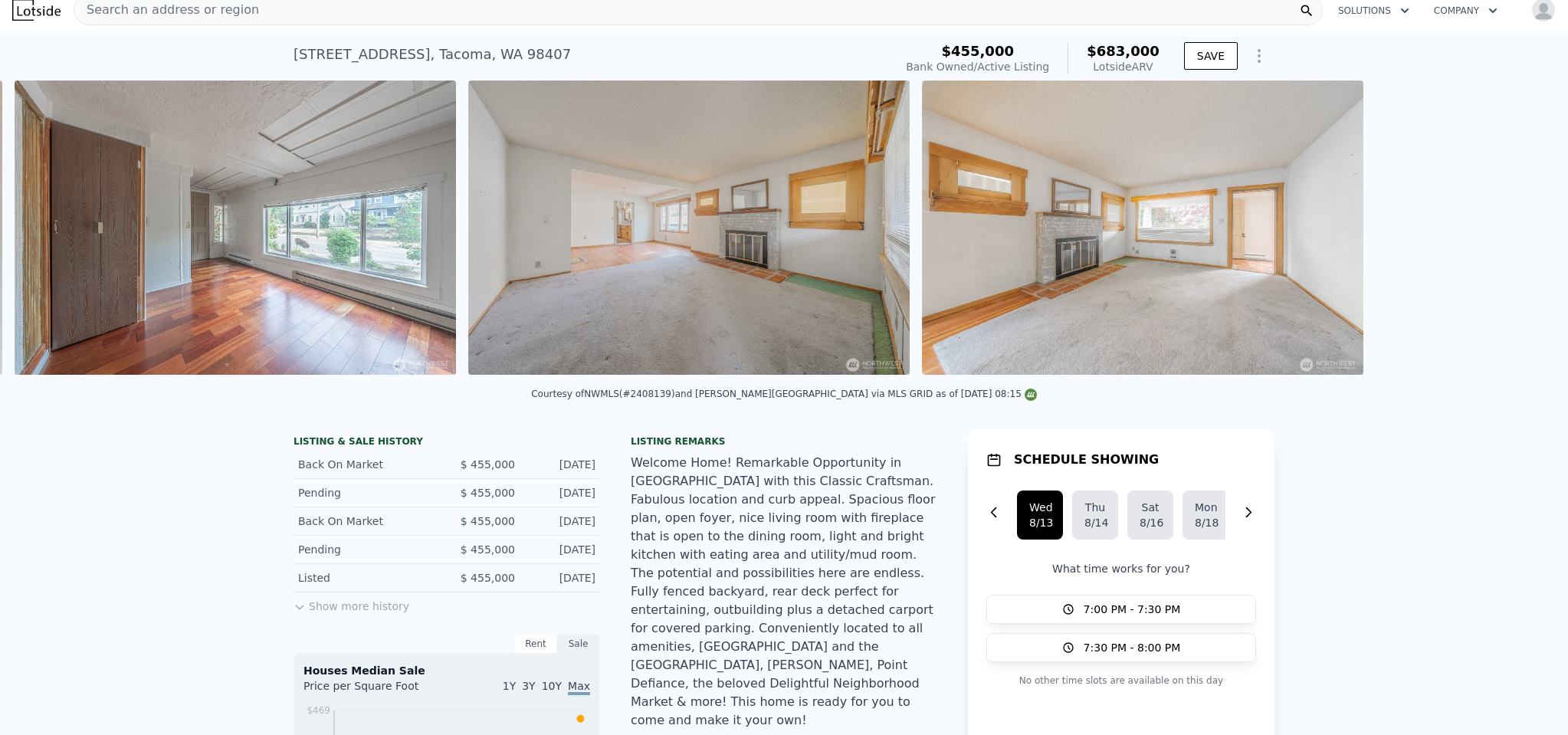
scroll to position [0, 2559]
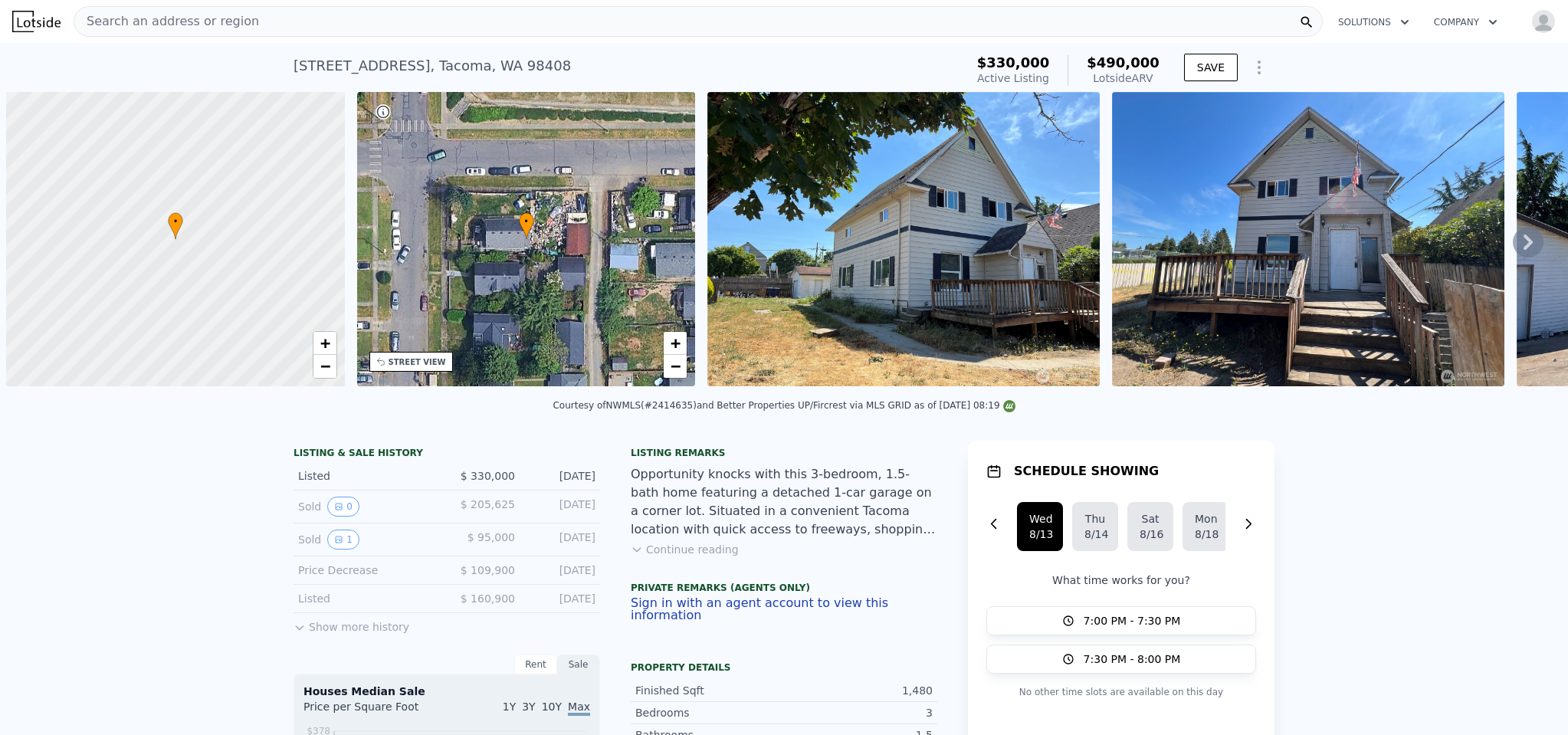
scroll to position [0, 6]
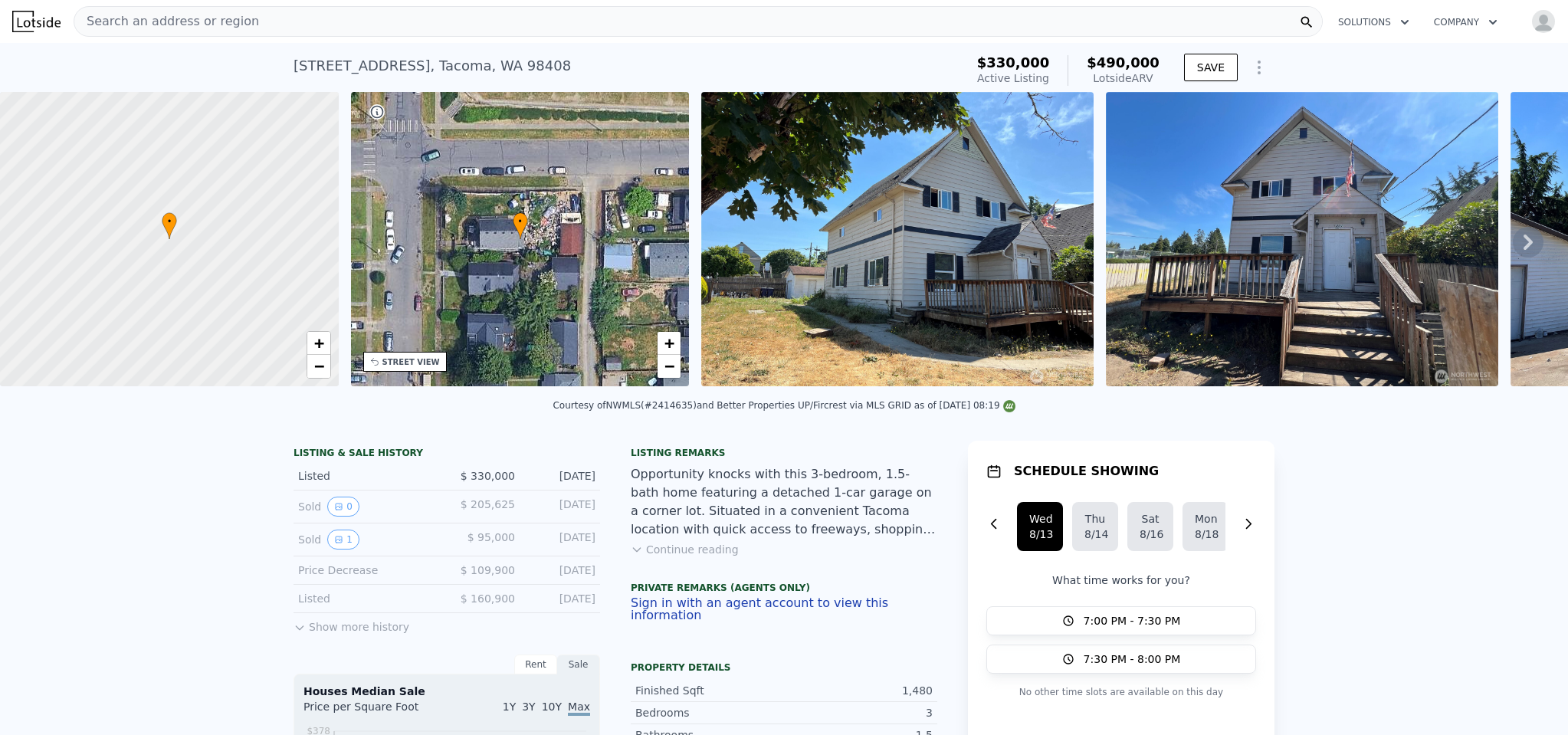
click at [1523, 250] on icon at bounding box center [1528, 242] width 9 height 15
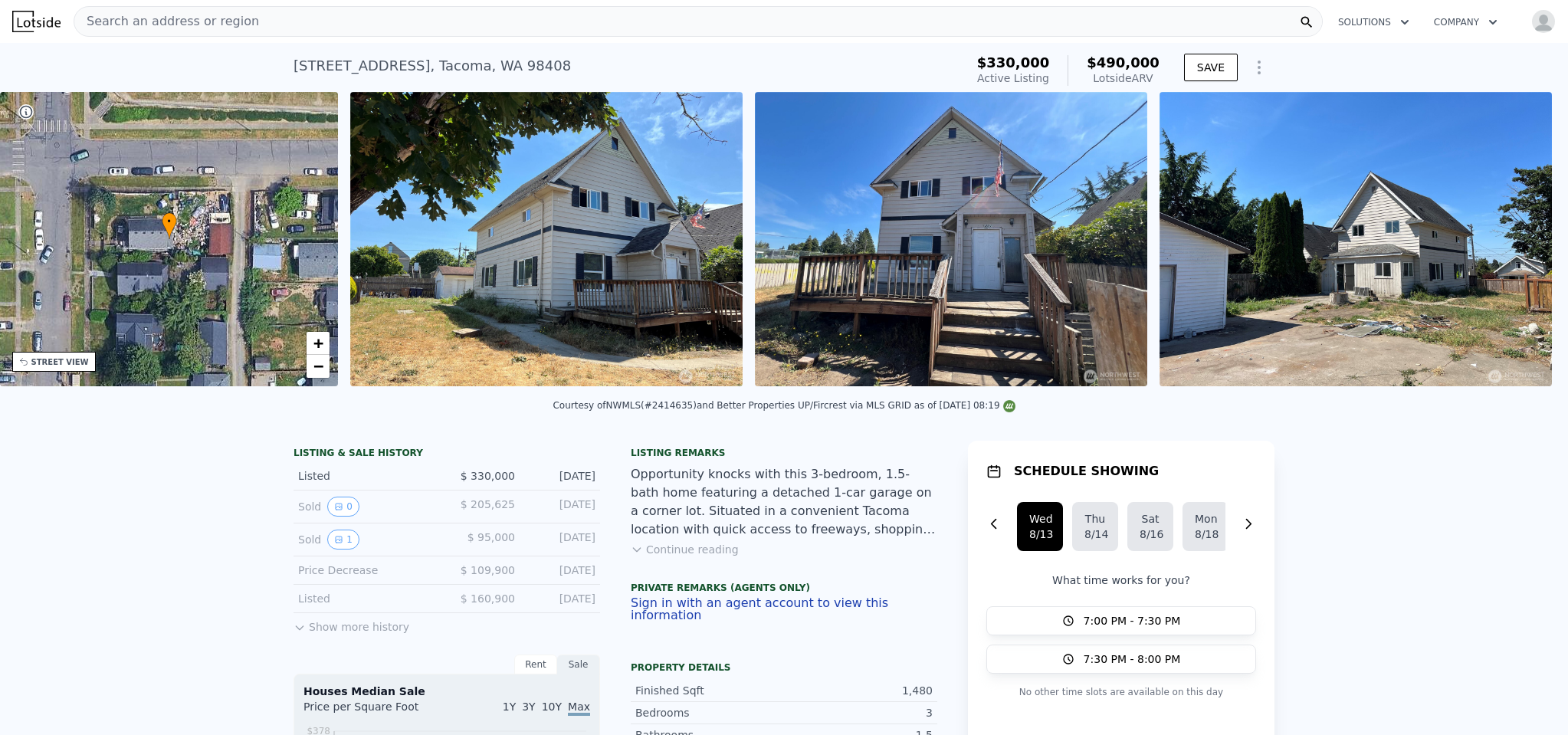
scroll to position [0, 357]
click at [1523, 250] on icon at bounding box center [1528, 242] width 9 height 15
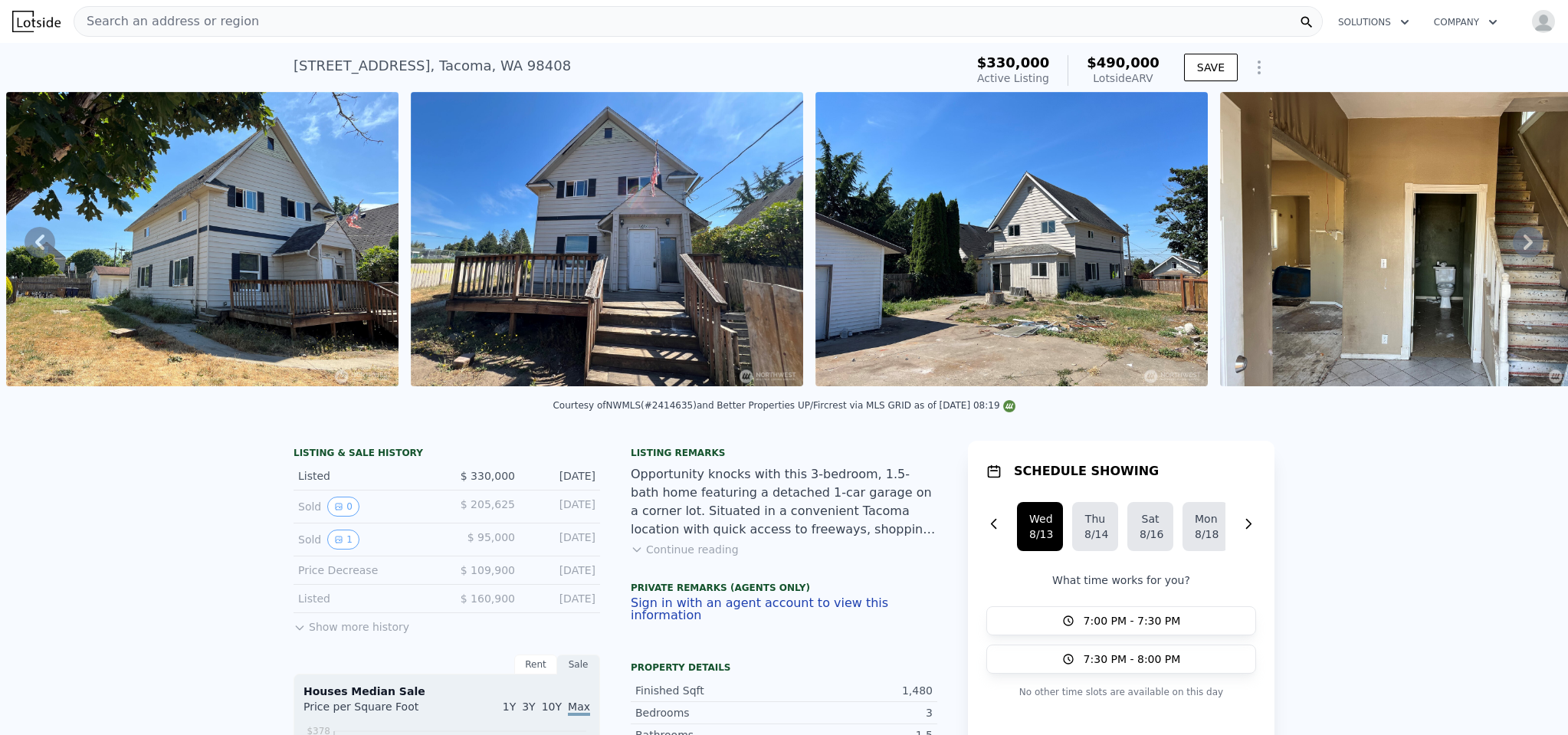
click at [1523, 250] on icon at bounding box center [1528, 242] width 9 height 15
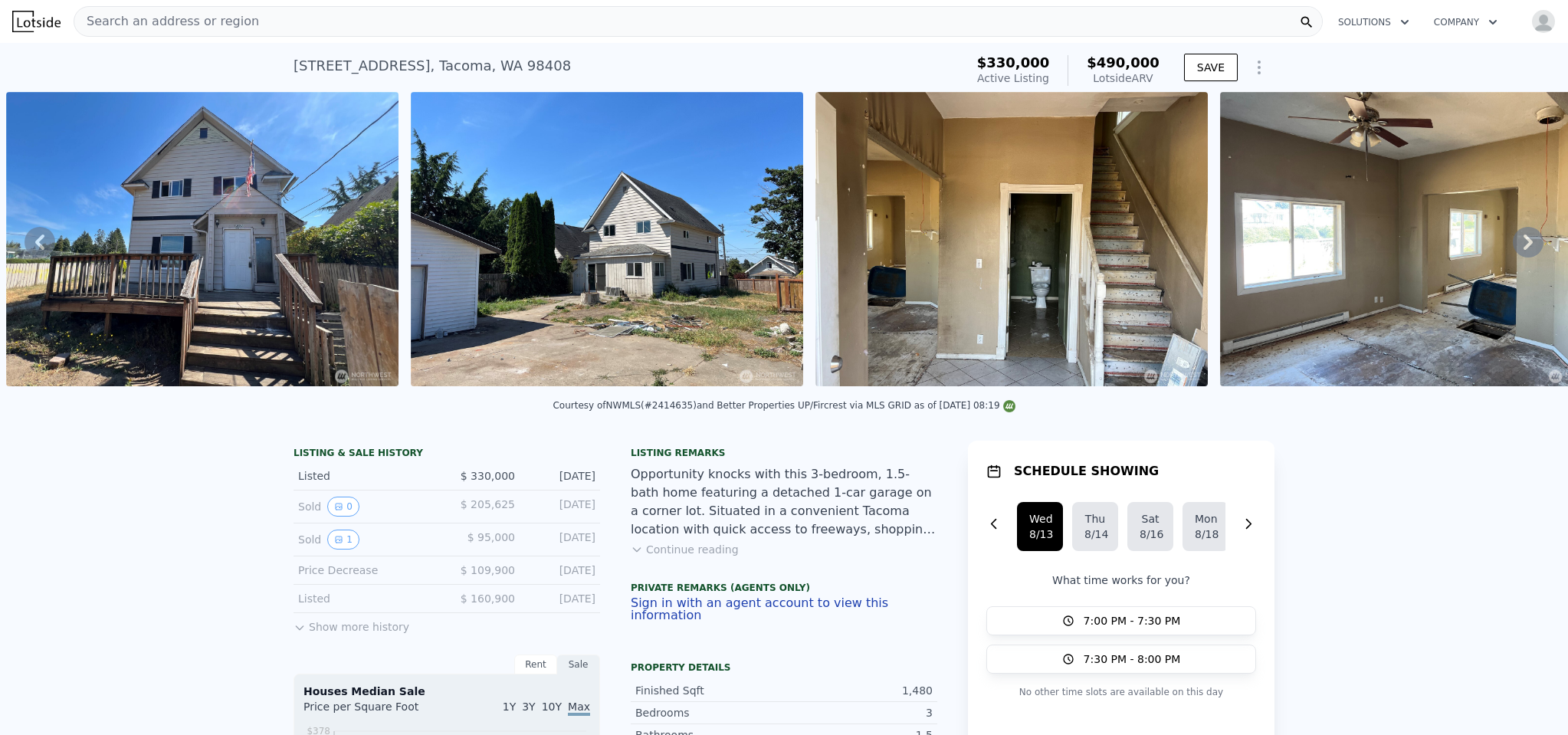
click at [1516, 250] on div "• + − • + − STREET VIEW Loading... SATELLITE VIEW" at bounding box center [784, 242] width 1568 height 300
click at [1523, 250] on icon at bounding box center [1528, 242] width 9 height 15
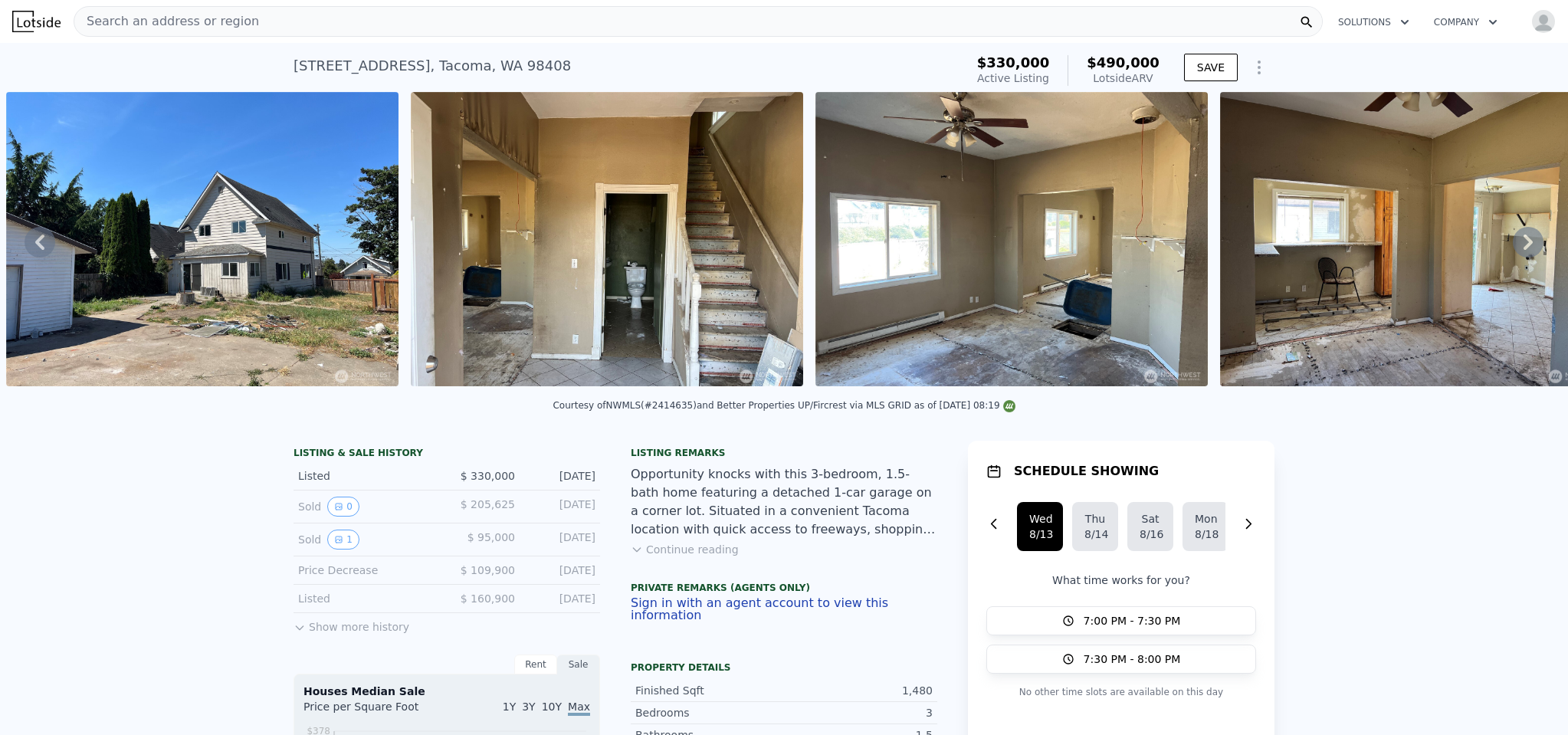
click at [1523, 250] on icon at bounding box center [1528, 242] width 9 height 15
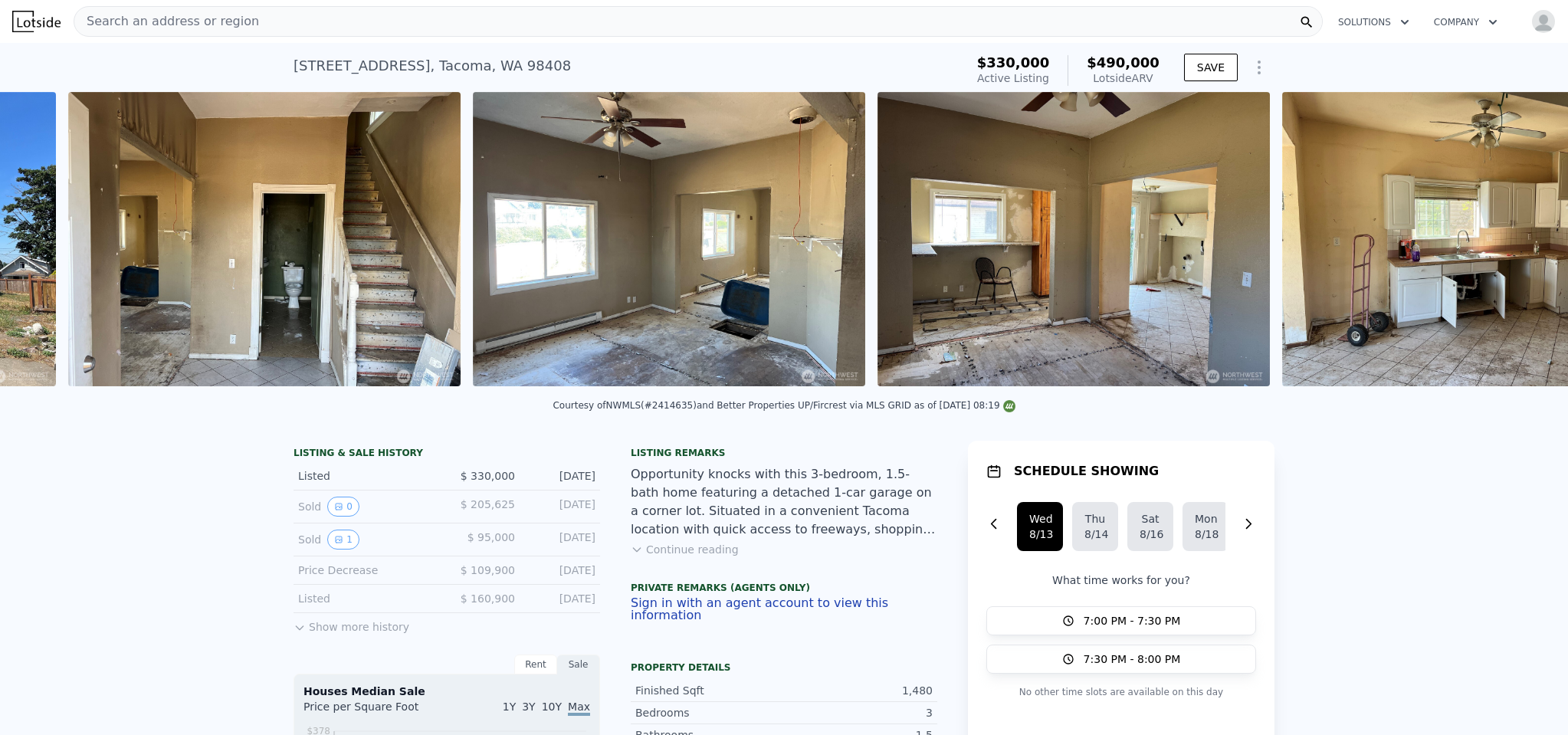
scroll to position [0, 1915]
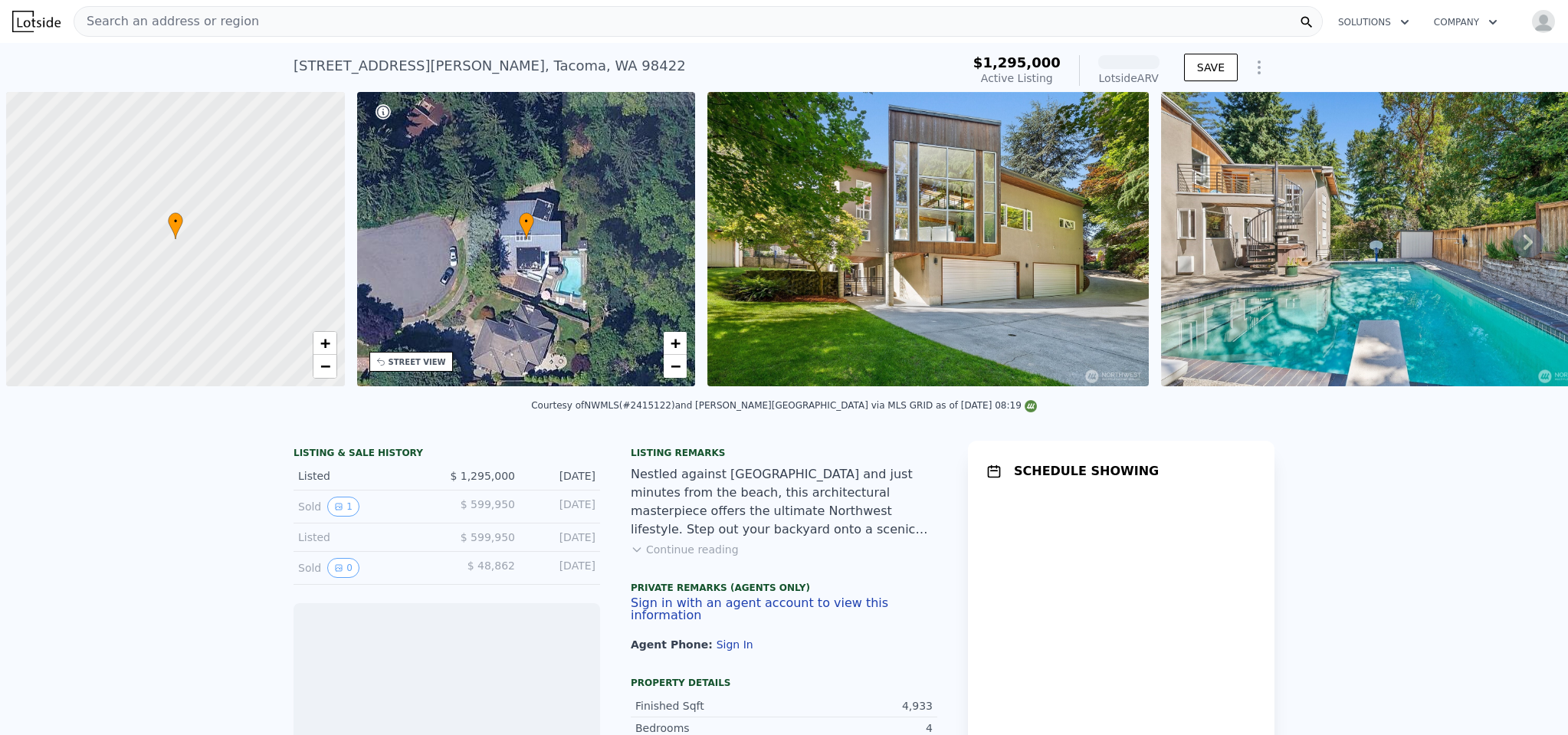
scroll to position [0, 6]
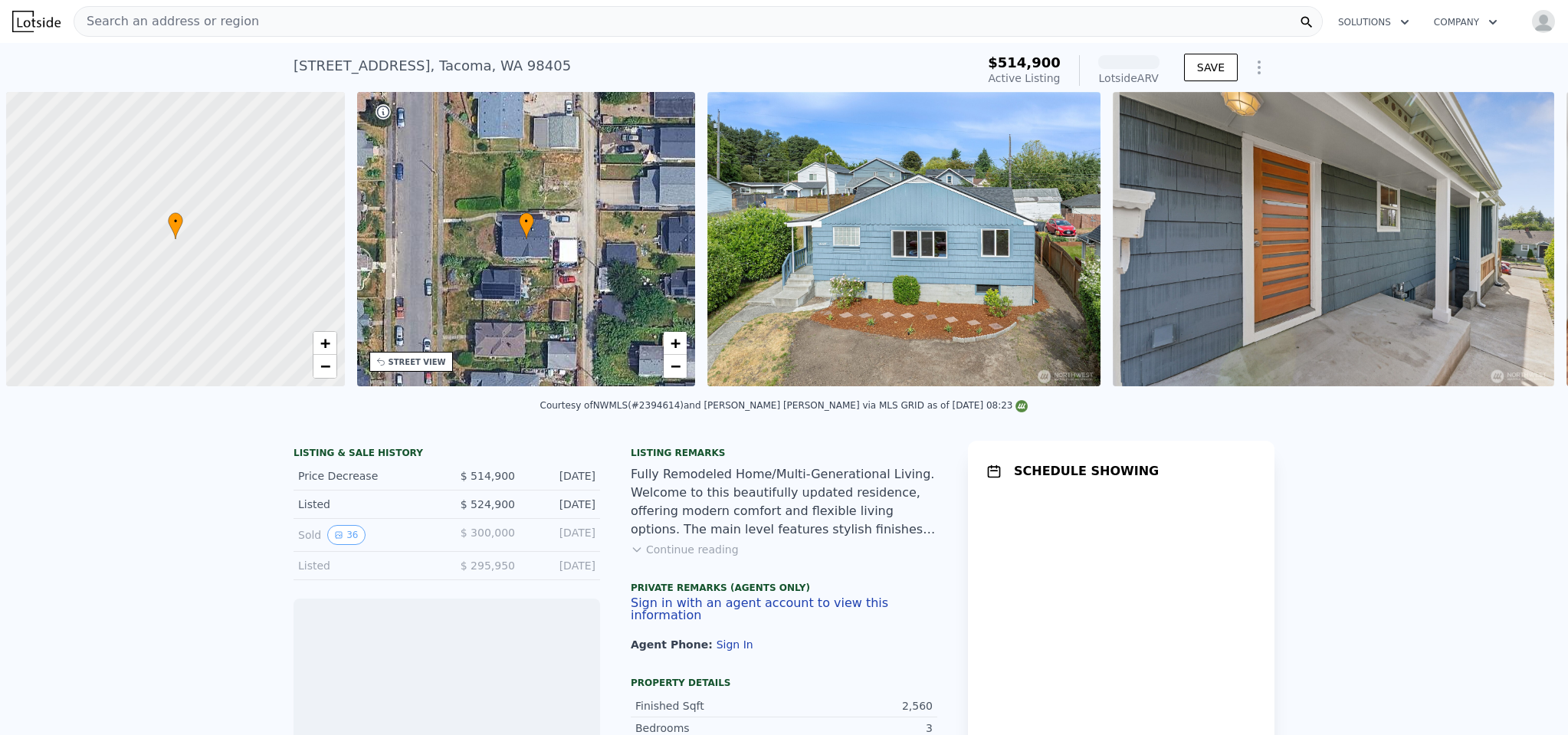
scroll to position [0, 6]
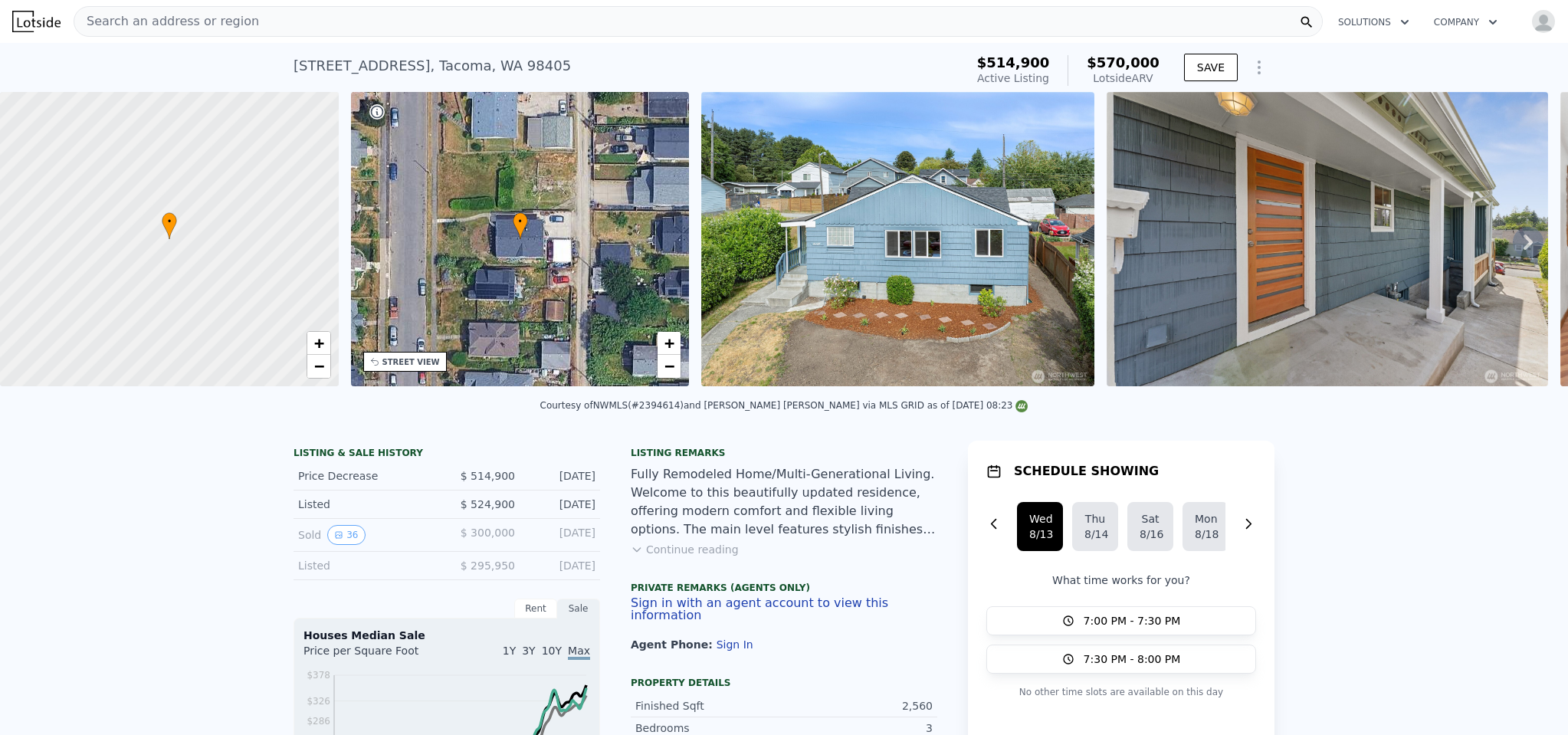
click at [705, 557] on button "Continue reading" at bounding box center [684, 549] width 108 height 15
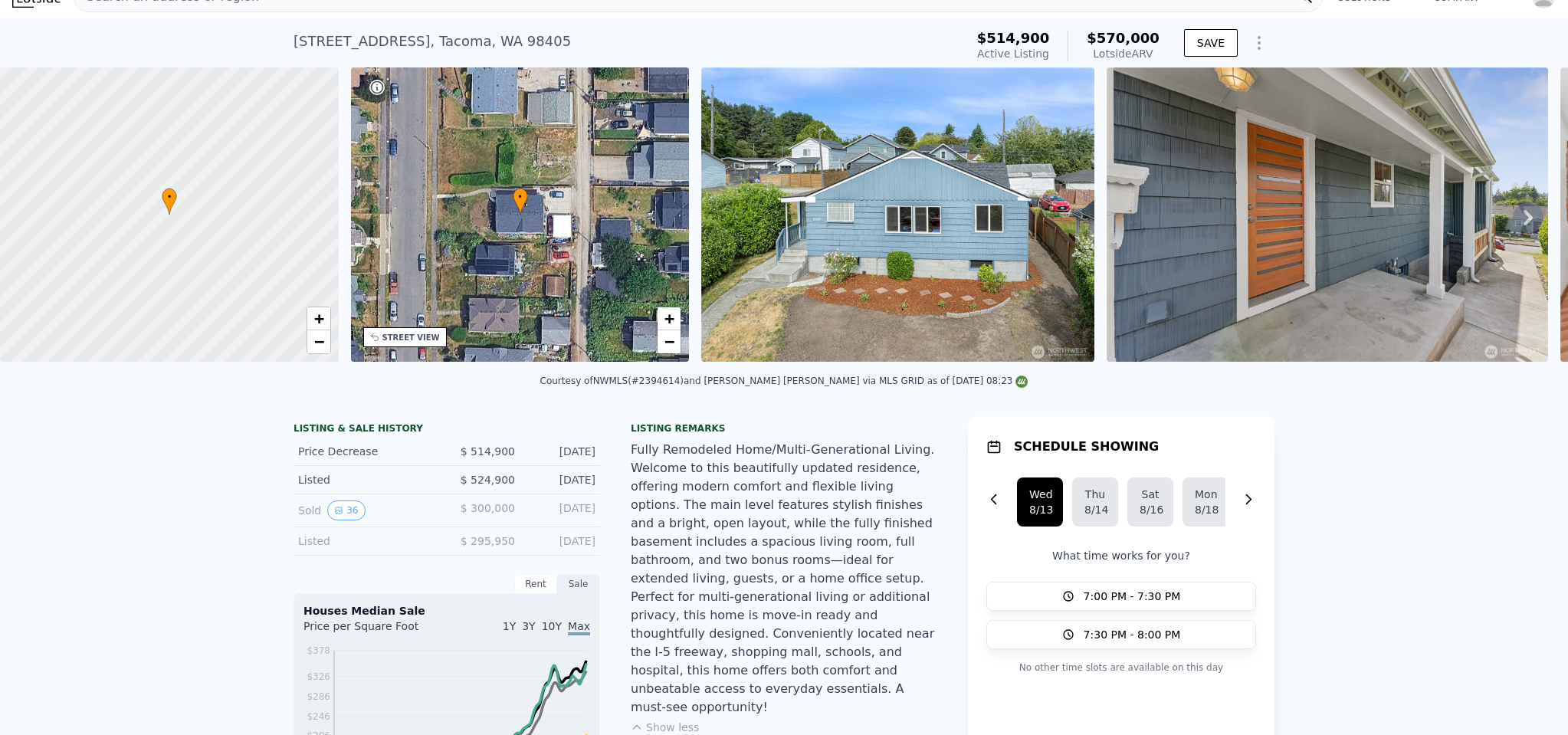
scroll to position [10, 0]
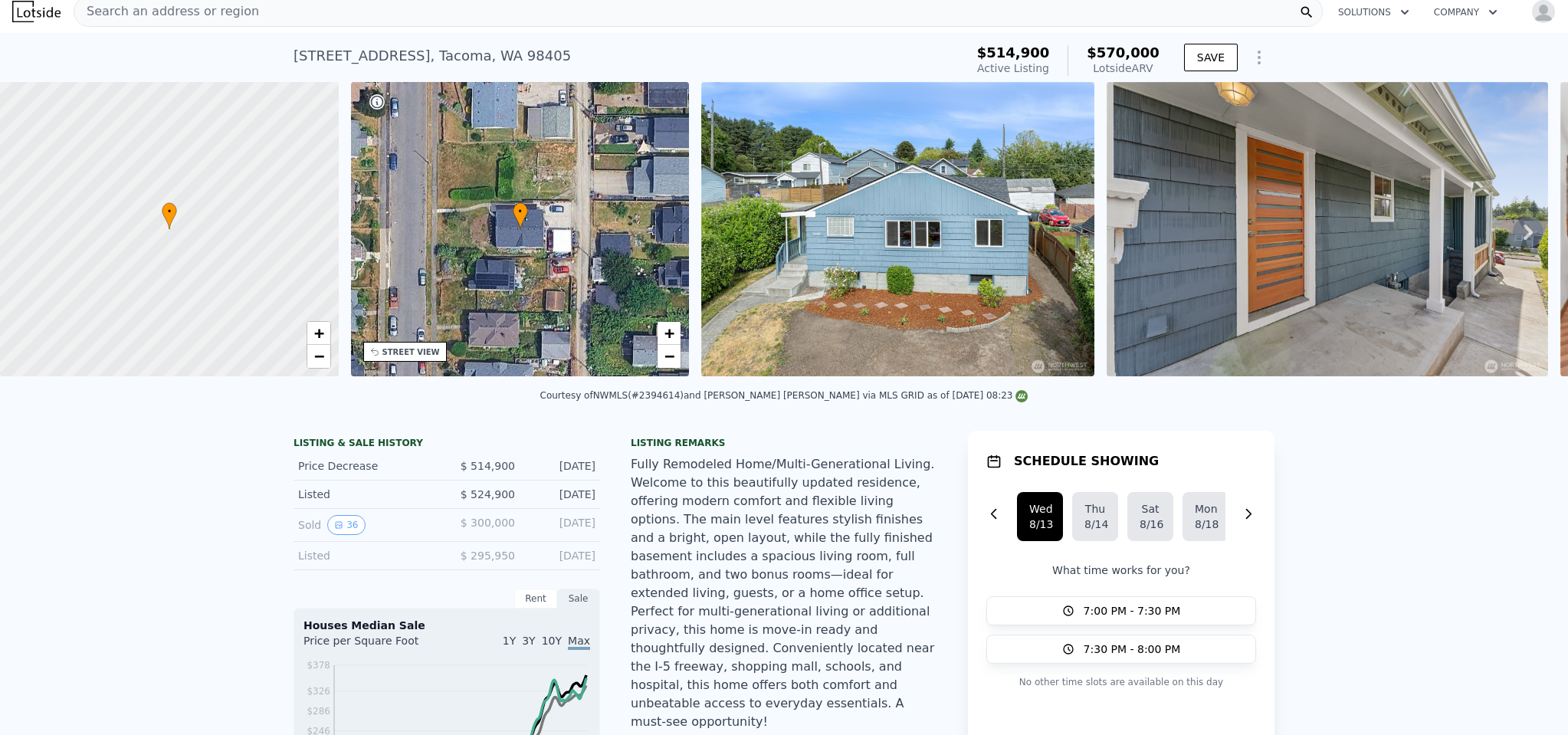
click at [906, 264] on img at bounding box center [898, 229] width 393 height 294
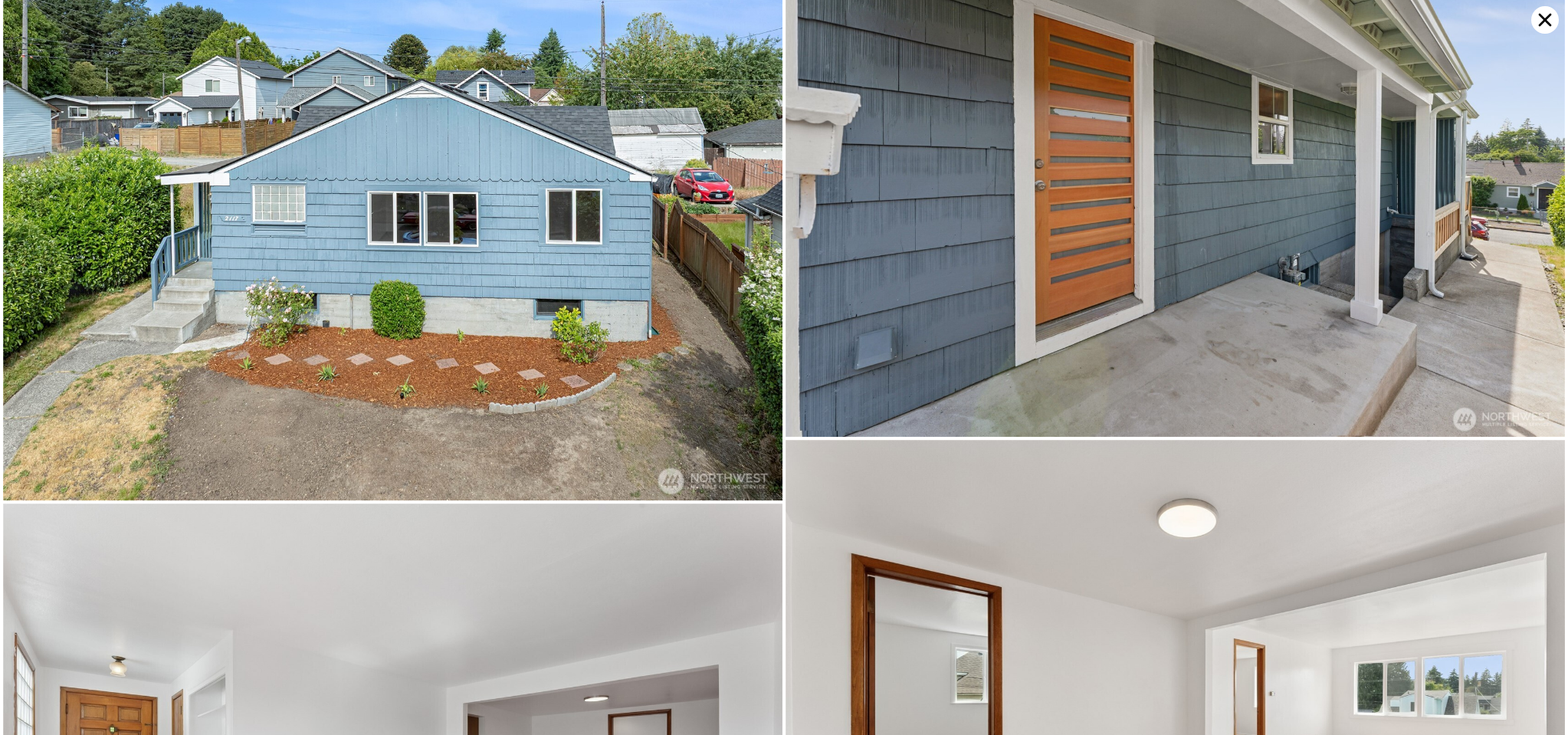
scroll to position [0, 0]
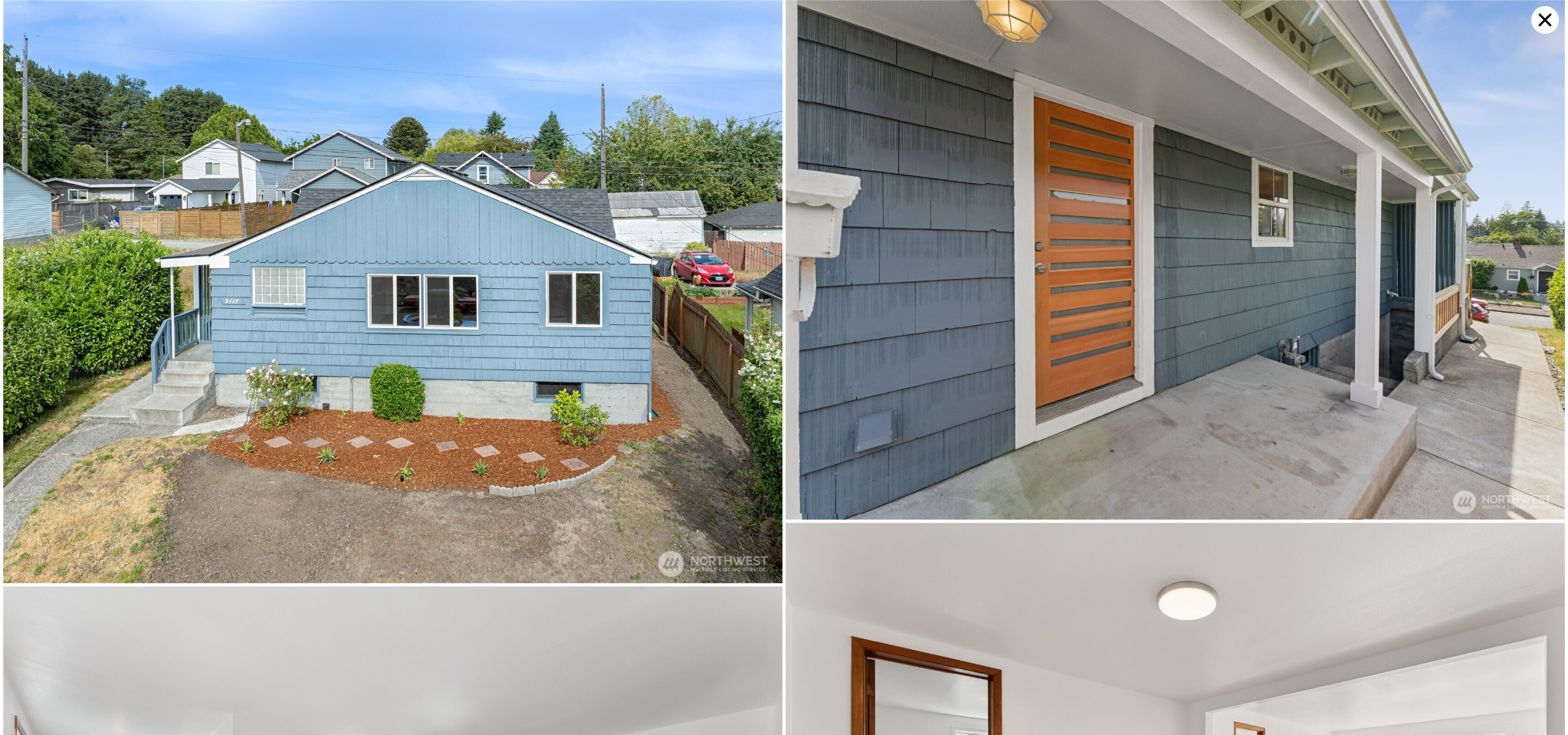
click at [1555, 18] on icon at bounding box center [1544, 20] width 27 height 27
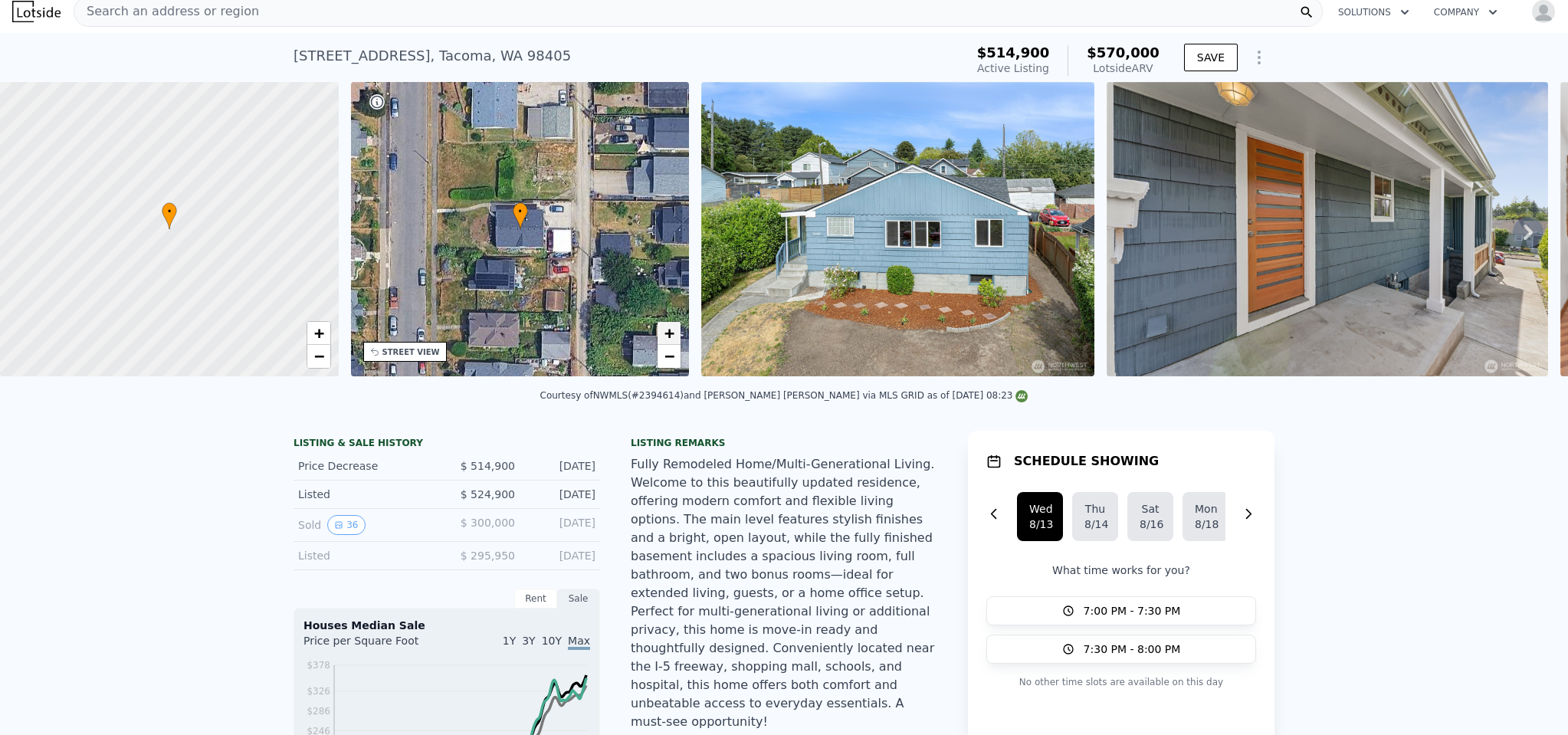
click at [671, 336] on span "+" at bounding box center [669, 333] width 10 height 19
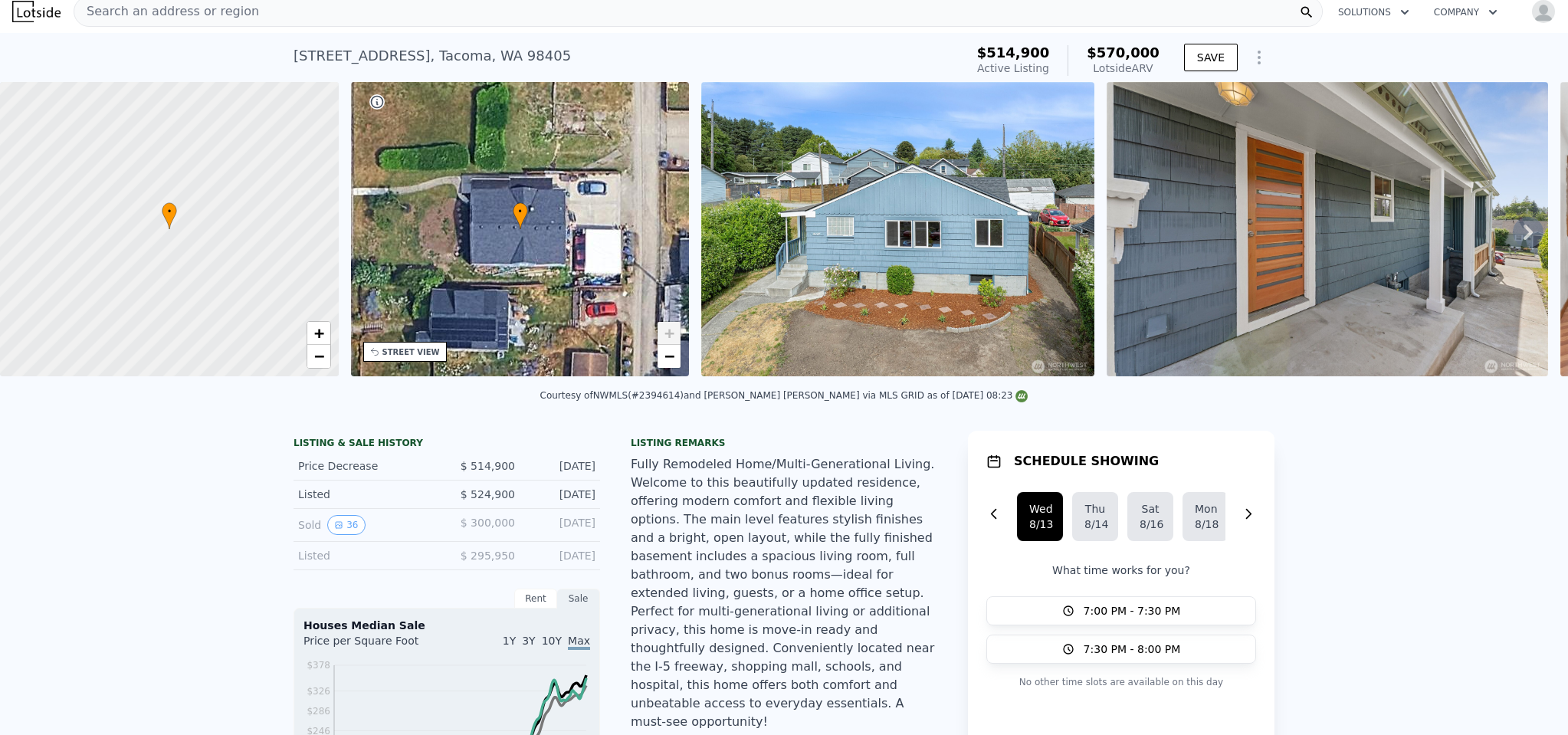
click at [1513, 233] on icon at bounding box center [1528, 233] width 31 height 31
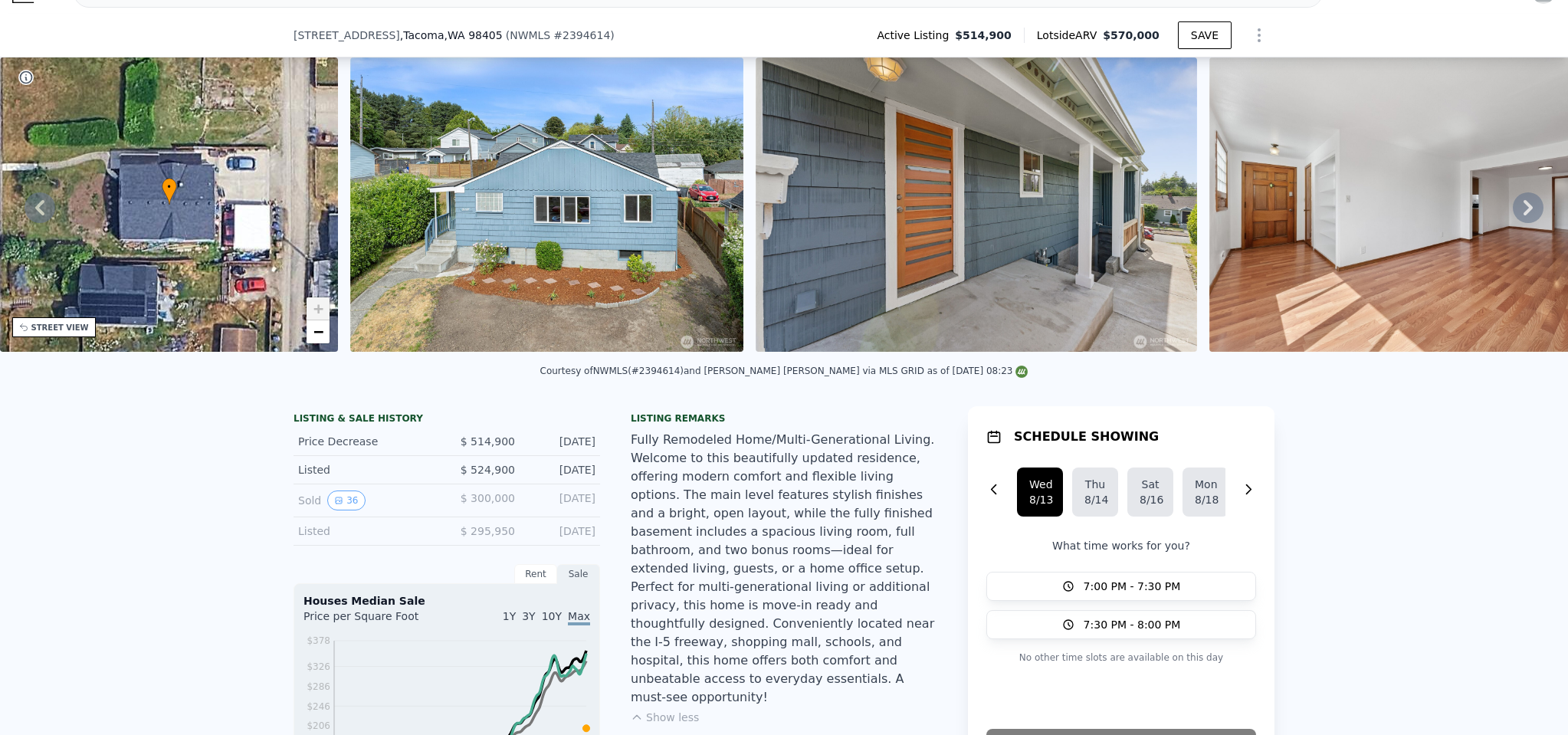
scroll to position [1381, 0]
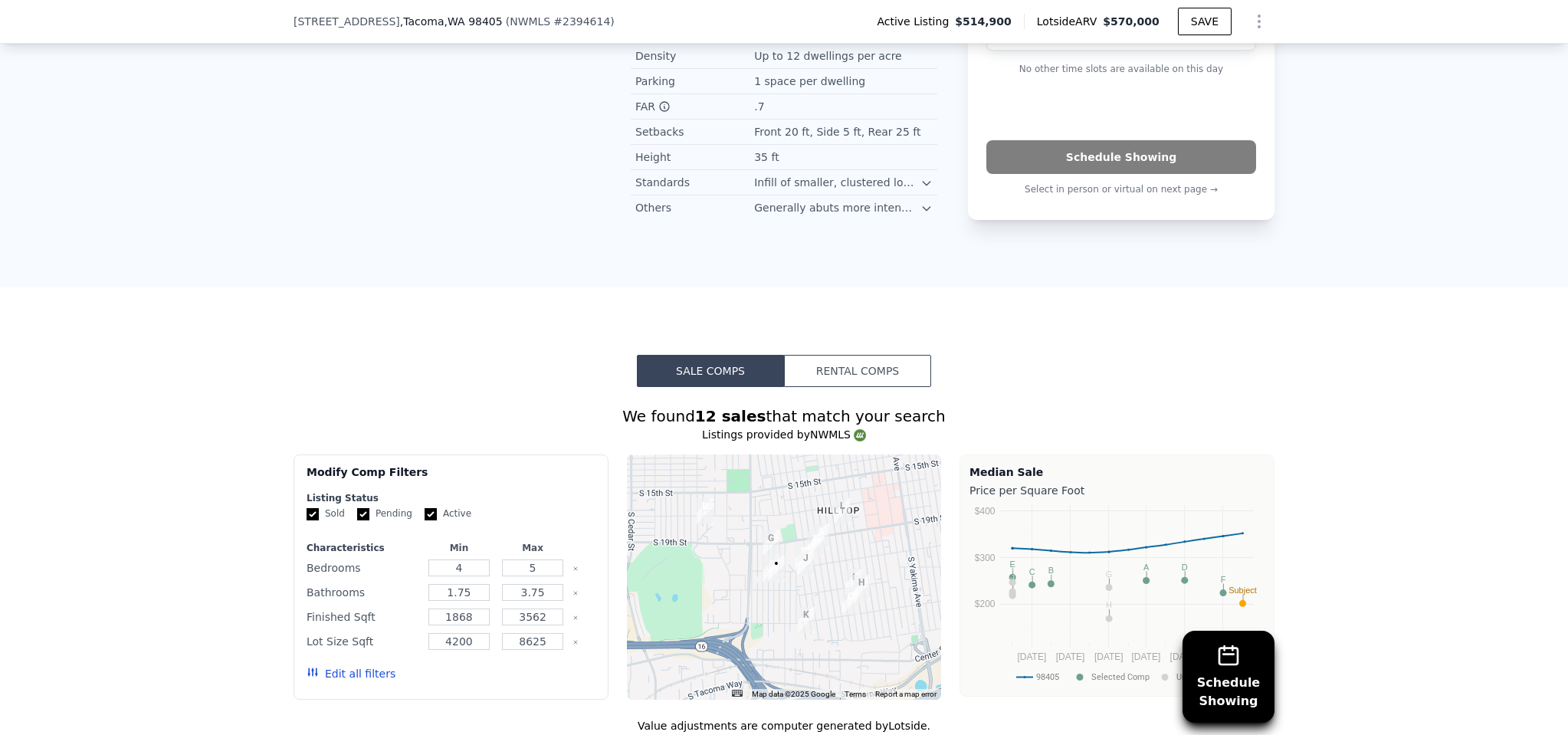
click at [863, 354] on button "Rental Comps" at bounding box center [858, 370] width 147 height 32
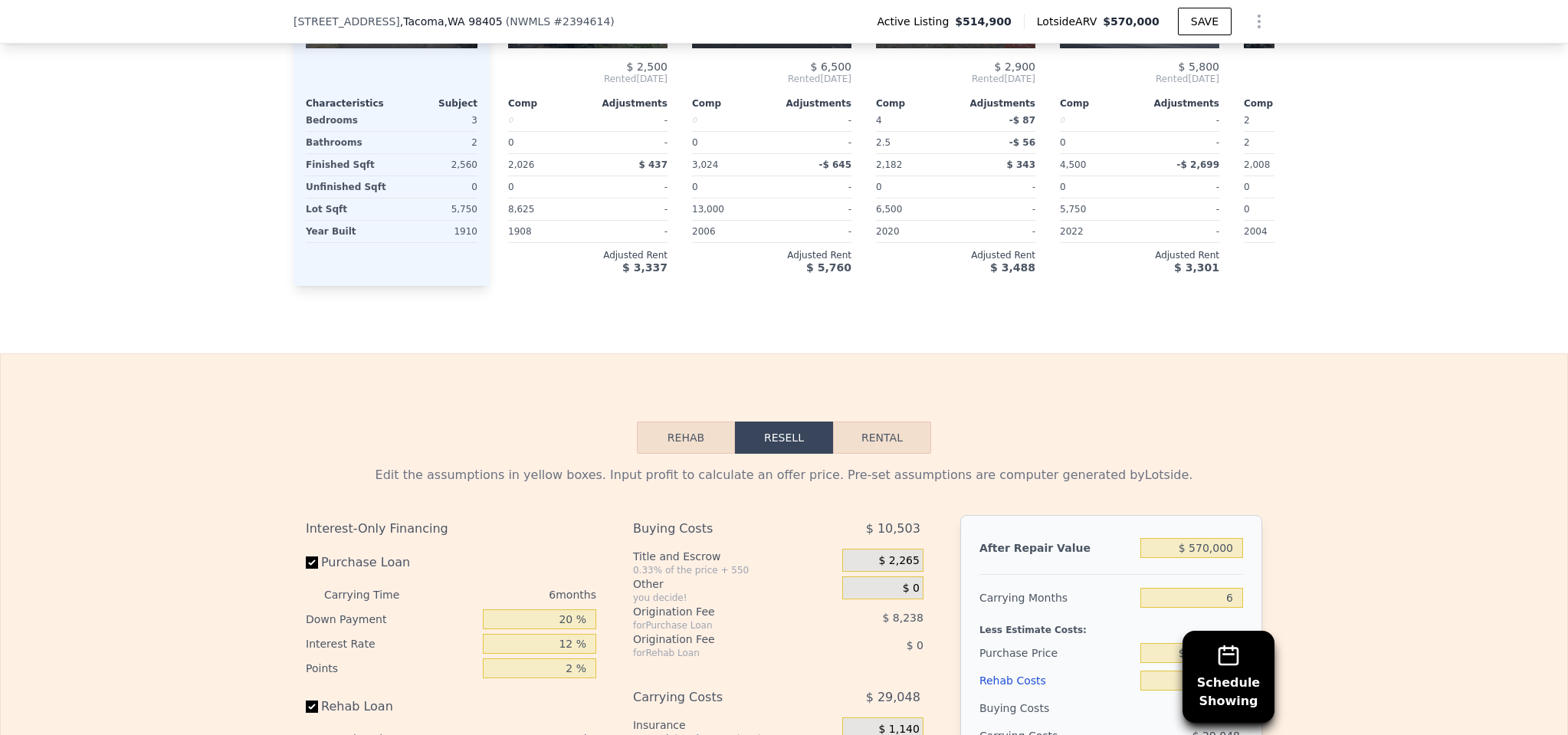
scroll to position [2380, 0]
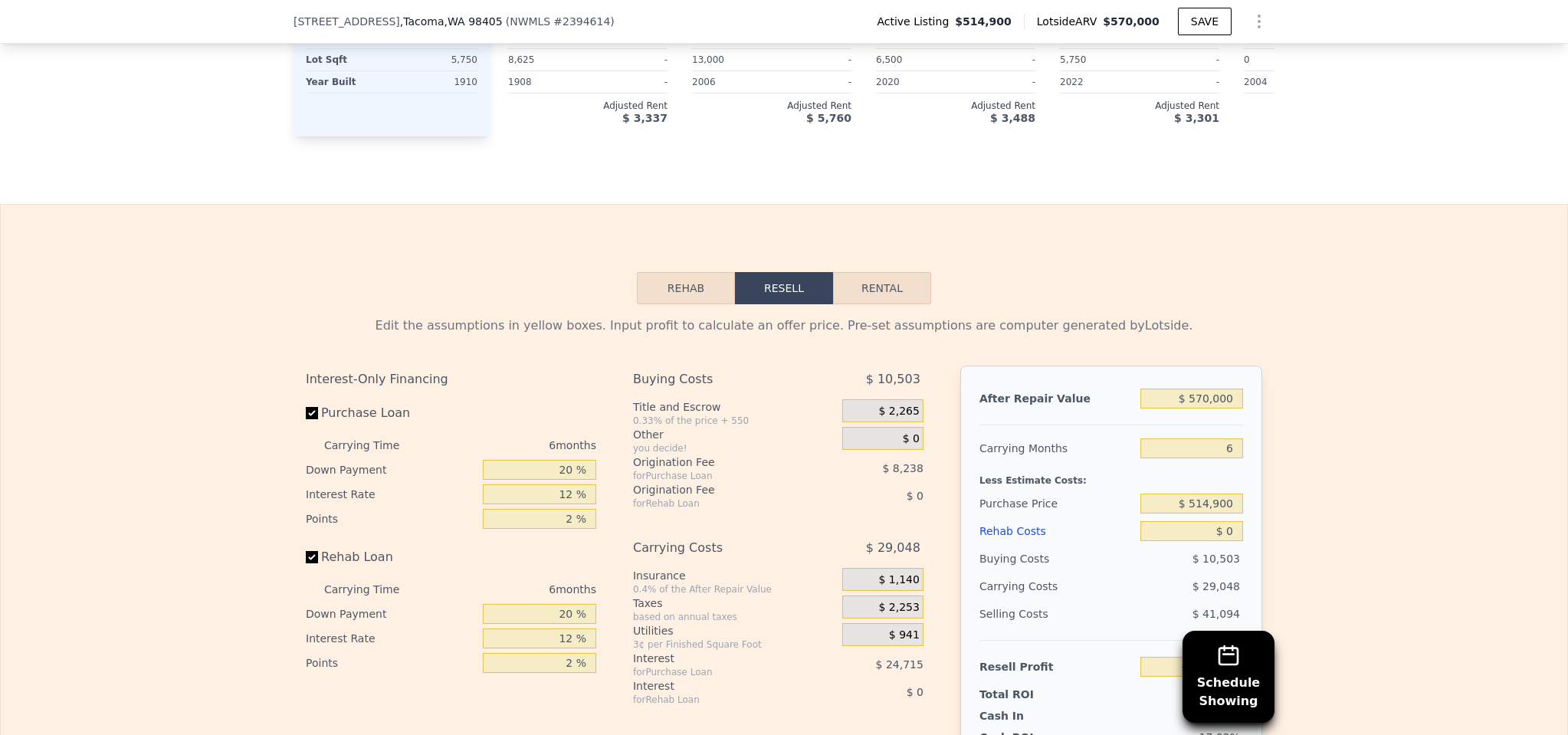
click at [902, 272] on button "Rental" at bounding box center [882, 287] width 98 height 32
select select "30"
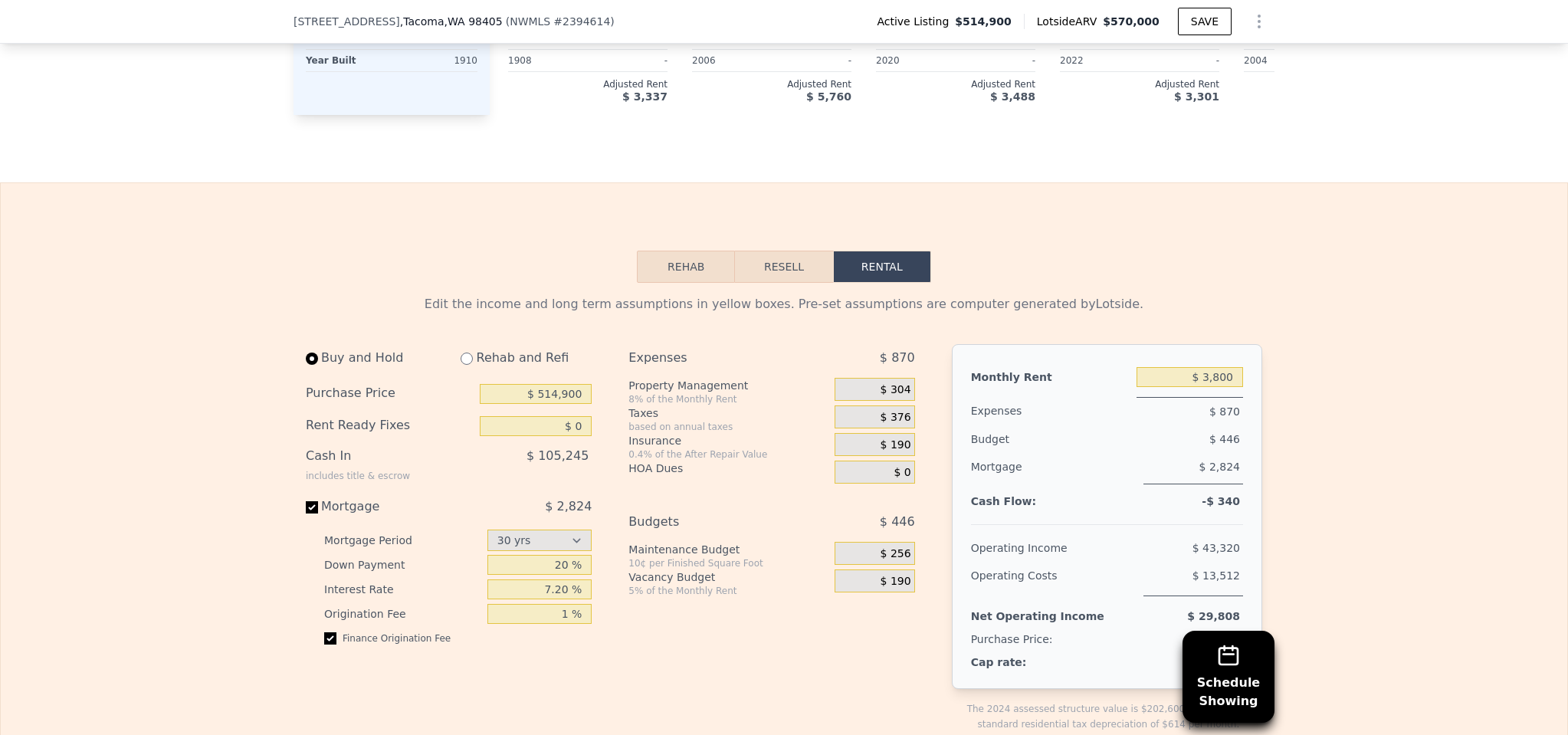
scroll to position [2458, 0]
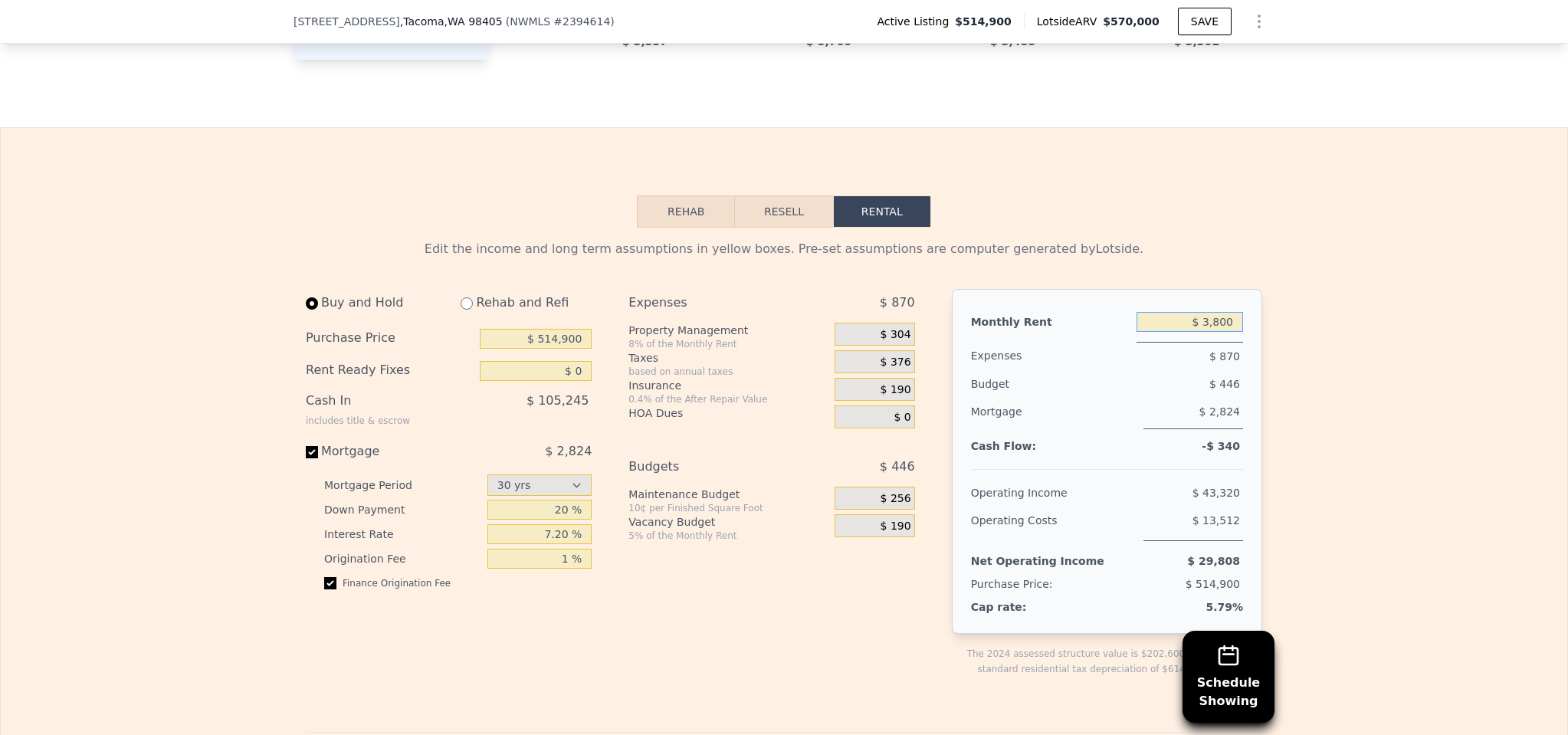
drag, startPoint x: 1230, startPoint y: 301, endPoint x: 1162, endPoint y: 291, distance: 68.7
click at [1162, 312] on input "$ 3,800" at bounding box center [1189, 322] width 106 height 20
type input "$ 4,000"
click at [1414, 361] on div "Edit the income and long term assumptions in yellow boxes. Pre-set assumptions …" at bounding box center [784, 748] width 1566 height 1041
drag, startPoint x: 536, startPoint y: 347, endPoint x: 621, endPoint y: 345, distance: 85.0
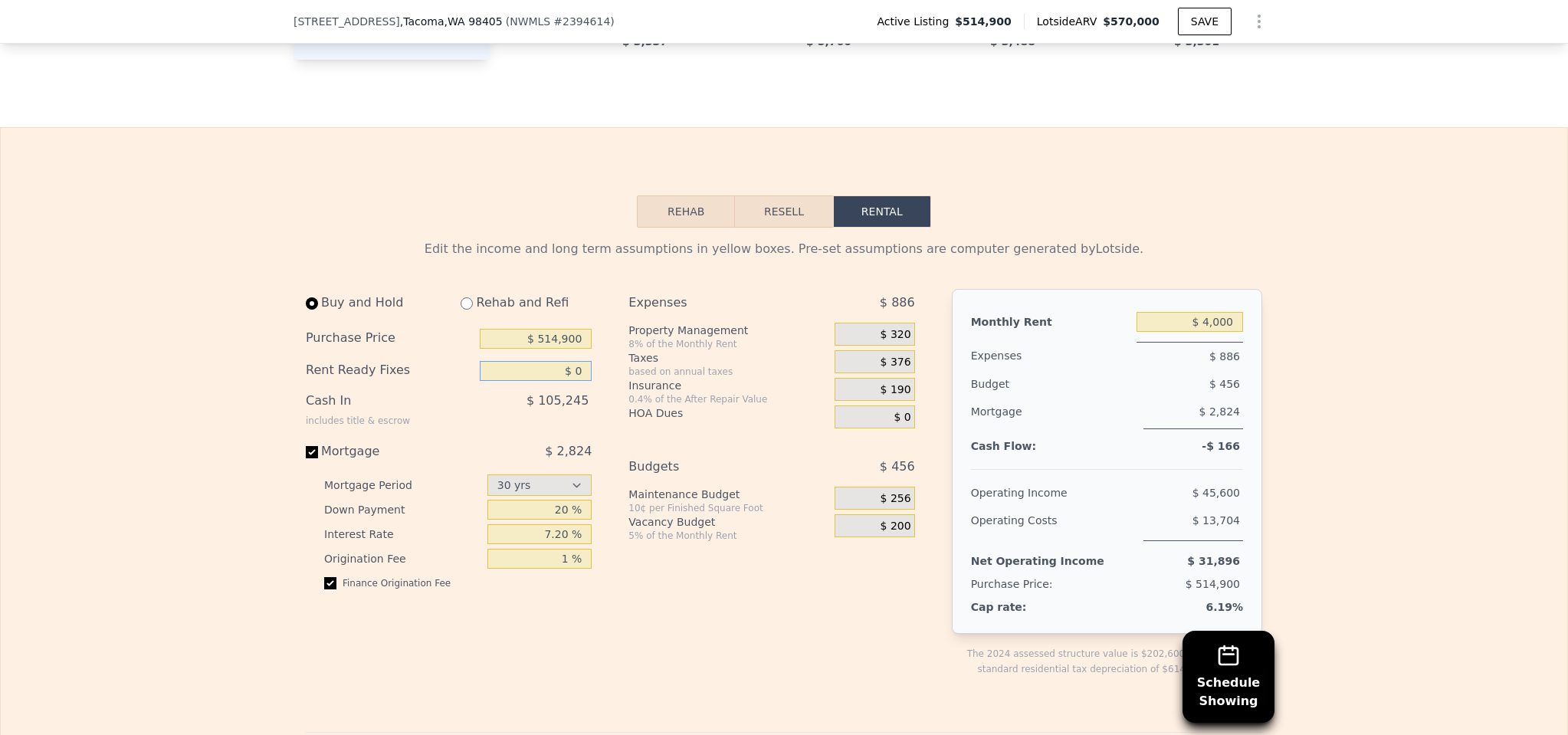
click at [621, 345] on div "Buy and Hold Rehab and Refi Purchase Price $ 514,900 Rent Ready Fixes $ 0 Cash …" at bounding box center [617, 495] width 621 height 412
type input "$ 40,000"
click at [726, 621] on div "Expenses $ 886 Property Management 8% of the Monthly Rent $ 320 Taxes based on …" at bounding box center [778, 495] width 298 height 412
click at [785, 591] on div "Expenses $ 886 Property Management 8% of the Monthly Rent $ 320 Taxes based on …" at bounding box center [778, 495] width 298 height 412
click at [1153, 547] on div "$ 31,896" at bounding box center [1176, 561] width 133 height 27
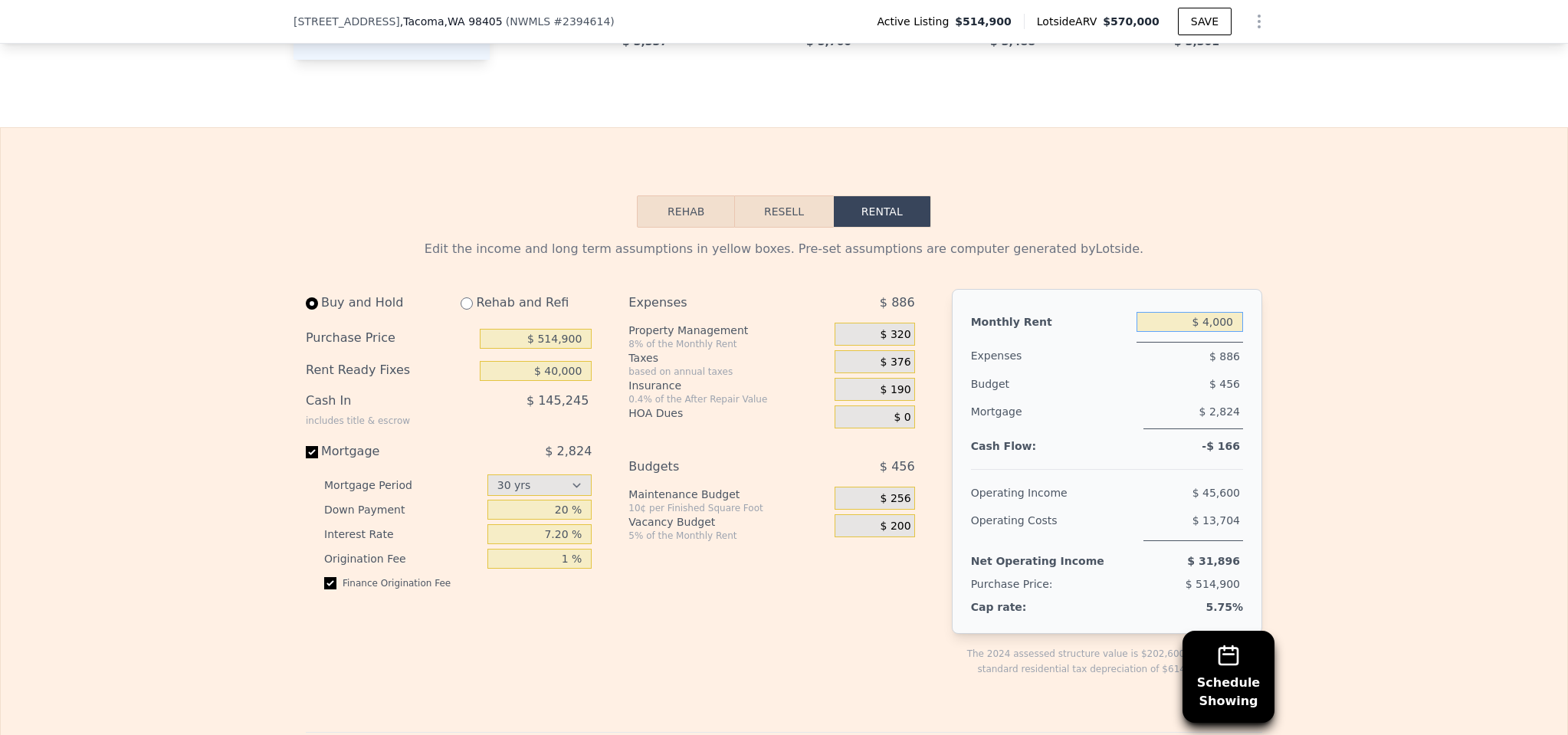
click at [1196, 312] on input "$ 4,000" at bounding box center [1189, 322] width 106 height 20
click at [888, 328] on span "$ 320" at bounding box center [896, 334] width 31 height 14
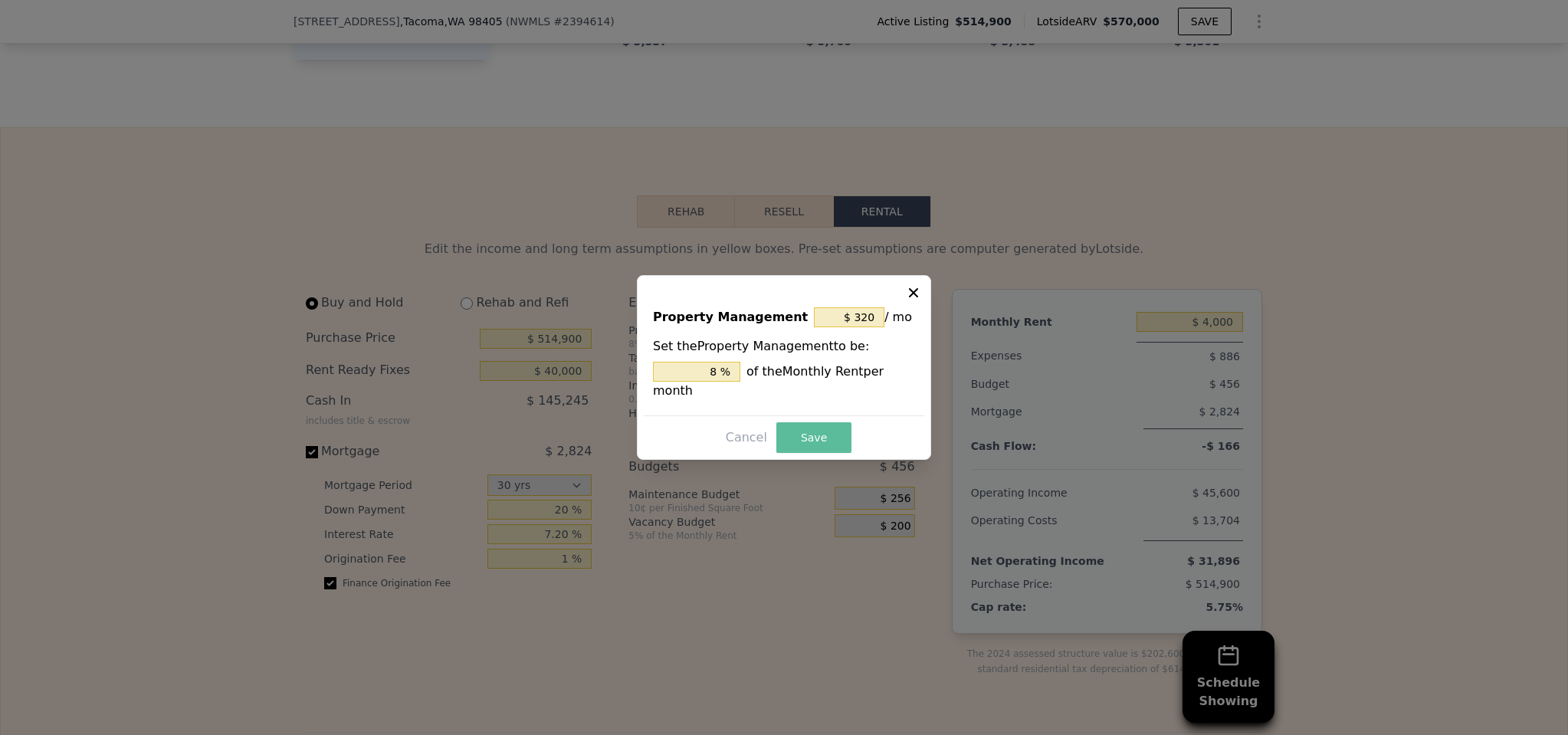
click at [813, 438] on button "Save" at bounding box center [813, 438] width 75 height 31
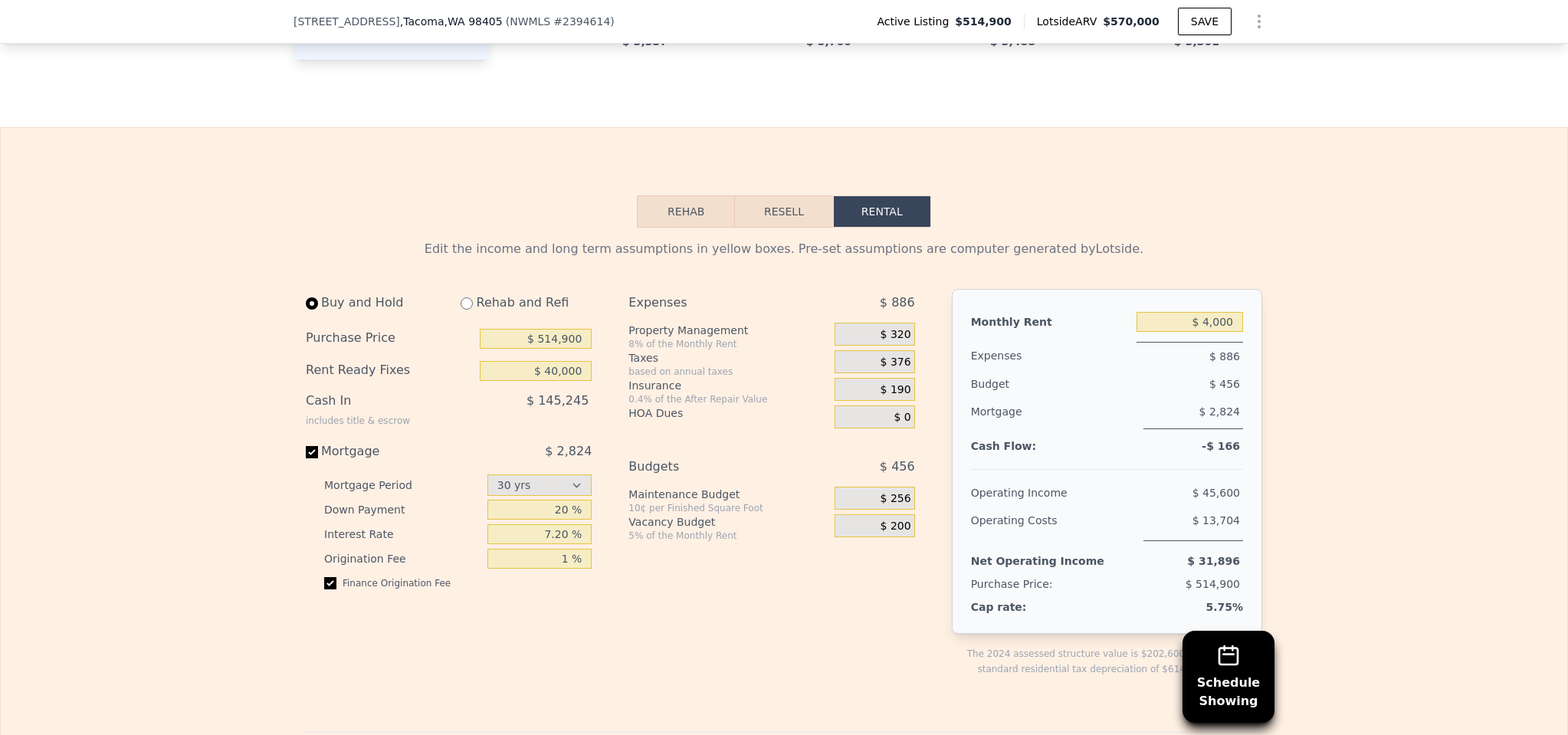
click at [960, 646] on div "The 2024 assessed structure value is $202,600, suggesting a standard residentia…" at bounding box center [1108, 661] width 307 height 31
click at [1339, 458] on div "Edit the income and long term assumptions in yellow boxes. Pre-set assumptions …" at bounding box center [784, 748] width 1566 height 1041
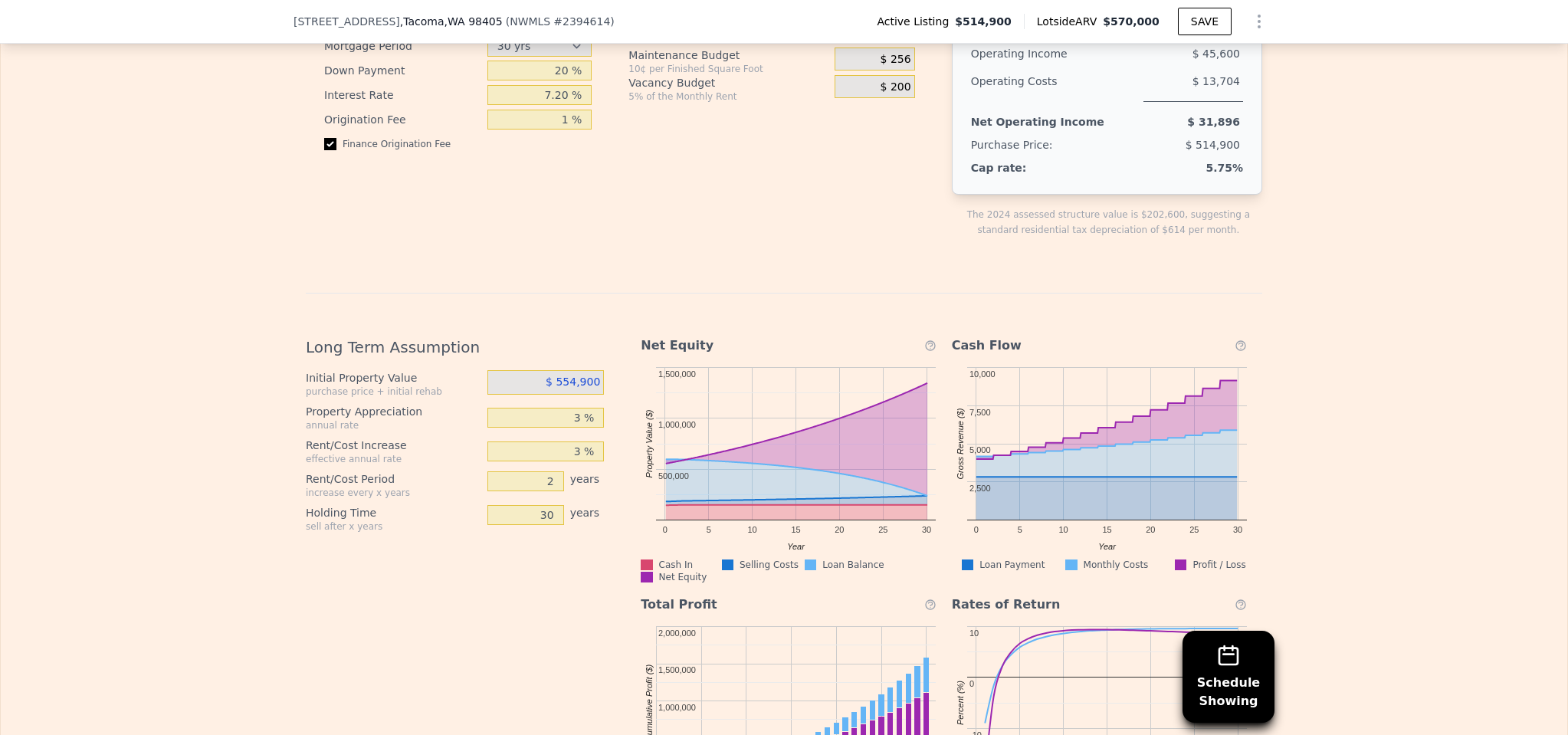
scroll to position [2444, 0]
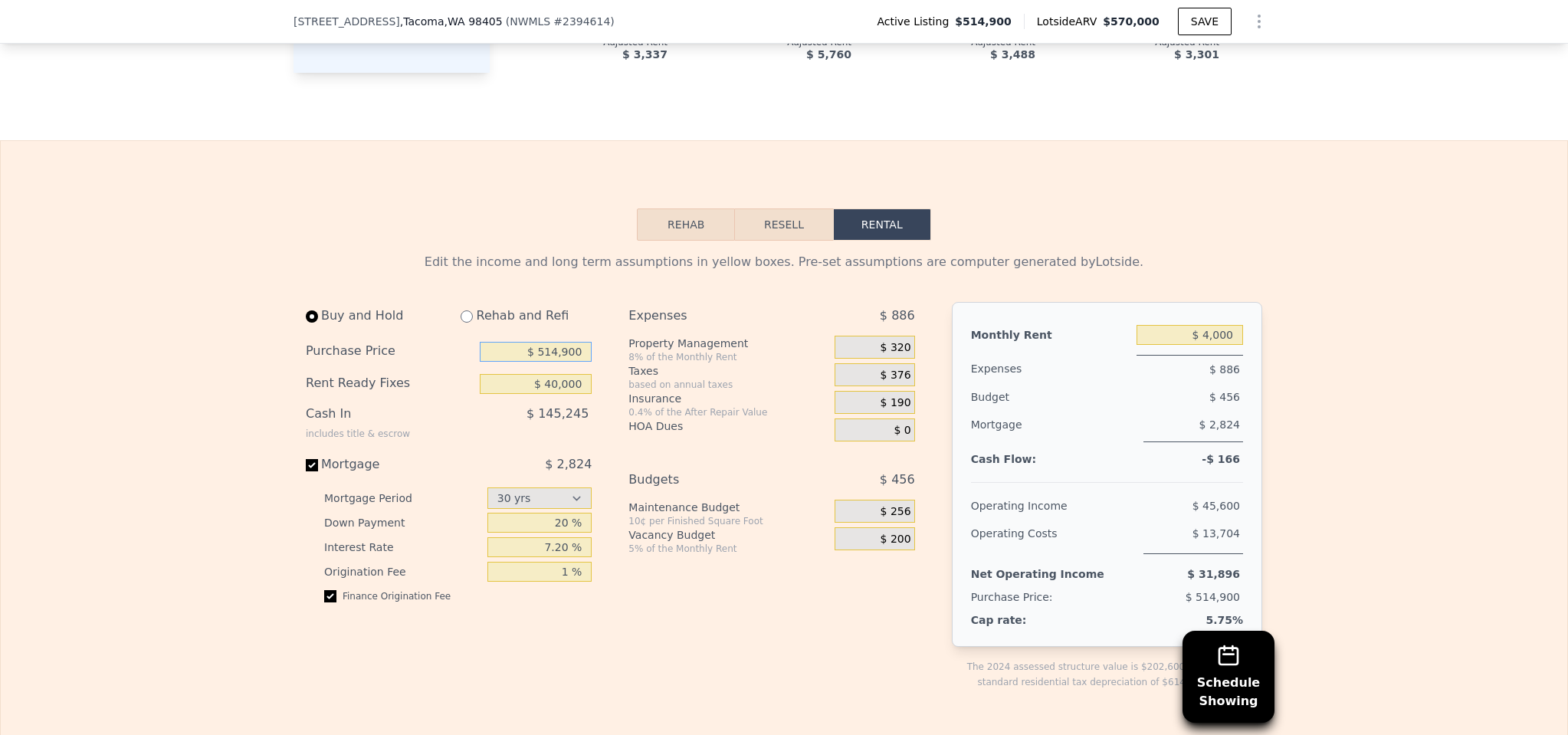
click at [531, 342] on input "$ 514,900" at bounding box center [535, 352] width 112 height 20
click at [548, 342] on input "$ 514,900" at bounding box center [535, 352] width 112 height 20
click at [555, 512] on input "20 %" at bounding box center [540, 522] width 105 height 20
click at [740, 577] on div "Expenses $ 886 Property Management 8% of the Monthly Rent $ 320 Taxes based on …" at bounding box center [778, 508] width 298 height 412
click at [554, 342] on input "$ 514,900" at bounding box center [535, 352] width 112 height 20
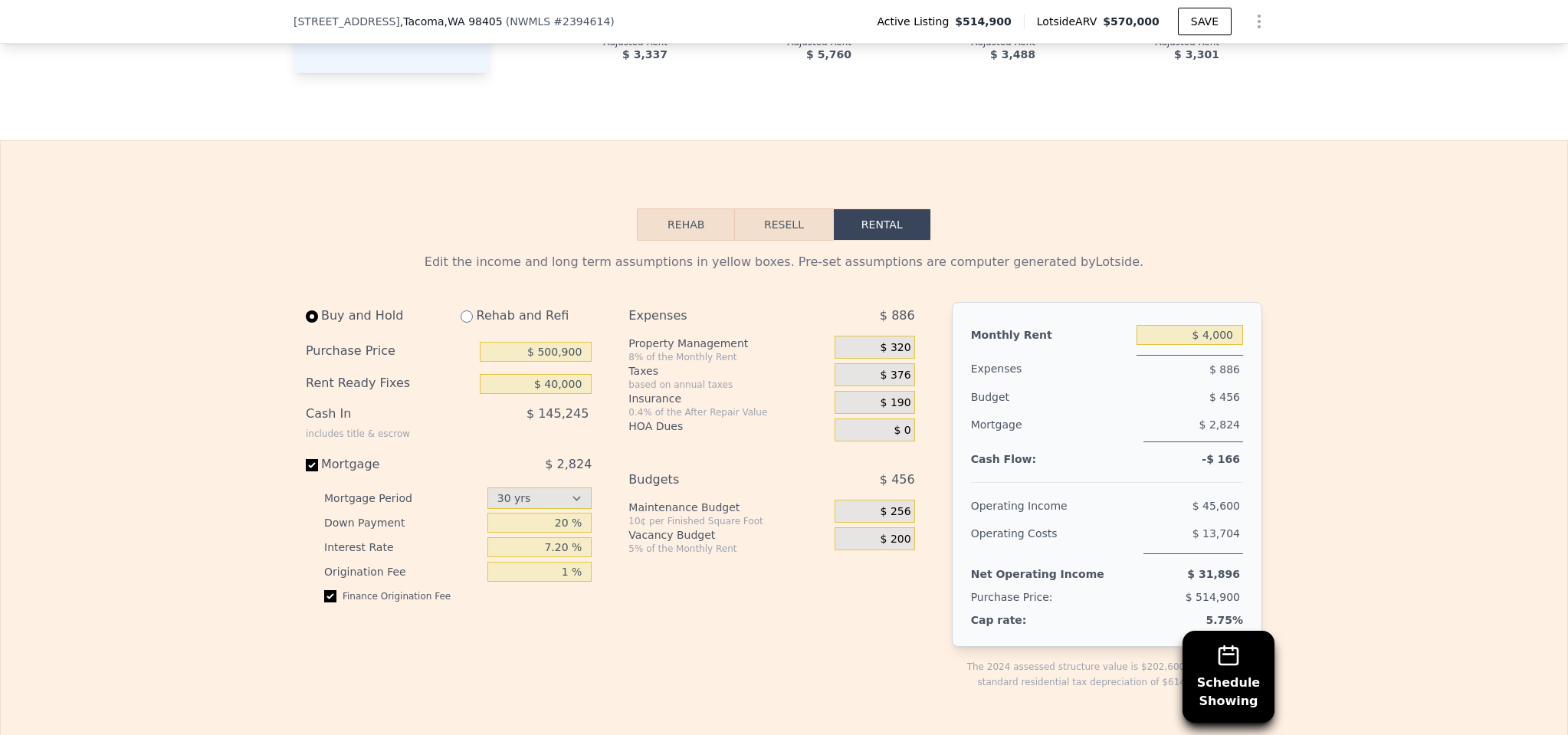
click at [748, 527] on div "Vacancy Budget" at bounding box center [729, 534] width 200 height 15
click at [554, 342] on input "$ 500,900" at bounding box center [535, 352] width 112 height 20
type input "$ 515,900"
click at [822, 639] on div "Expenses $ 886 Property Management 8% of the Monthly Rent $ 320 Taxes based on …" at bounding box center [778, 508] width 298 height 412
click at [509, 302] on div "Rehab and Refi" at bounding box center [520, 315] width 144 height 27
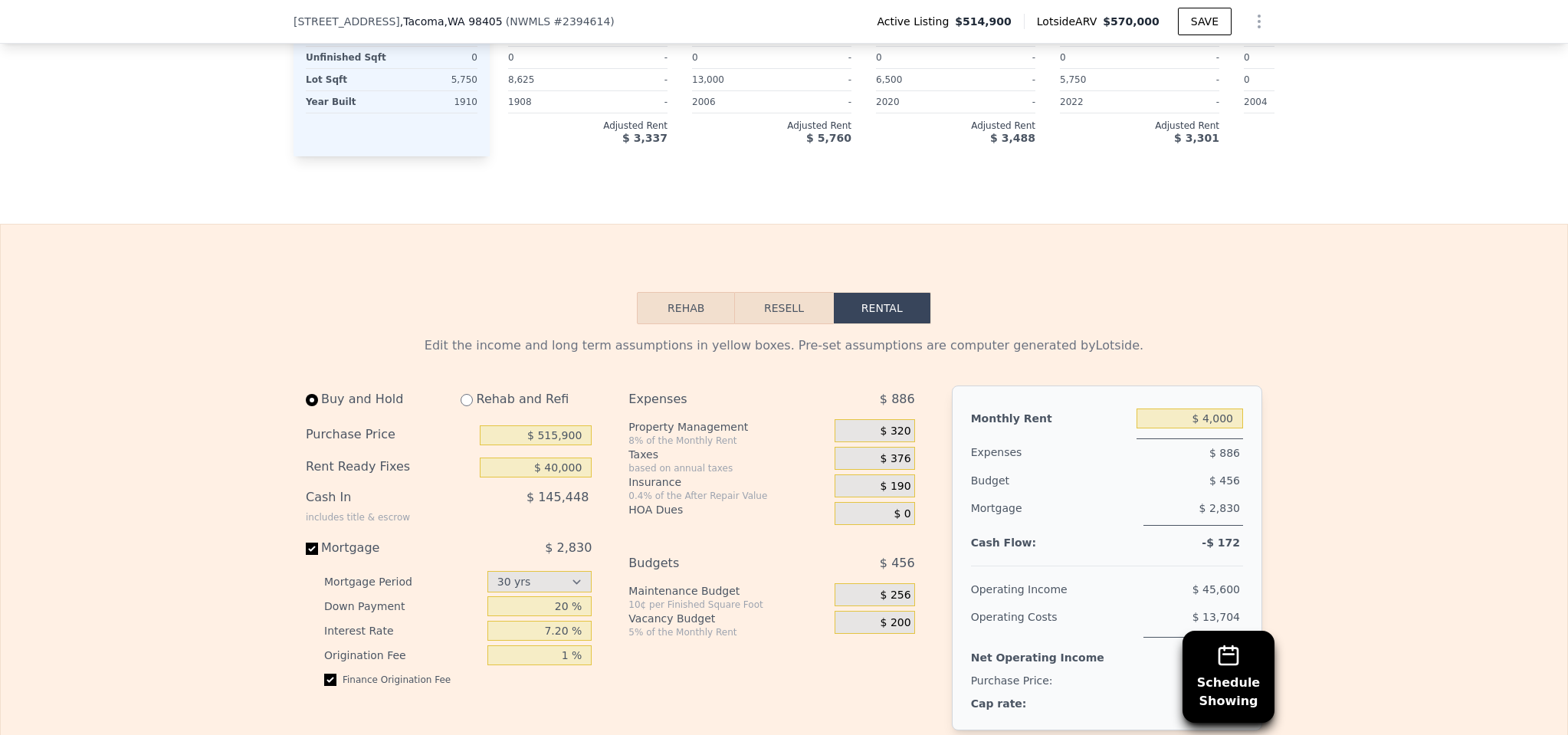
scroll to position [2358, 0]
click at [461, 397] on input "radio" at bounding box center [466, 402] width 12 height 12
radio input "true"
select select "30"
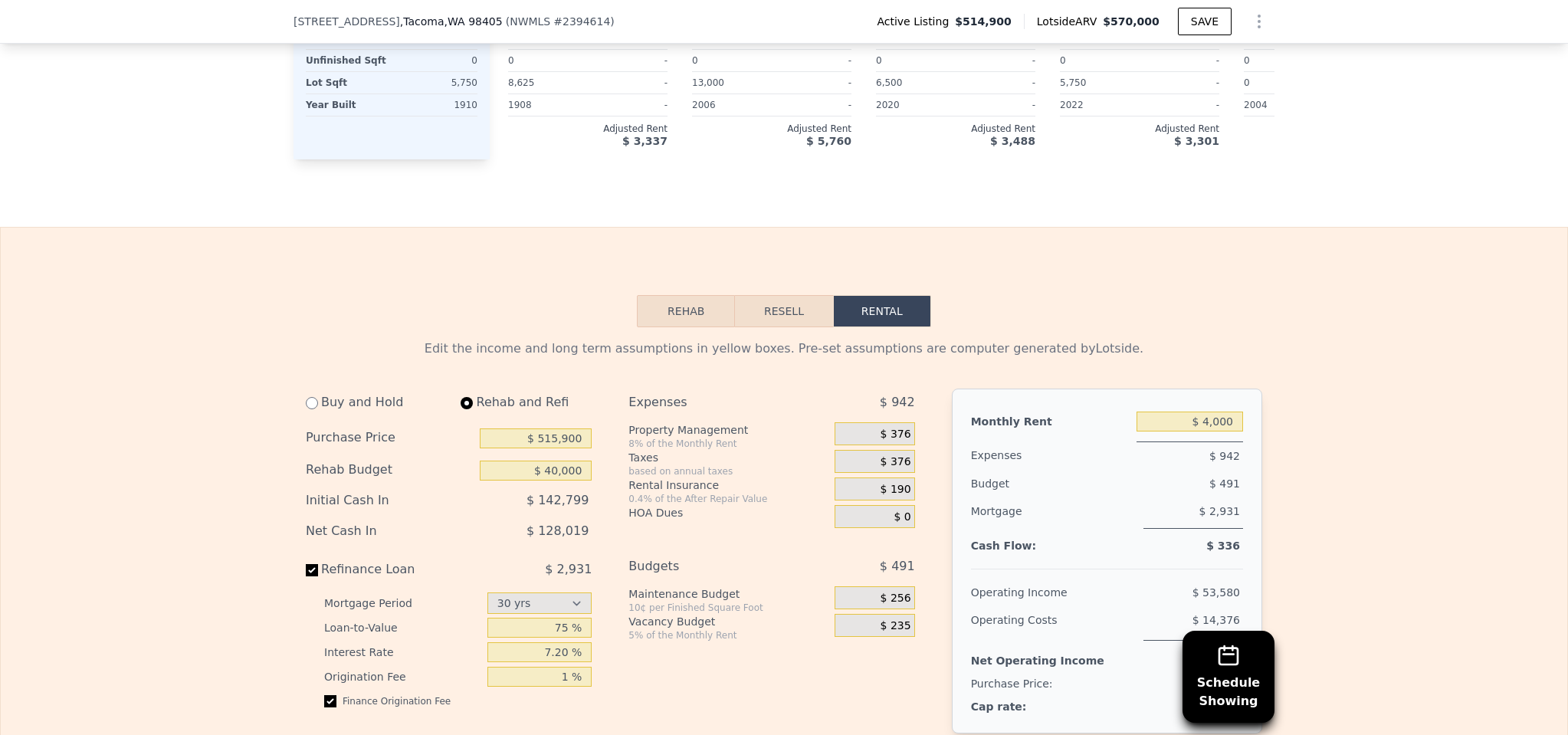
type input "$ 0"
type input "$ 4,700"
drag, startPoint x: 545, startPoint y: 444, endPoint x: 655, endPoint y: 444, distance: 110.0
click at [655, 444] on div "Buy and Hold Rehab and Refi Purchase Price $ 515,900 Rehab Budget $ 0 Initial C…" at bounding box center [617, 595] width 621 height 412
type input "$ 40,000"
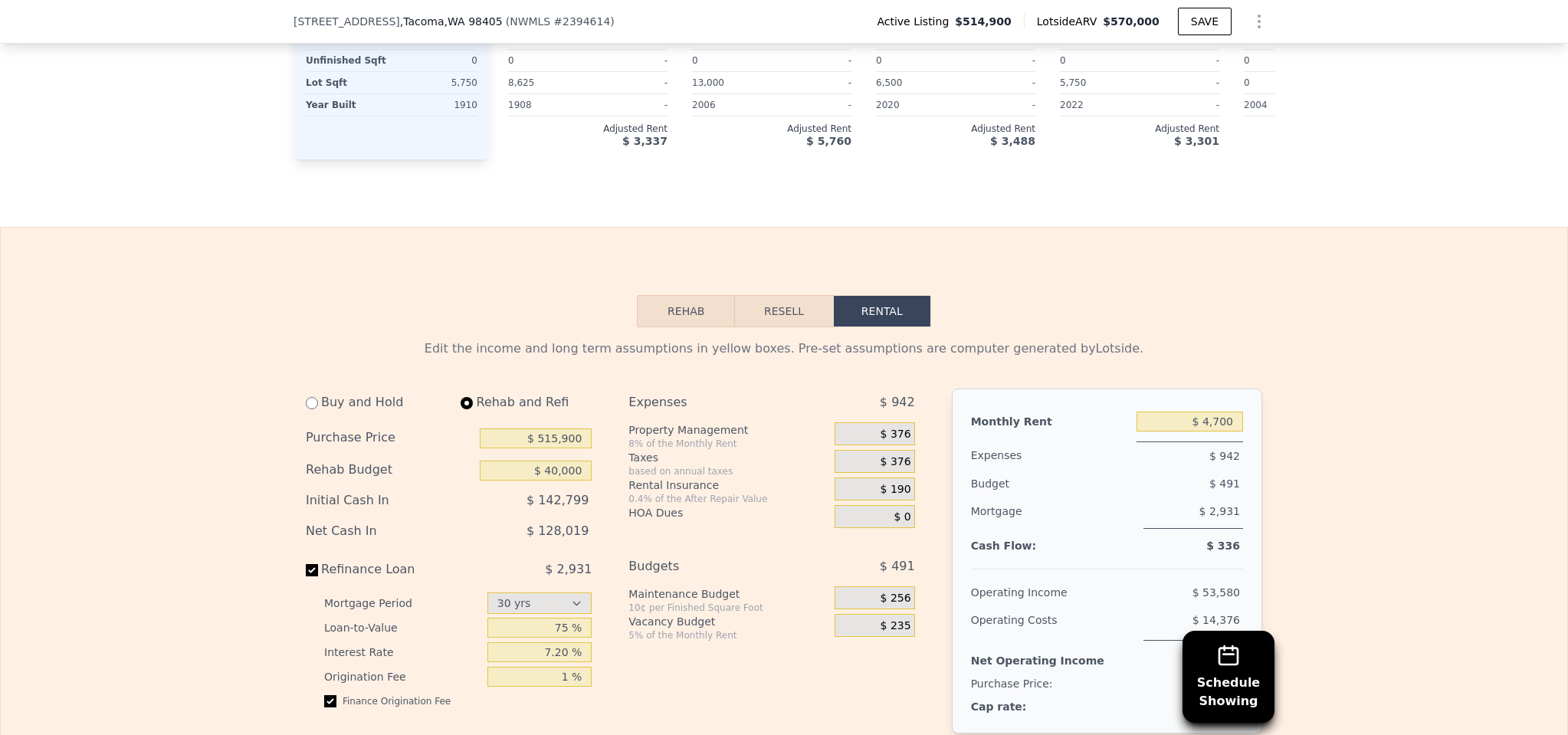
click at [728, 678] on div "Expenses $ 942 Property Management 8% of the Monthly Rent $ 376 Taxes based on …" at bounding box center [778, 595] width 298 height 412
drag, startPoint x: 1211, startPoint y: 398, endPoint x: 1301, endPoint y: 423, distance: 93.4
click at [1212, 412] on input "$ 4,700" at bounding box center [1189, 422] width 106 height 20
type input "$ 4,200"
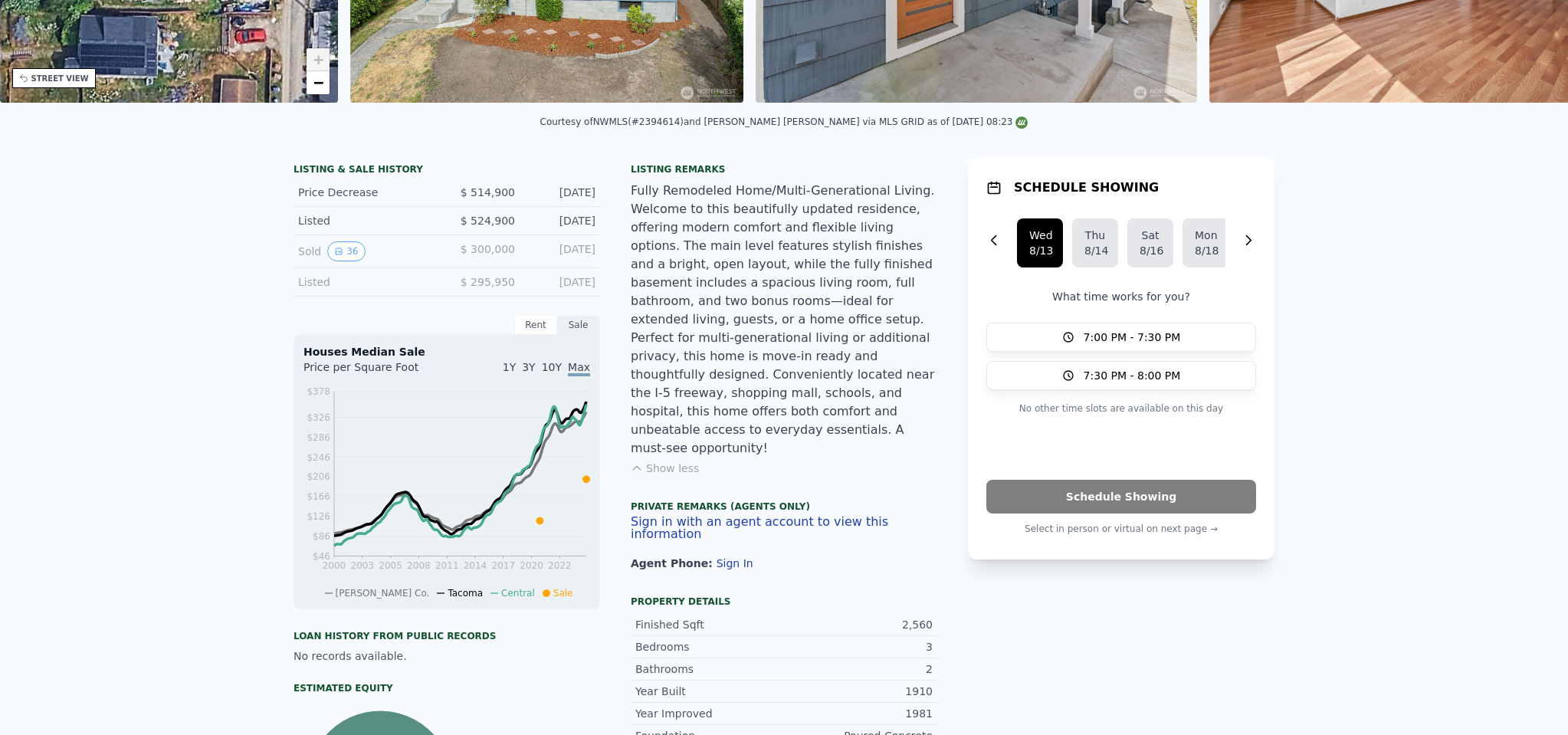
scroll to position [0, 0]
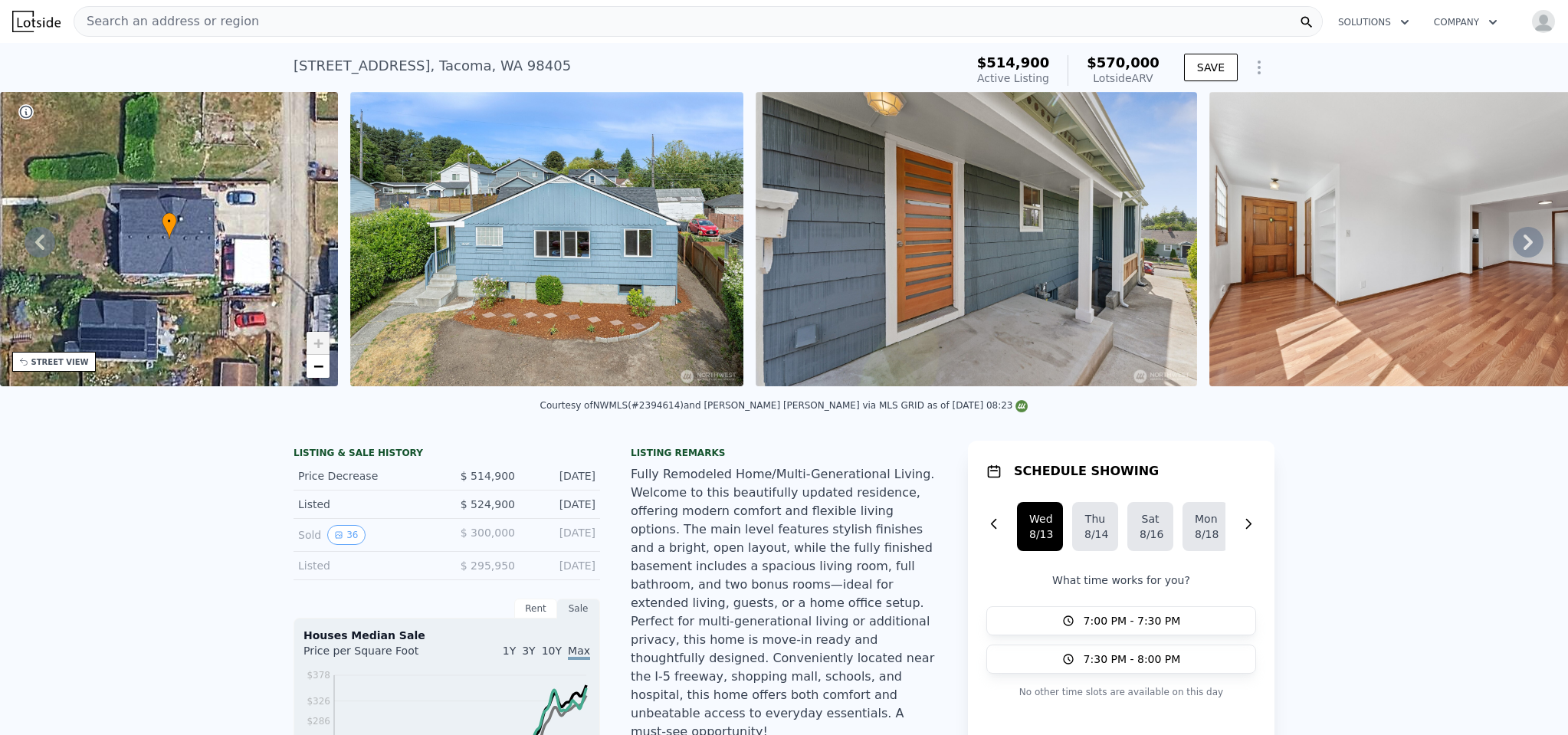
click at [56, 370] on div "STREET VIEW" at bounding box center [54, 362] width 84 height 20
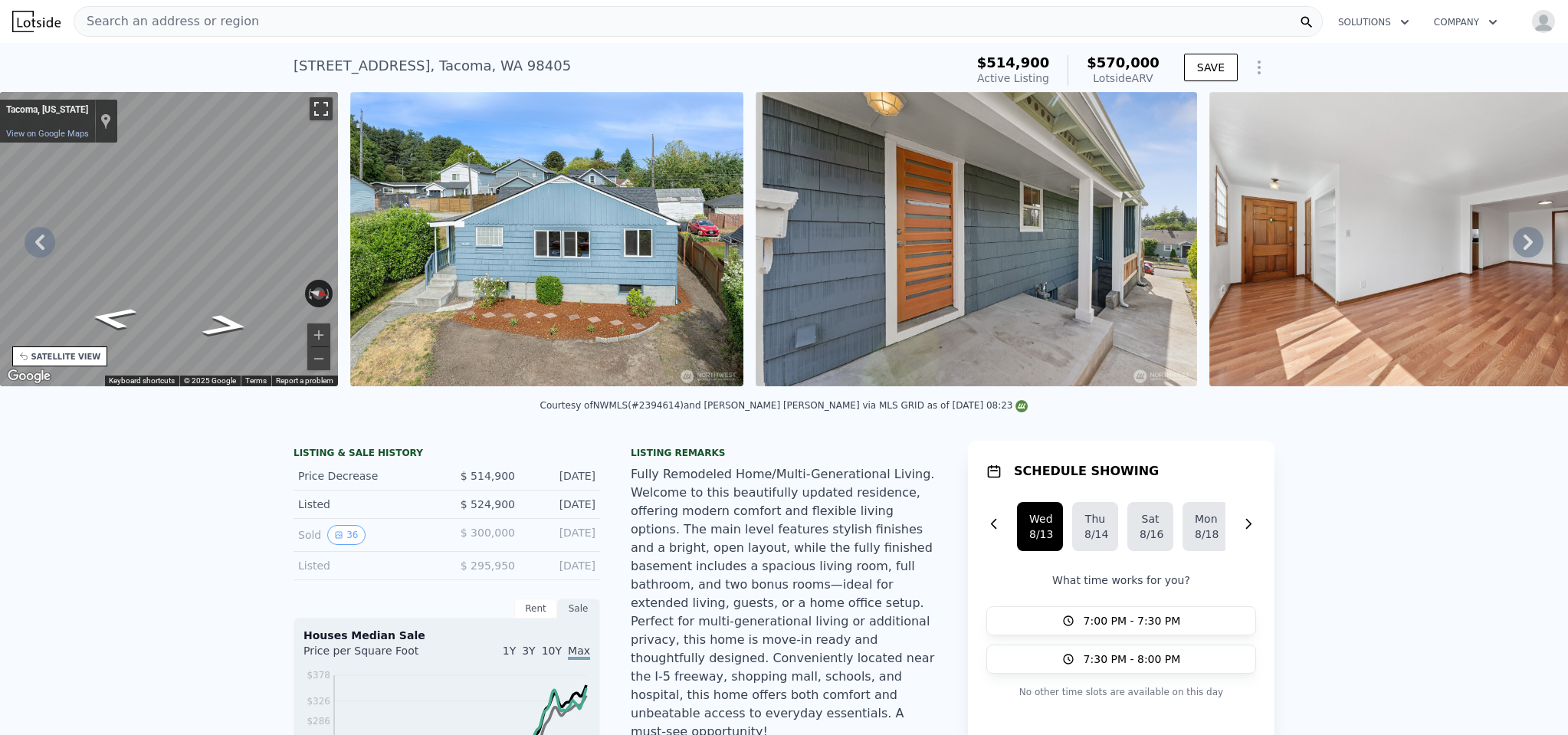
click at [316, 105] on button "Toggle fullscreen view" at bounding box center [321, 108] width 23 height 23
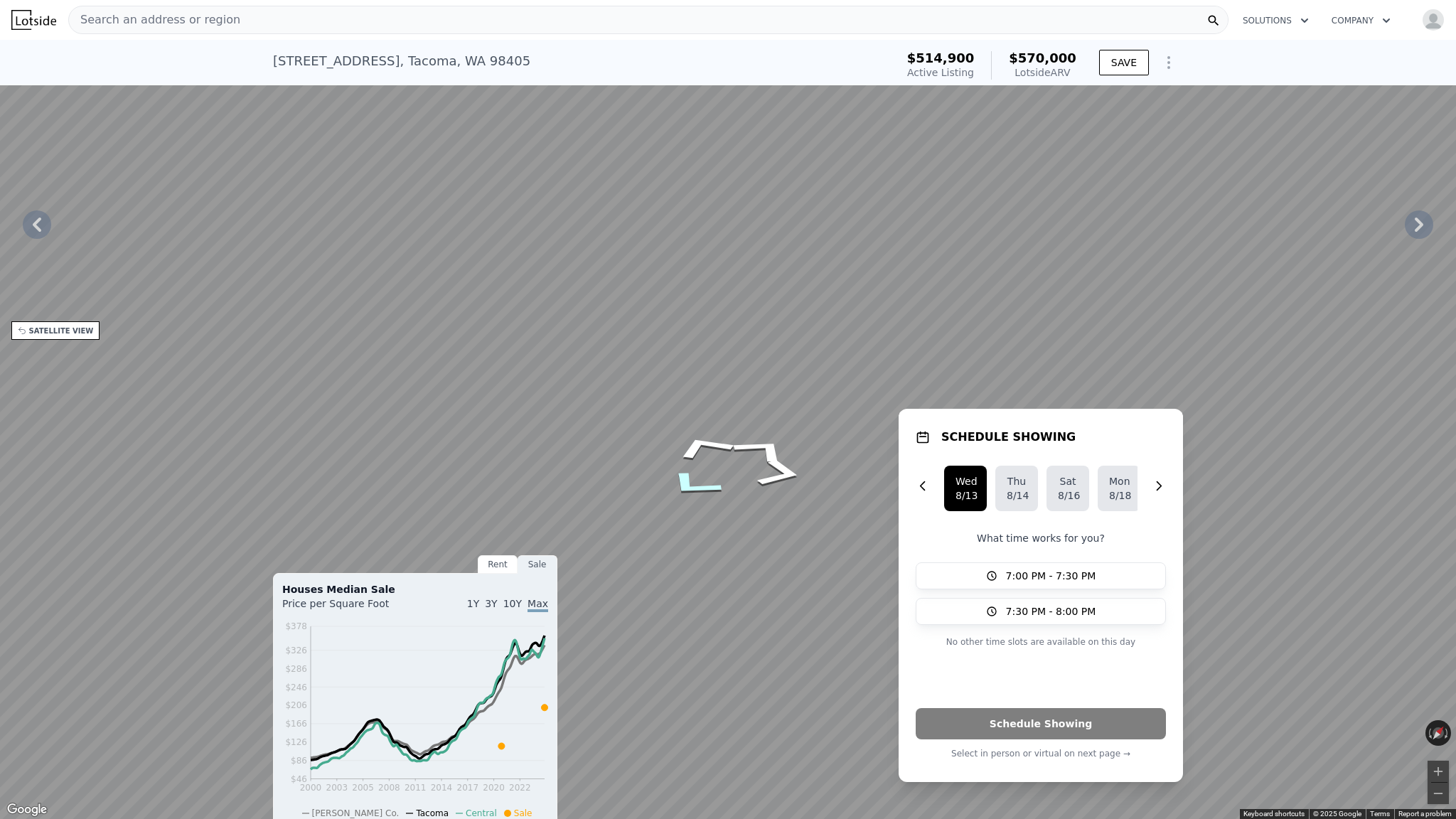
click at [716, 479] on div "Map" at bounding box center [728, 410] width 1456 height 819
click at [1434, 18] on button "Toggle fullscreen view" at bounding box center [1440, 15] width 21 height 21
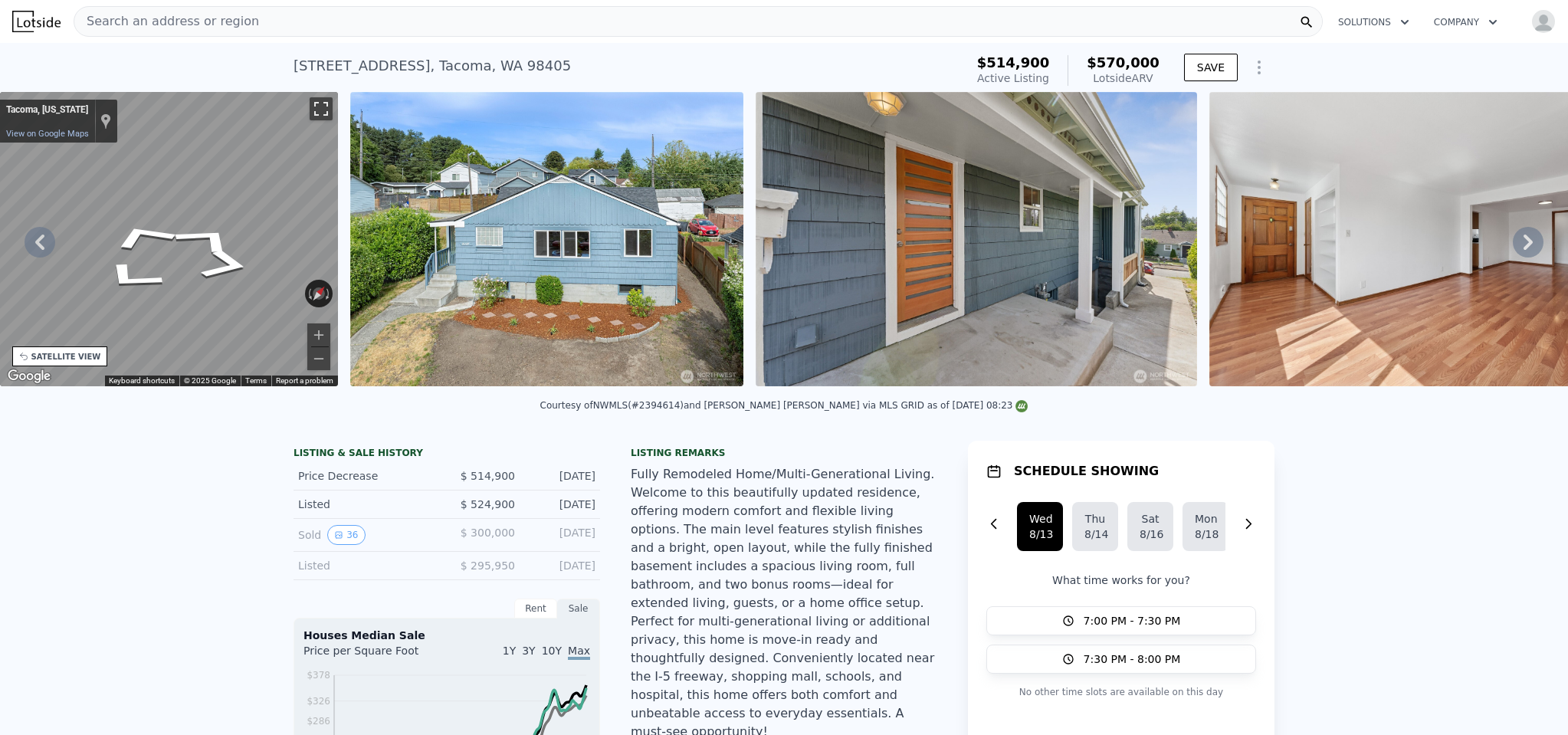
click at [323, 106] on button "Toggle fullscreen view" at bounding box center [321, 108] width 23 height 23
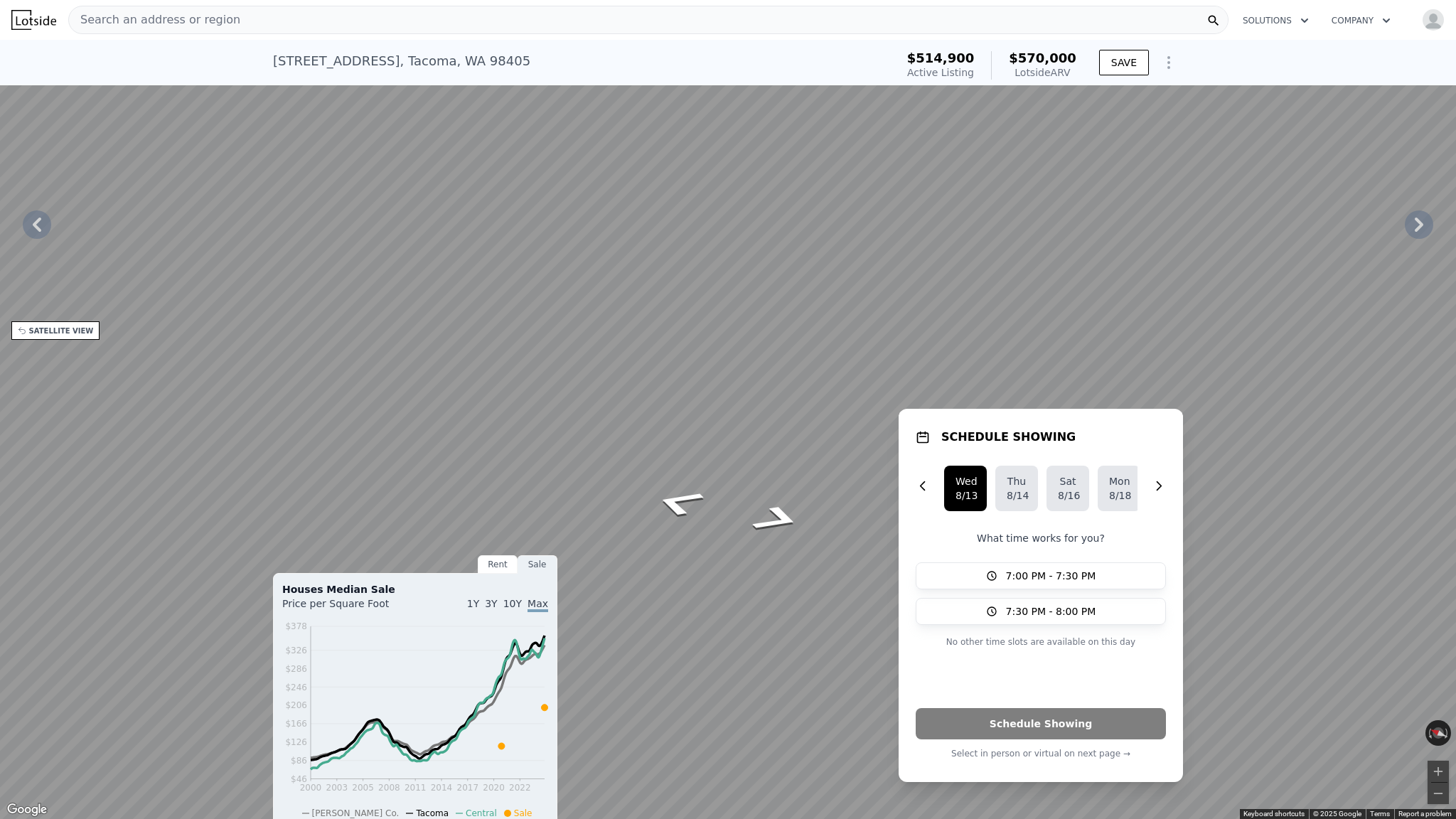
click at [1441, 18] on button "Toggle fullscreen view" at bounding box center [1440, 15] width 21 height 21
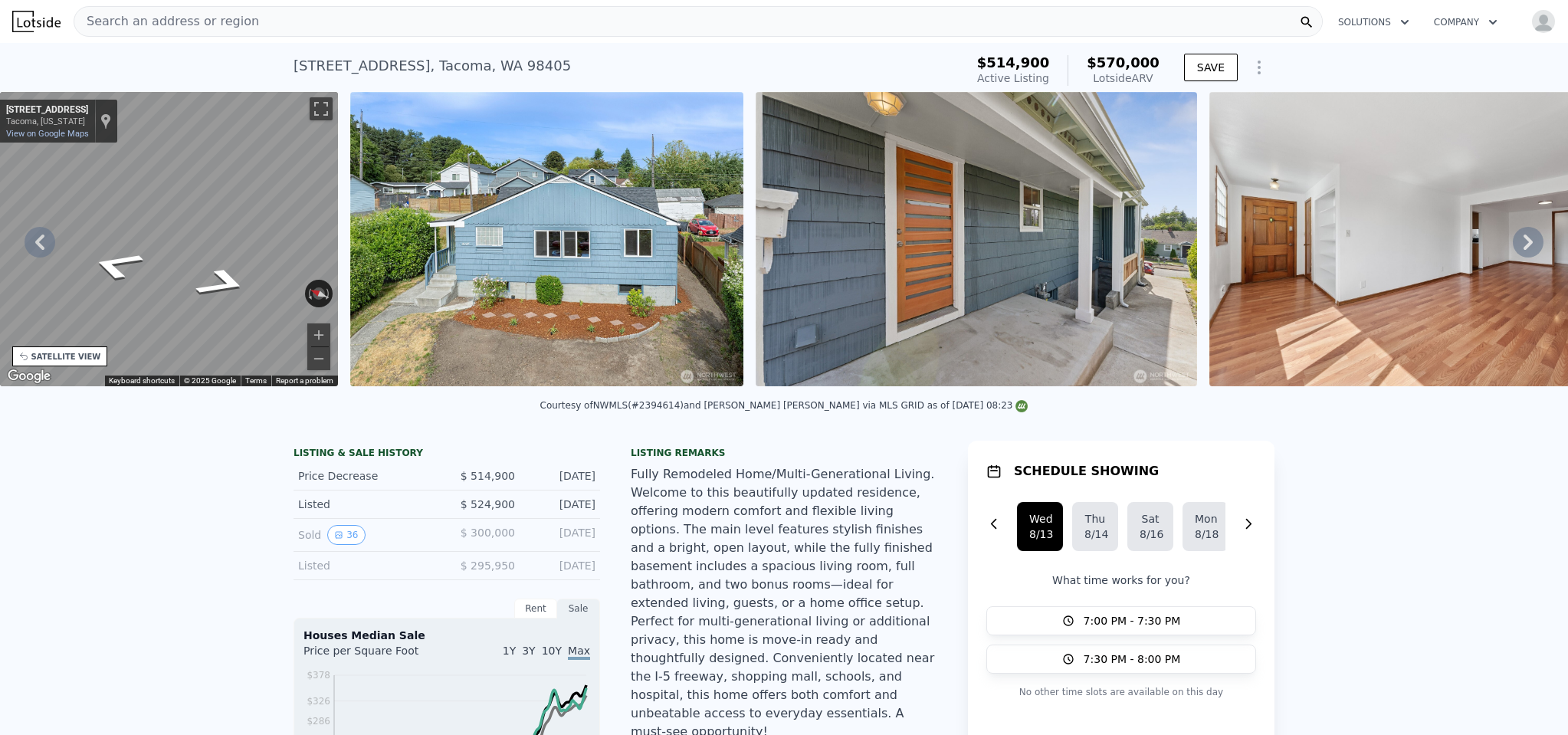
click at [76, 353] on div "SATELLITE VIEW" at bounding box center [66, 356] width 70 height 12
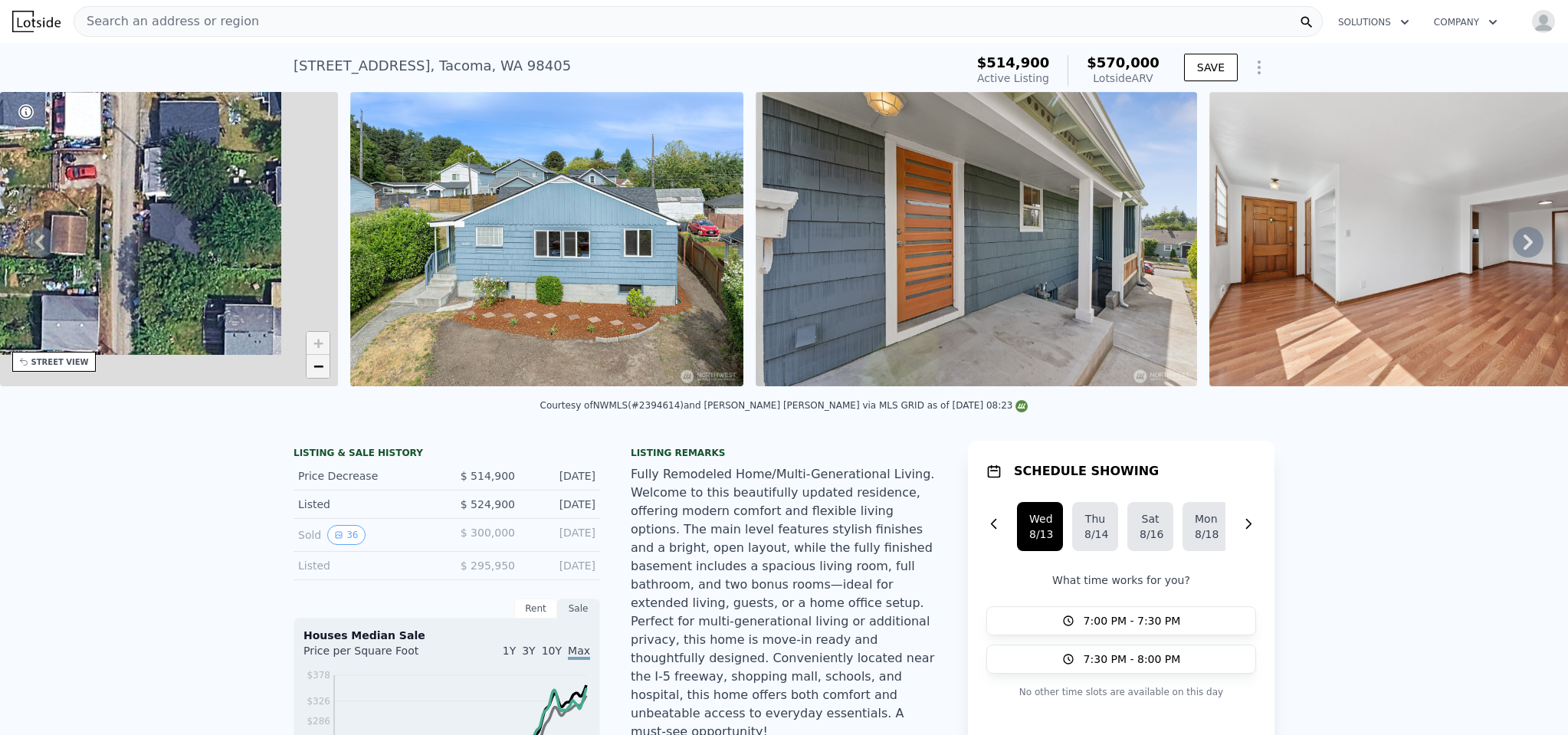
click at [315, 375] on span "−" at bounding box center [318, 365] width 10 height 19
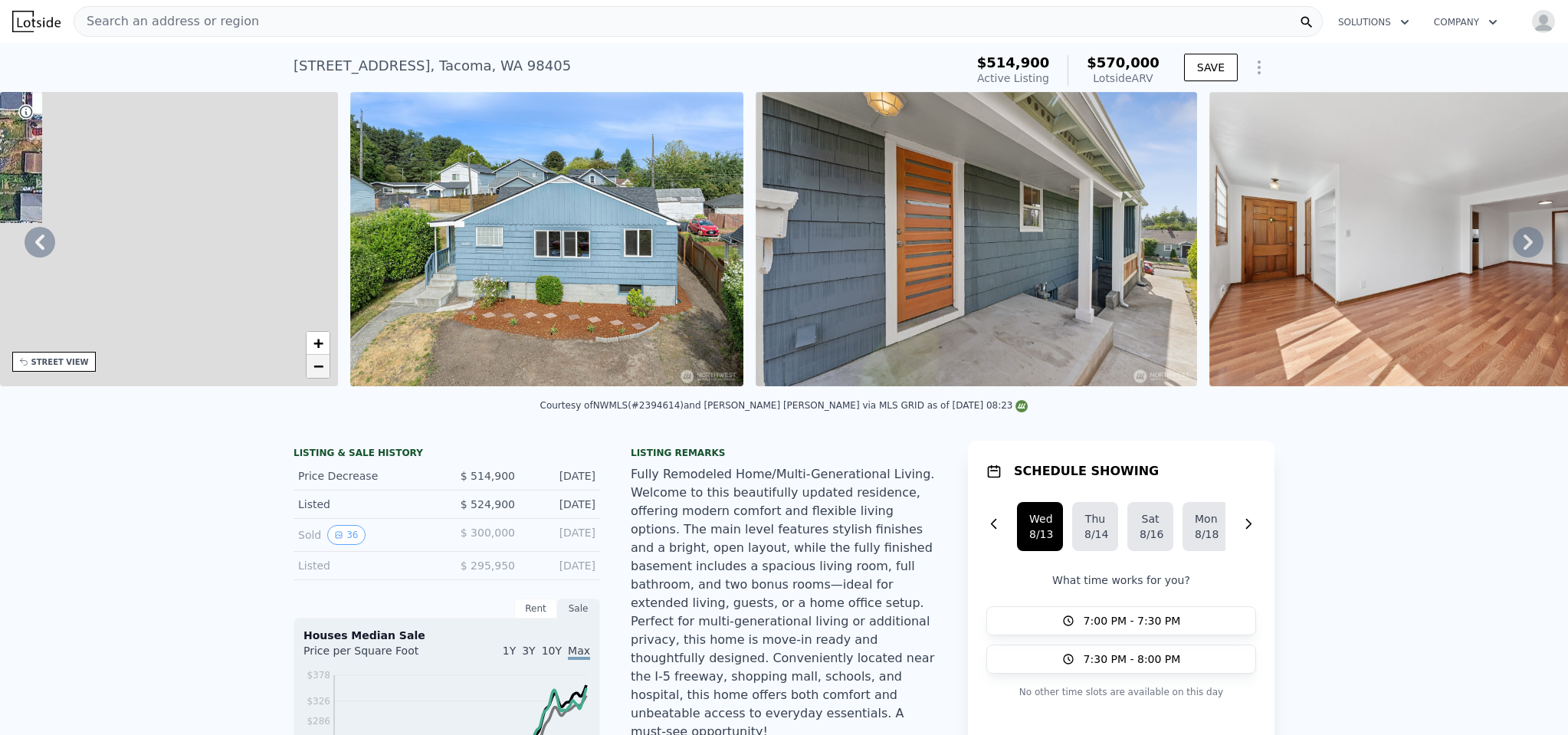
click at [315, 375] on span "−" at bounding box center [318, 365] width 10 height 19
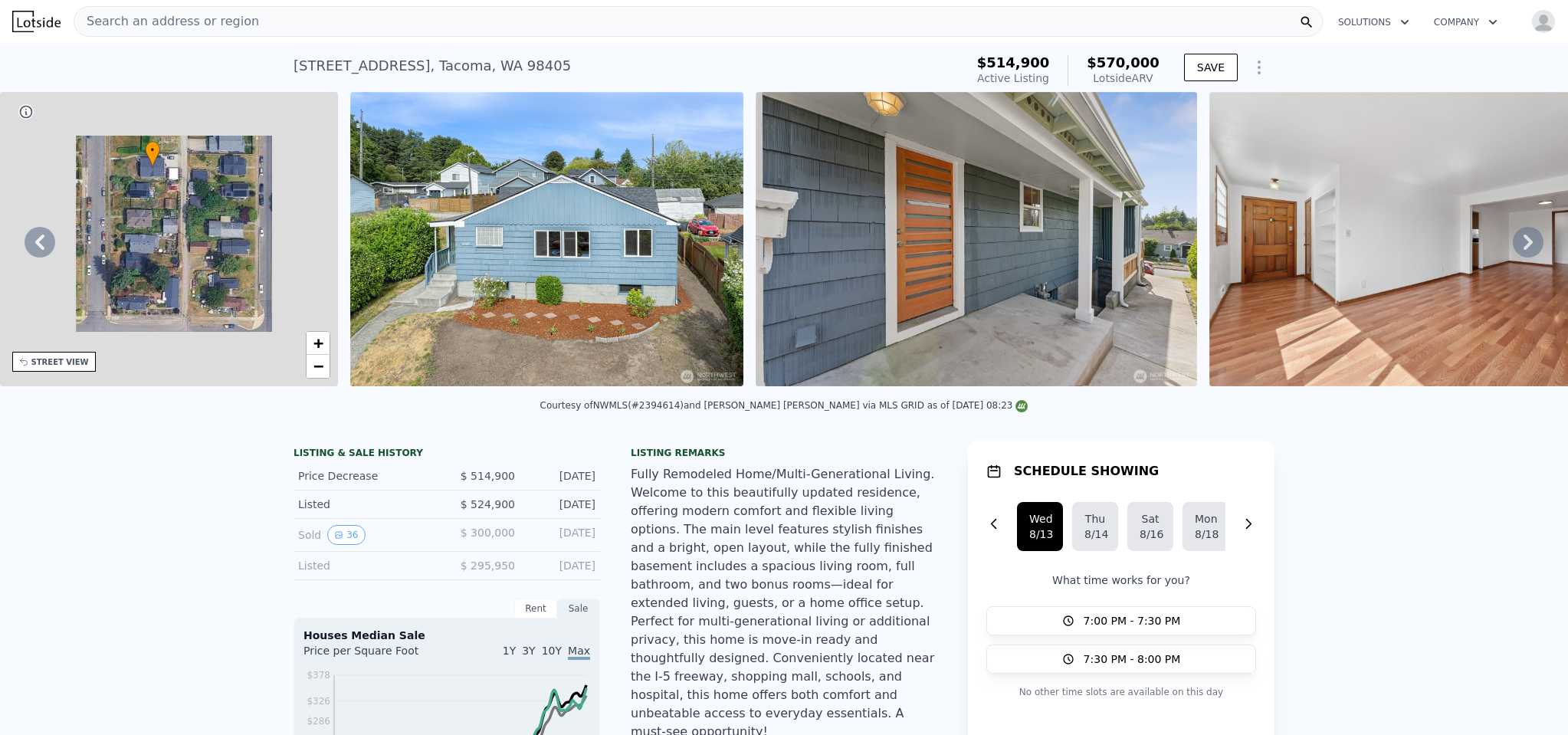
drag, startPoint x: 134, startPoint y: 220, endPoint x: 352, endPoint y: 321, distance: 240.3
click at [352, 321] on div "• + − • + − STREET VIEW ← Move left → Move right ↑ Move up ↓ Move down + Zoom i…" at bounding box center [784, 242] width 1568 height 300
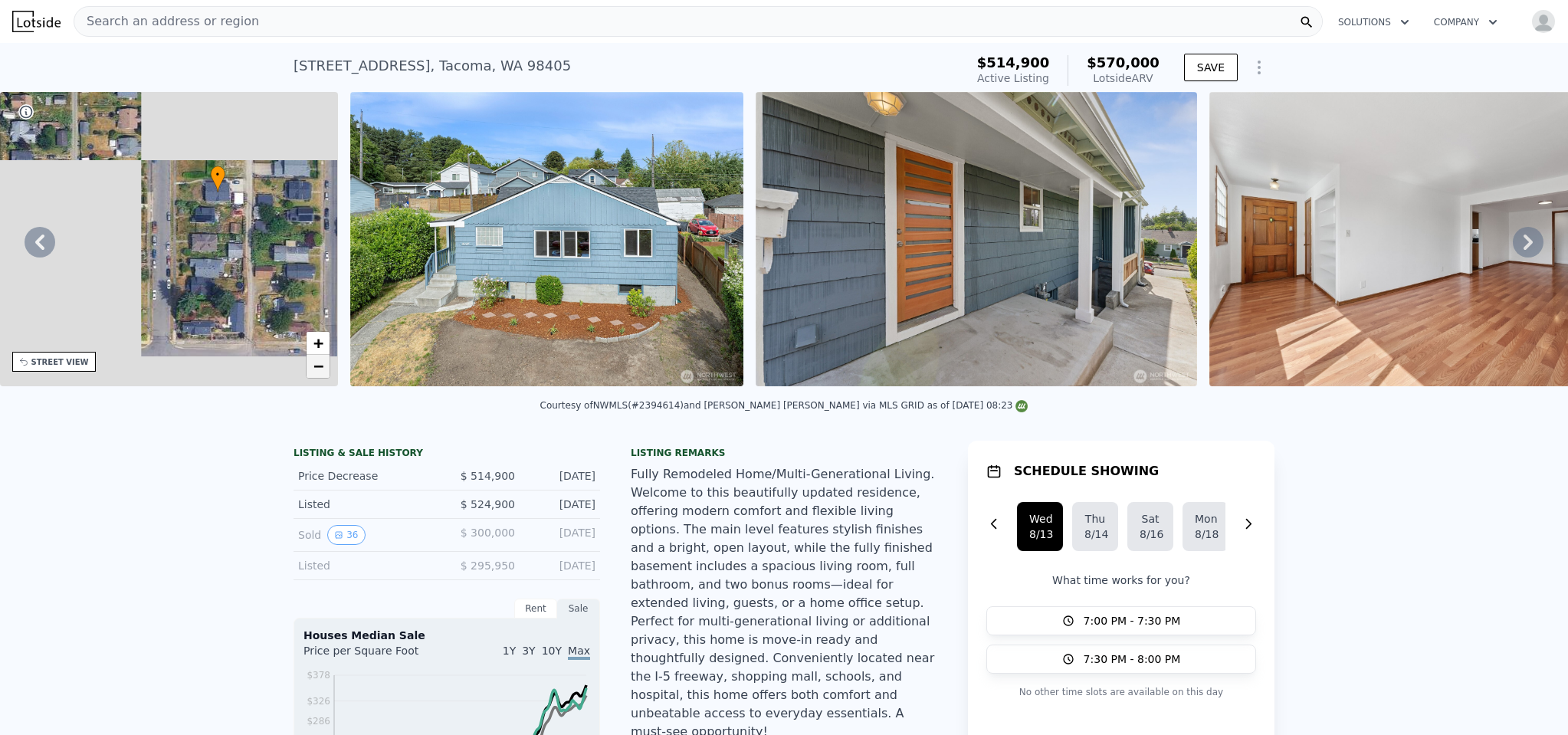
click at [321, 367] on span "−" at bounding box center [318, 365] width 10 height 19
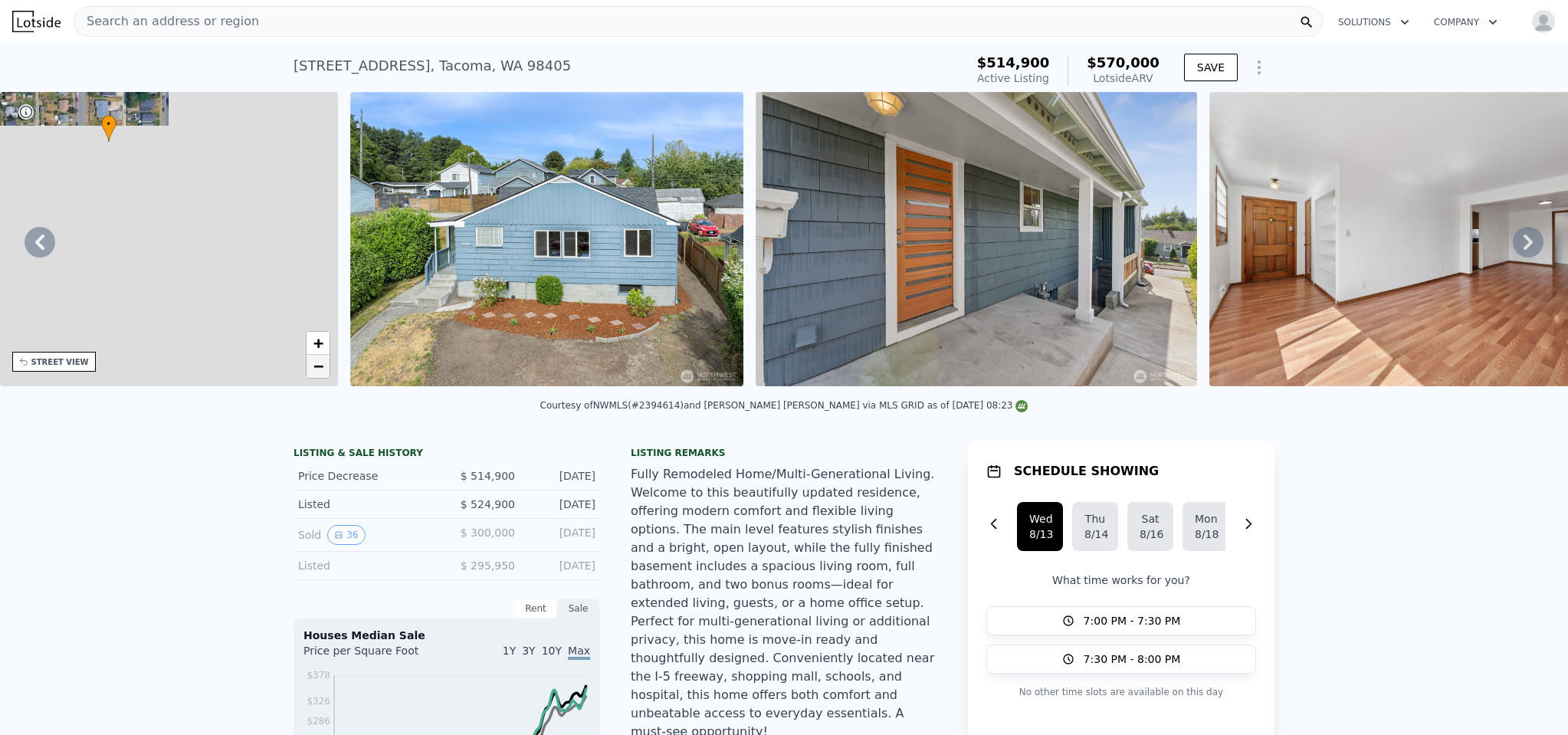
click at [321, 367] on span "−" at bounding box center [318, 365] width 10 height 19
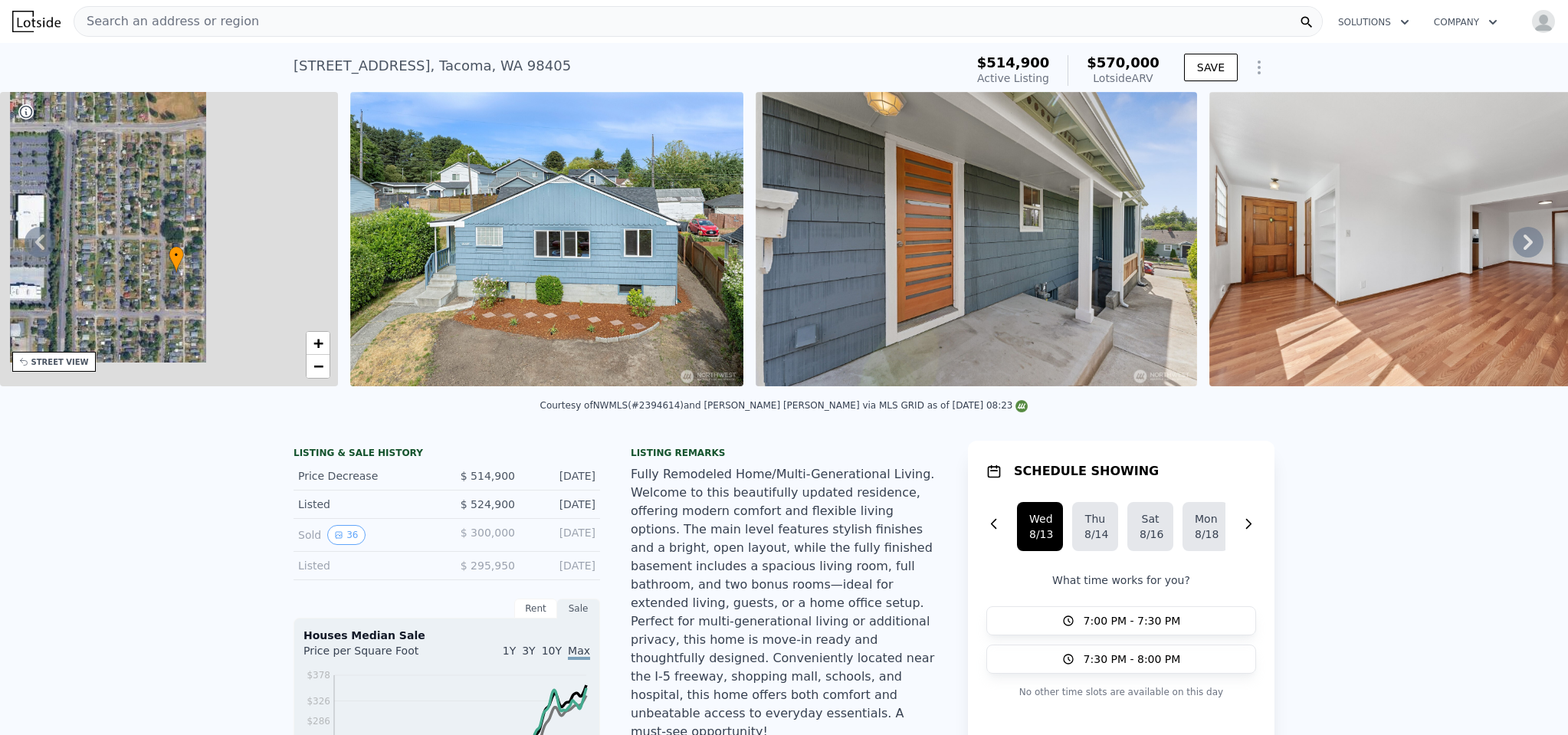
drag, startPoint x: 142, startPoint y: 165, endPoint x: 263, endPoint y: 321, distance: 197.4
click at [263, 321] on div "• + −" at bounding box center [169, 239] width 339 height 294
click at [325, 360] on link "−" at bounding box center [317, 365] width 23 height 23
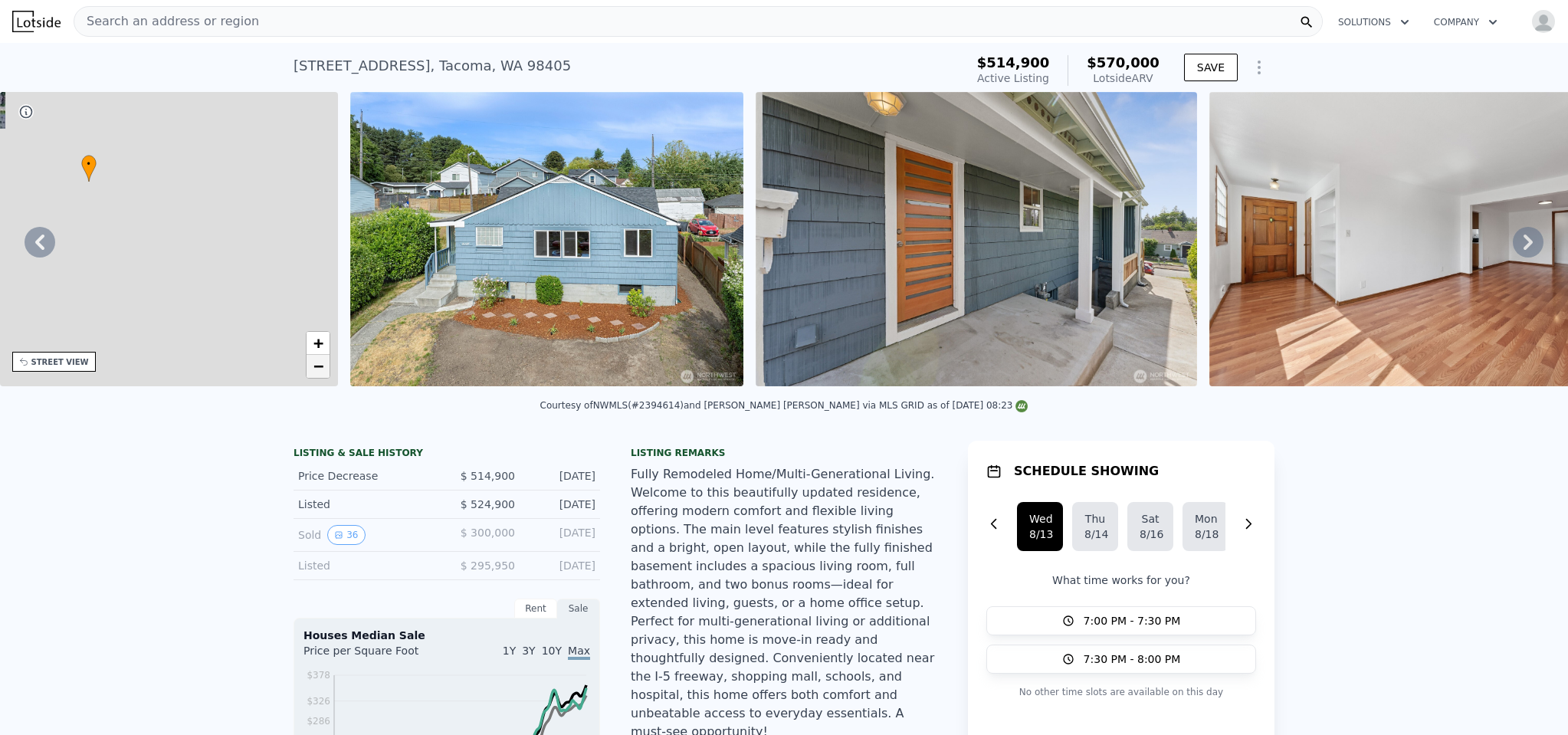
click at [321, 364] on span "−" at bounding box center [318, 365] width 10 height 19
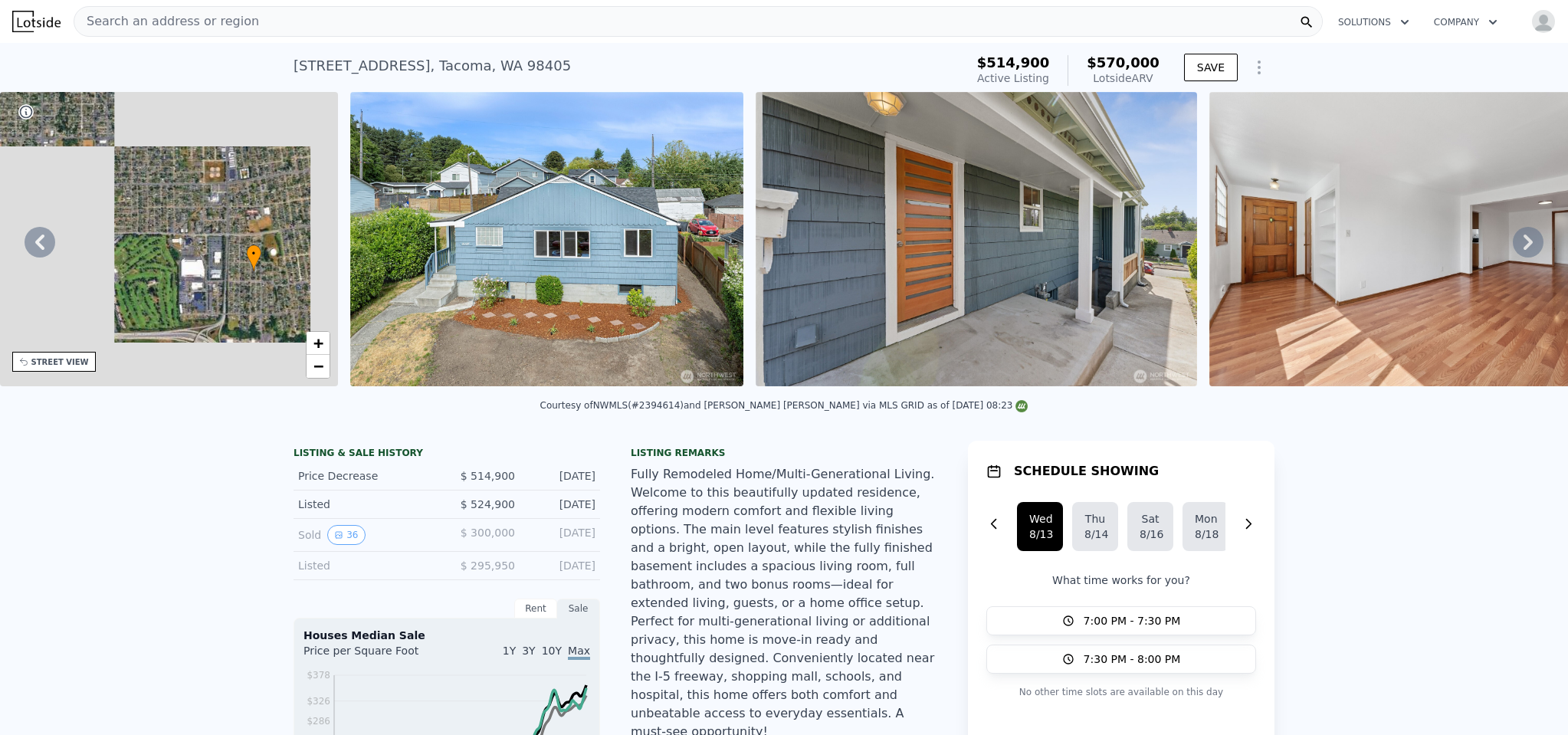
drag, startPoint x: 95, startPoint y: 199, endPoint x: 296, endPoint y: 333, distance: 241.6
click at [296, 333] on div "• + −" at bounding box center [169, 239] width 339 height 294
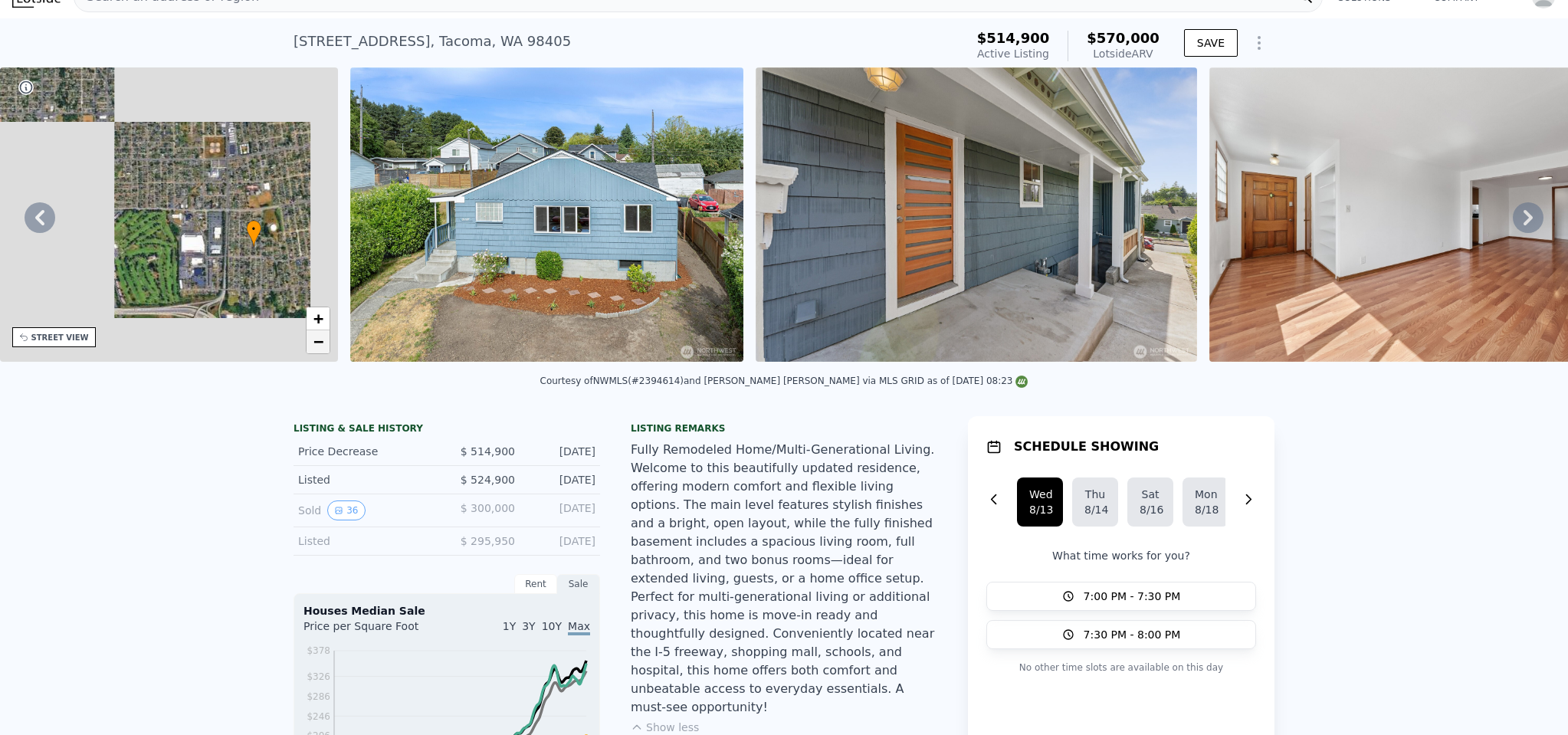
click at [319, 350] on span "−" at bounding box center [318, 341] width 10 height 19
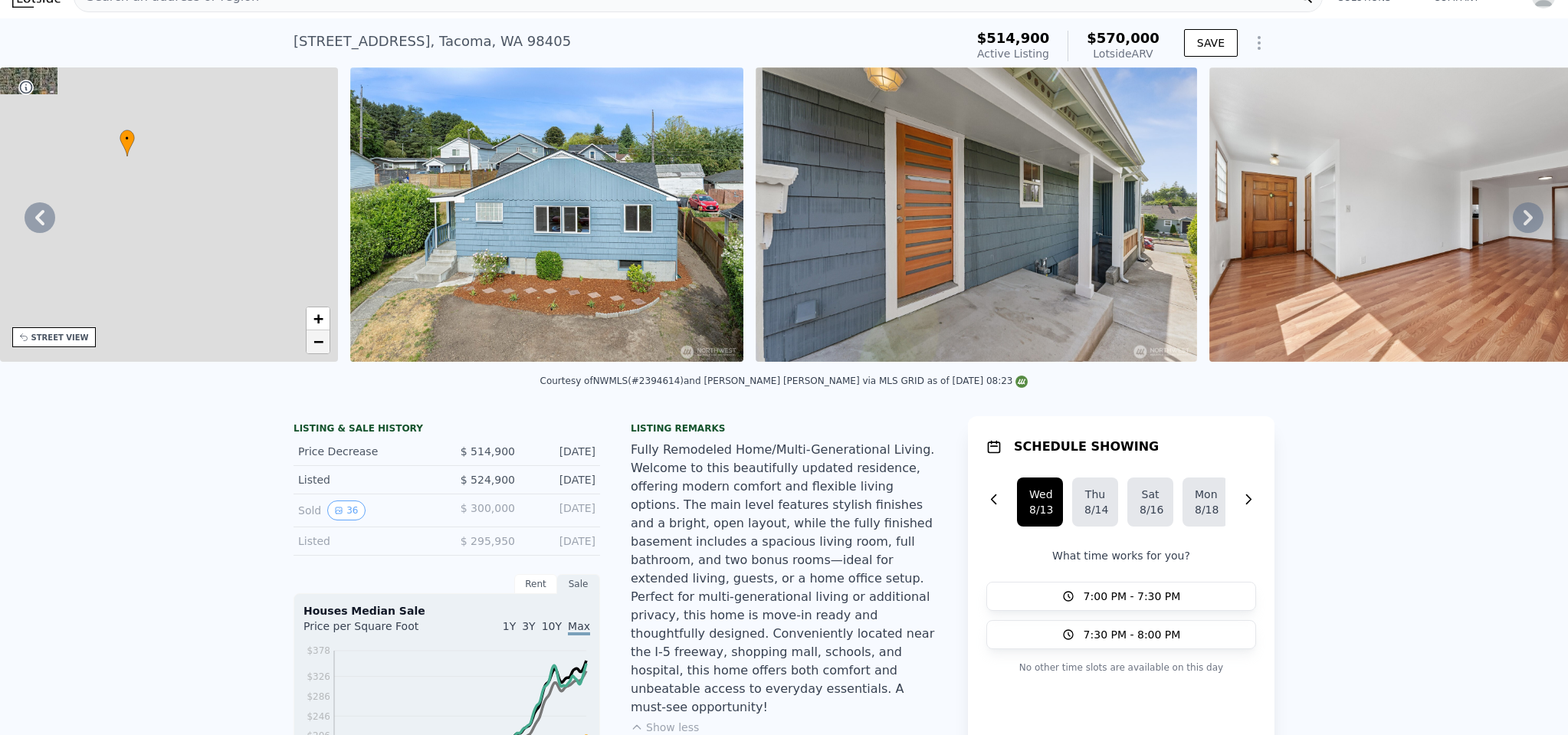
click at [315, 345] on span "−" at bounding box center [318, 341] width 10 height 19
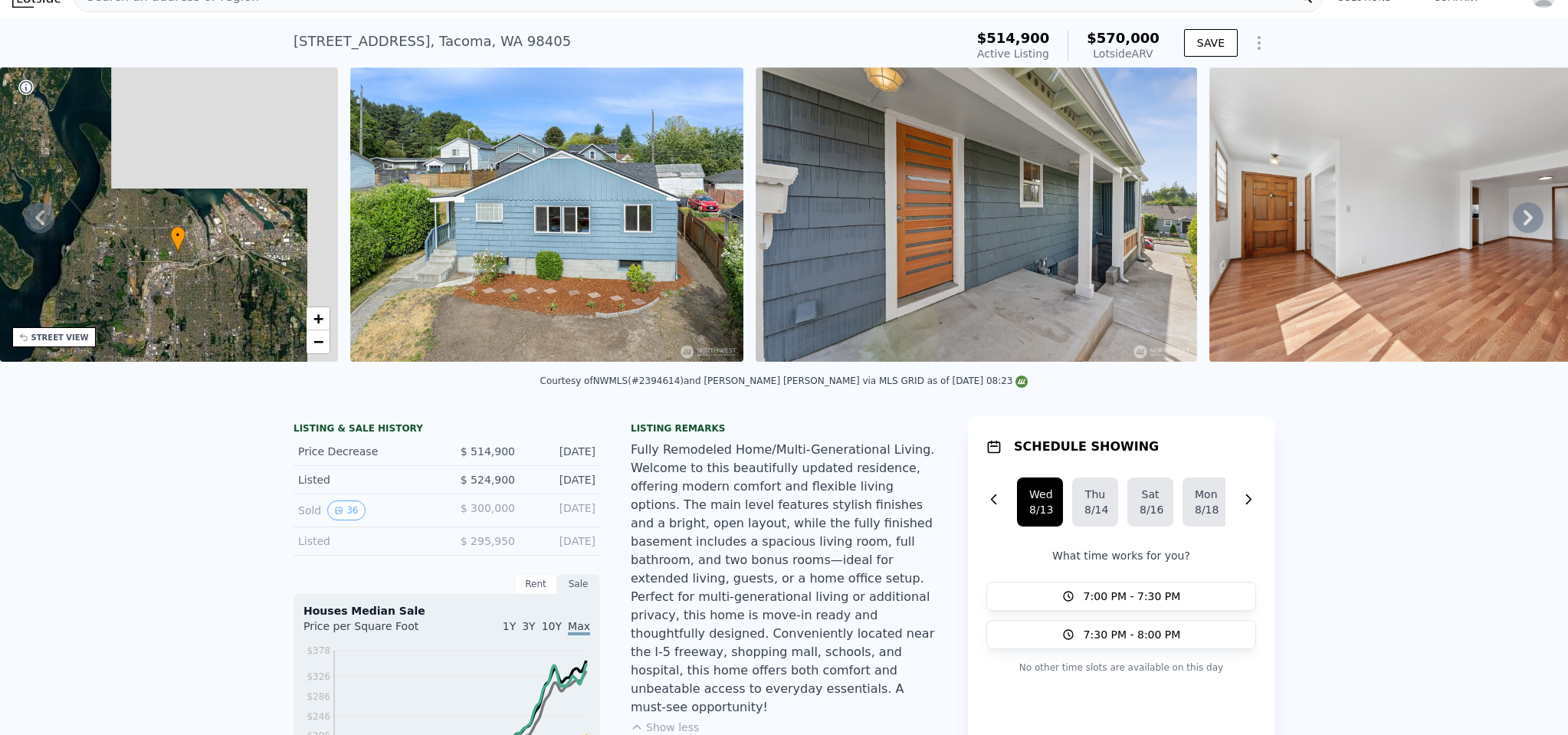
drag, startPoint x: 49, startPoint y: 110, endPoint x: 182, endPoint y: 265, distance: 204.2
click at [182, 265] on div "• + −" at bounding box center [169, 214] width 339 height 294
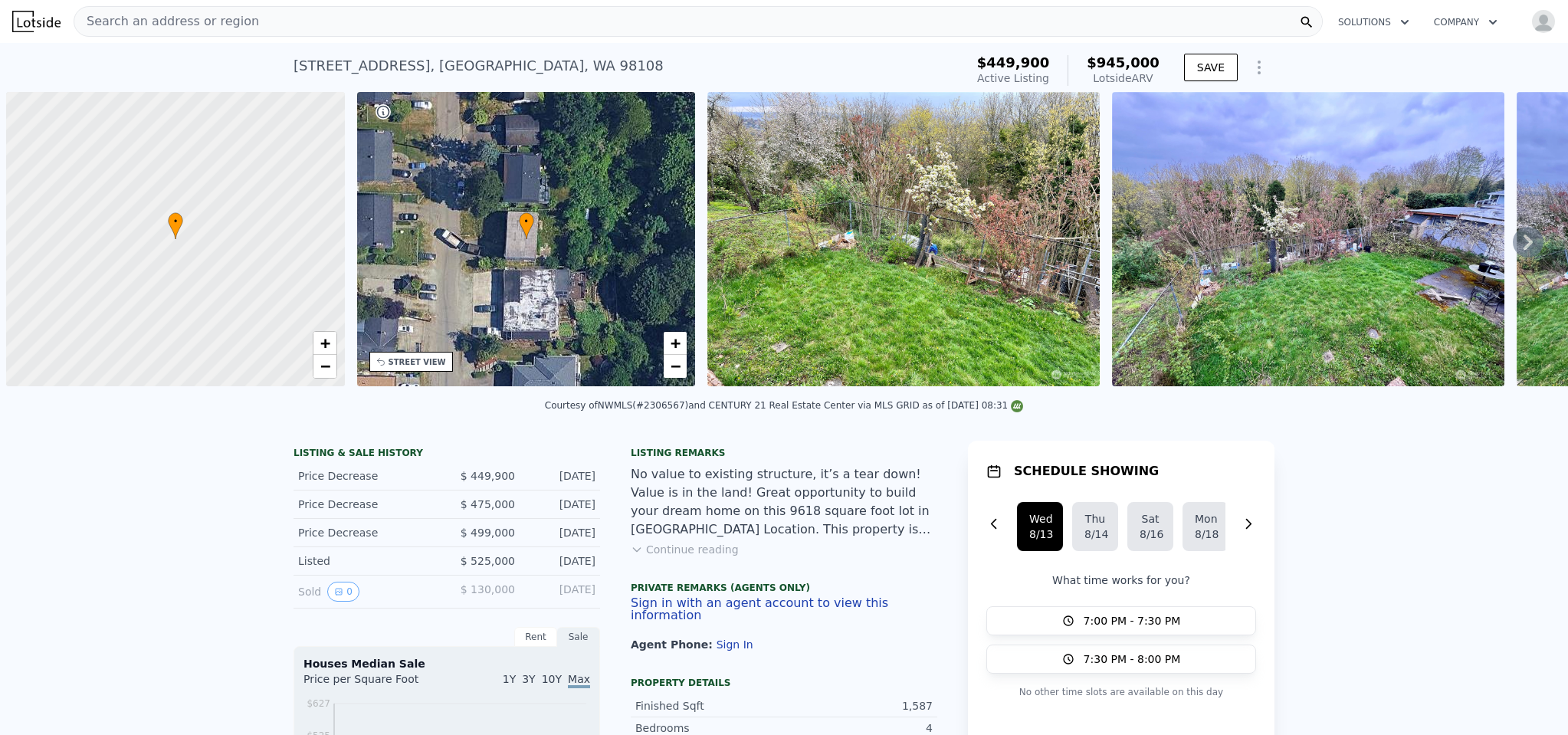
scroll to position [0, 6]
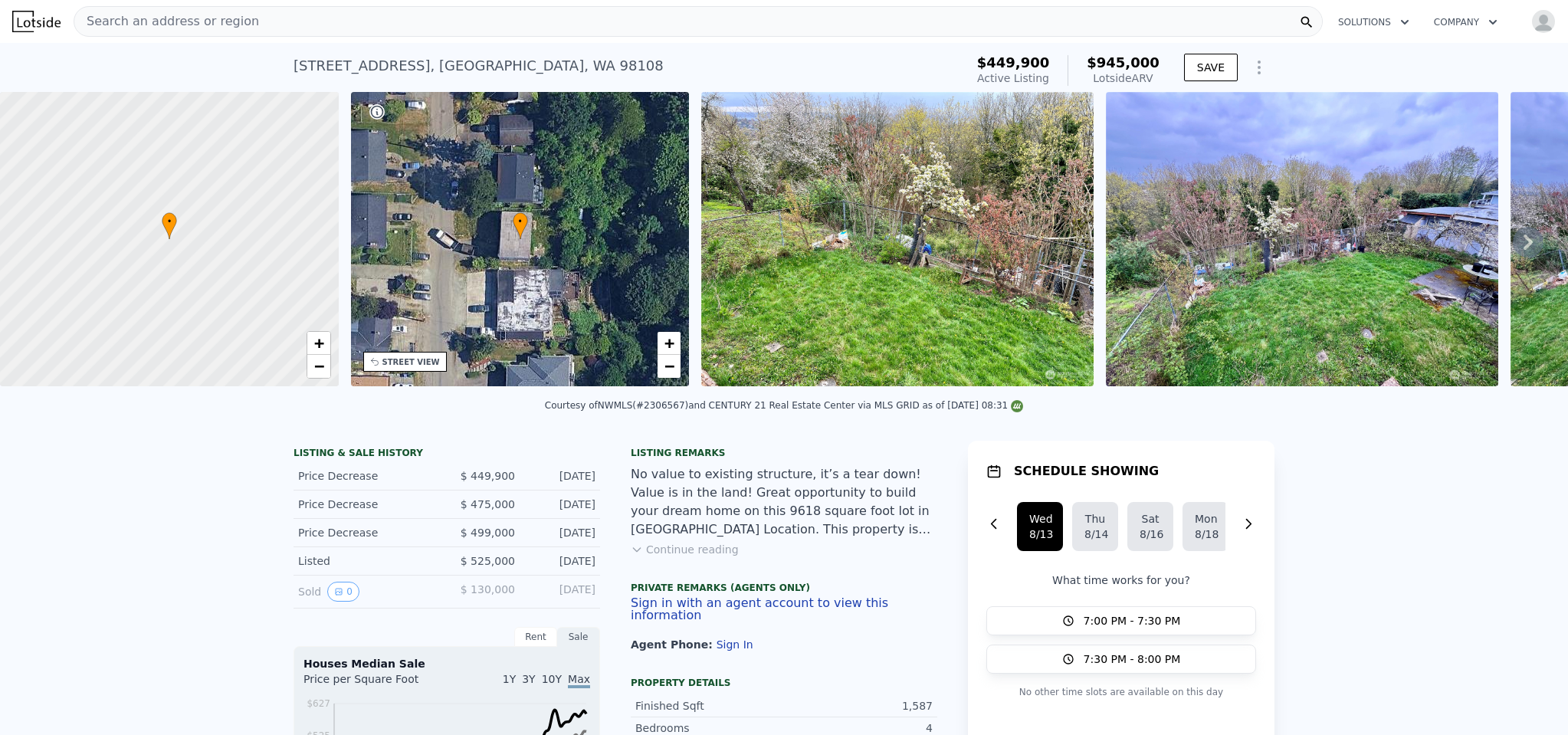
click at [1513, 243] on icon at bounding box center [1528, 243] width 31 height 31
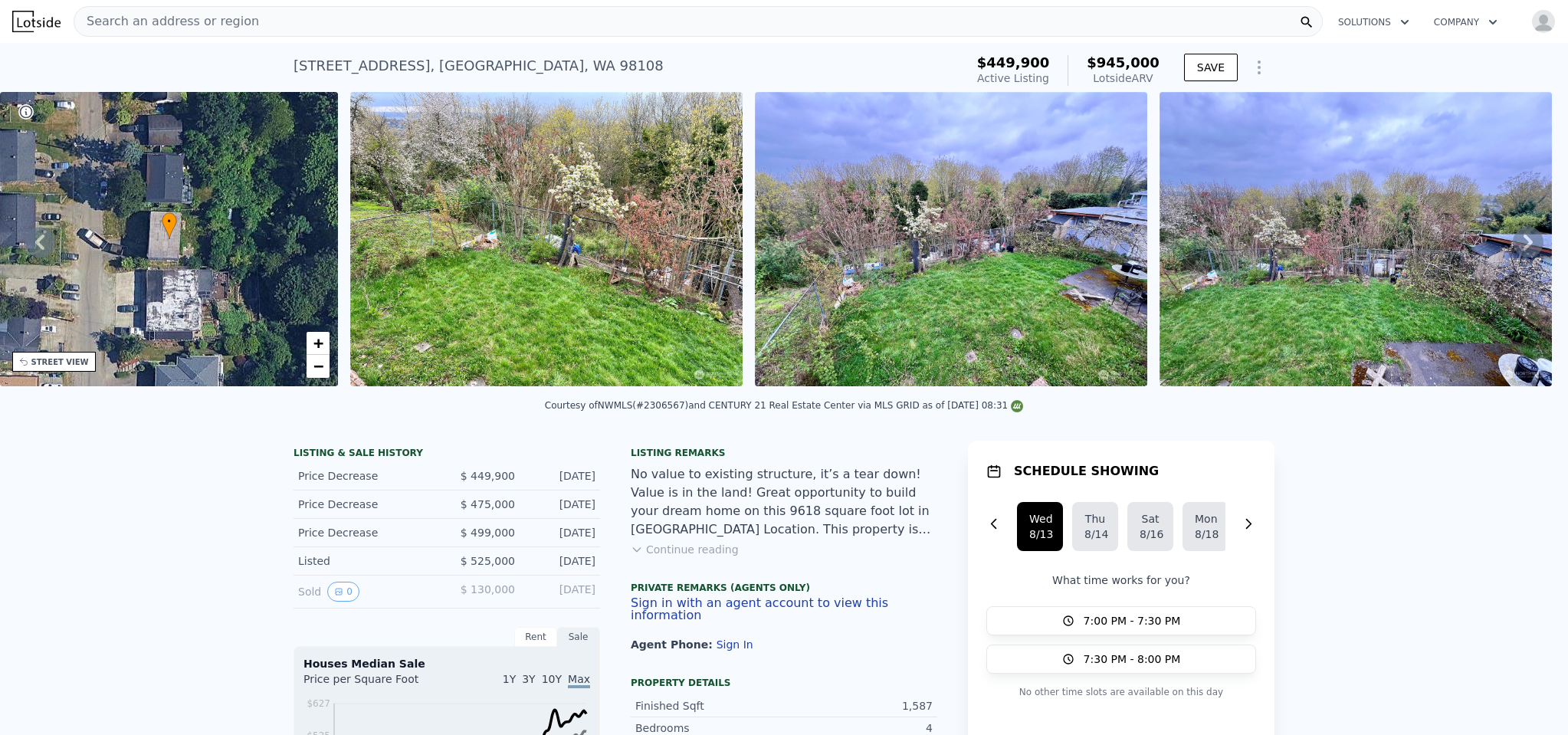
click at [1513, 243] on icon at bounding box center [1528, 243] width 31 height 31
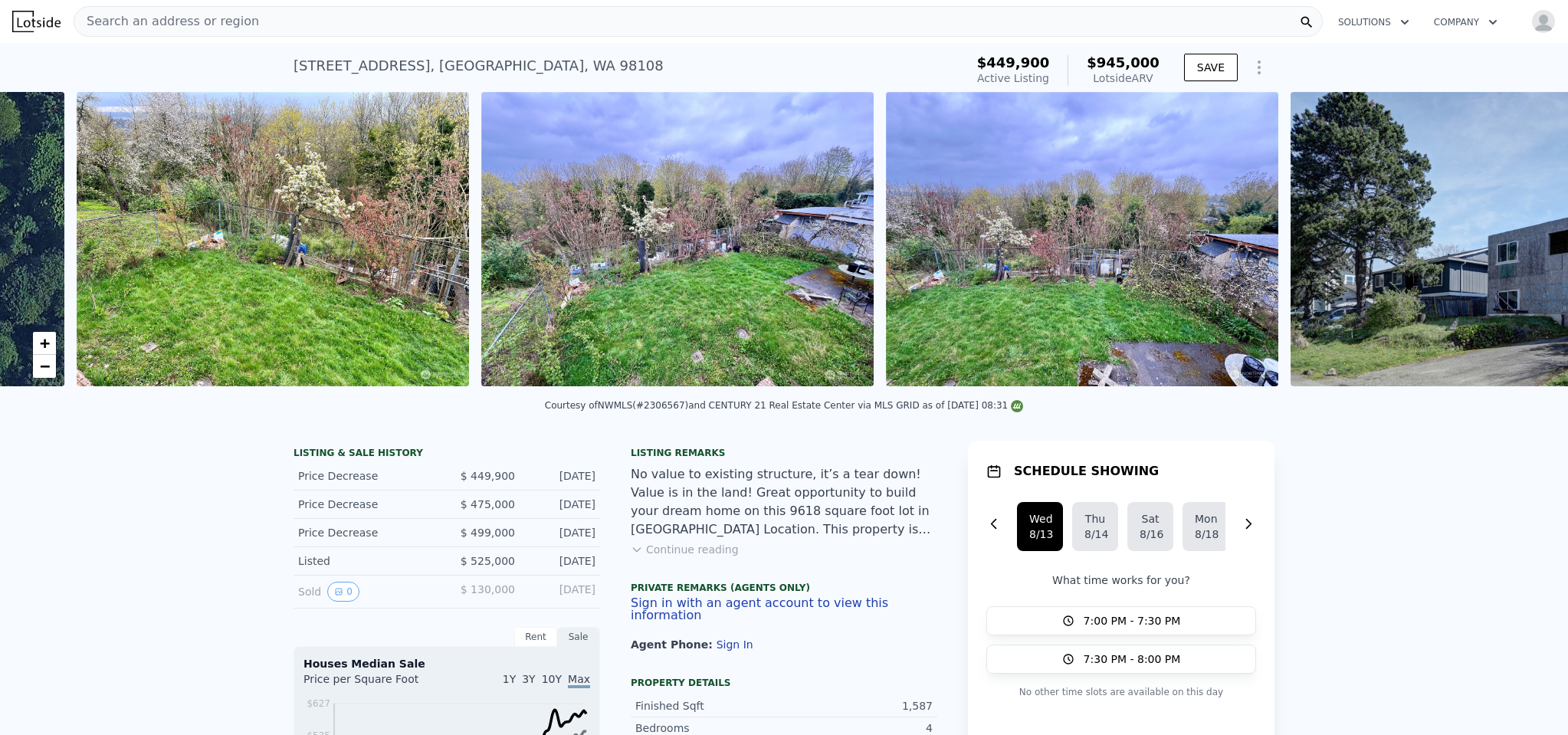
scroll to position [0, 701]
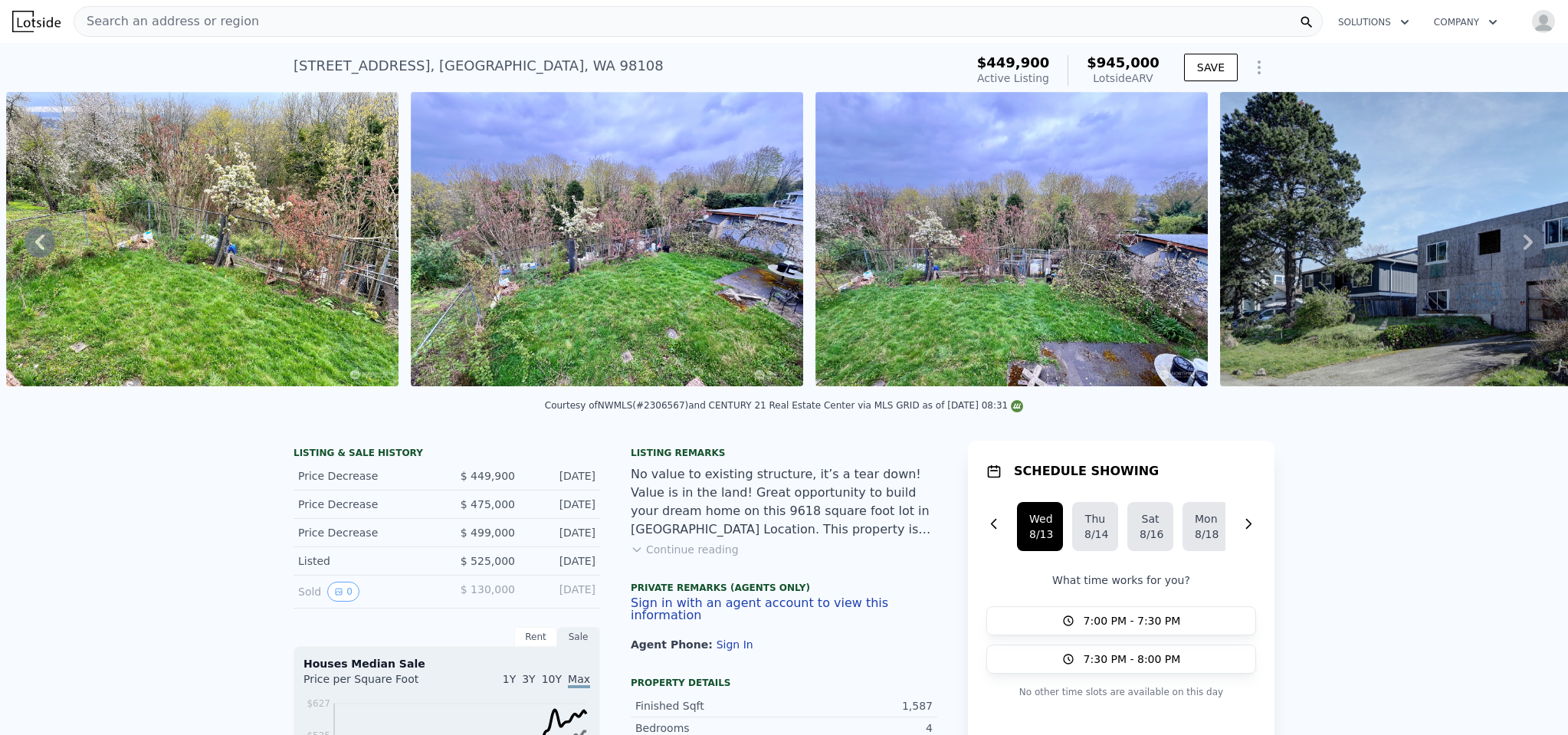
click at [1513, 243] on icon at bounding box center [1528, 243] width 31 height 31
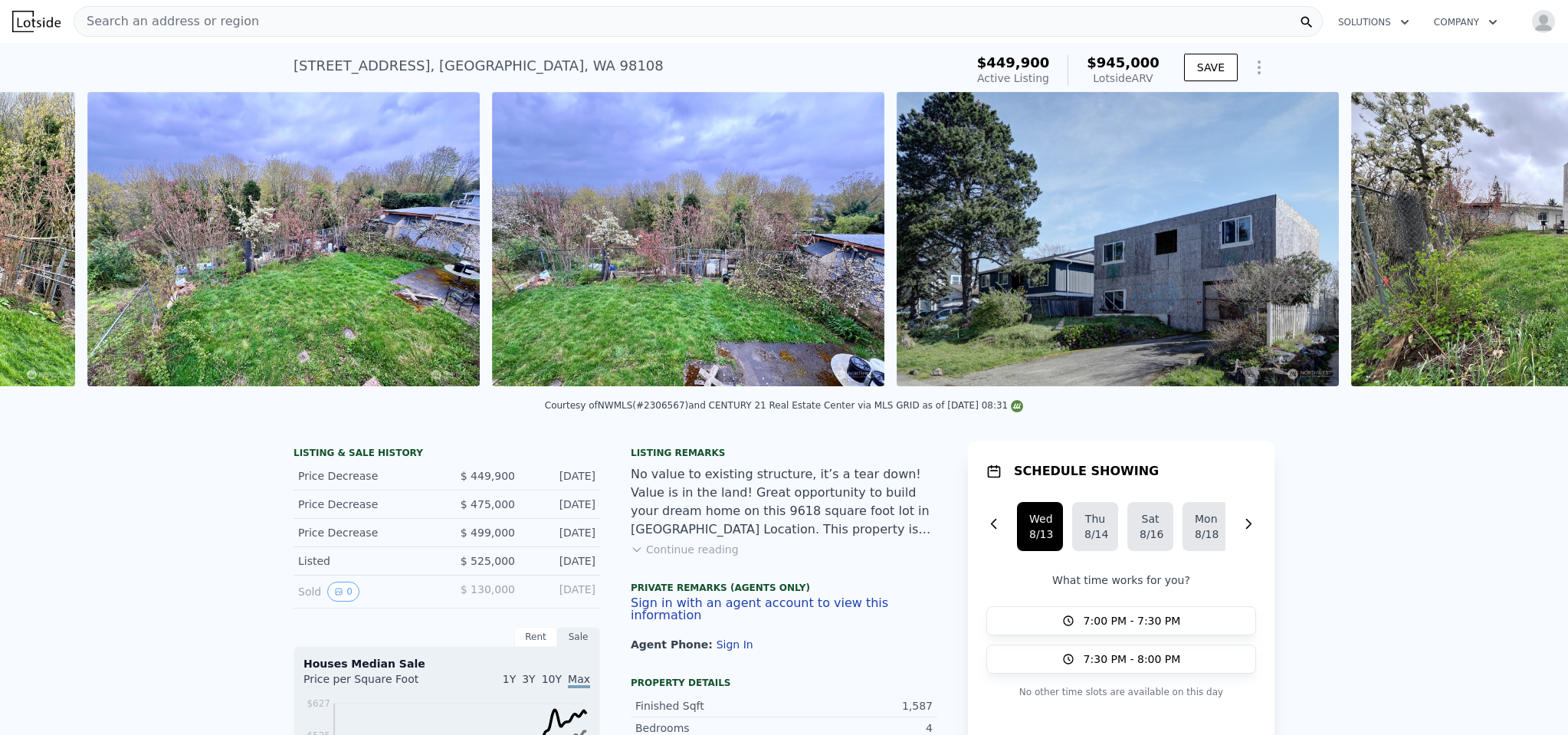
scroll to position [0, 1106]
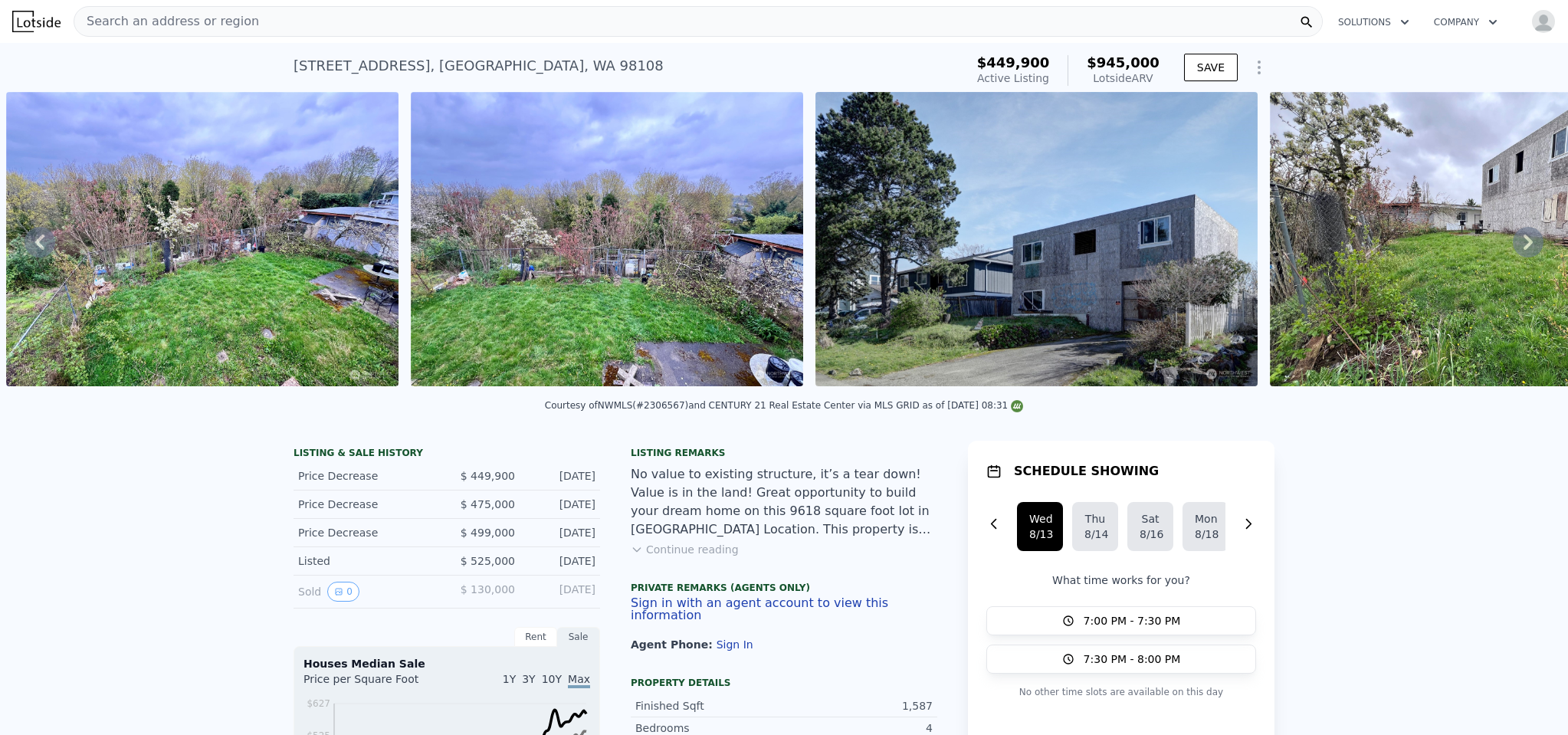
click at [1513, 245] on icon at bounding box center [1528, 243] width 31 height 31
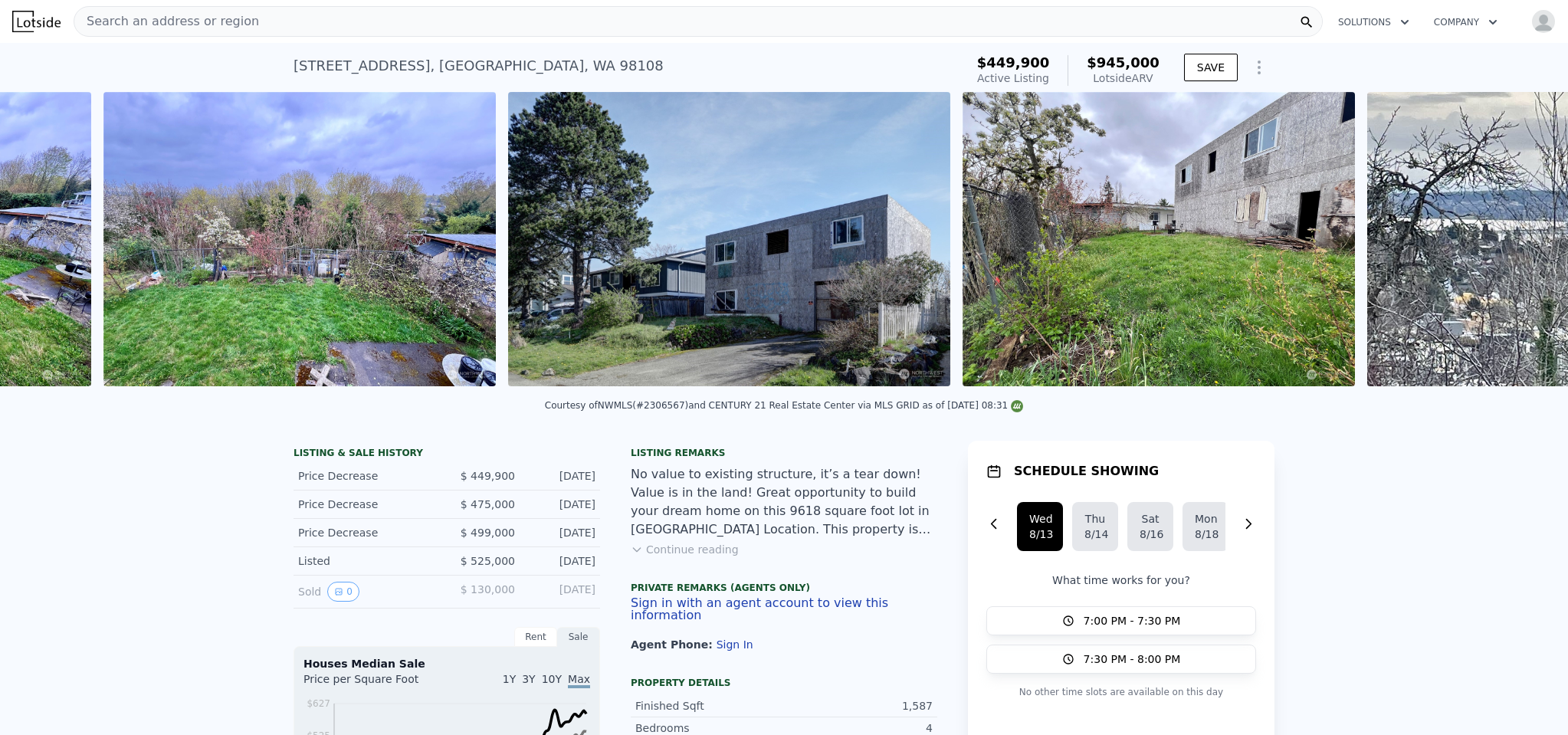
scroll to position [0, 1510]
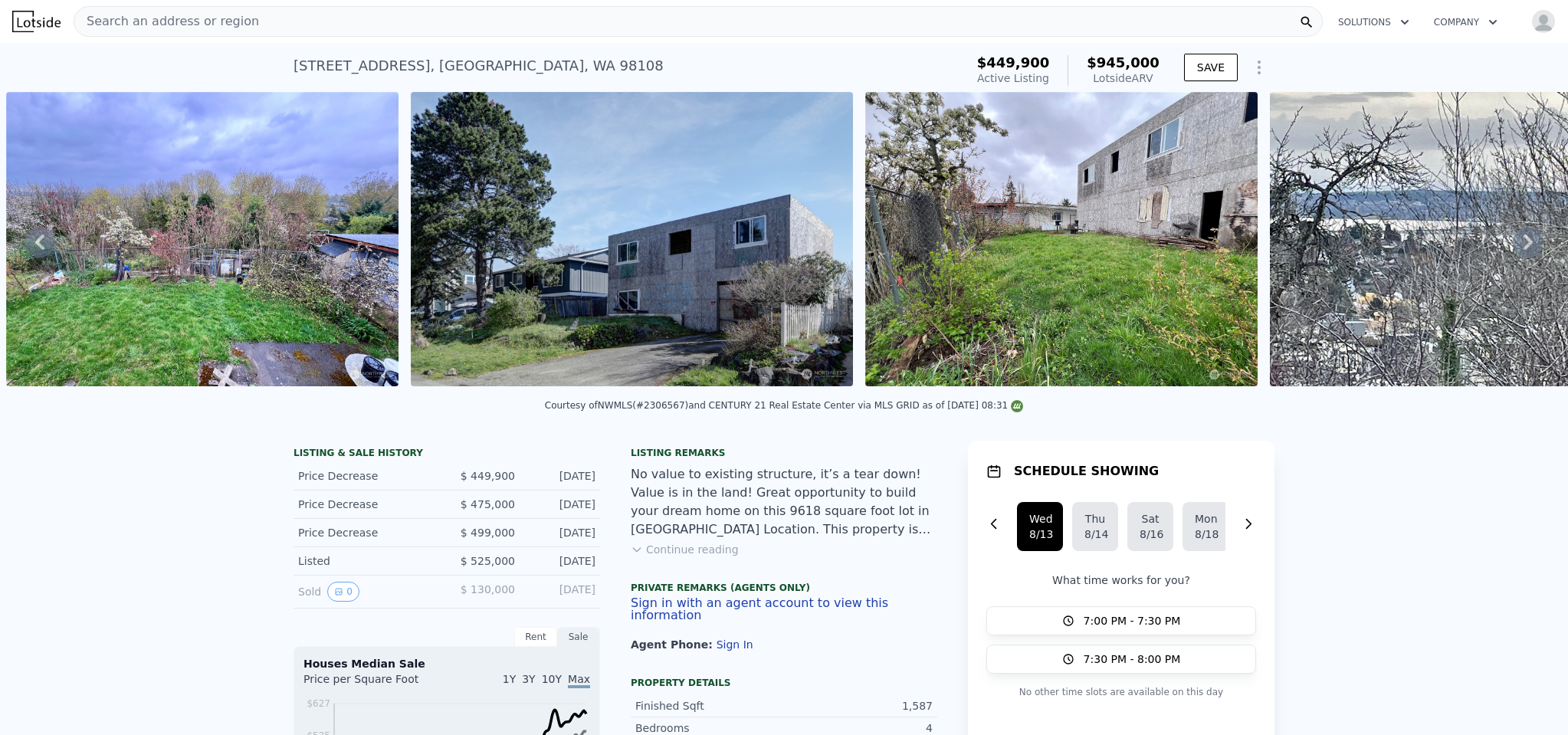
click at [1513, 245] on icon at bounding box center [1528, 243] width 31 height 31
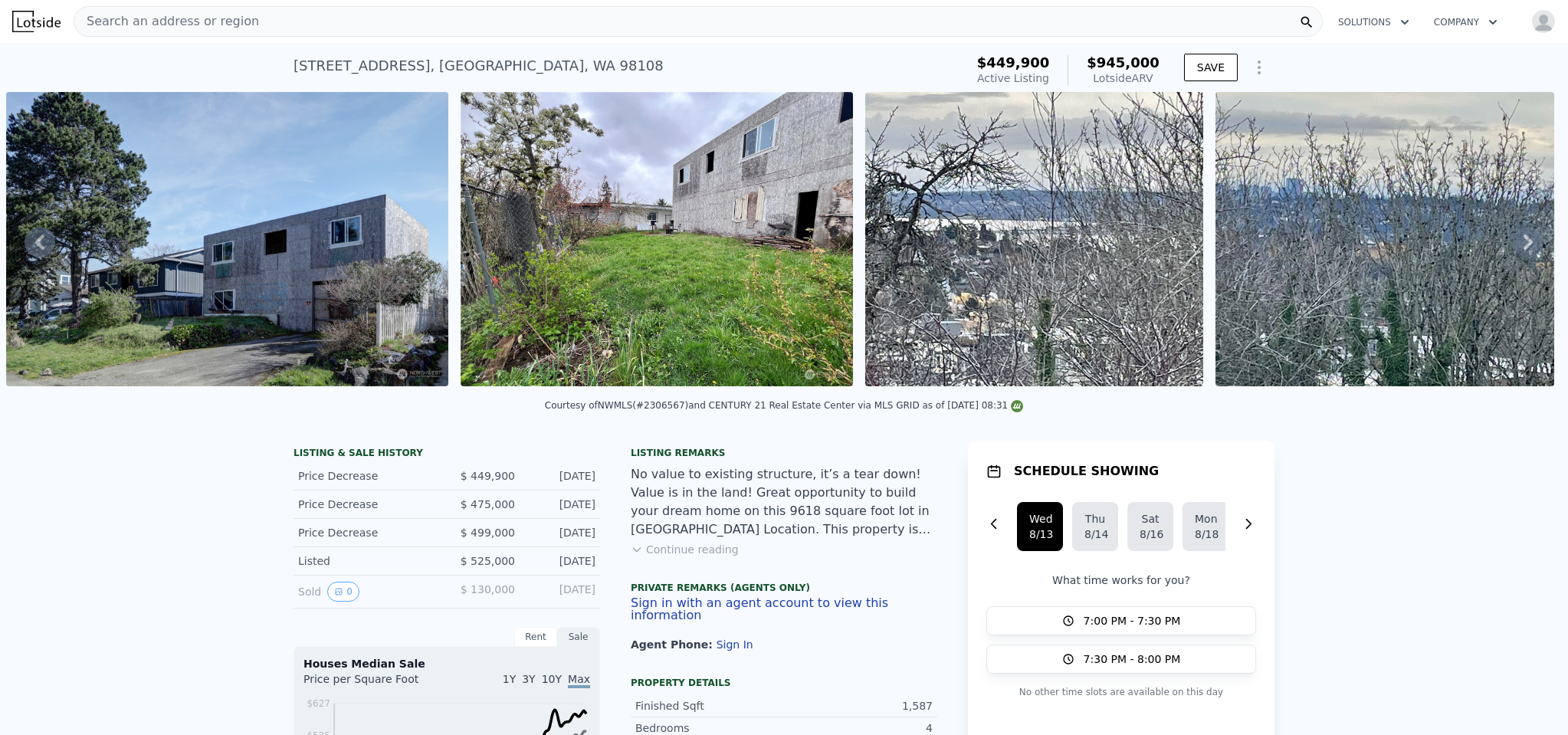
click at [1513, 245] on icon at bounding box center [1528, 243] width 31 height 31
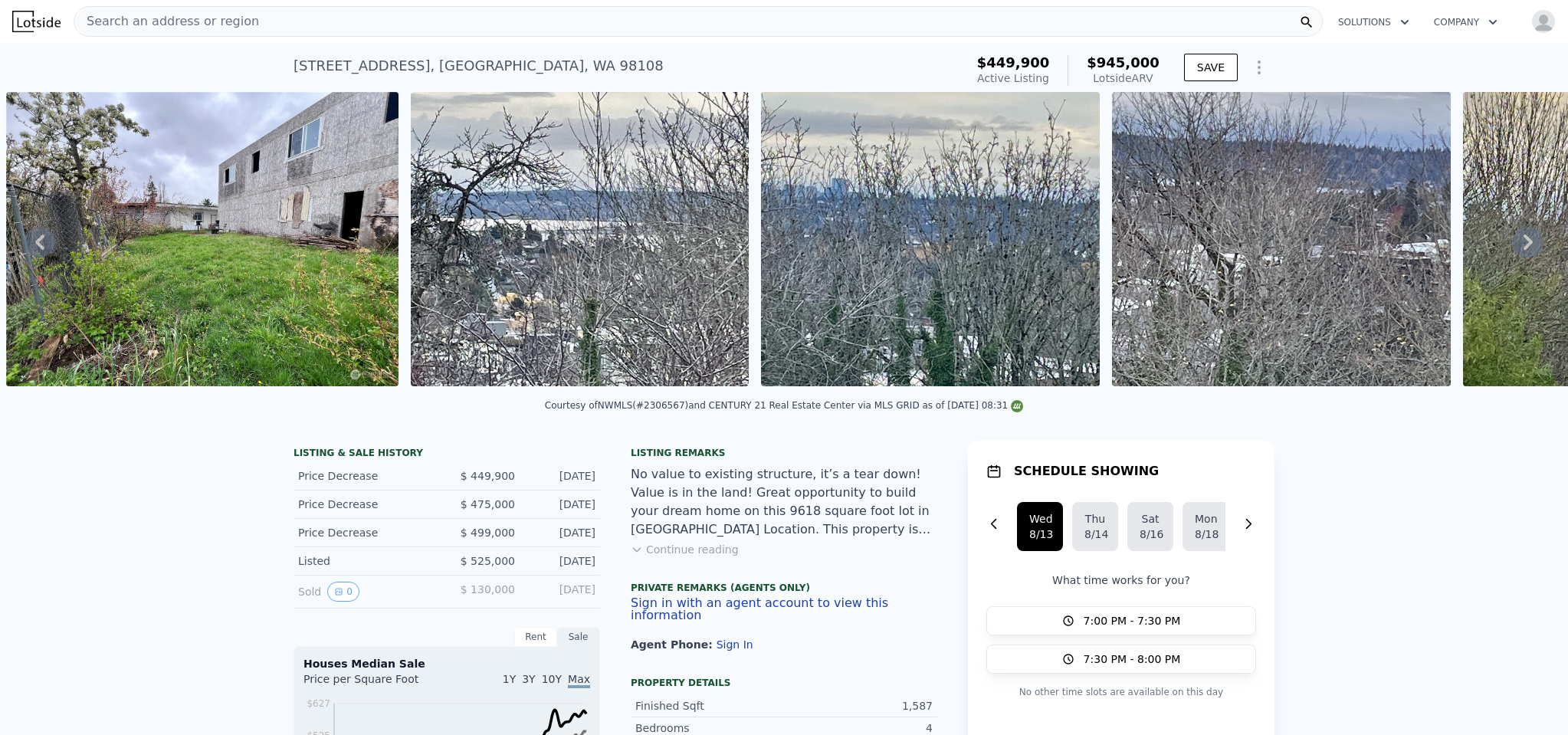
click at [1513, 245] on icon at bounding box center [1528, 243] width 31 height 31
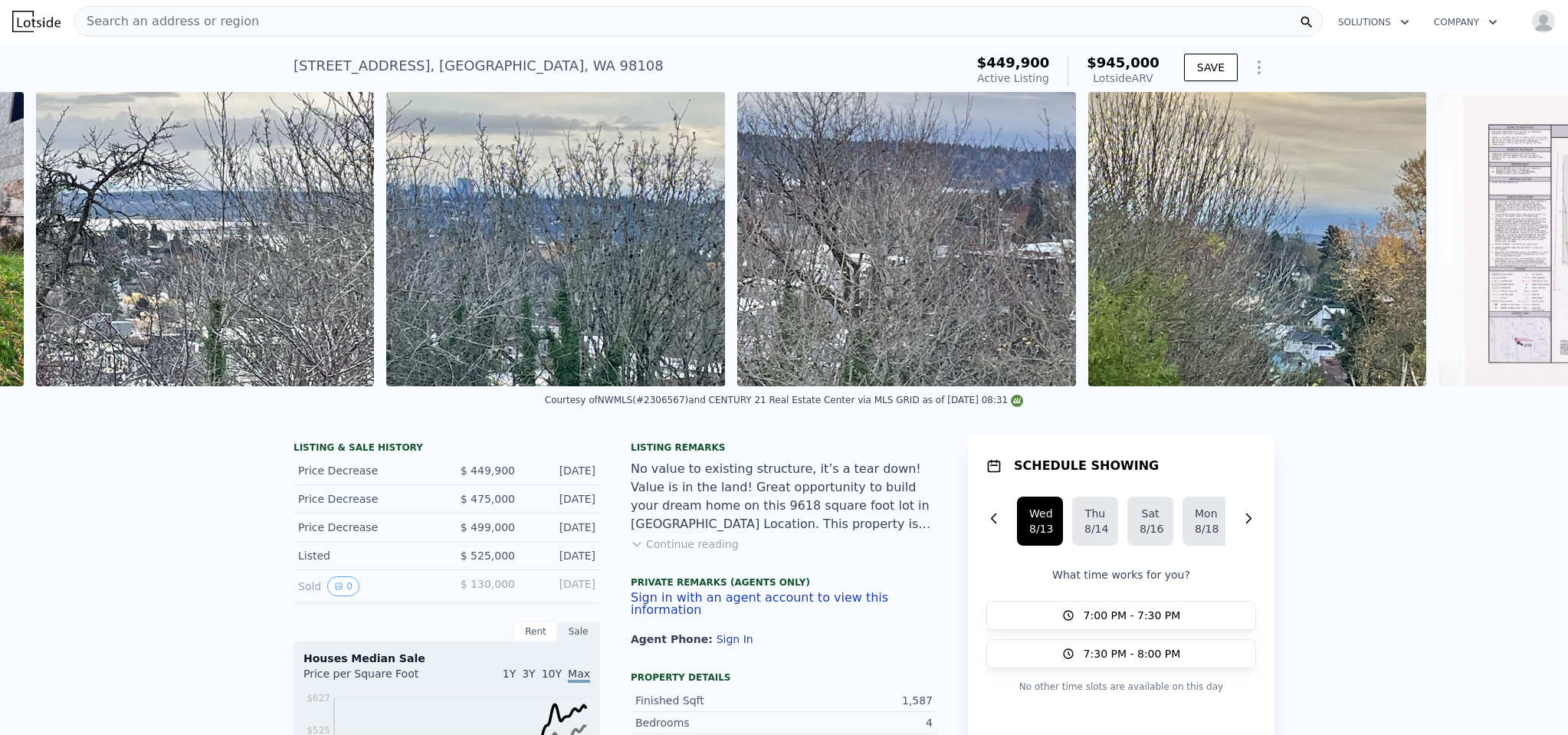
scroll to position [0, 2774]
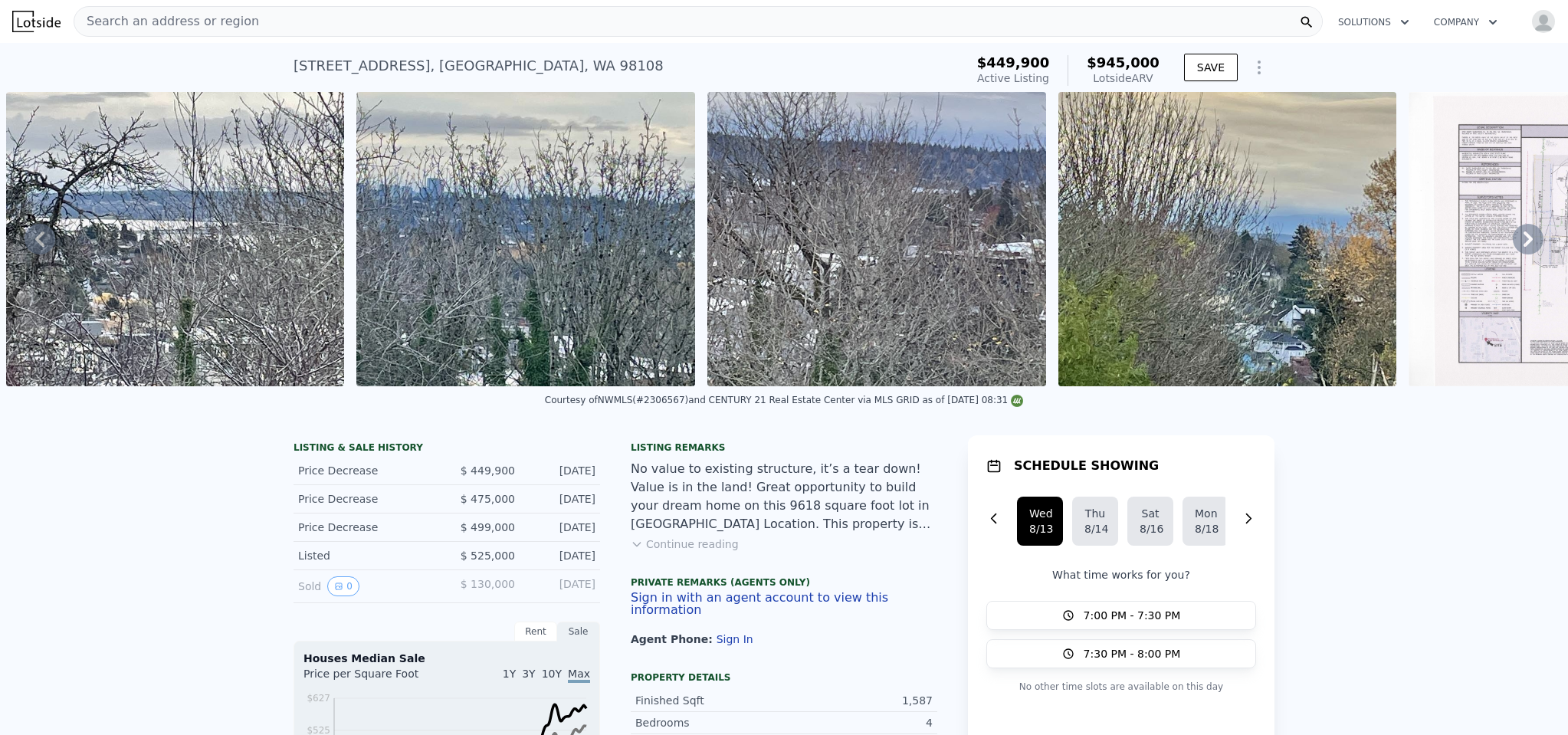
click at [708, 551] on button "Continue reading" at bounding box center [684, 543] width 108 height 15
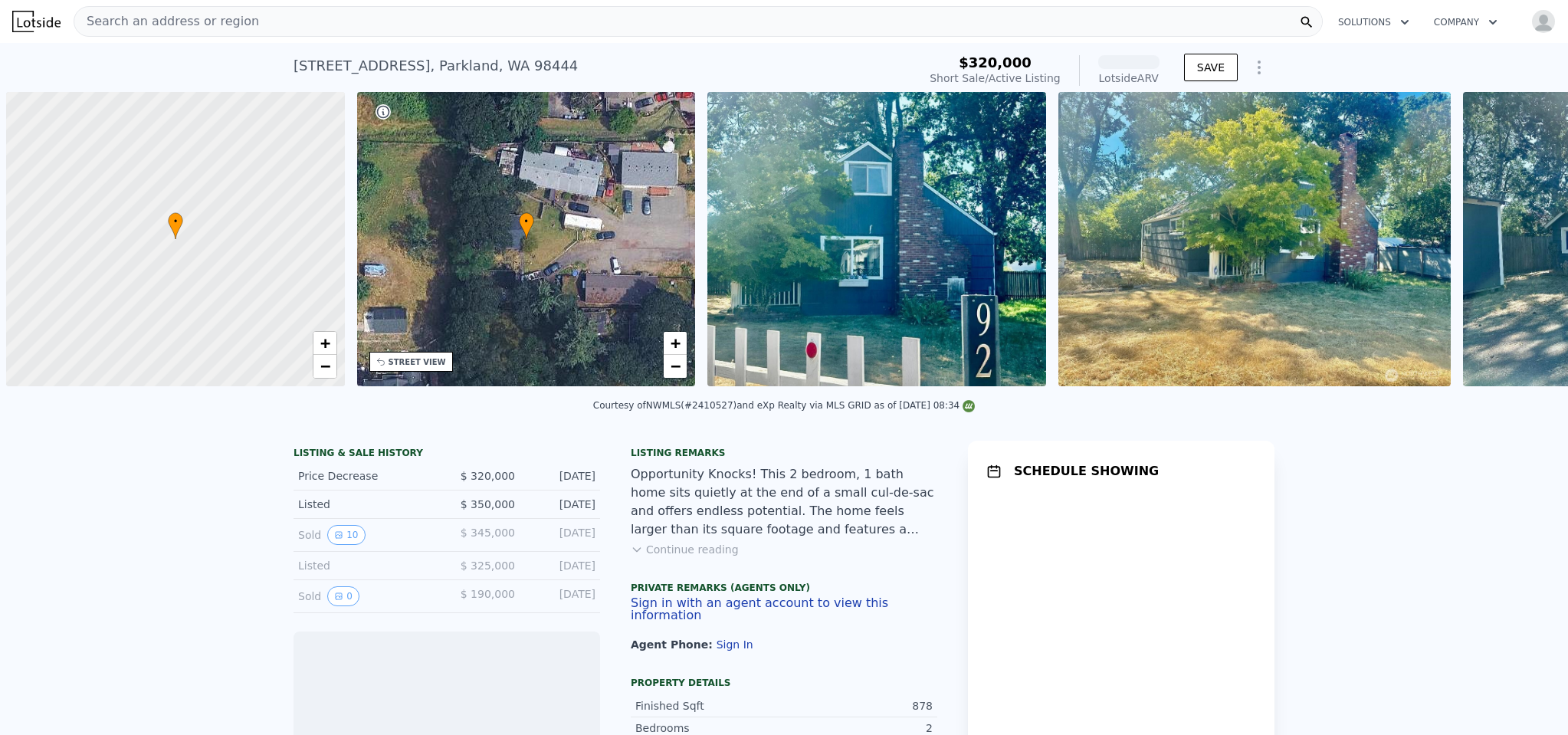
scroll to position [0, 6]
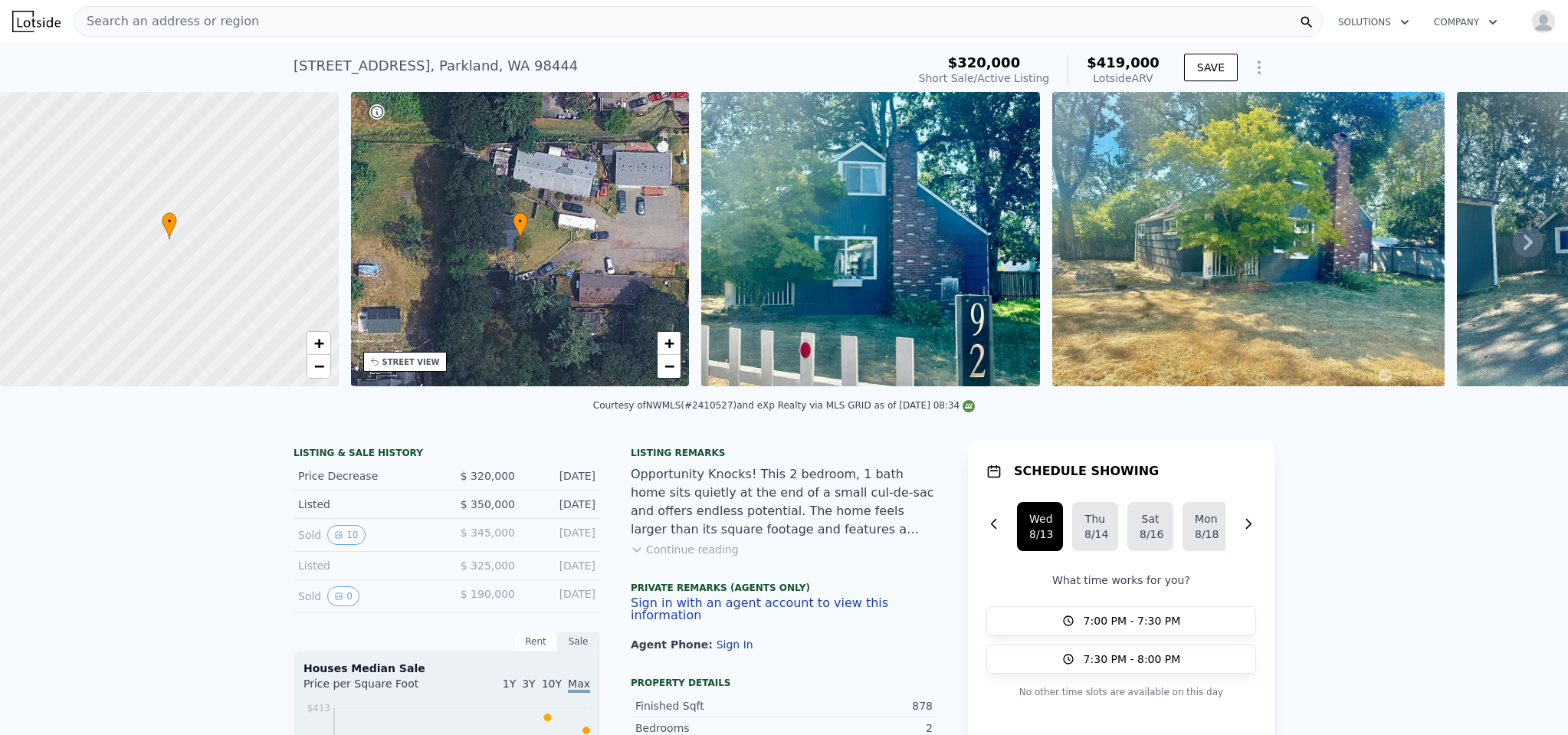
click at [668, 557] on button "Continue reading" at bounding box center [684, 549] width 108 height 15
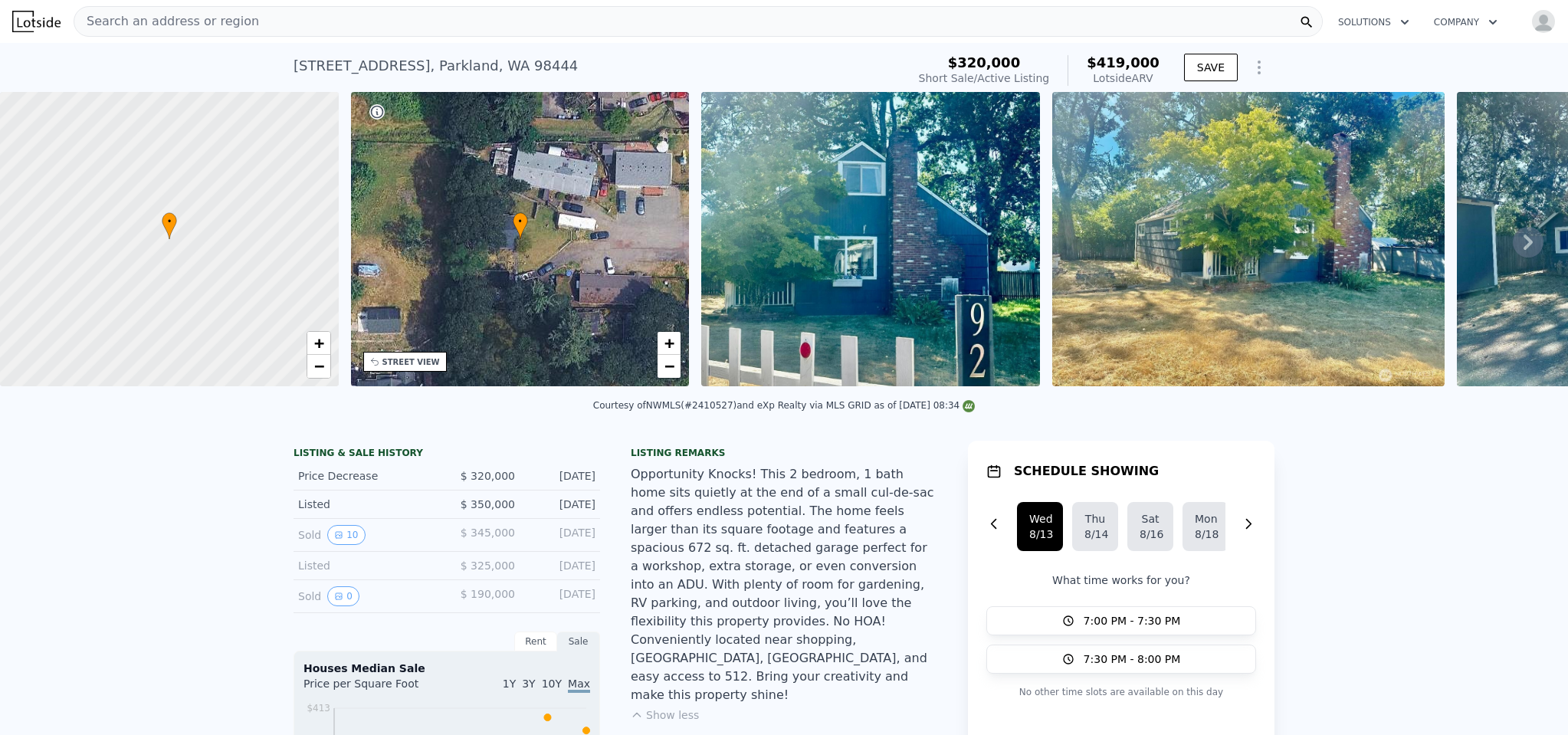
click at [1513, 245] on icon at bounding box center [1528, 243] width 31 height 31
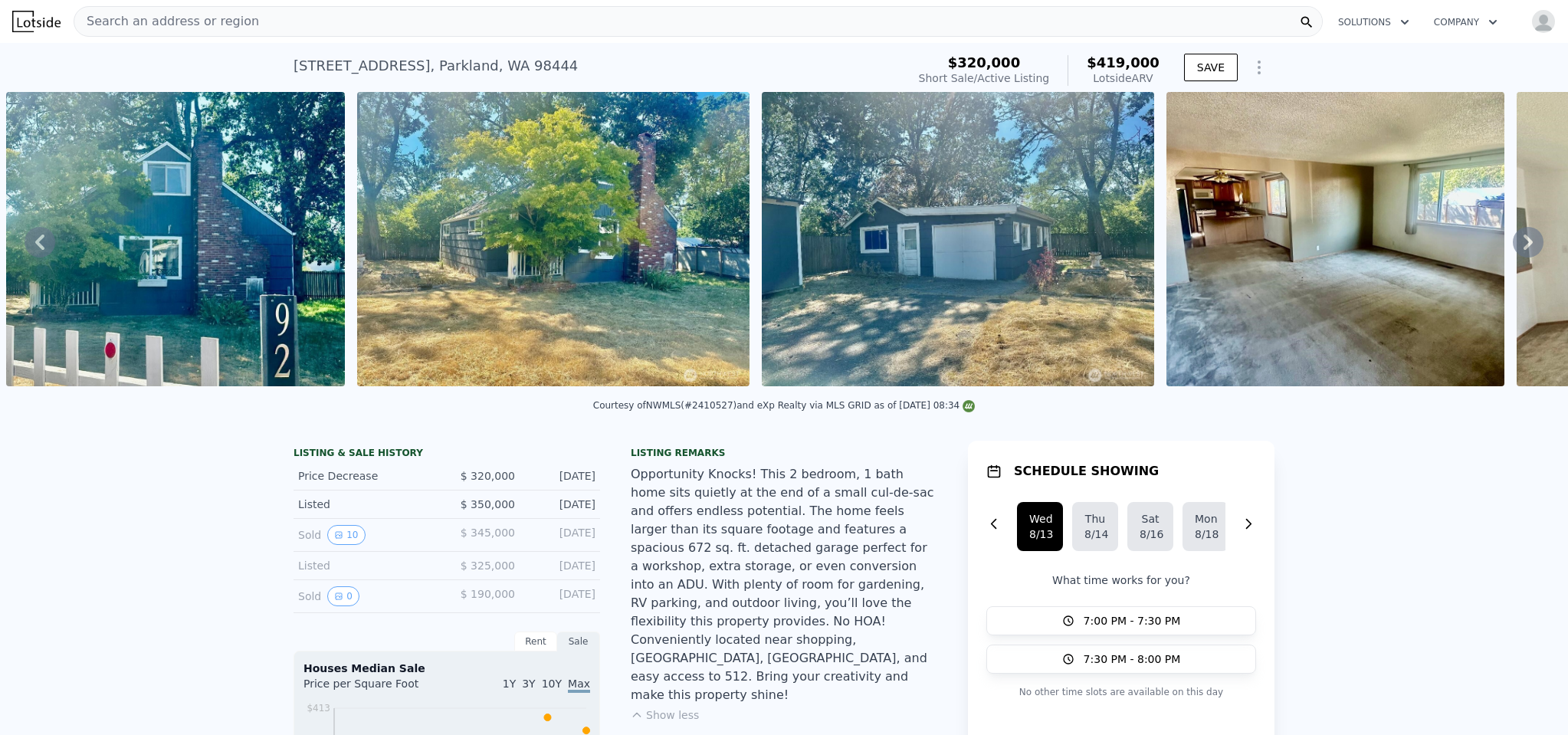
click at [1513, 245] on icon at bounding box center [1528, 243] width 31 height 31
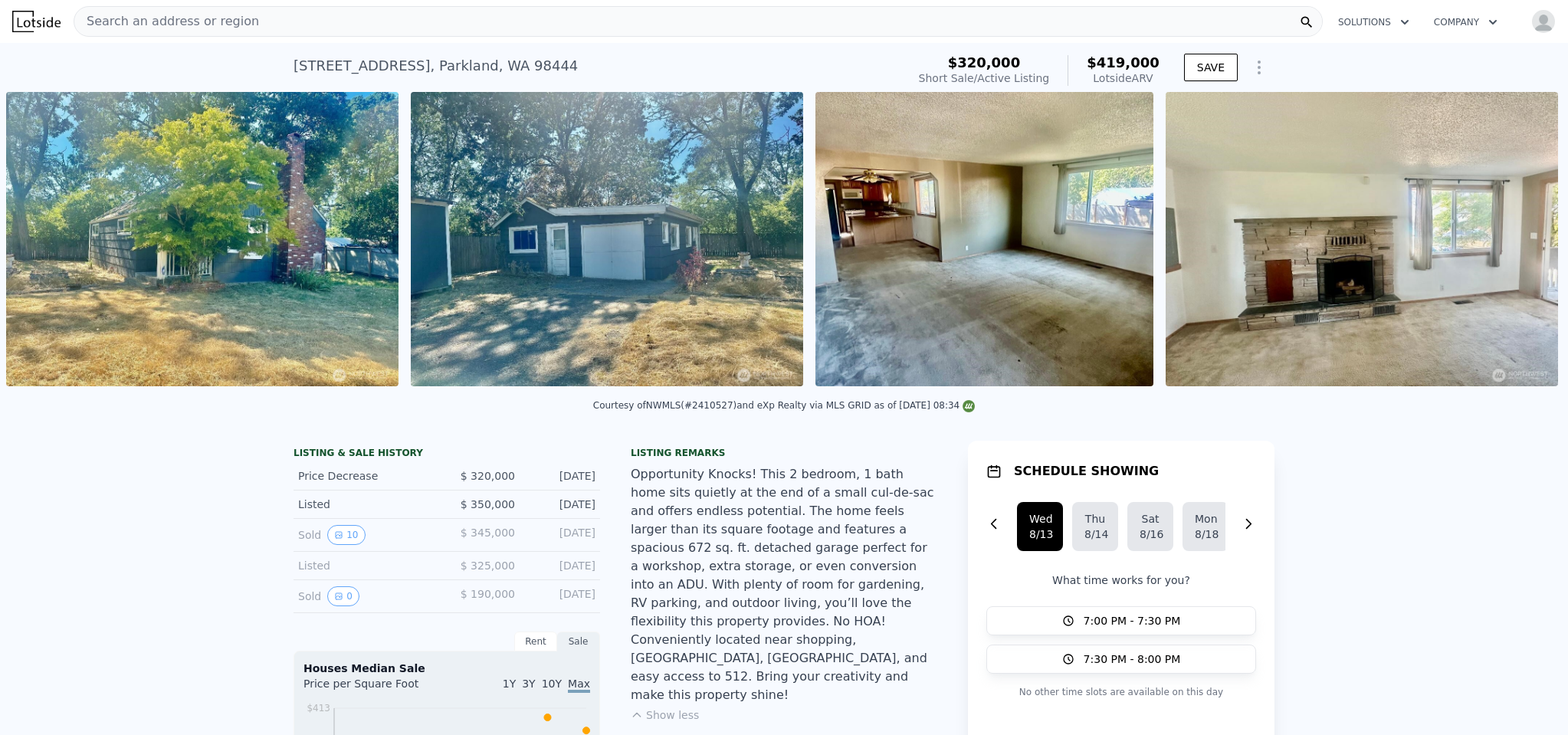
scroll to position [0, 1456]
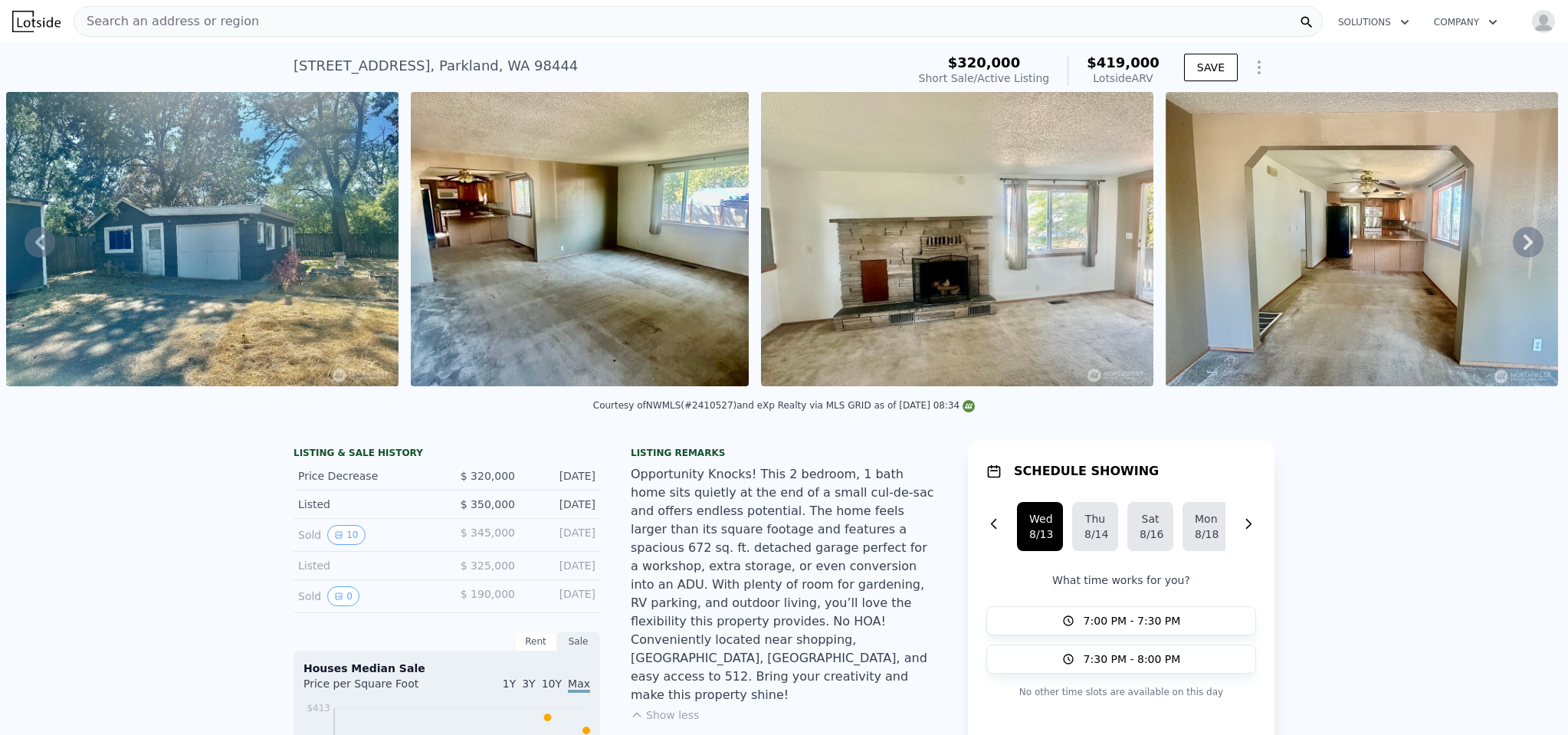
click at [1513, 245] on icon at bounding box center [1528, 243] width 31 height 31
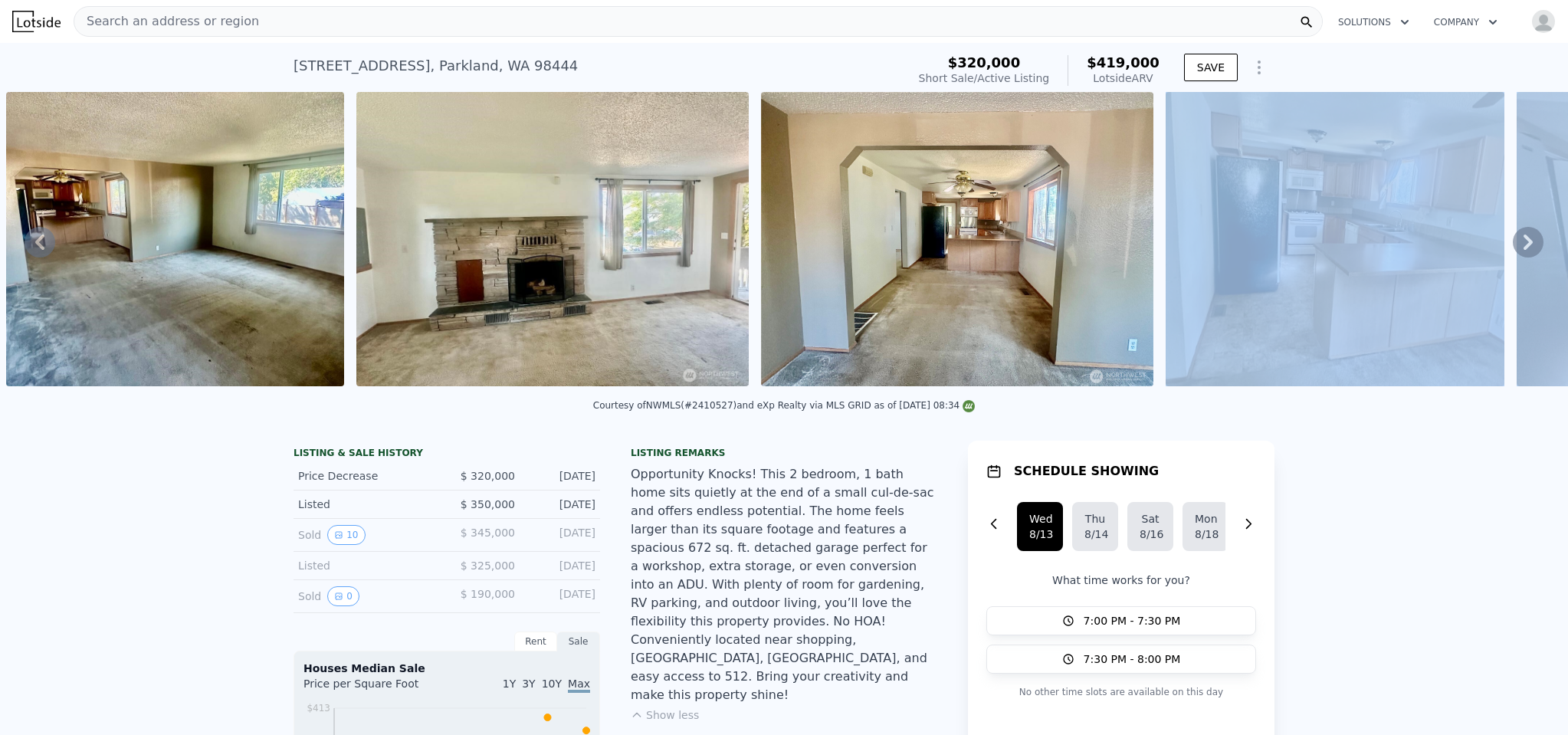
click at [1512, 245] on div "• + − • + − STREET VIEW Loading... SATELLITE VIEW" at bounding box center [784, 242] width 1568 height 300
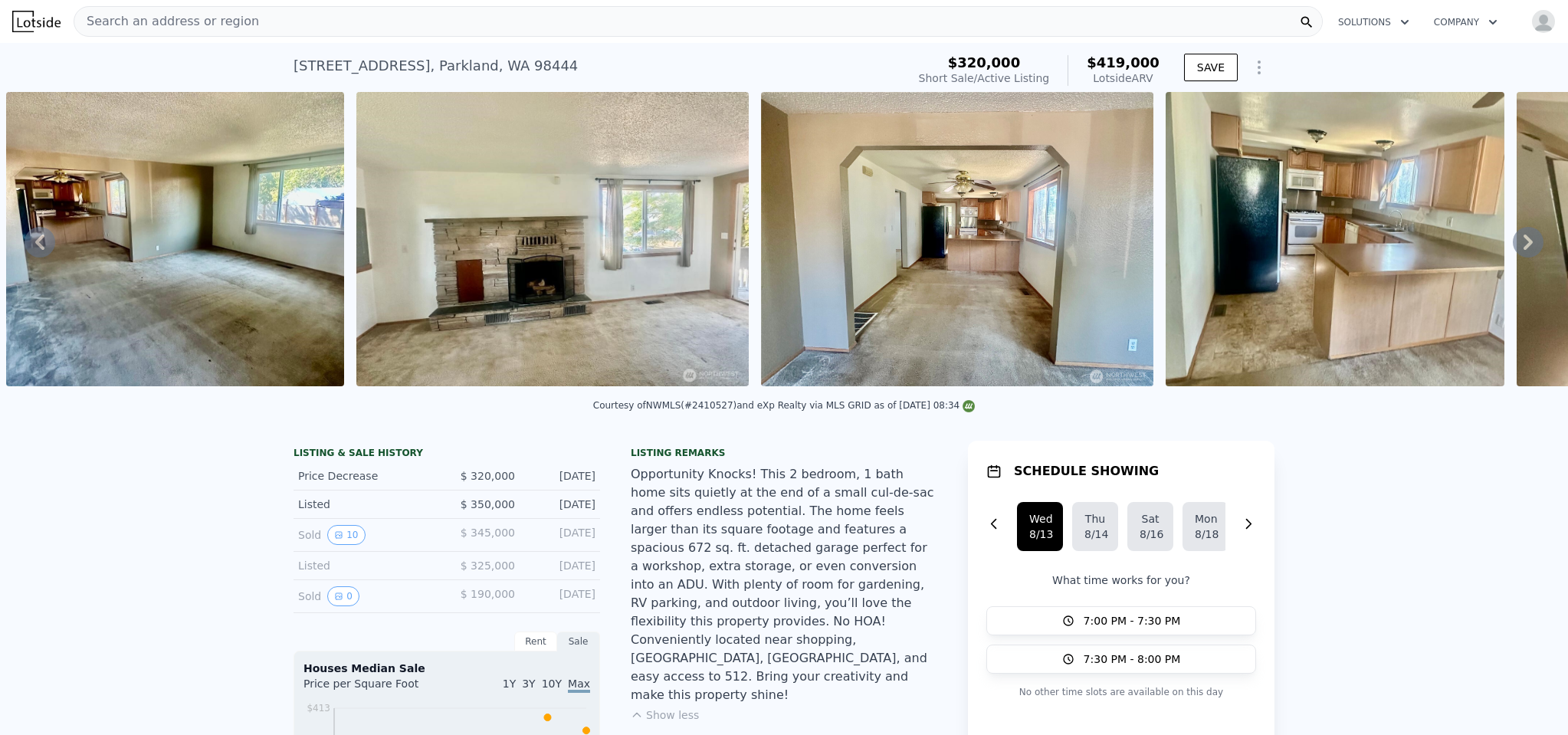
click at [1513, 245] on icon at bounding box center [1528, 243] width 31 height 31
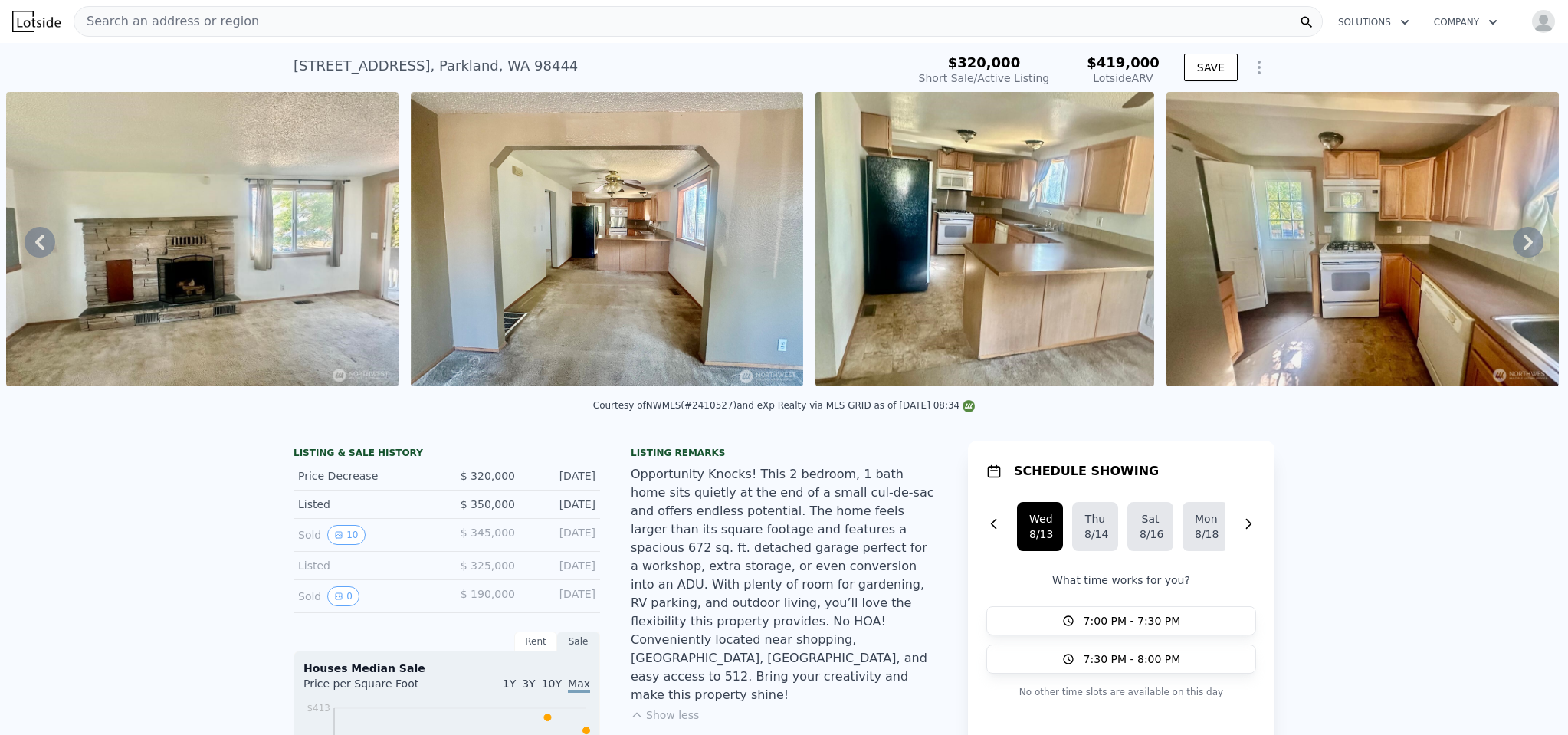
click at [1513, 245] on icon at bounding box center [1528, 243] width 31 height 31
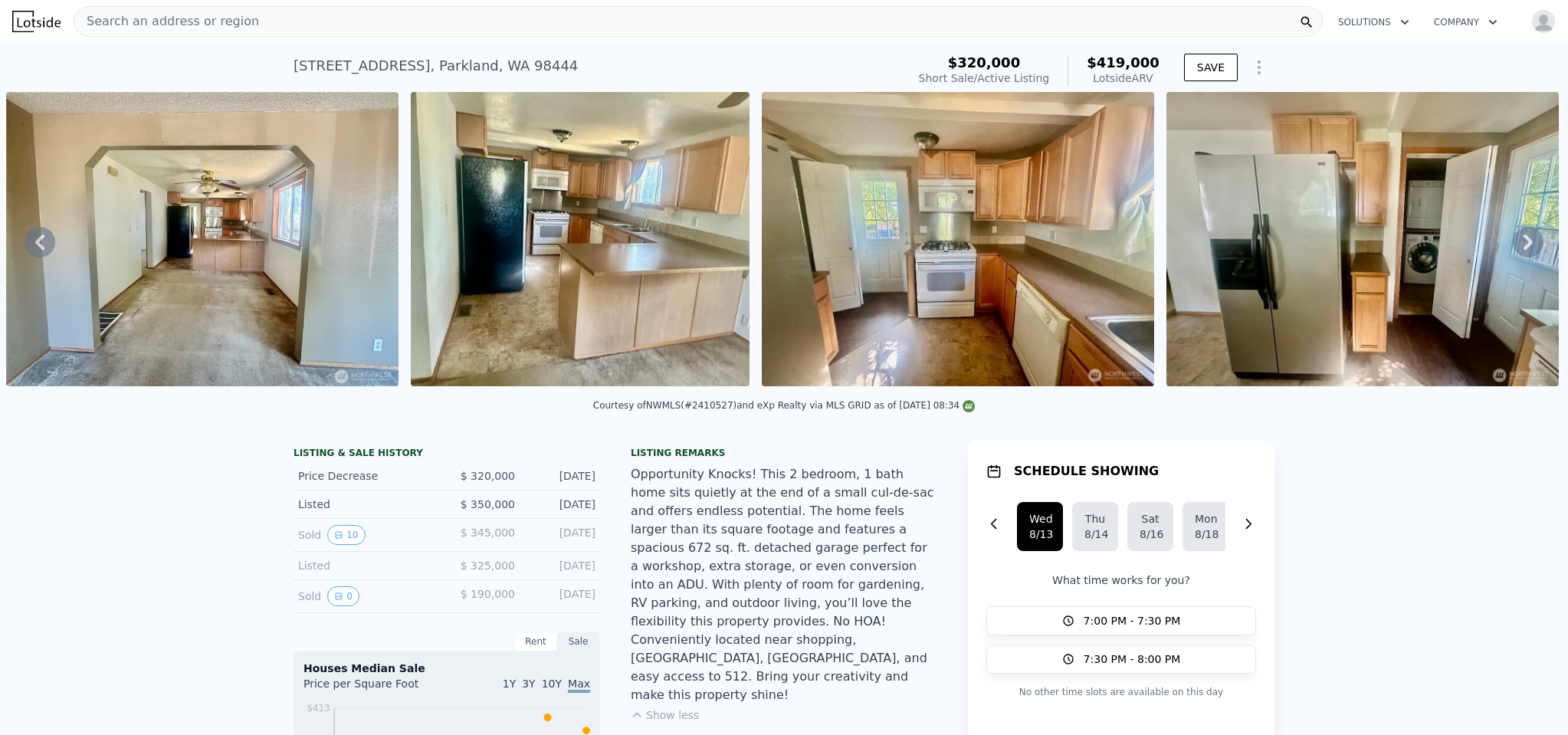
scroll to position [0, 3021]
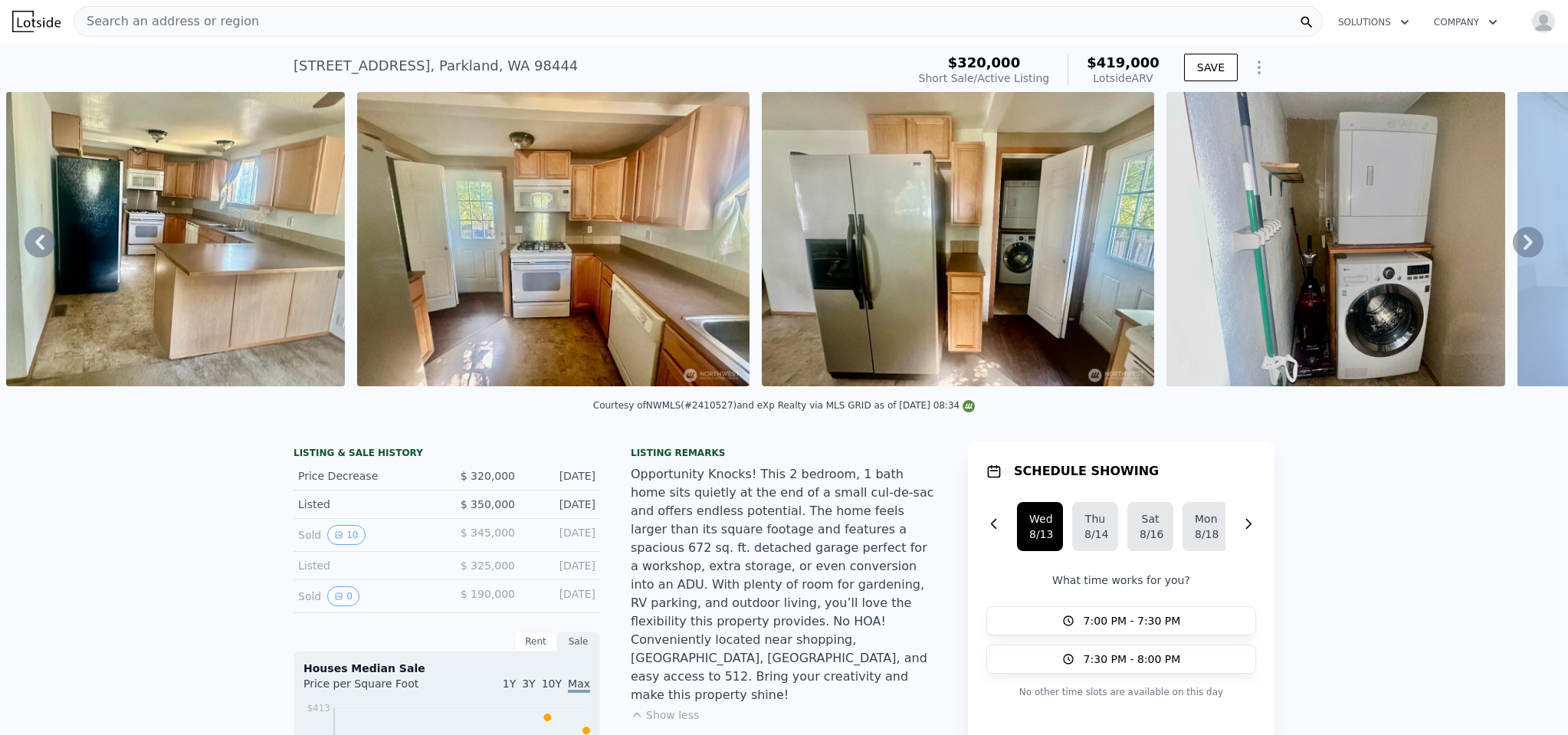
click at [1512, 245] on div "• + − • + − STREET VIEW Loading... SATELLITE VIEW" at bounding box center [784, 242] width 1568 height 300
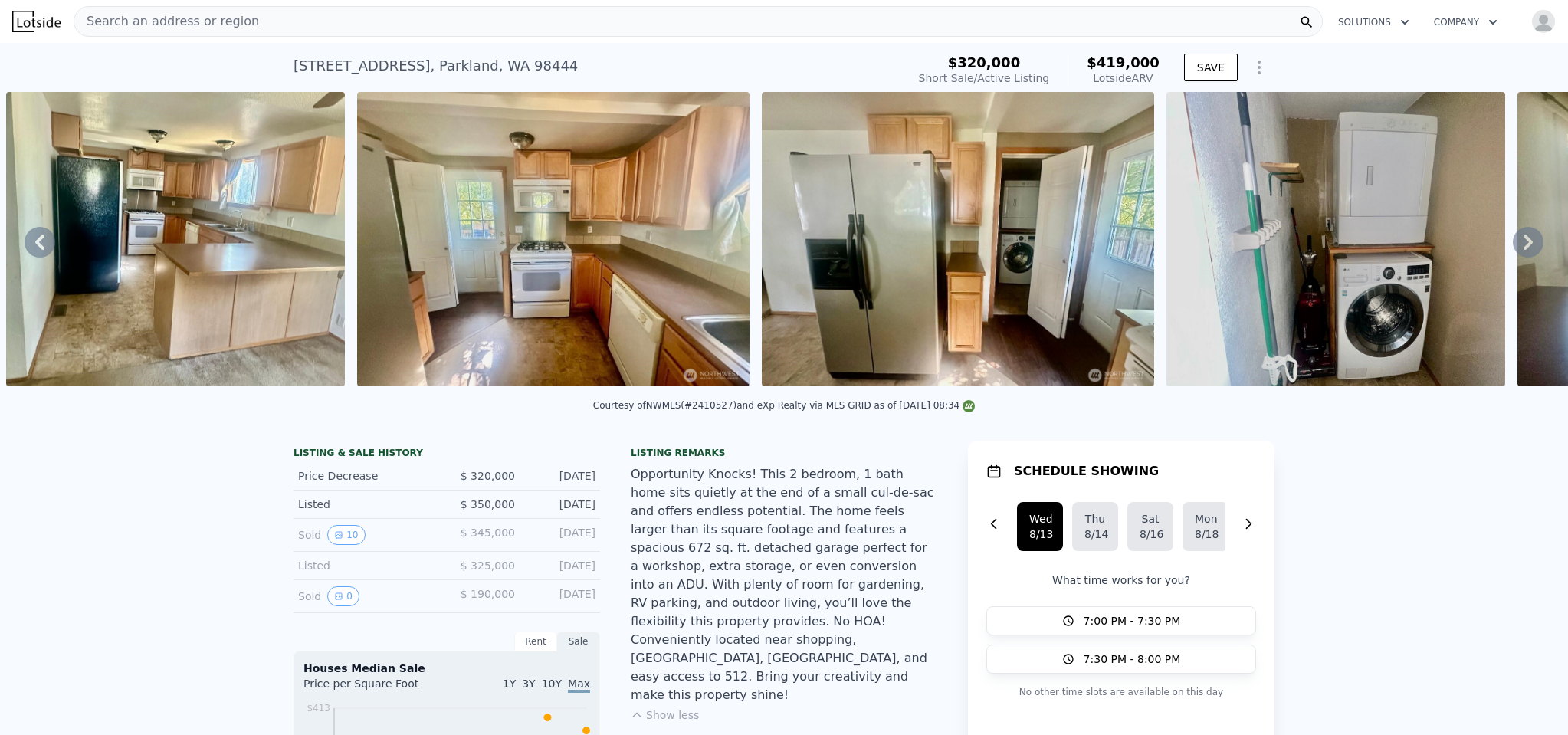
click at [1513, 245] on icon at bounding box center [1528, 243] width 31 height 31
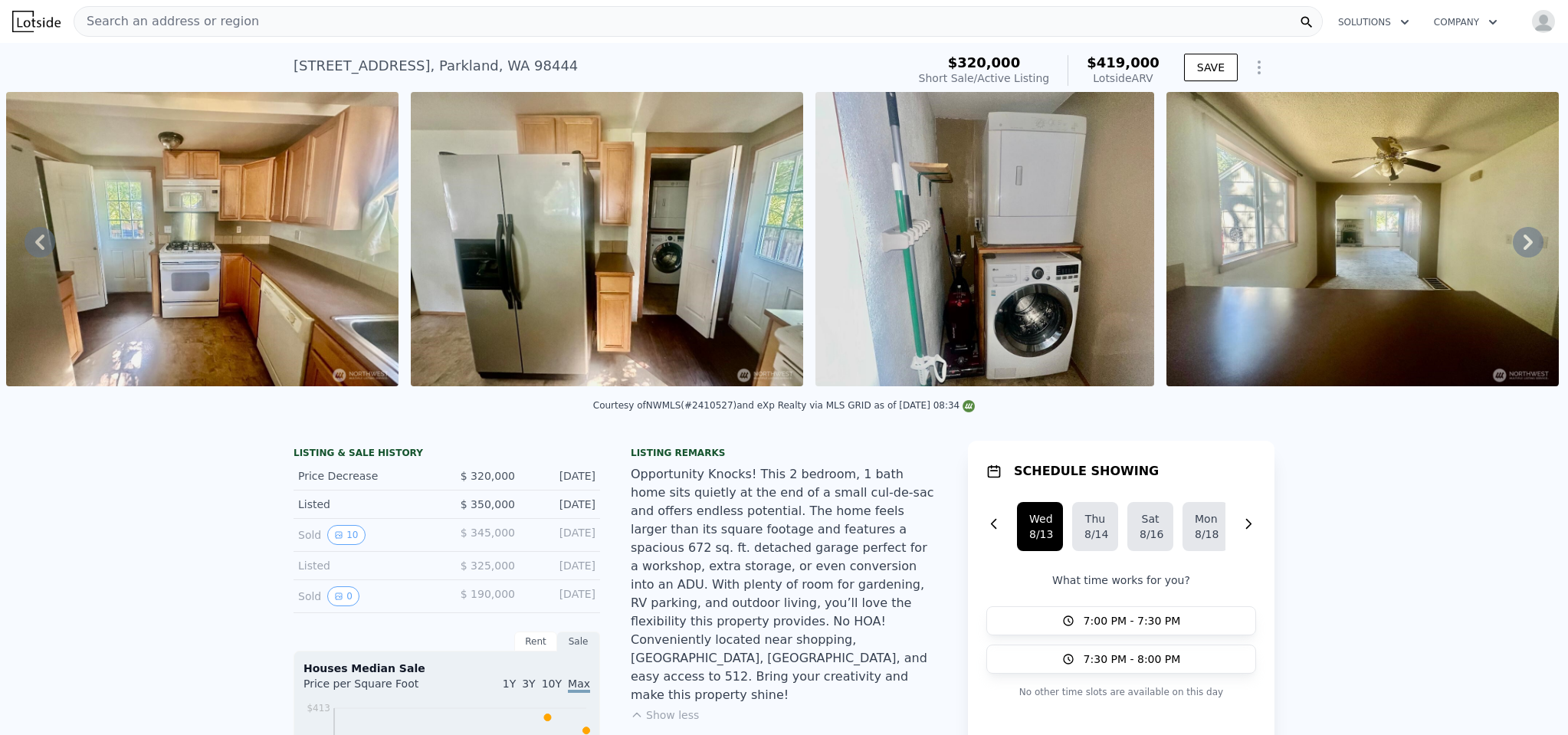
click at [1513, 245] on icon at bounding box center [1528, 243] width 31 height 31
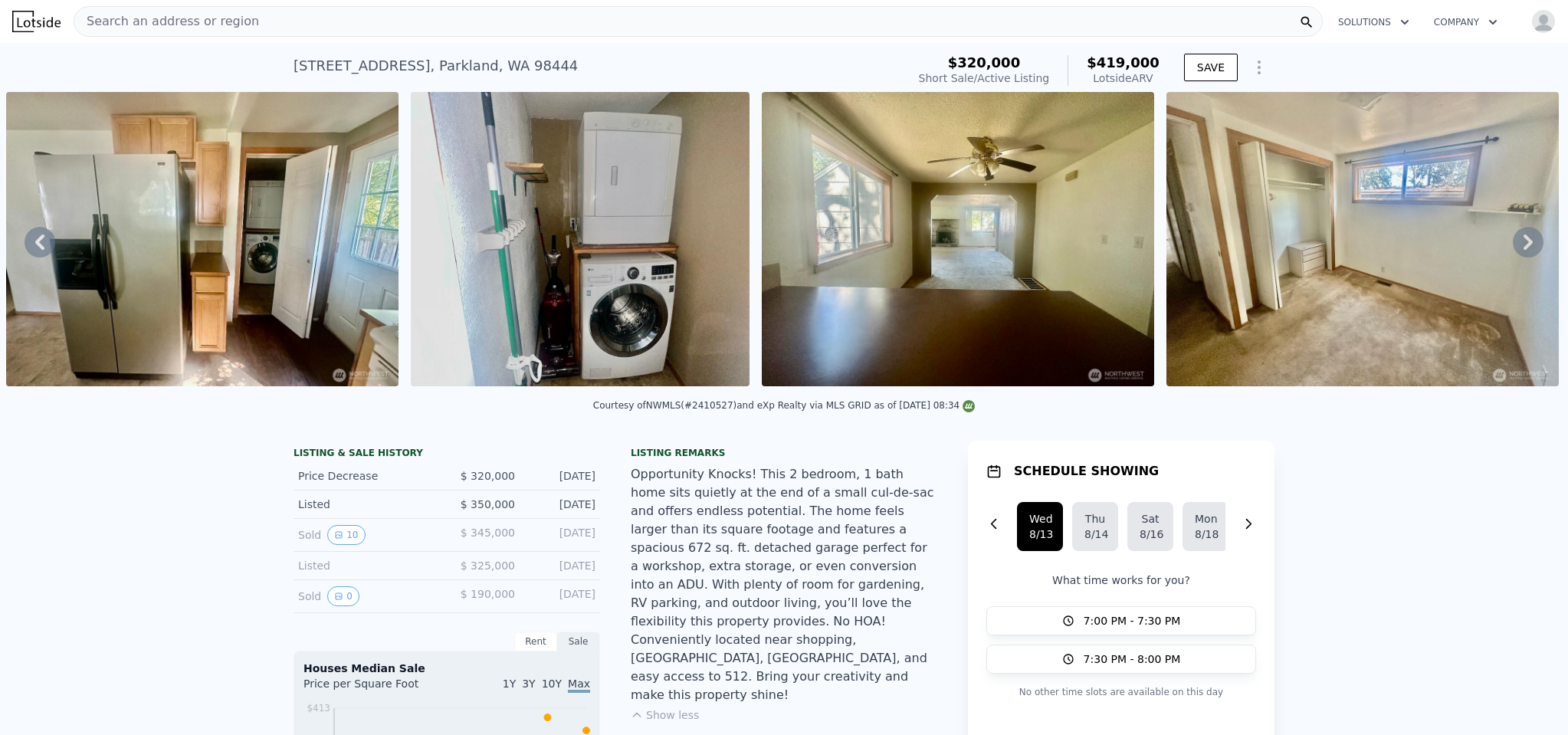
click at [1513, 245] on icon at bounding box center [1528, 243] width 31 height 31
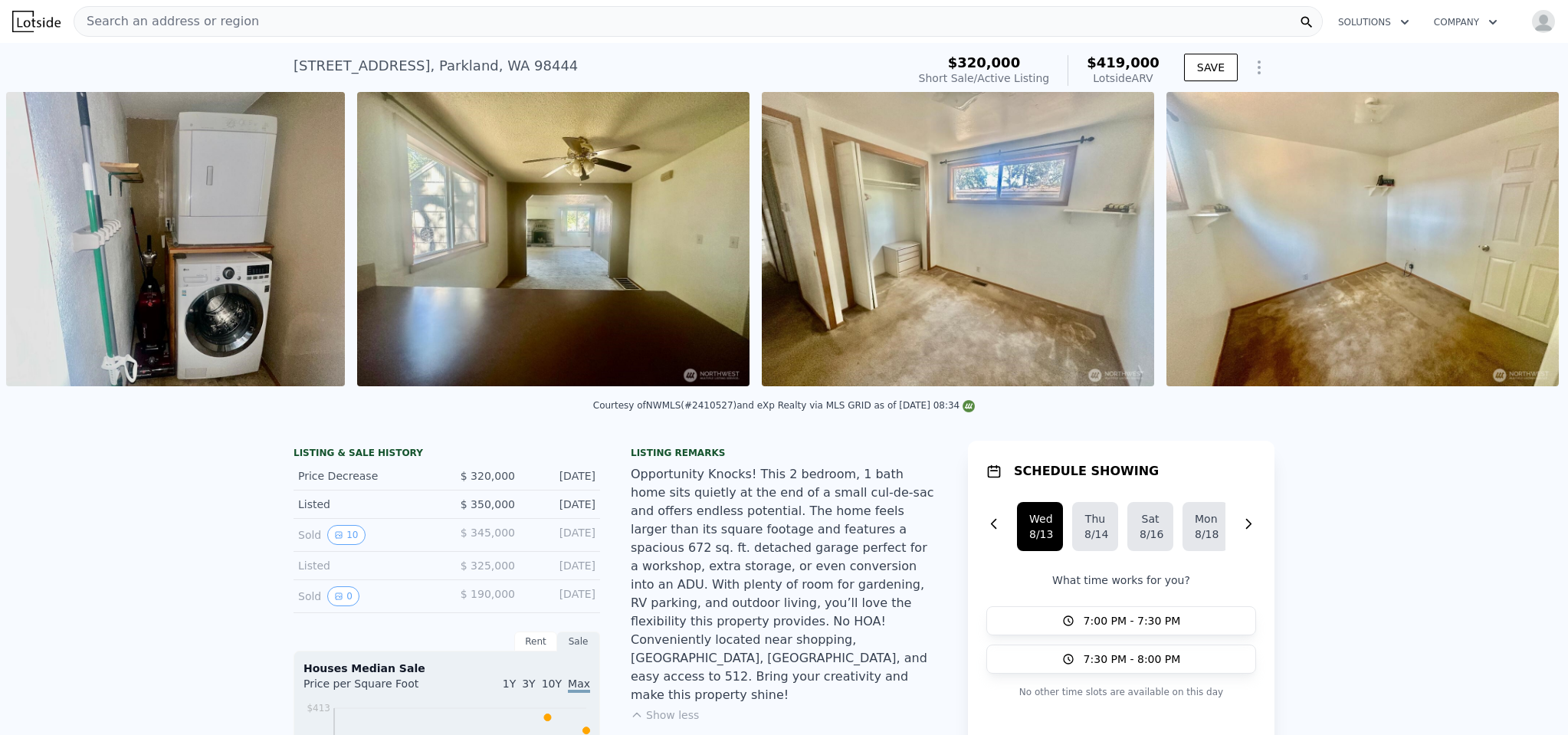
click at [1512, 245] on div "• + − • + − STREET VIEW Loading... SATELLITE VIEW" at bounding box center [784, 242] width 1568 height 300
click at [1513, 245] on icon at bounding box center [1528, 243] width 31 height 31
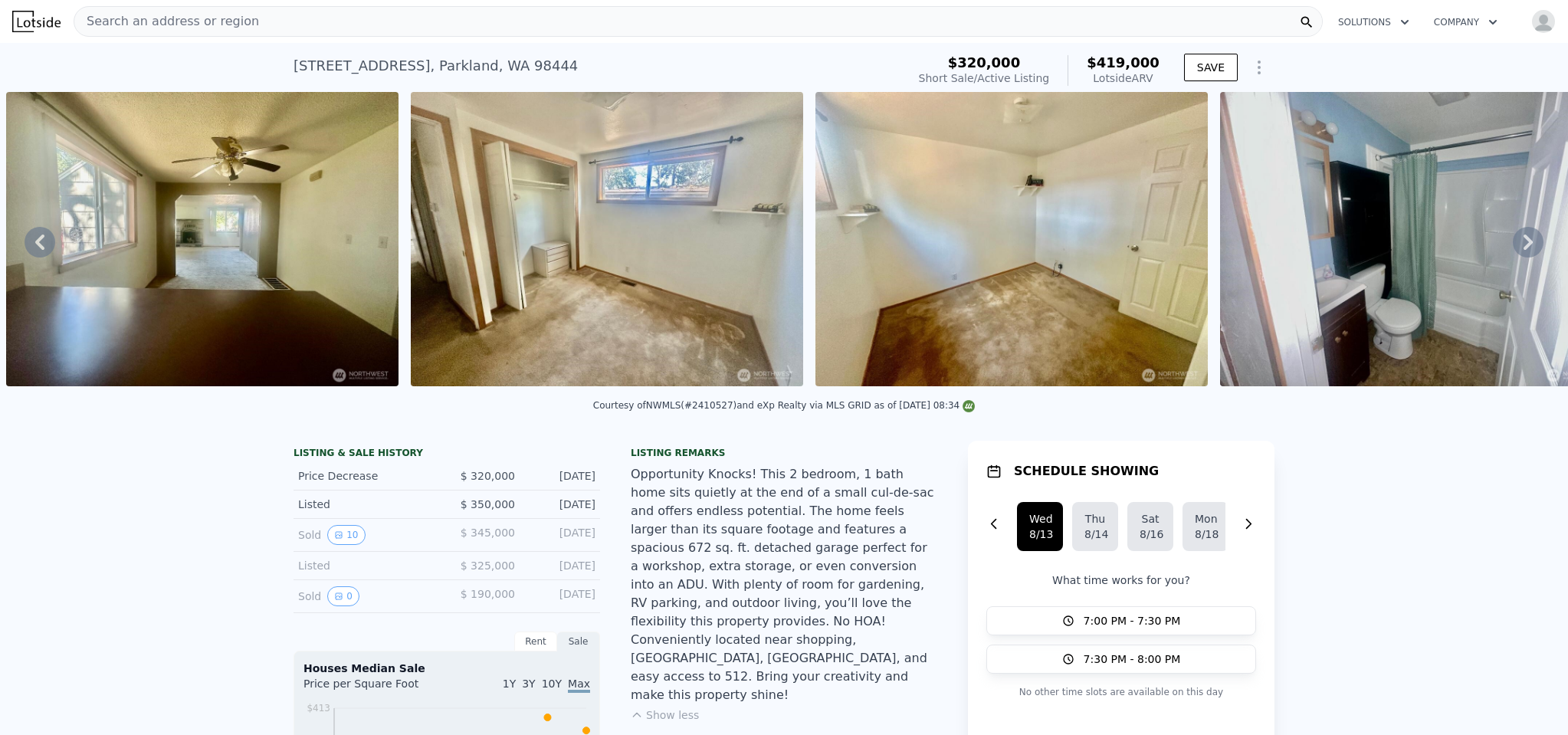
click at [1513, 245] on icon at bounding box center [1528, 243] width 31 height 31
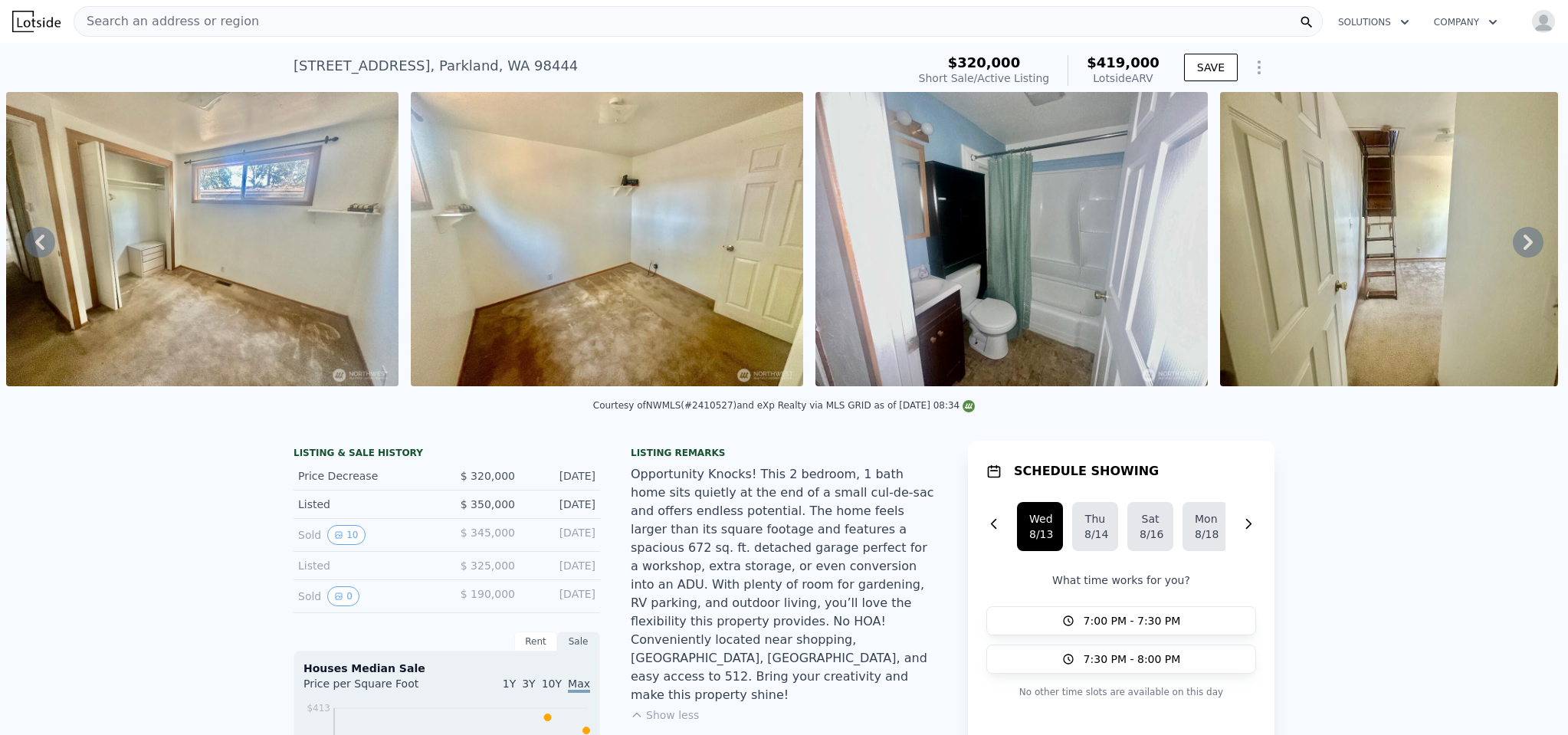
click at [1513, 245] on icon at bounding box center [1528, 243] width 31 height 31
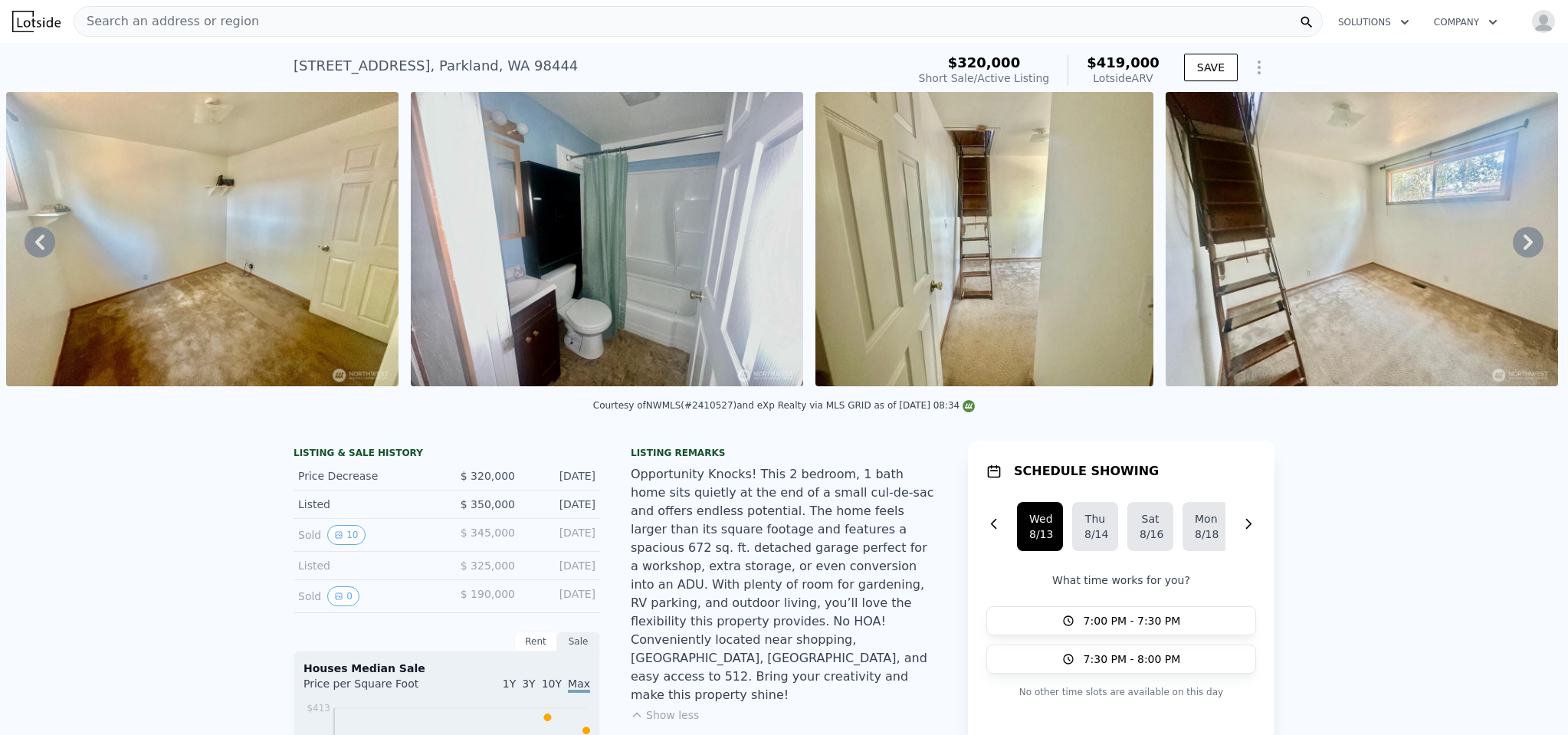
click at [1513, 245] on icon at bounding box center [1528, 243] width 31 height 31
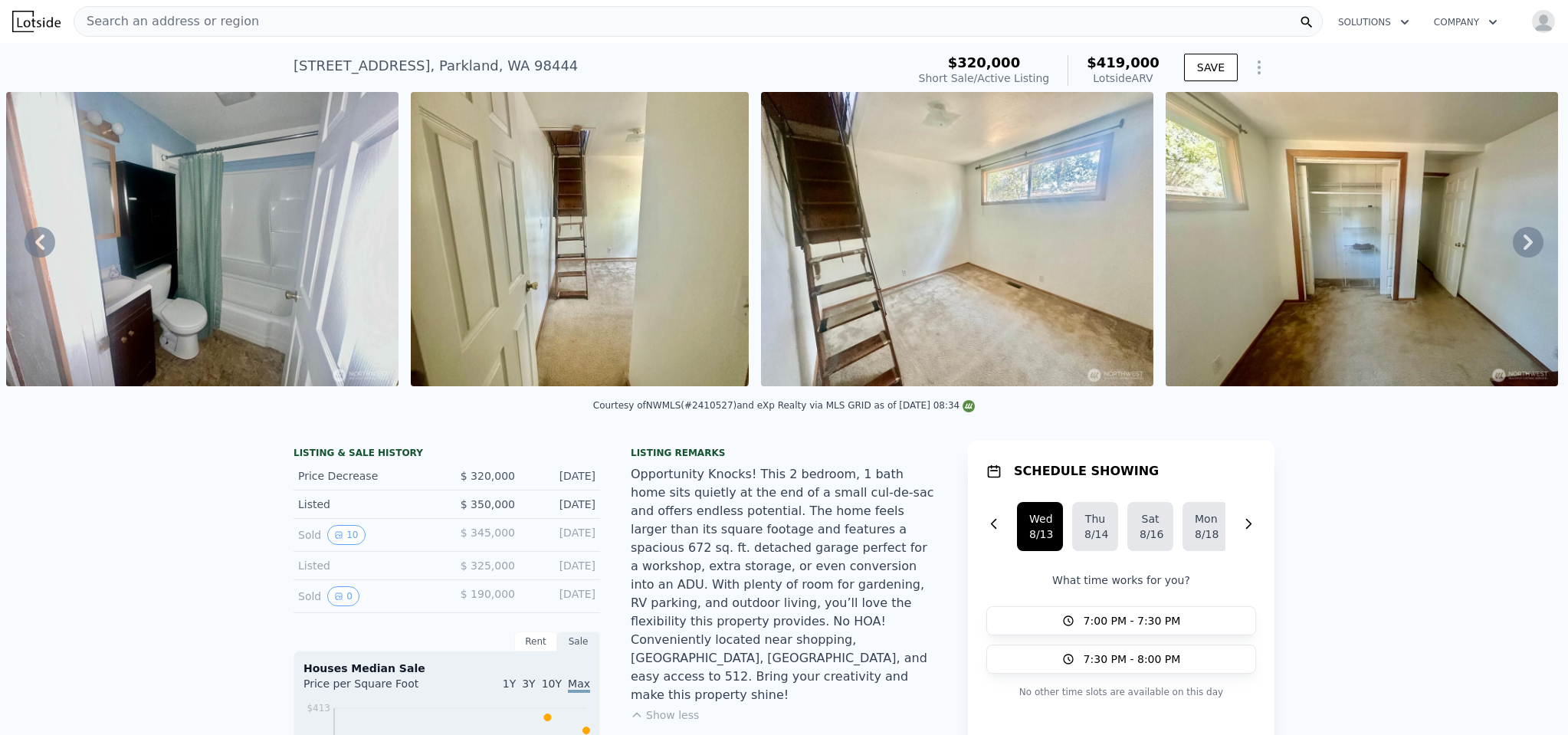
click at [1513, 245] on icon at bounding box center [1528, 243] width 31 height 31
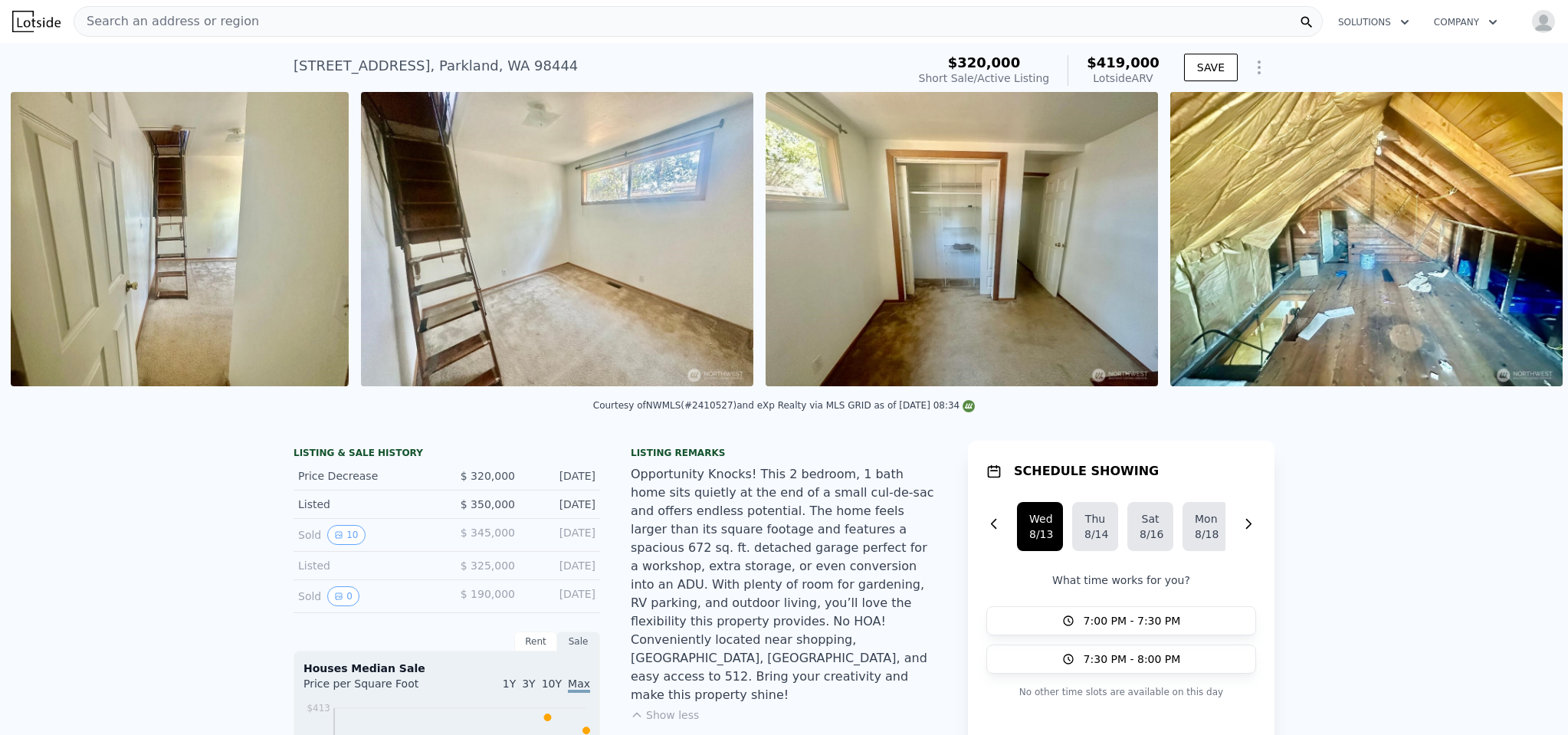
scroll to position [0, 6149]
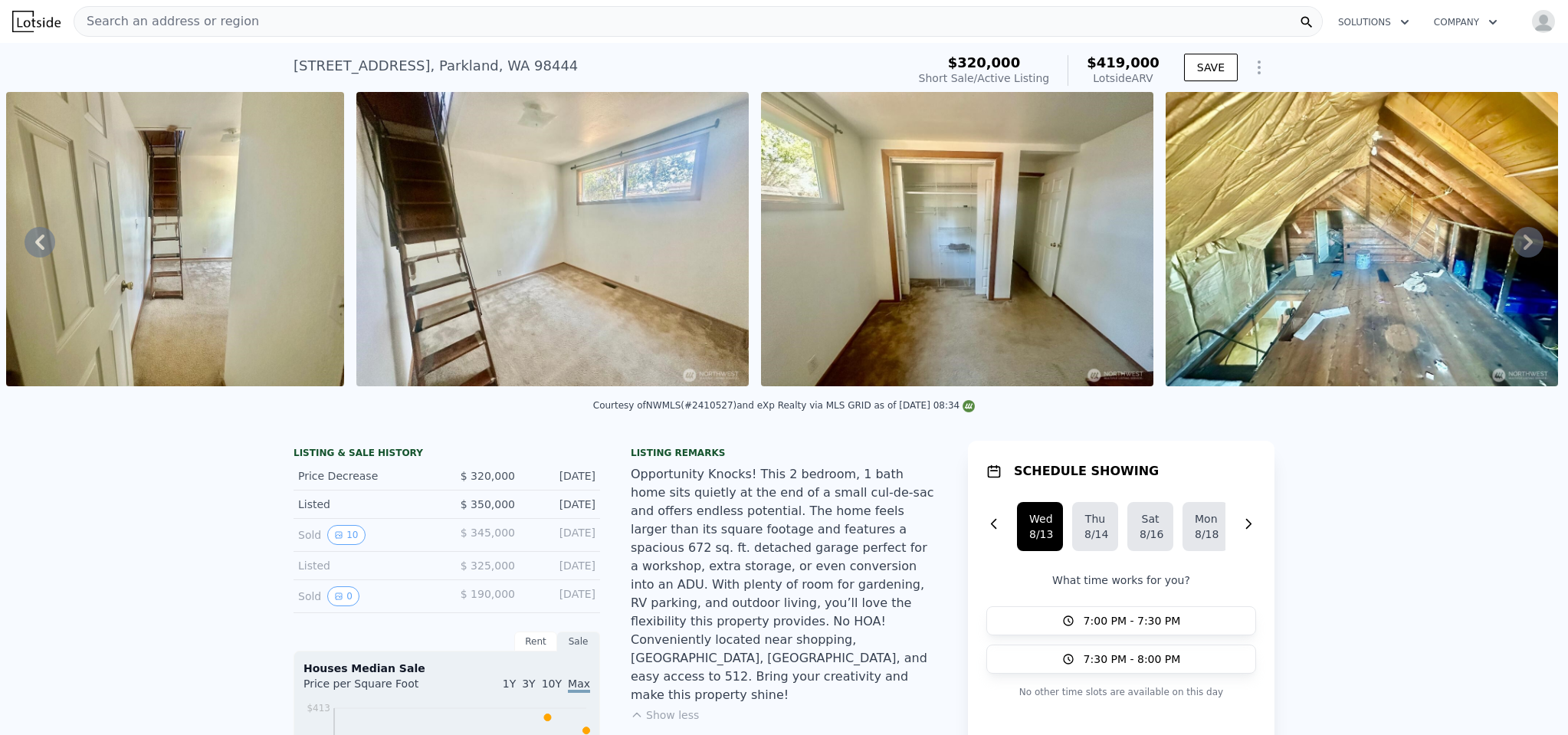
click at [1513, 245] on icon at bounding box center [1528, 243] width 31 height 31
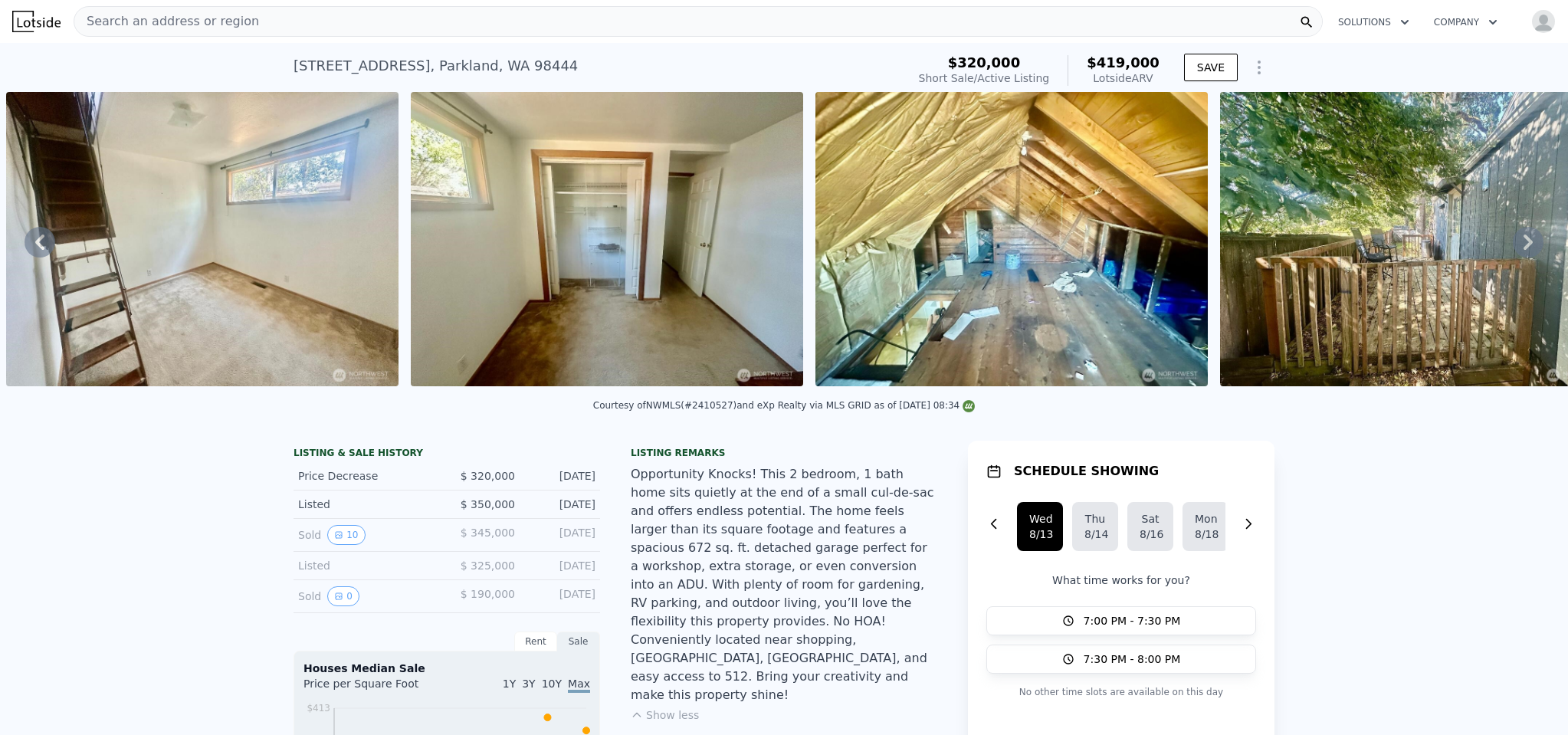
click at [1513, 245] on icon at bounding box center [1528, 243] width 31 height 31
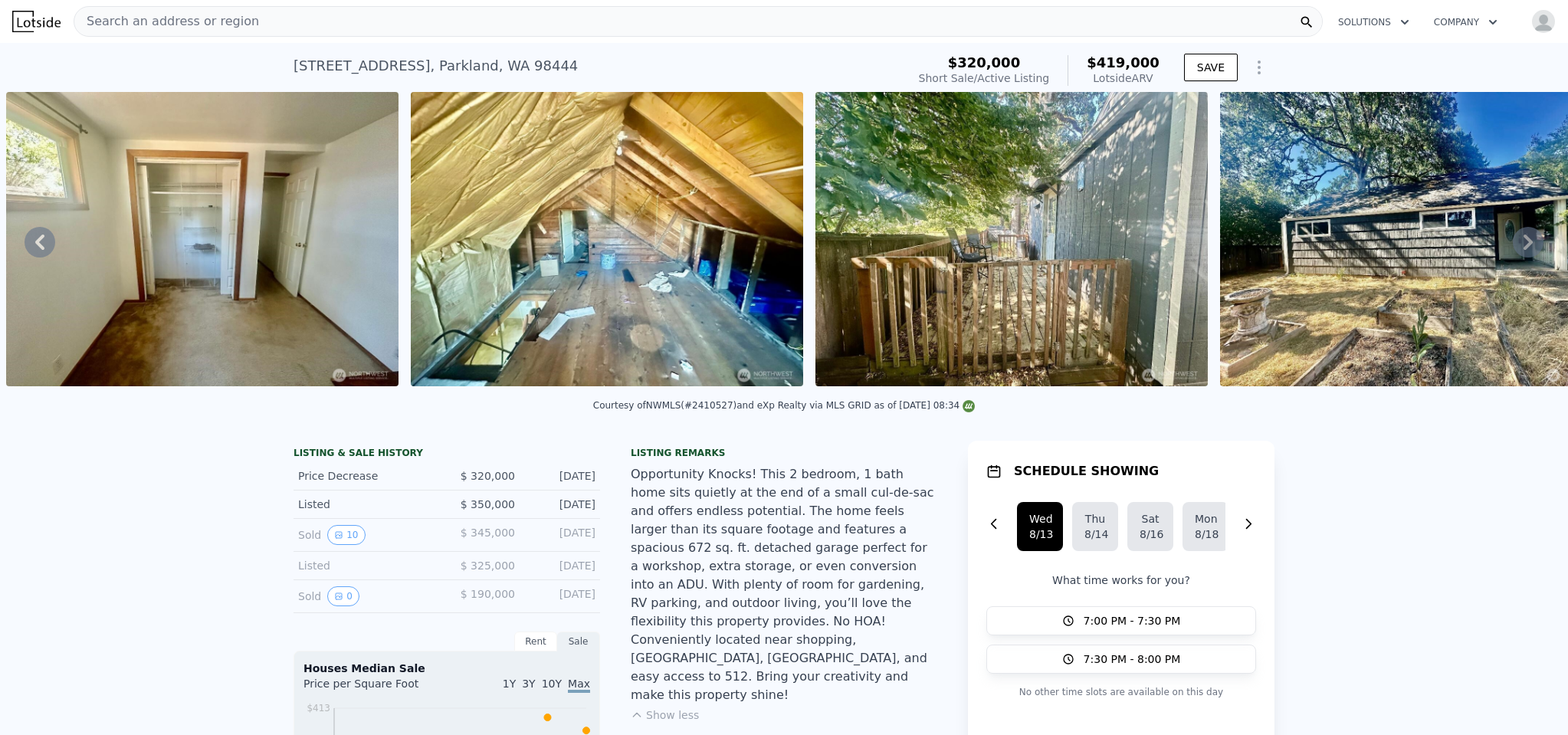
click at [1513, 245] on icon at bounding box center [1528, 243] width 31 height 31
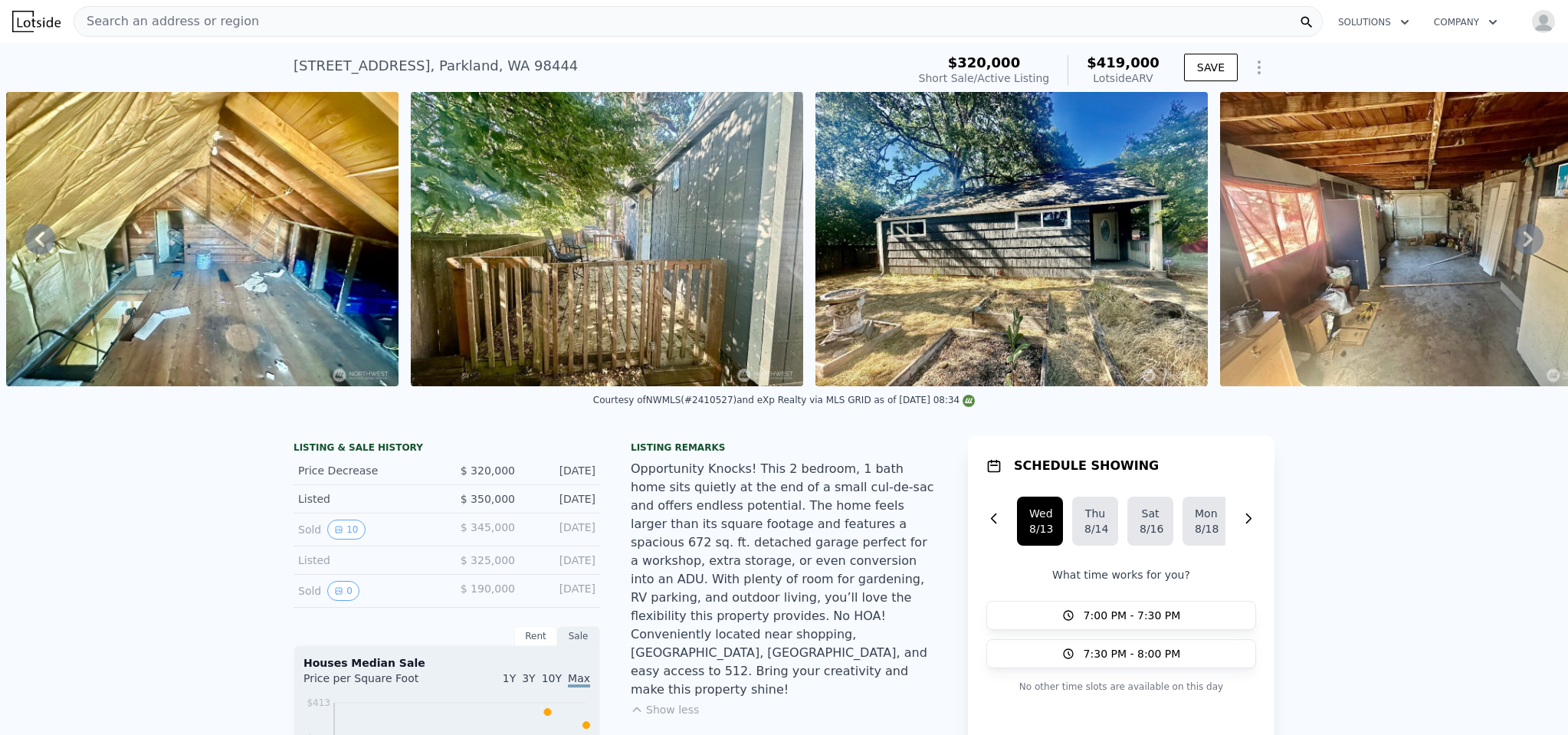
click at [1513, 245] on icon at bounding box center [1528, 239] width 31 height 31
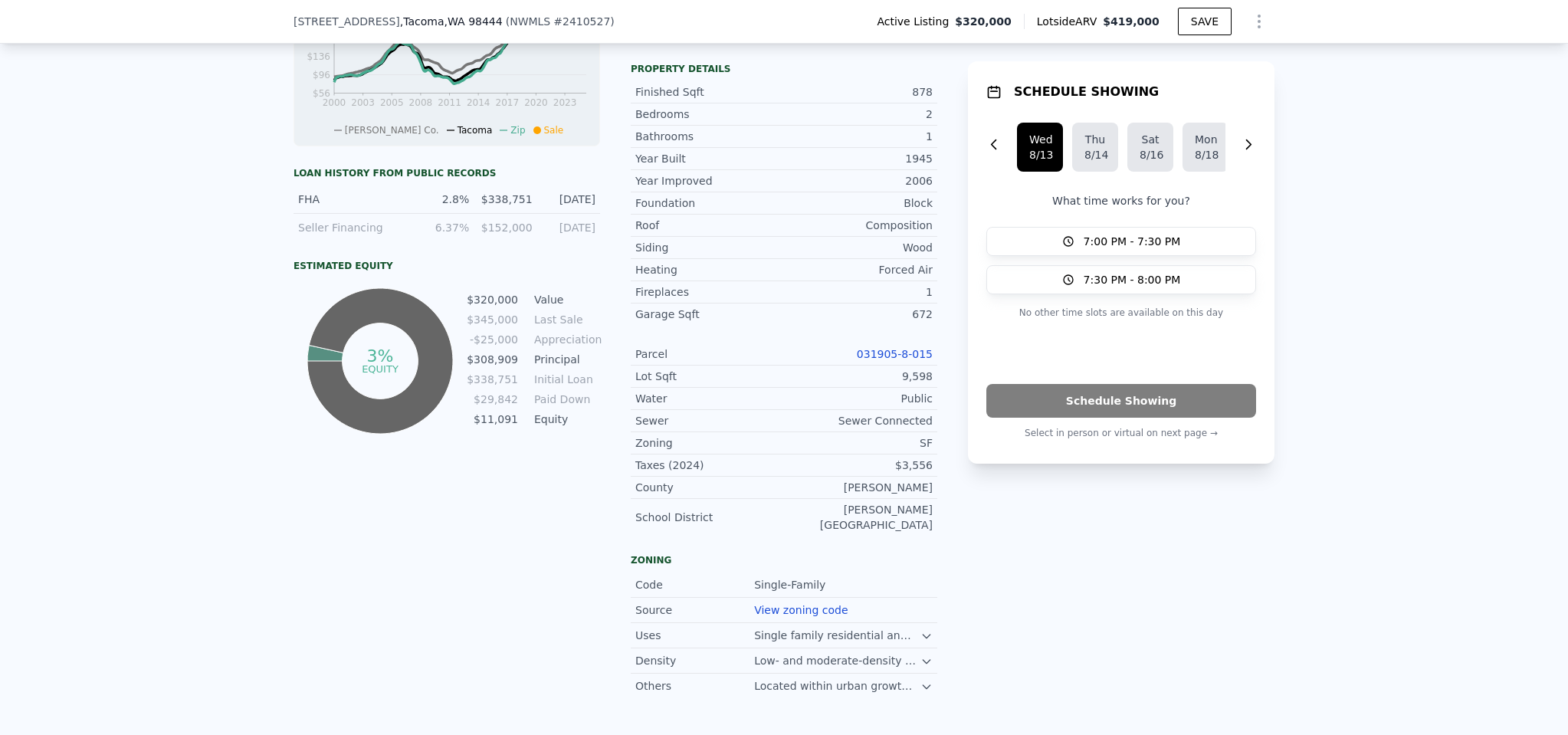
scroll to position [1123, 0]
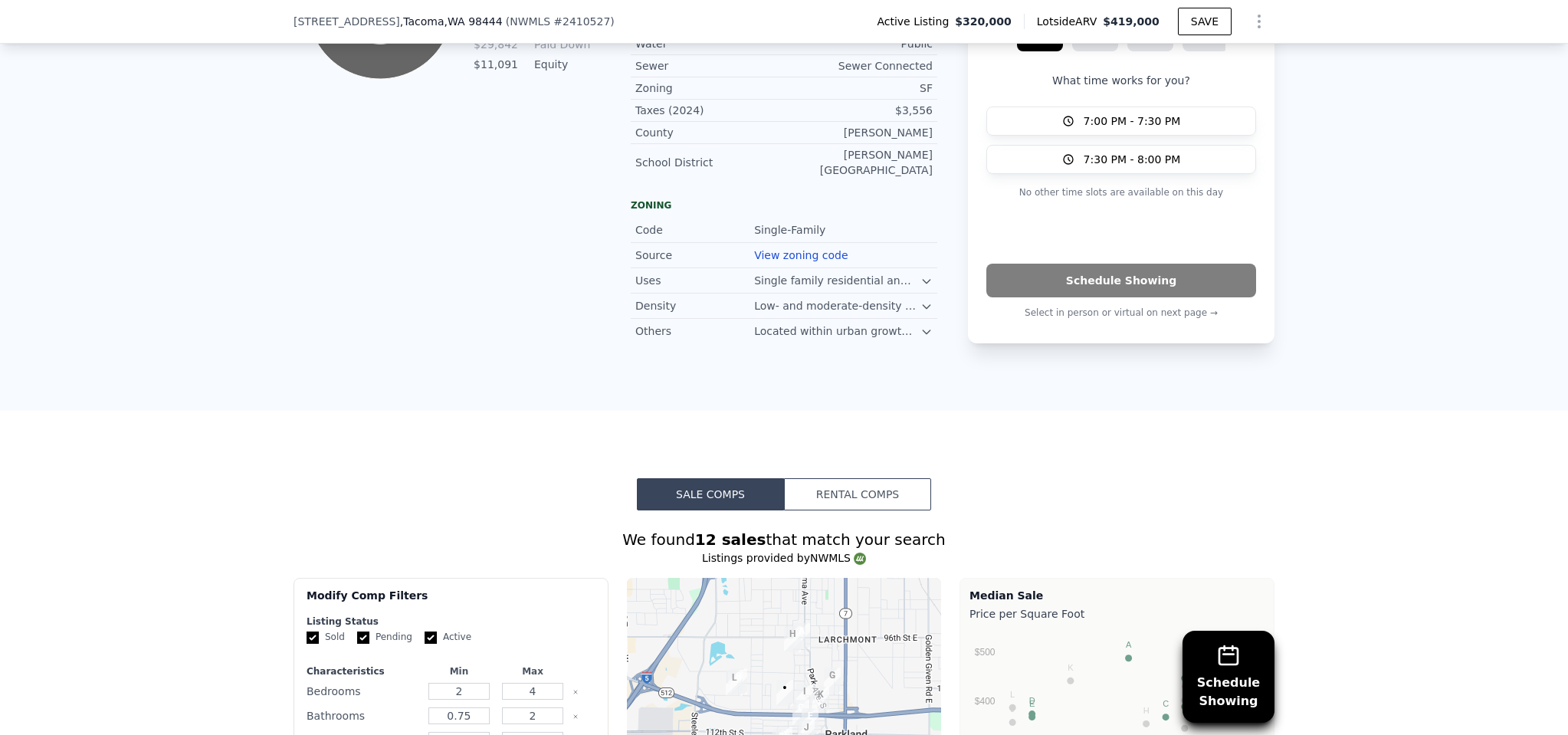
click at [888, 478] on button "Rental Comps" at bounding box center [858, 493] width 147 height 32
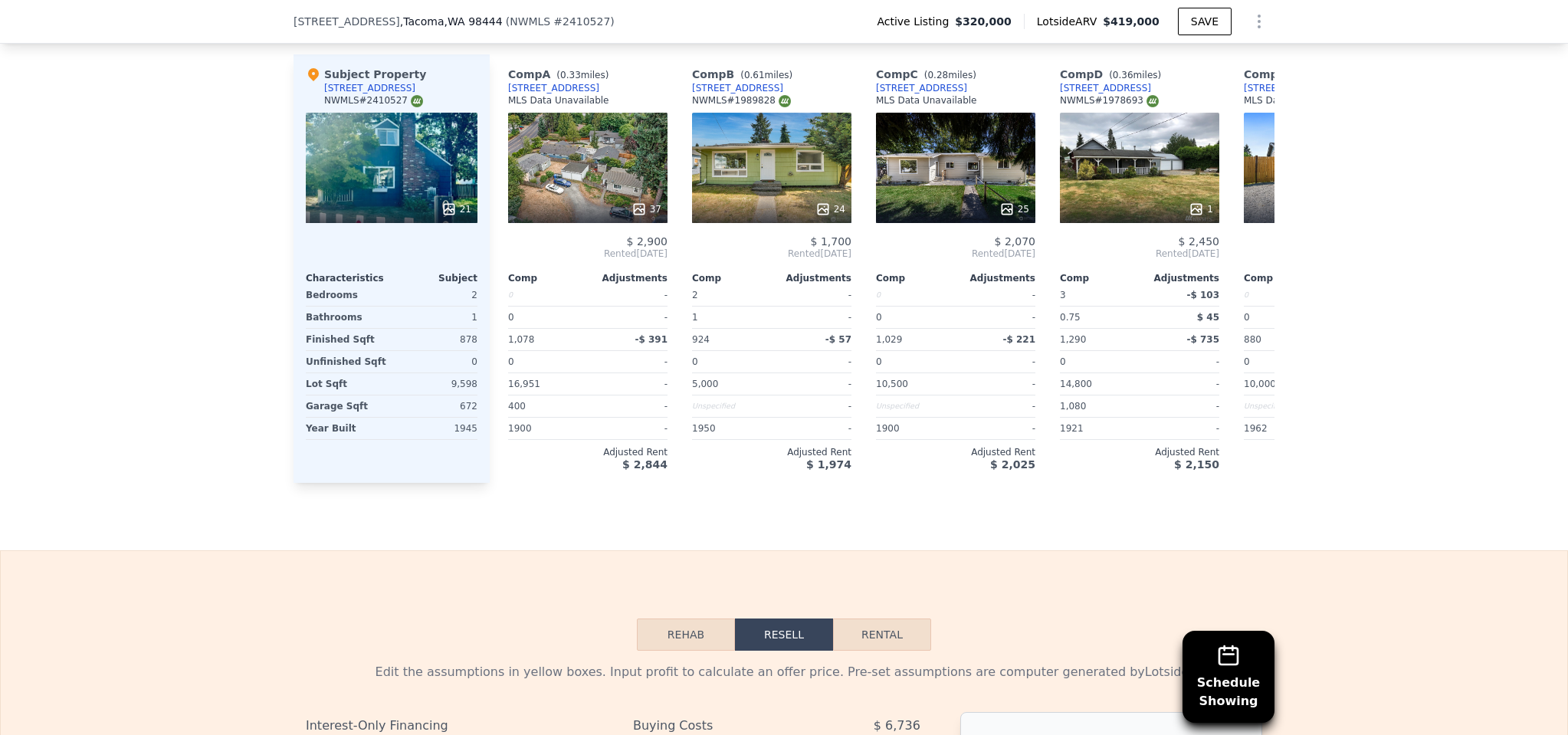
scroll to position [2081, 0]
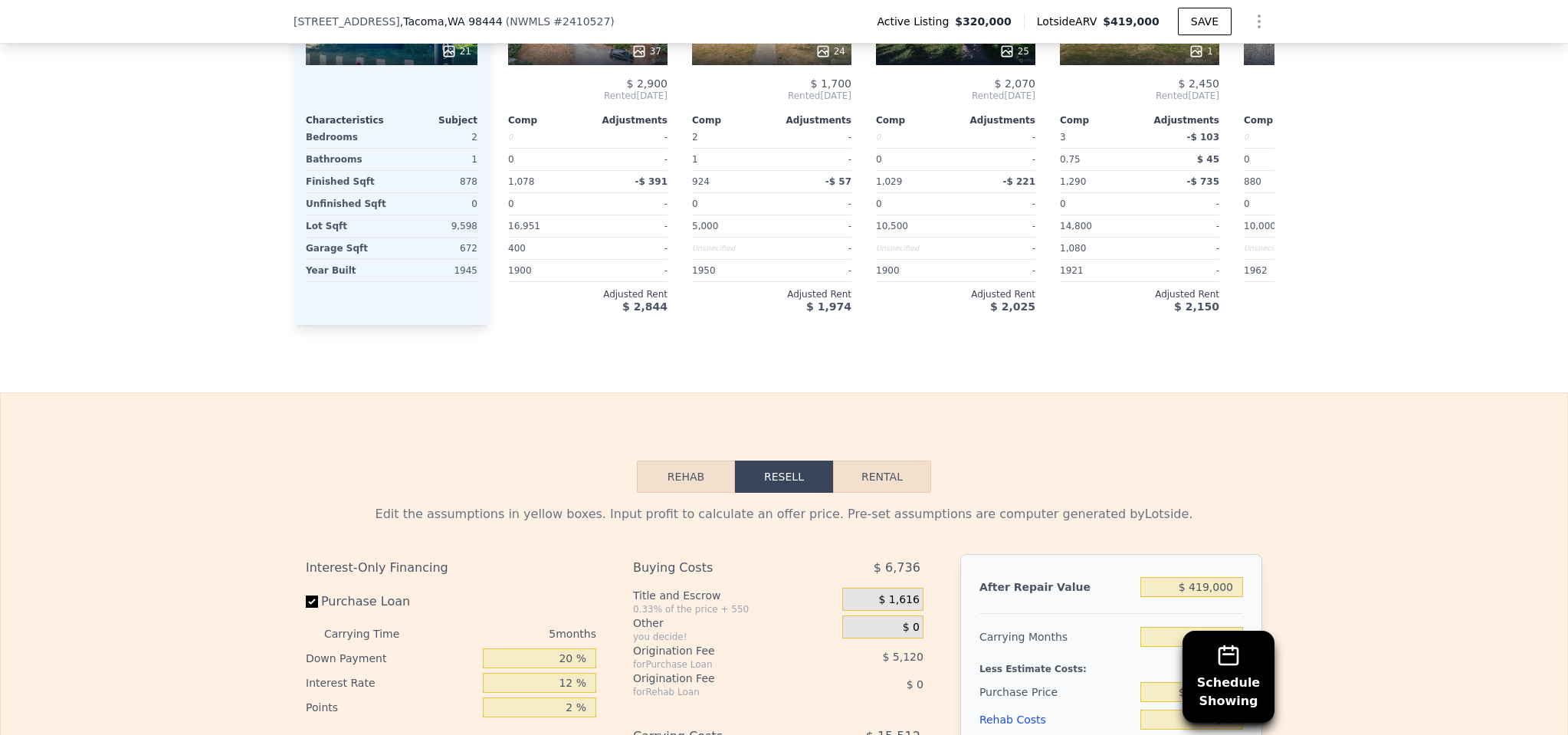
click at [898, 461] on button "Rental" at bounding box center [882, 476] width 98 height 32
select select "30"
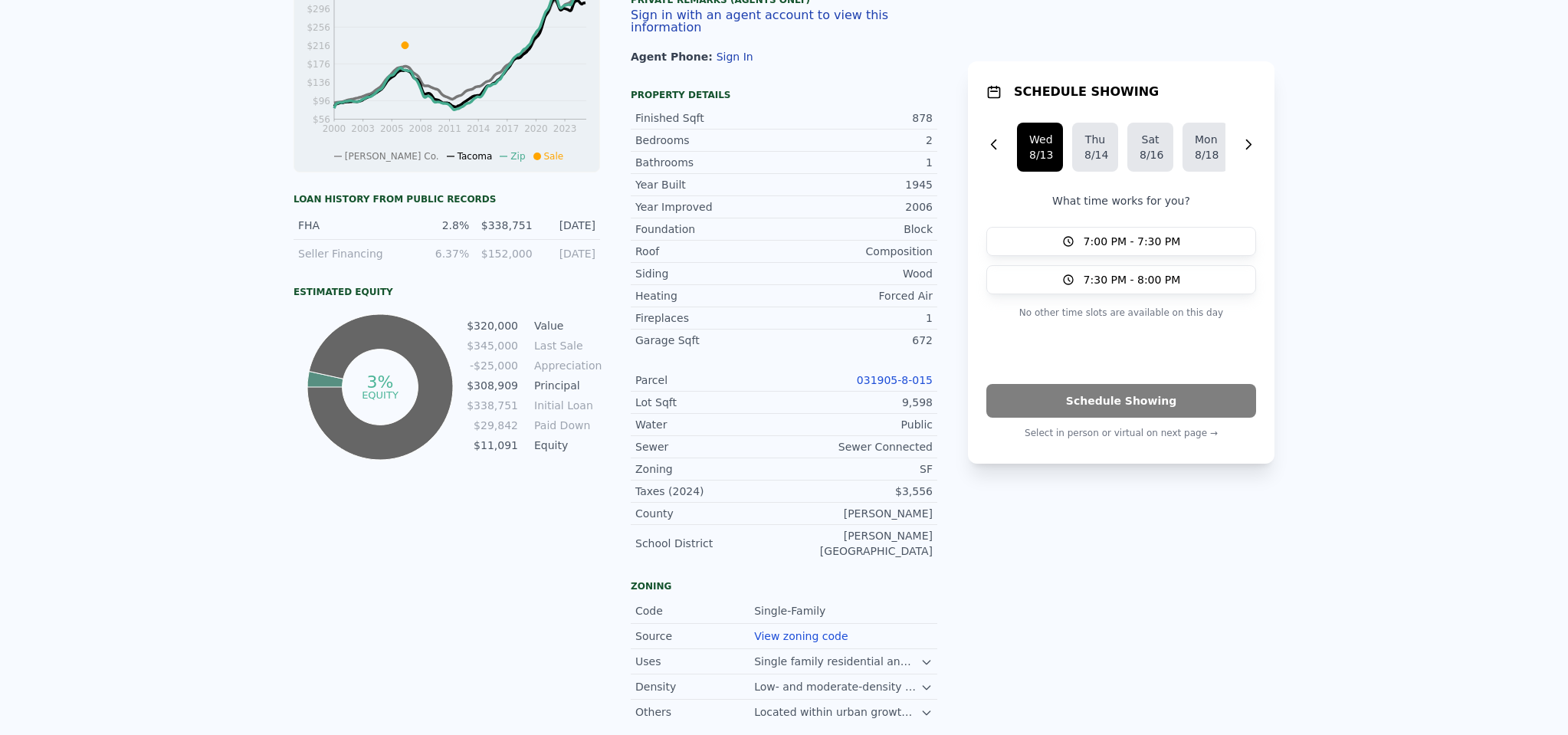
scroll to position [0, 0]
